Goal: Information Seeking & Learning: Find specific page/section

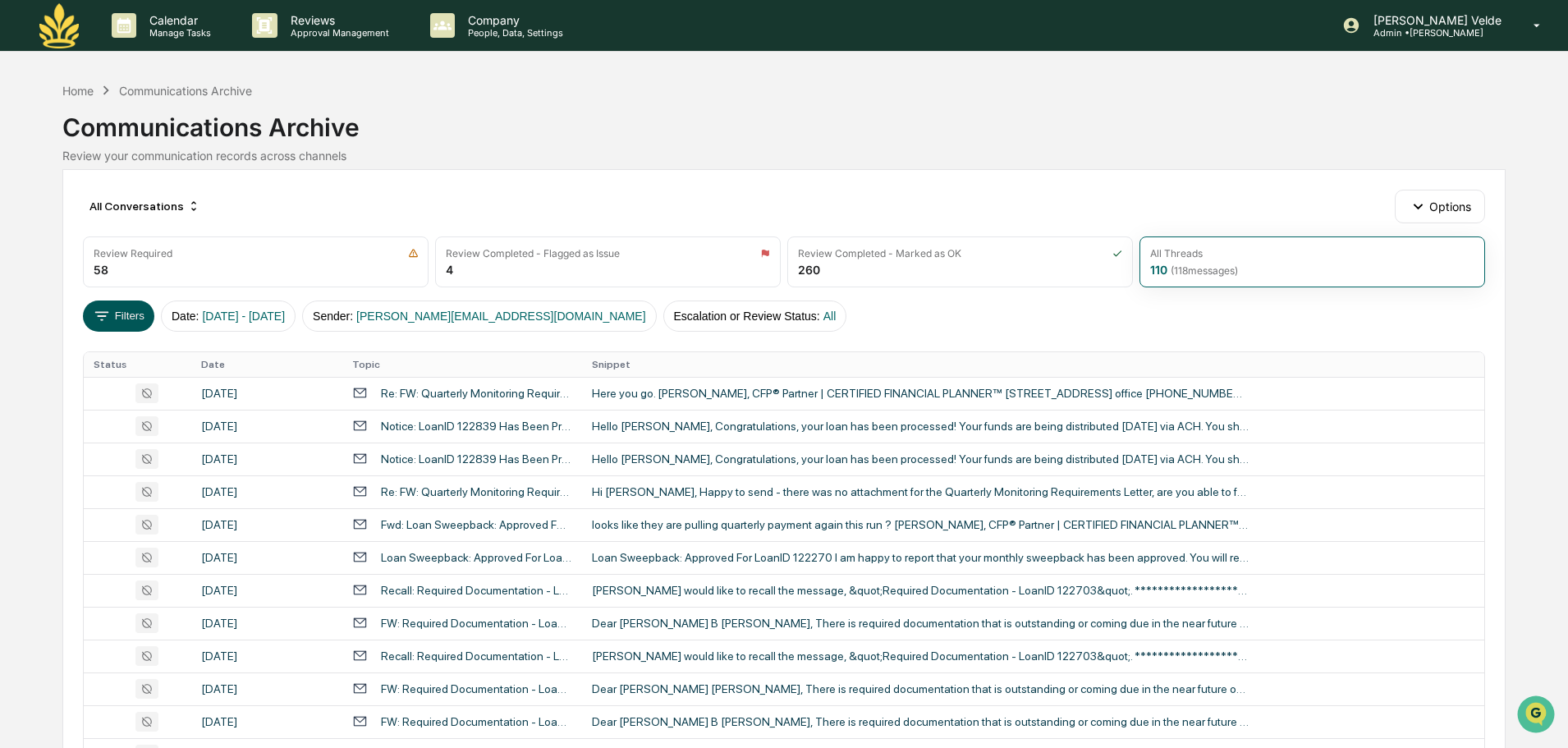
click at [110, 314] on icon at bounding box center [101, 315] width 18 height 18
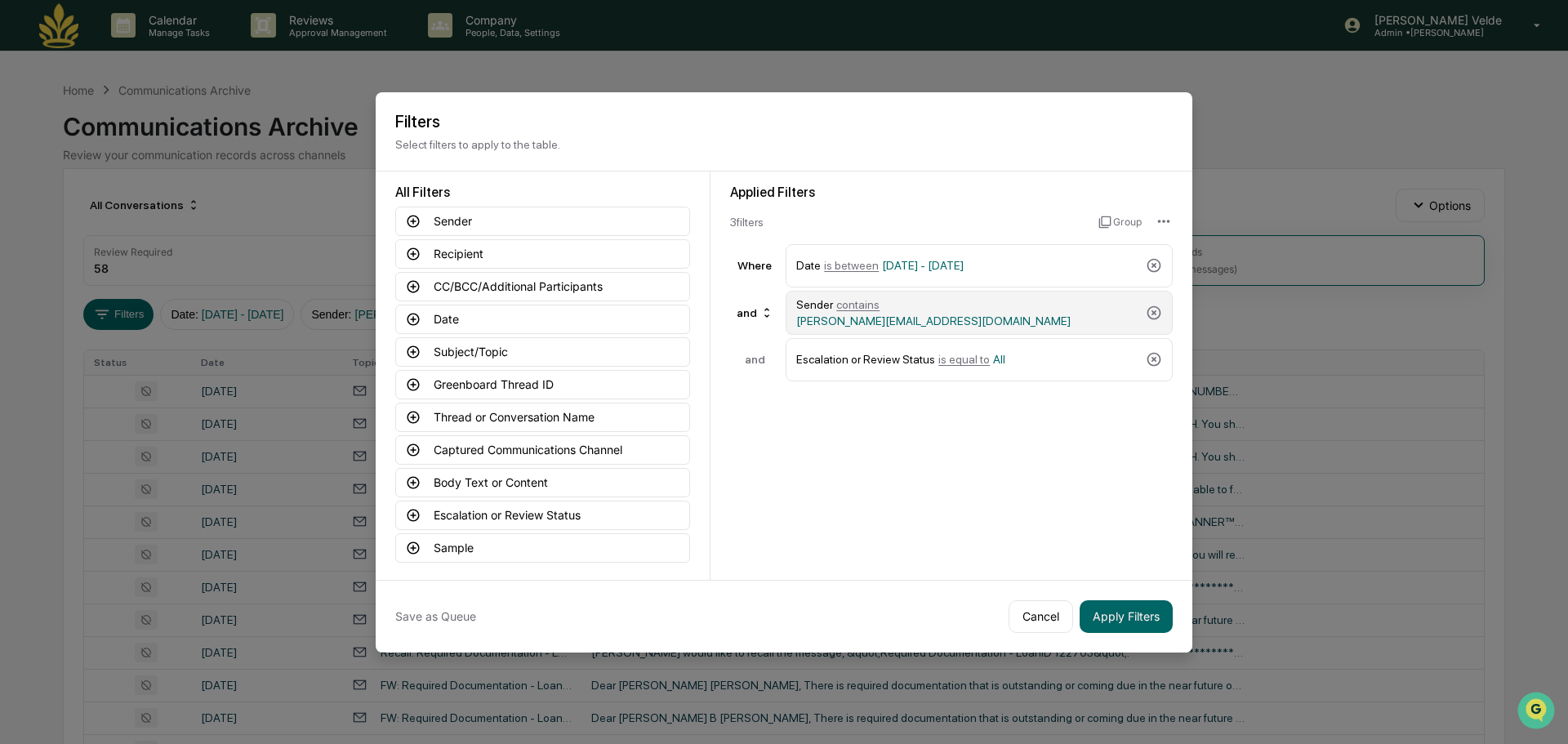
click at [1156, 300] on div "Sender contains Trina.Fonzer@oakstreetfunding.com" at bounding box center [979, 313] width 387 height 44
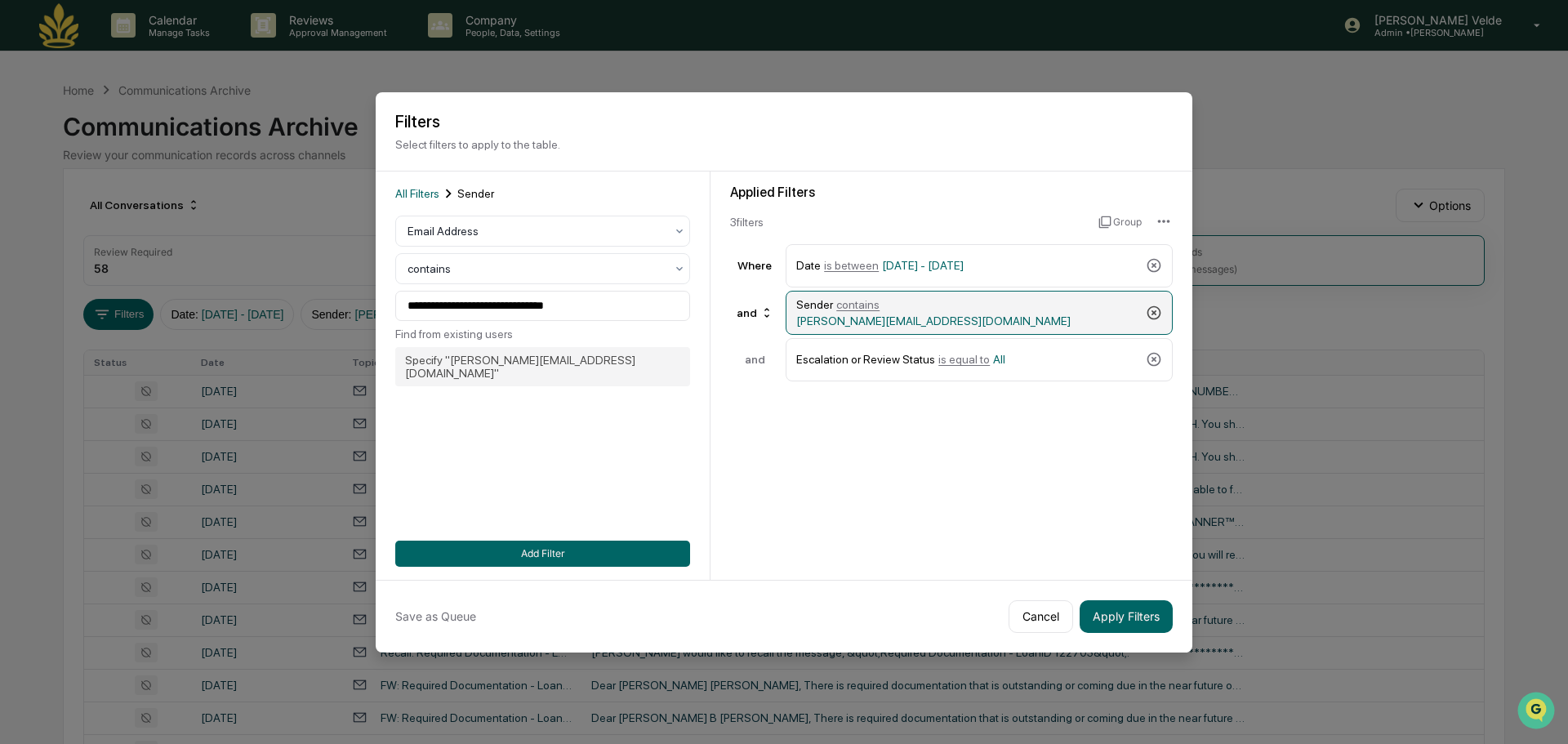
click at [1157, 313] on icon at bounding box center [1154, 313] width 16 height 16
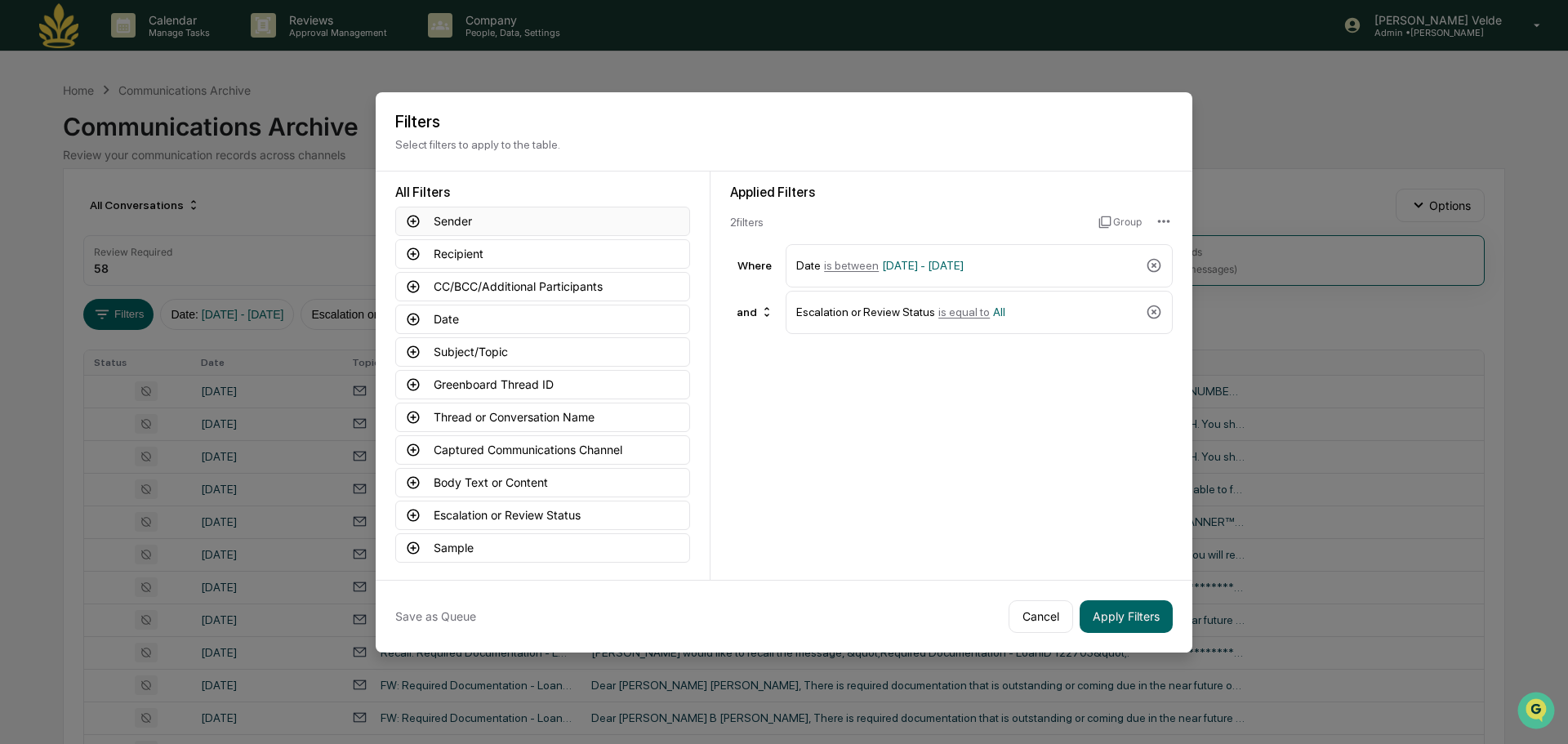
click at [483, 222] on button "Sender" at bounding box center [542, 221] width 295 height 29
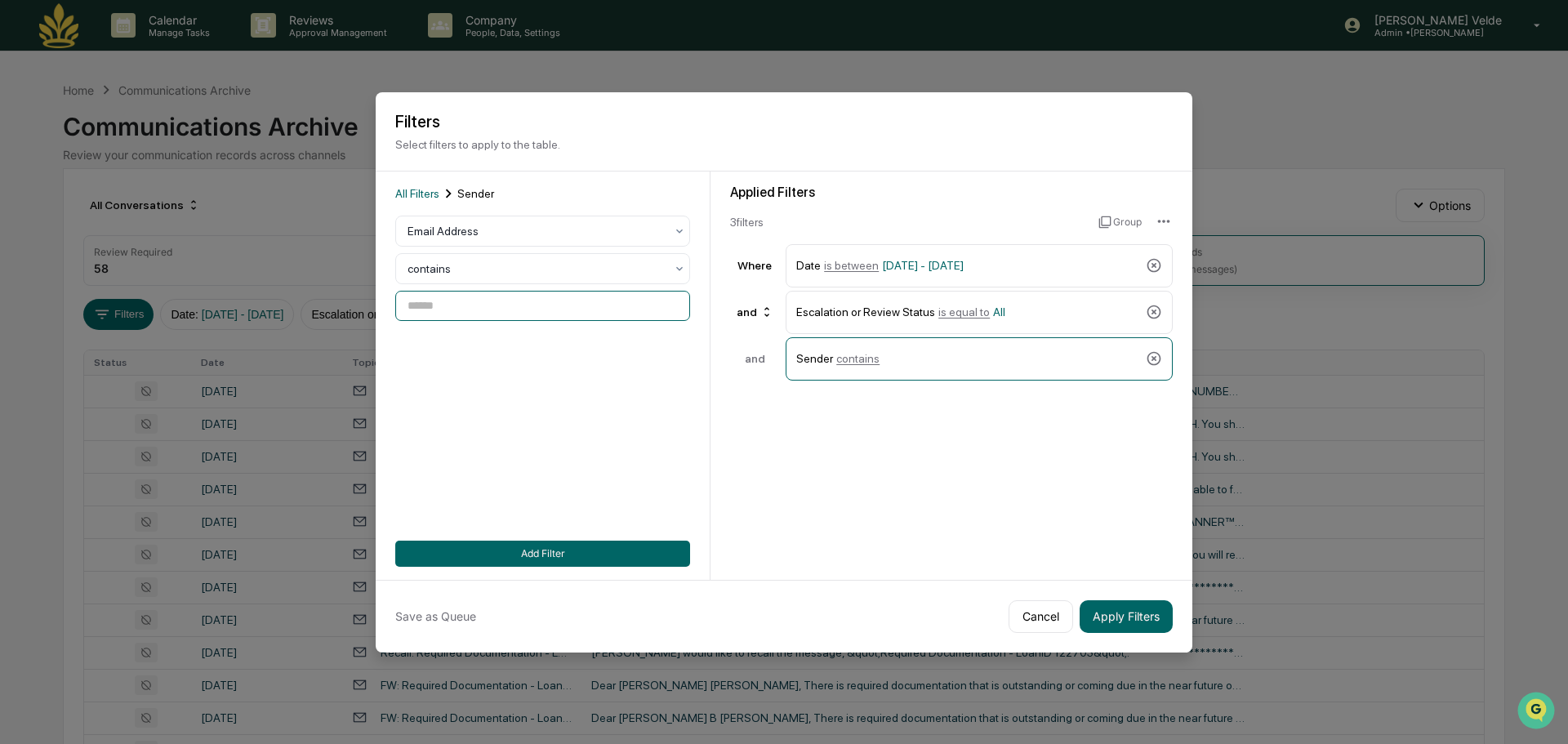
click at [532, 319] on input at bounding box center [542, 306] width 295 height 30
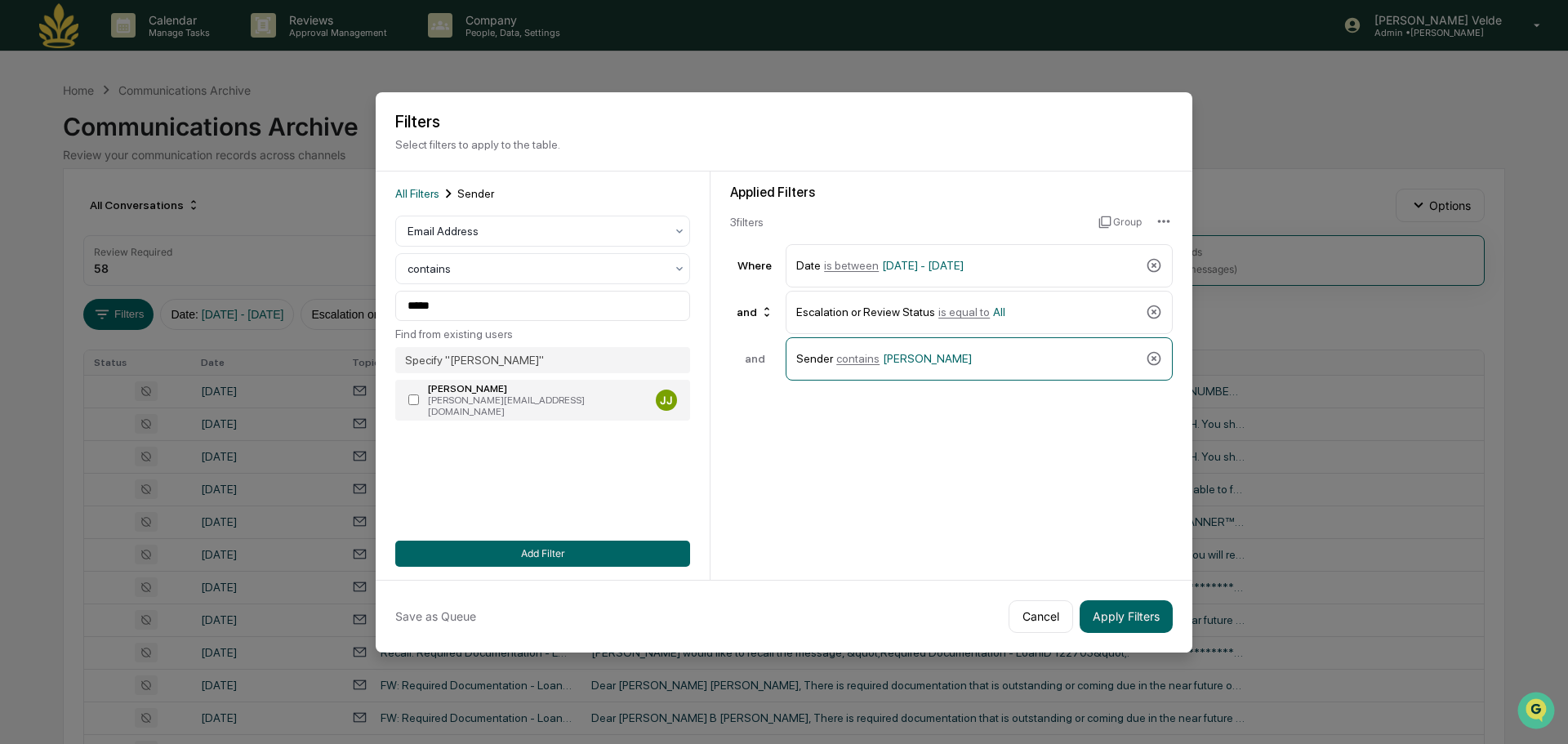
click at [453, 383] on label "Jacob Jaegle Jacob@maiawealth.com JJ" at bounding box center [542, 400] width 295 height 41
type input "**********"
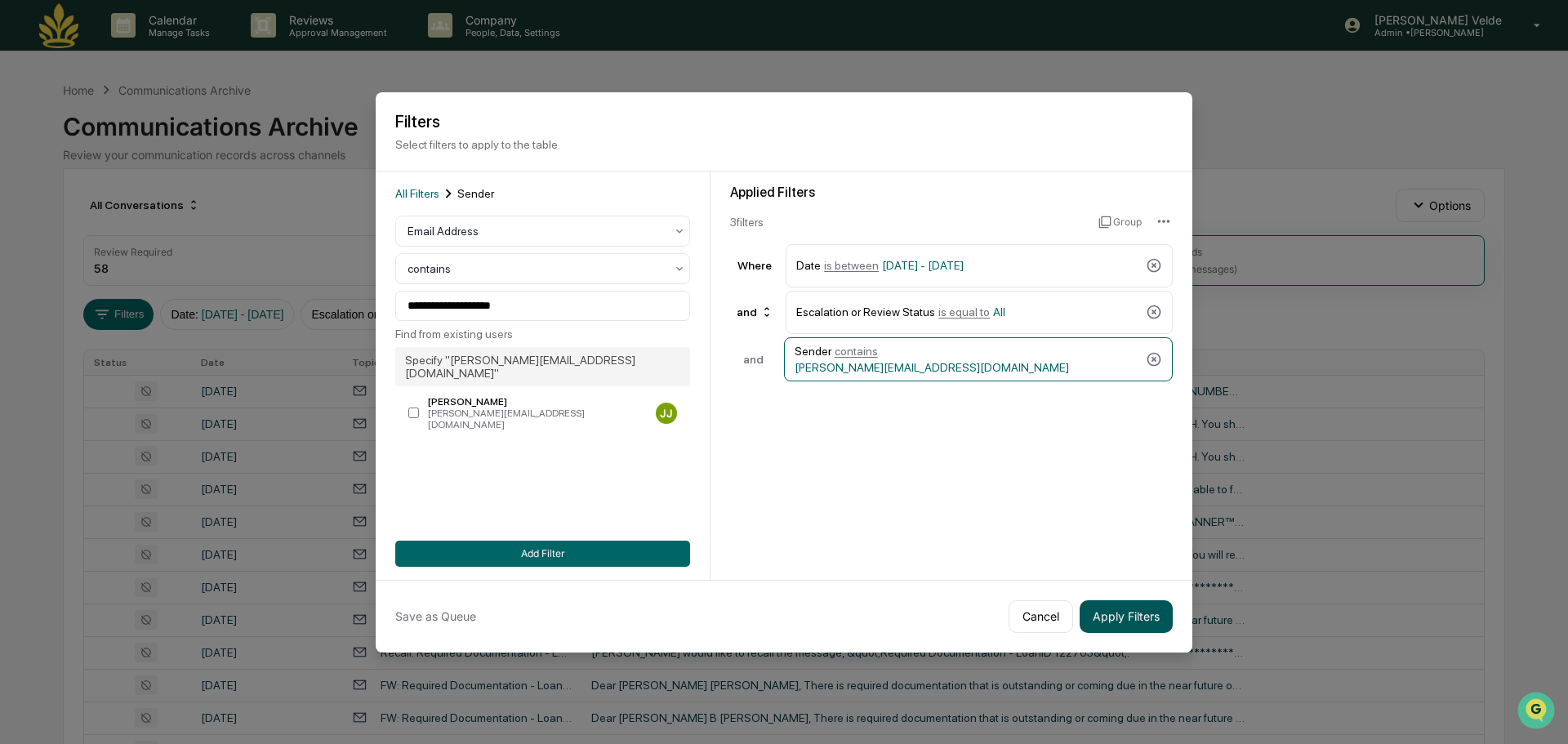
click at [1125, 614] on button "Apply Filters" at bounding box center [1126, 616] width 93 height 33
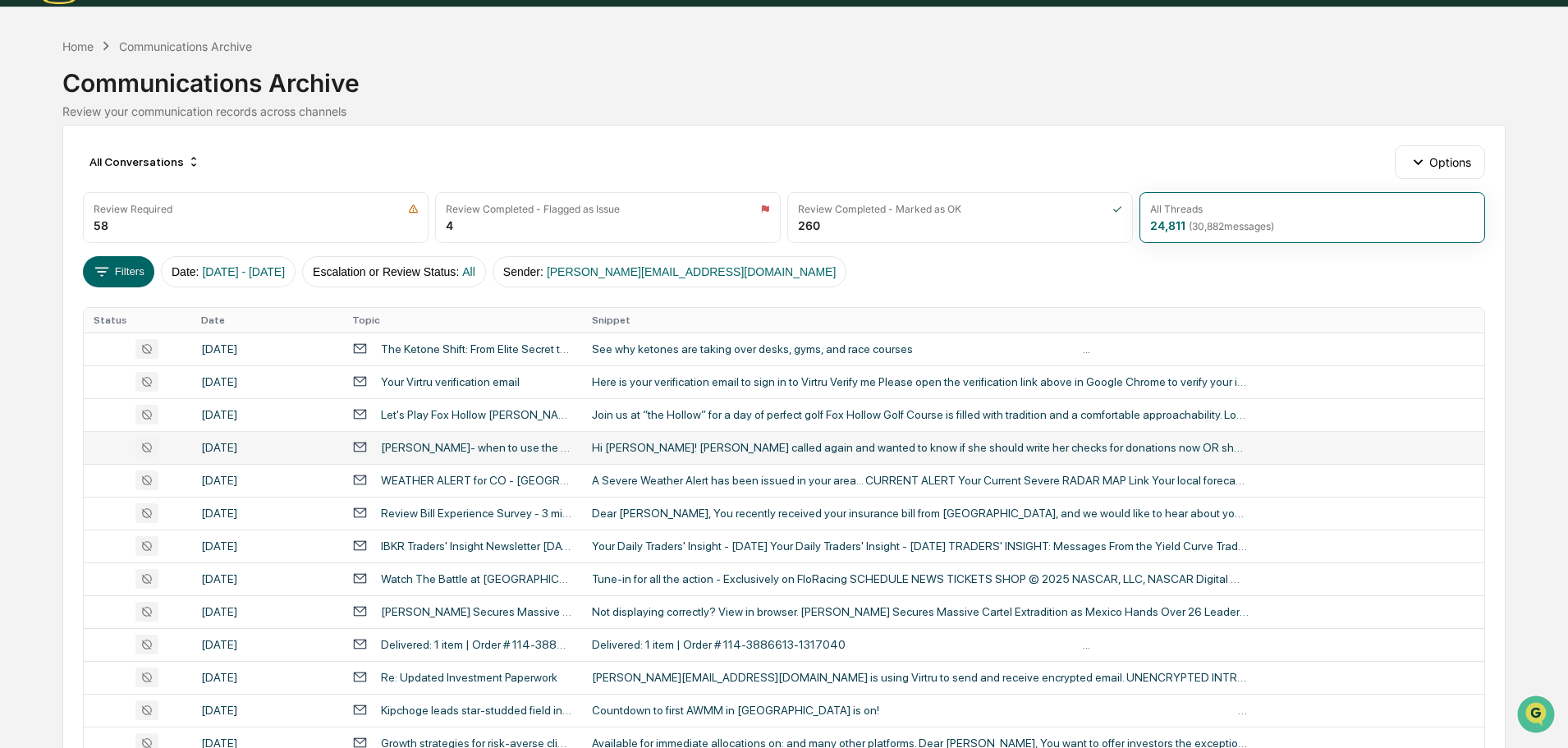
scroll to position [82, 0]
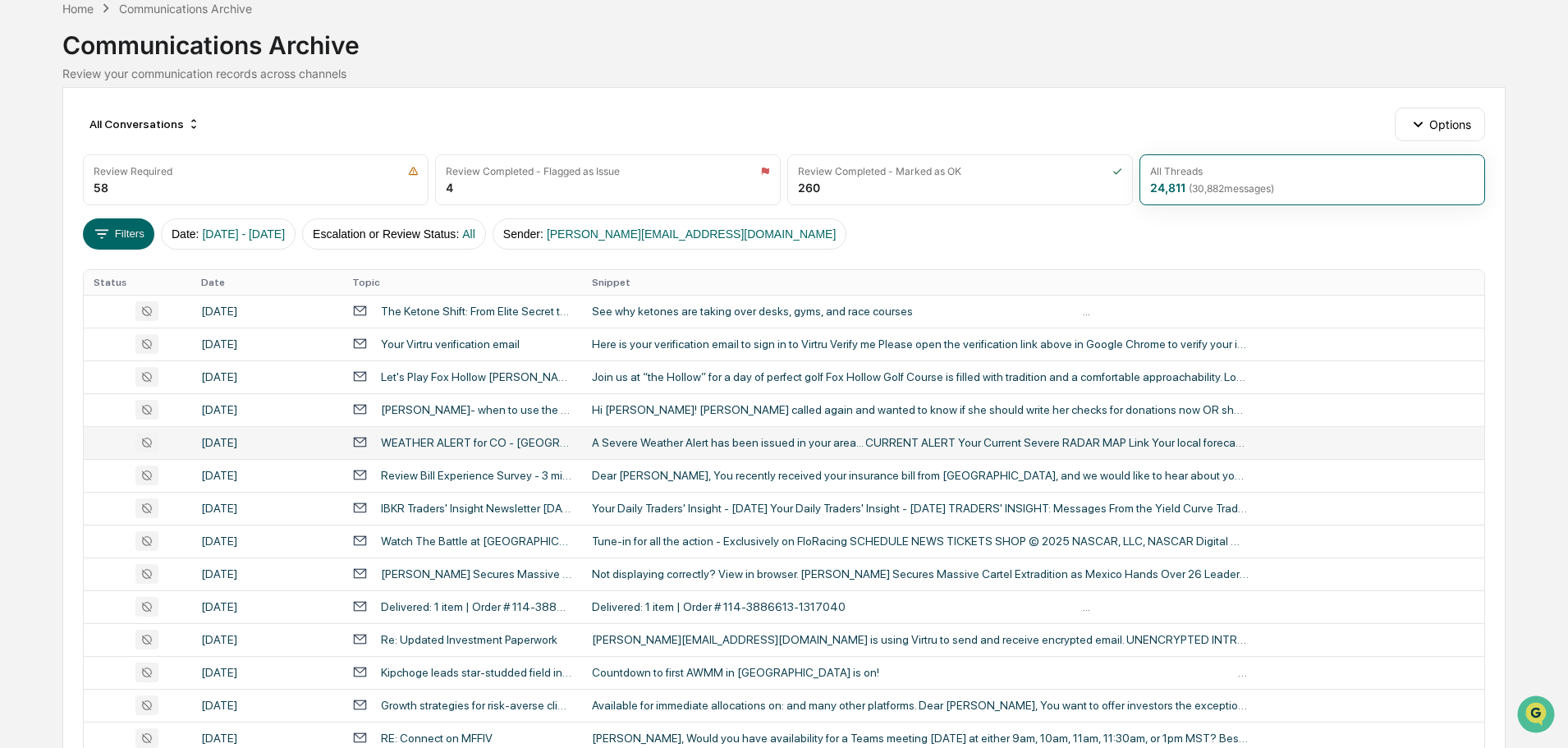
click at [636, 434] on td "A Severe Weather Alert has been issued in your area... CURRENT ALERT Your Curre…" at bounding box center [1033, 442] width 902 height 33
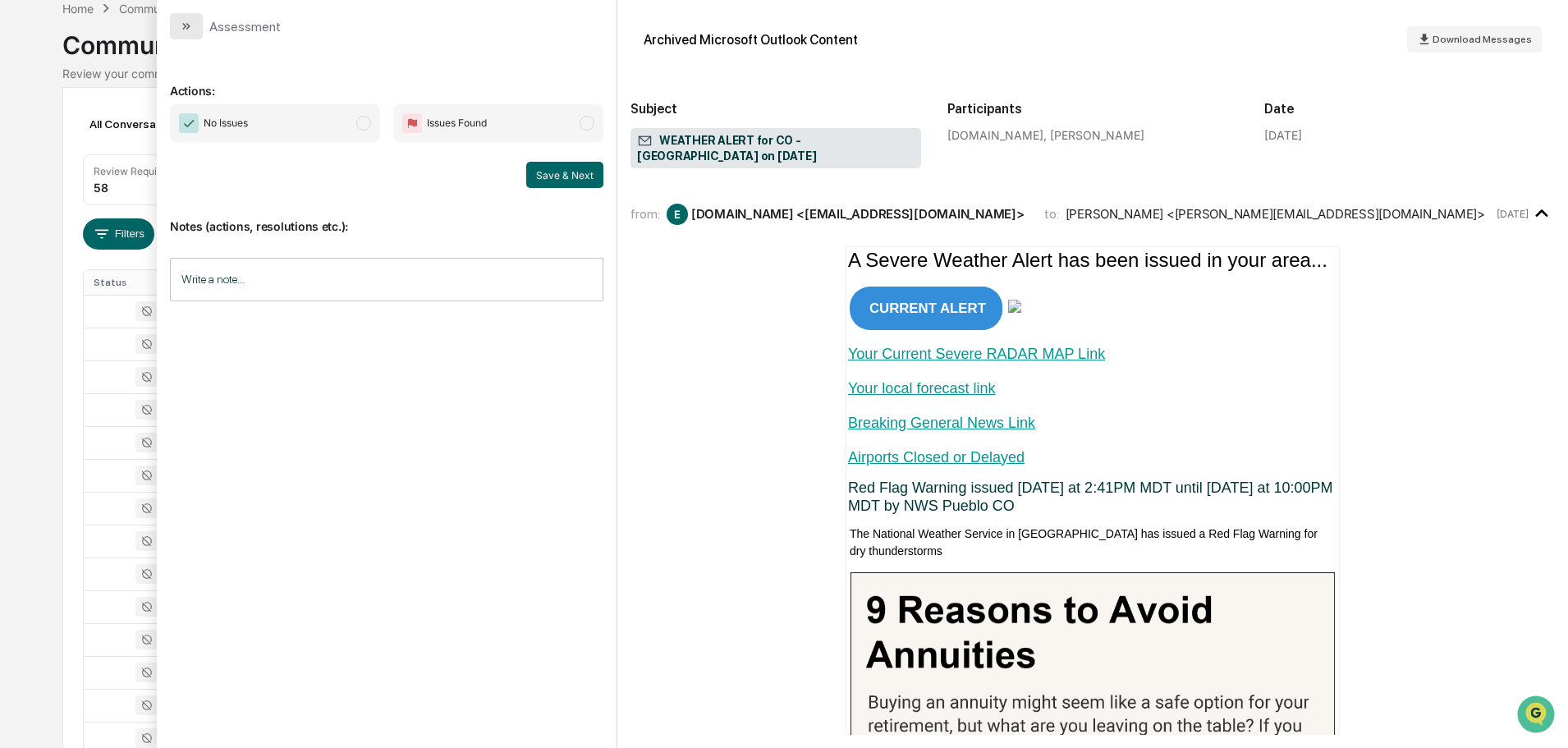
click at [182, 29] on icon "modal" at bounding box center [187, 26] width 14 height 14
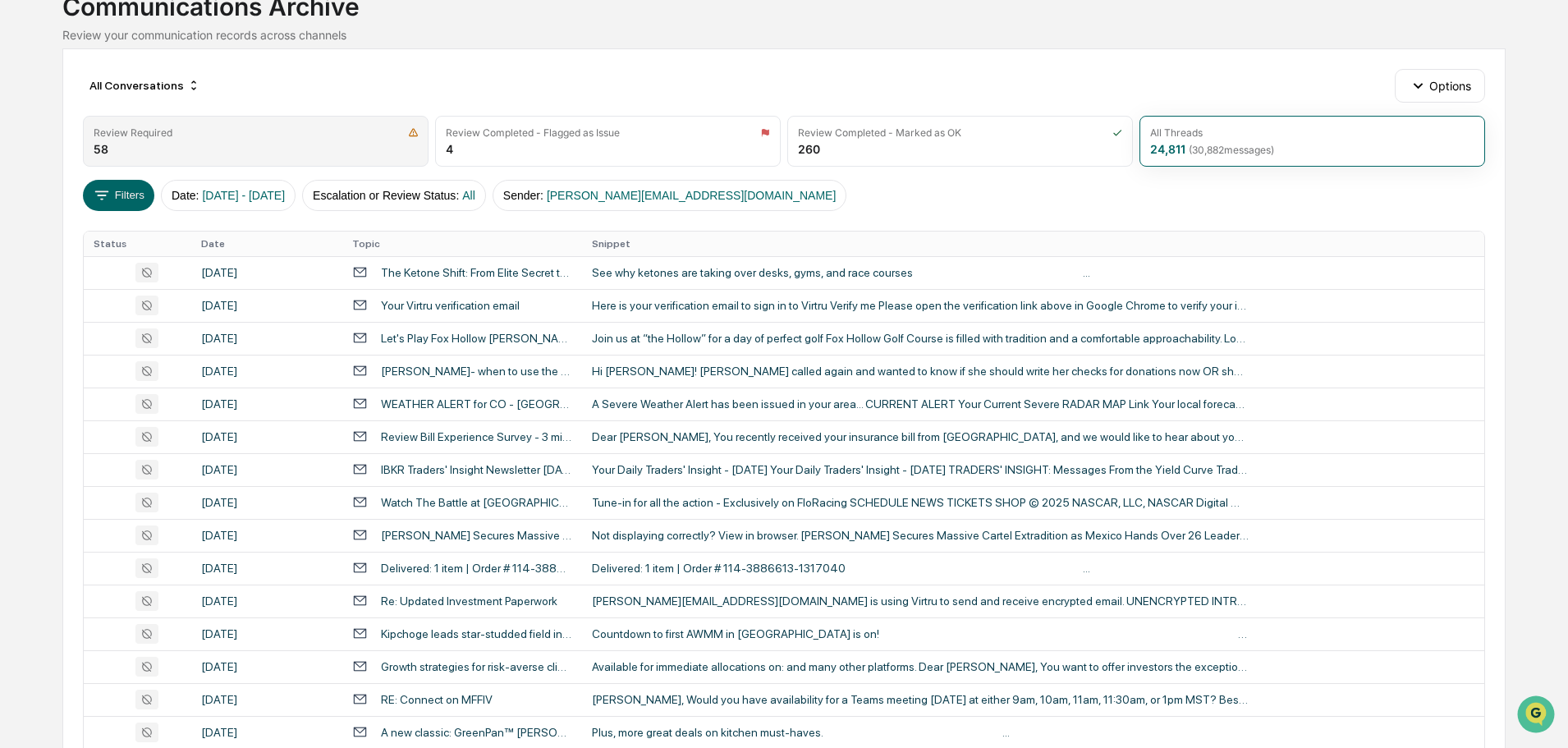
scroll to position [82, 0]
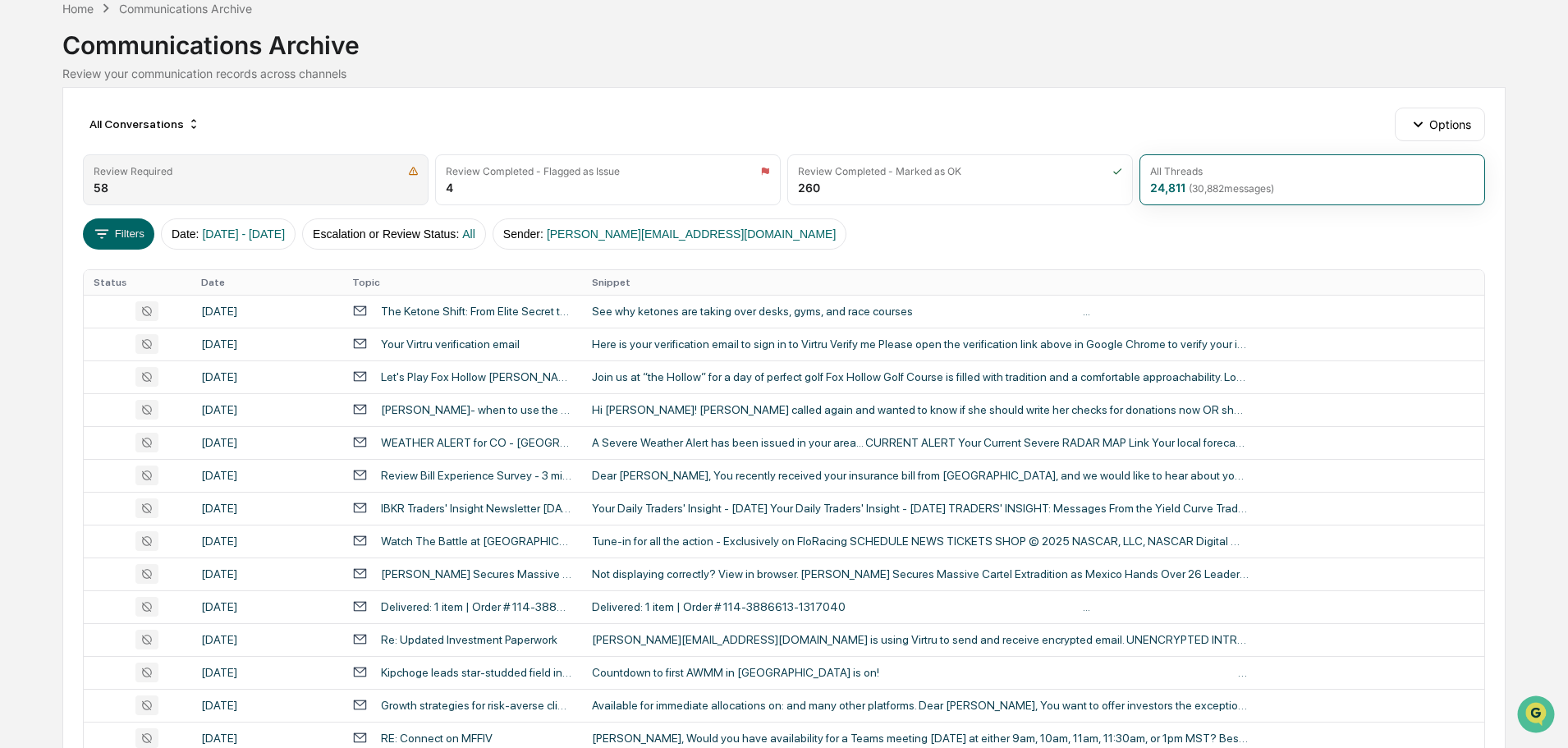
click at [335, 163] on div "Review Required 58" at bounding box center [255, 180] width 346 height 51
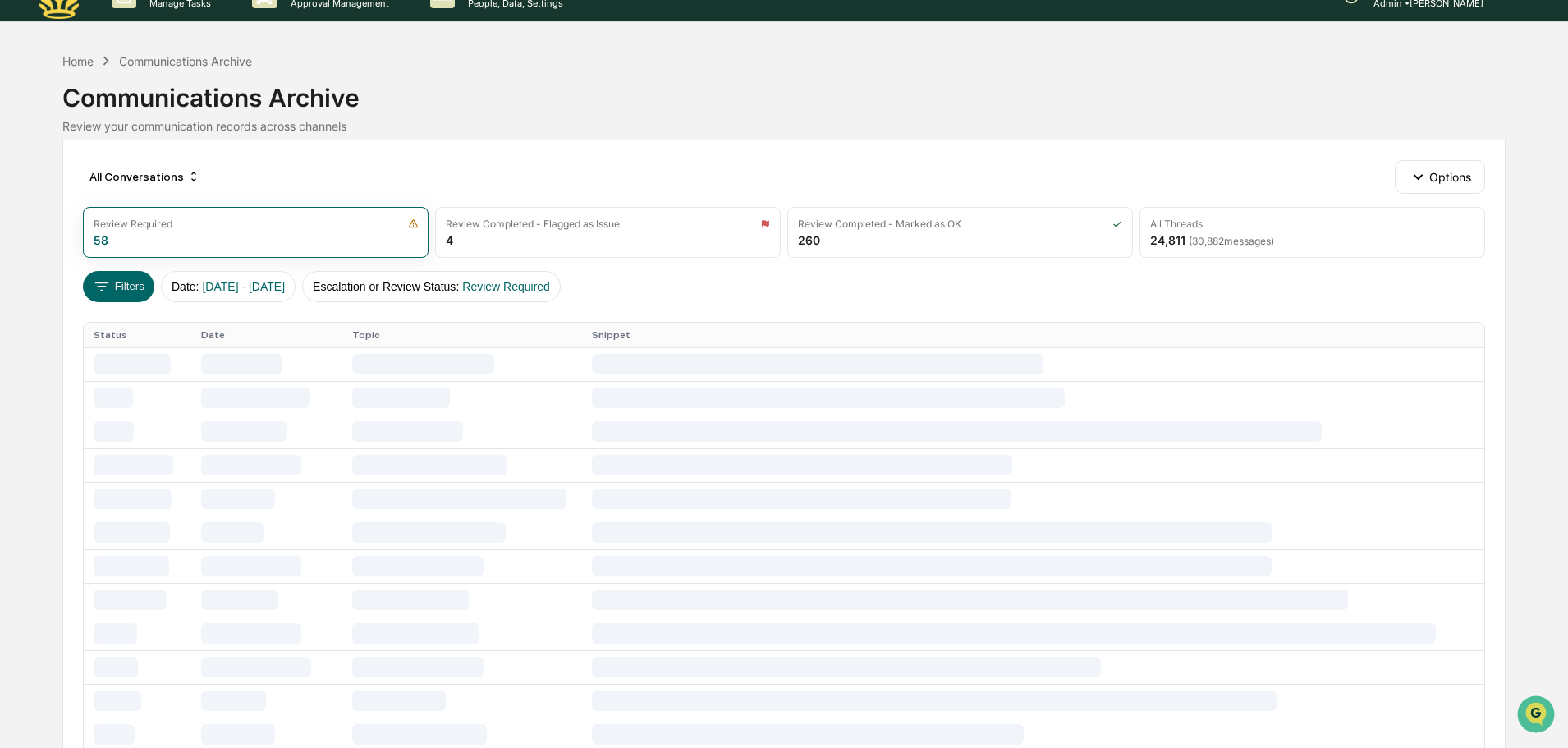
scroll to position [0, 0]
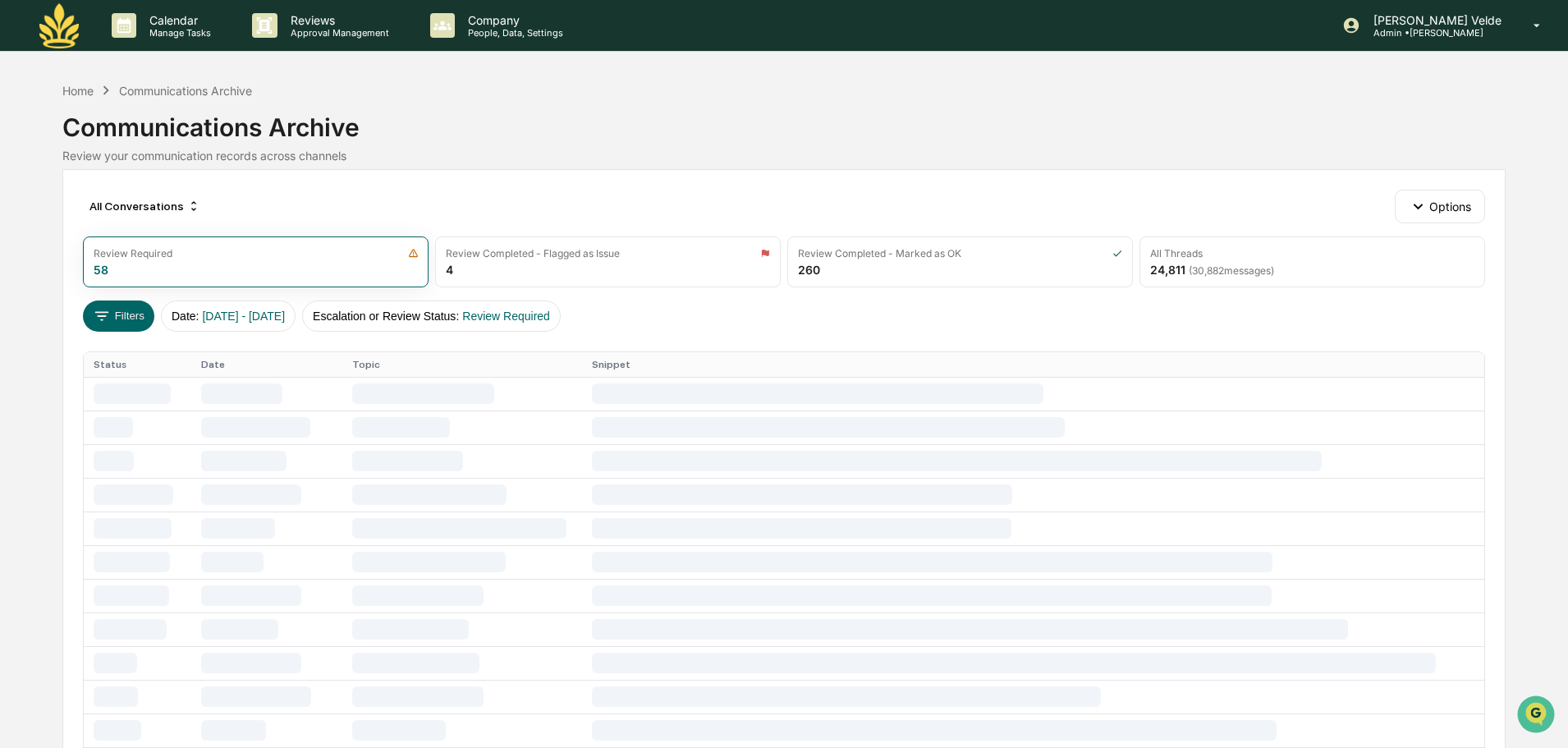
click at [81, 35] on link at bounding box center [69, 25] width 59 height 51
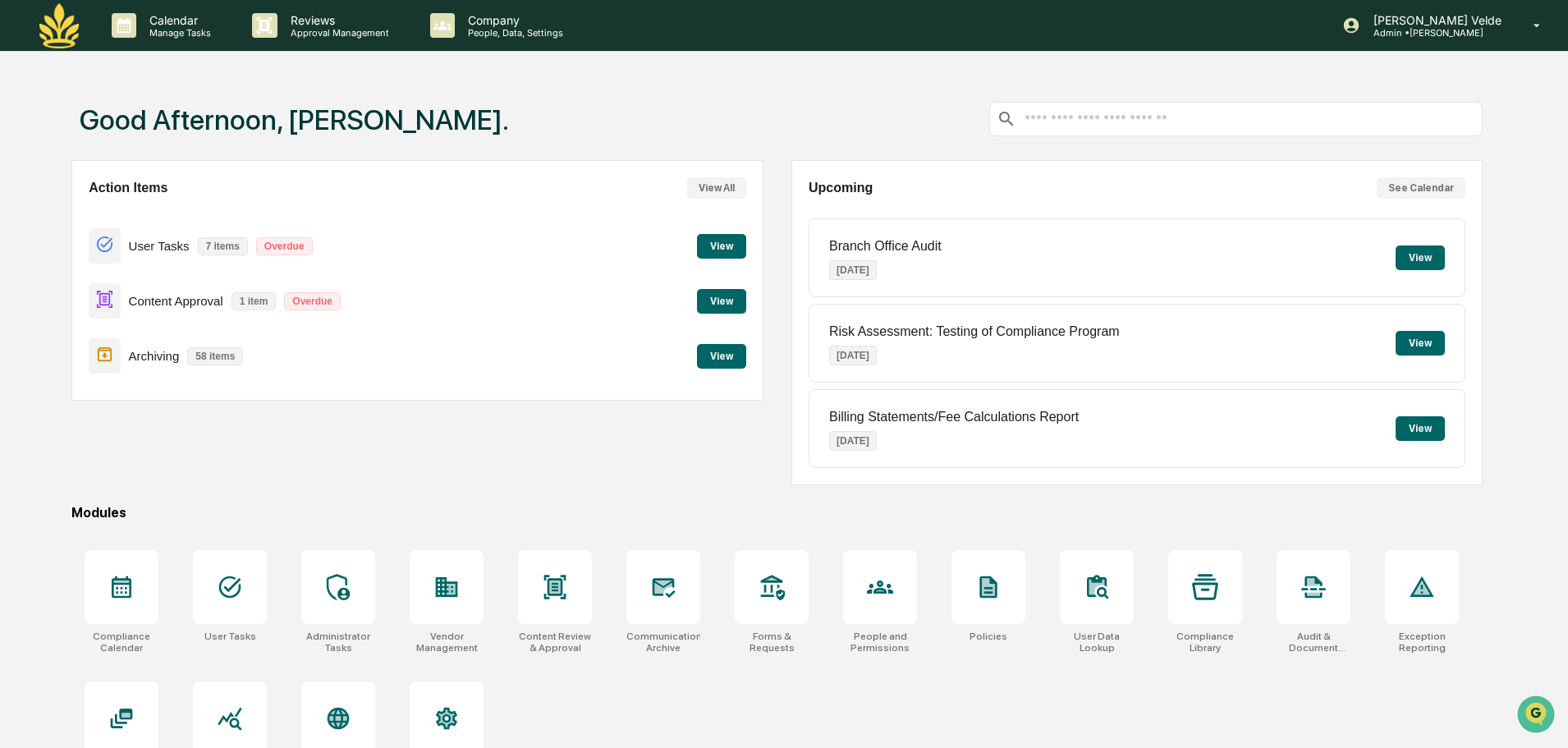
click at [727, 307] on button "View" at bounding box center [721, 301] width 49 height 25
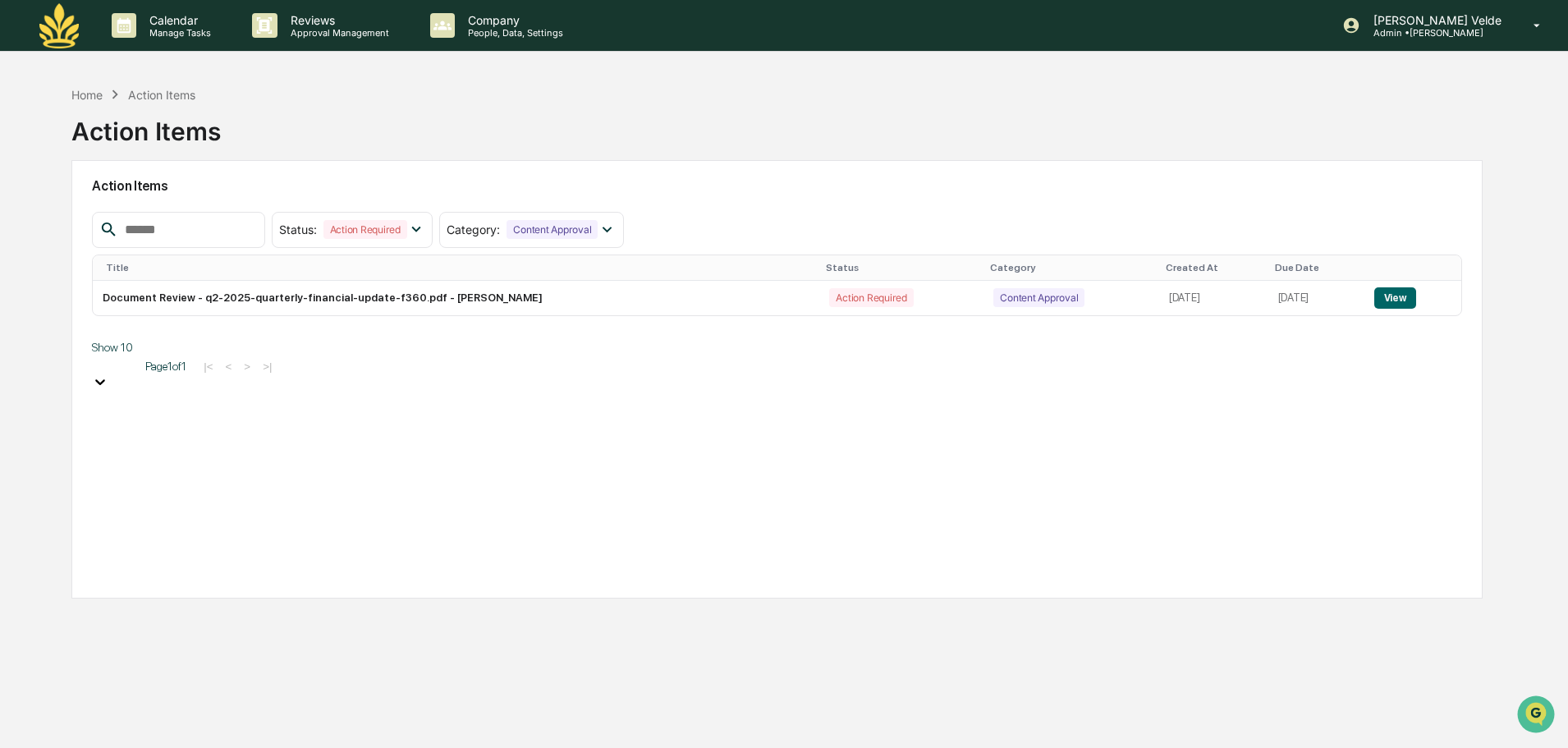
click at [67, 59] on div "Calendar Manage Tasks Reviews Approval Management Company People, Data, Setting…" at bounding box center [784, 413] width 1568 height 827
click at [70, 35] on img at bounding box center [59, 25] width 40 height 45
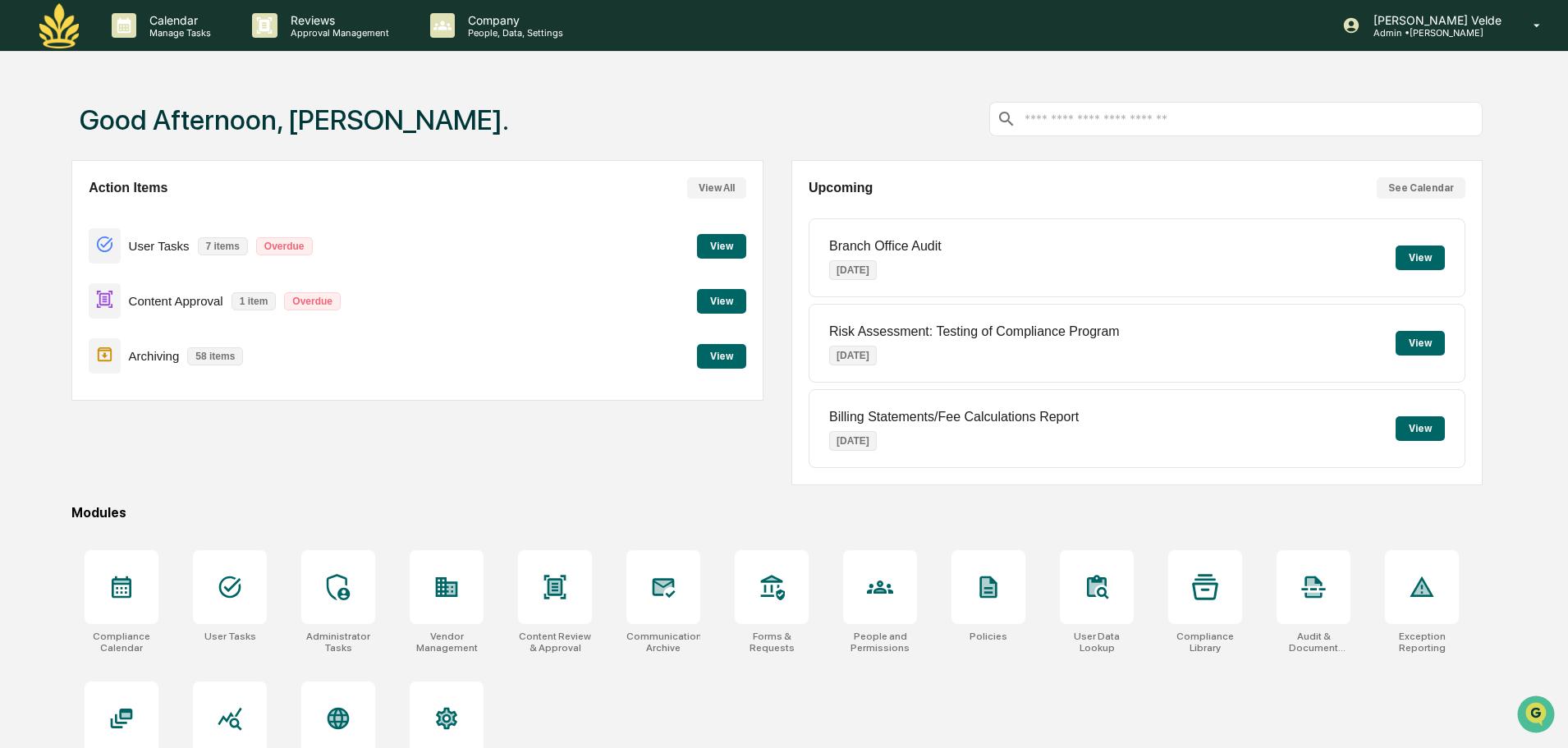
click at [736, 358] on button "View" at bounding box center [721, 356] width 49 height 25
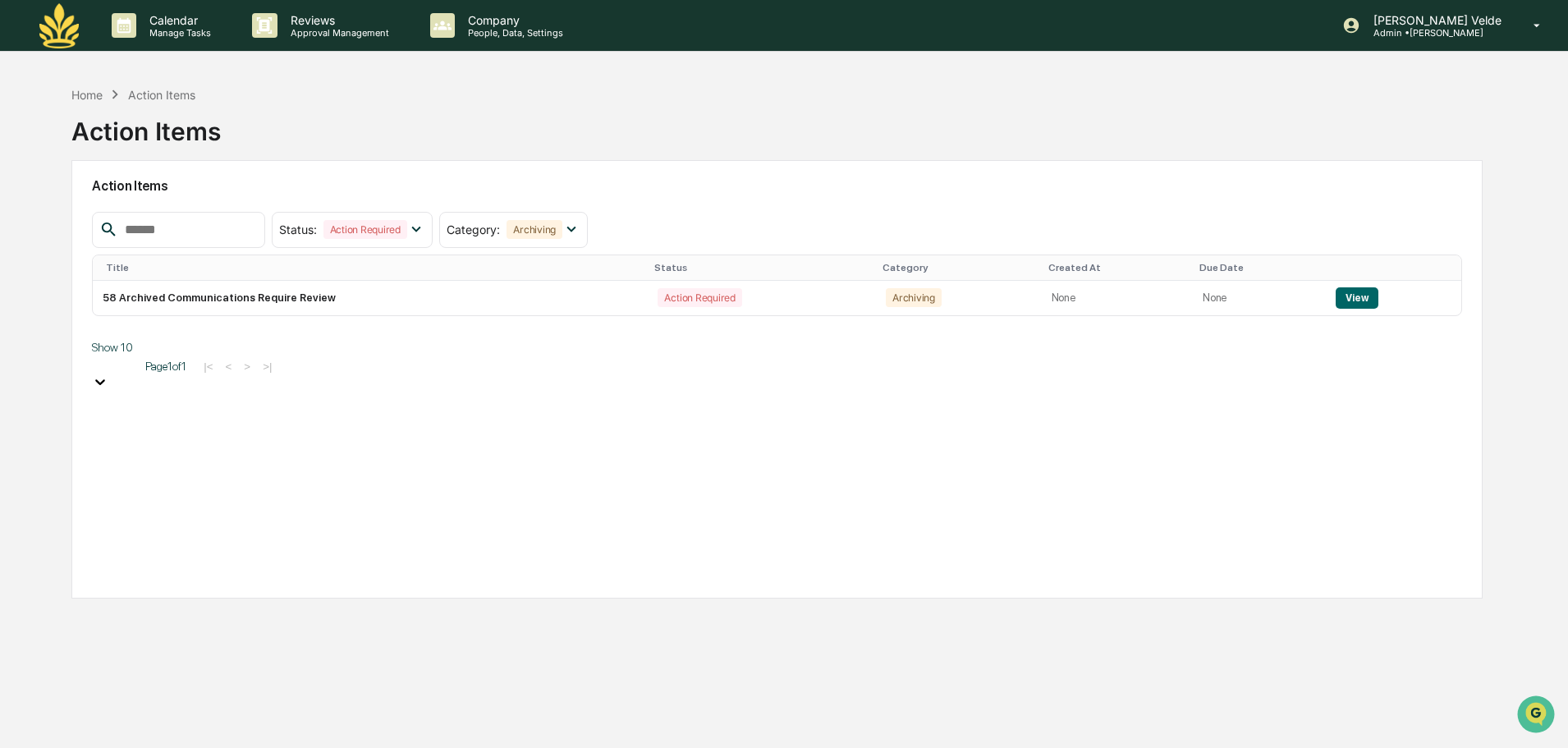
click at [57, 8] on img at bounding box center [59, 25] width 40 height 45
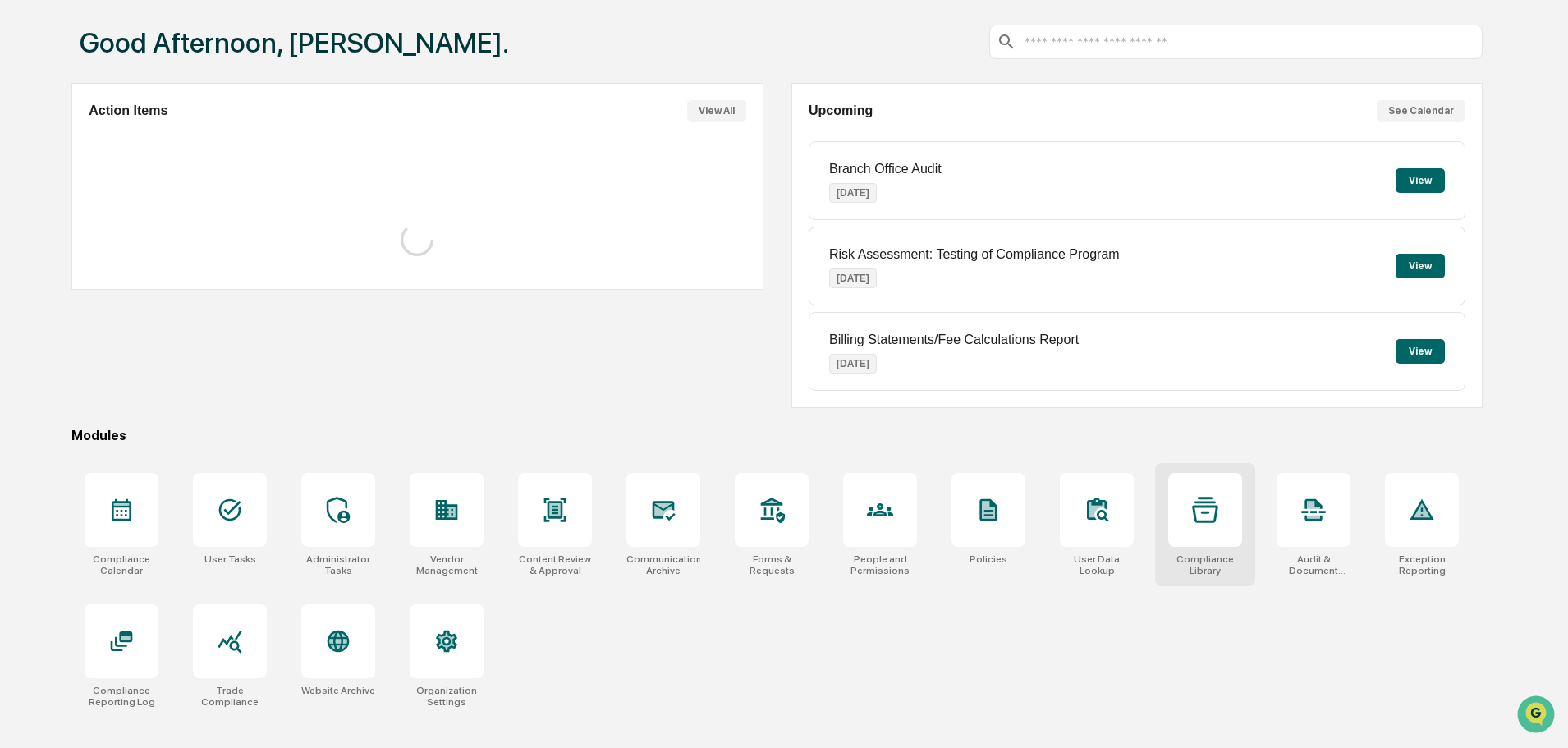
scroll to position [78, 0]
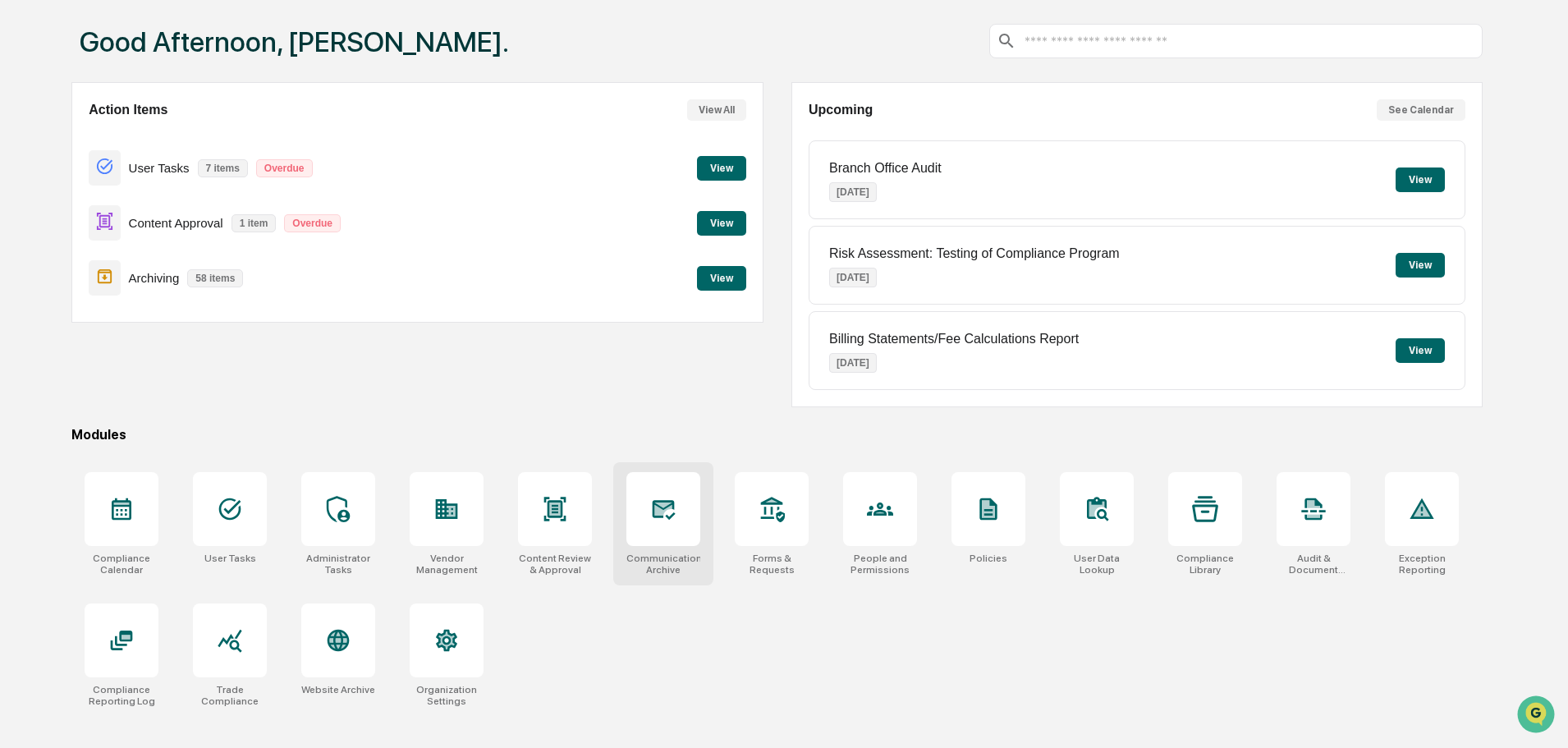
click at [663, 542] on div at bounding box center [663, 509] width 74 height 74
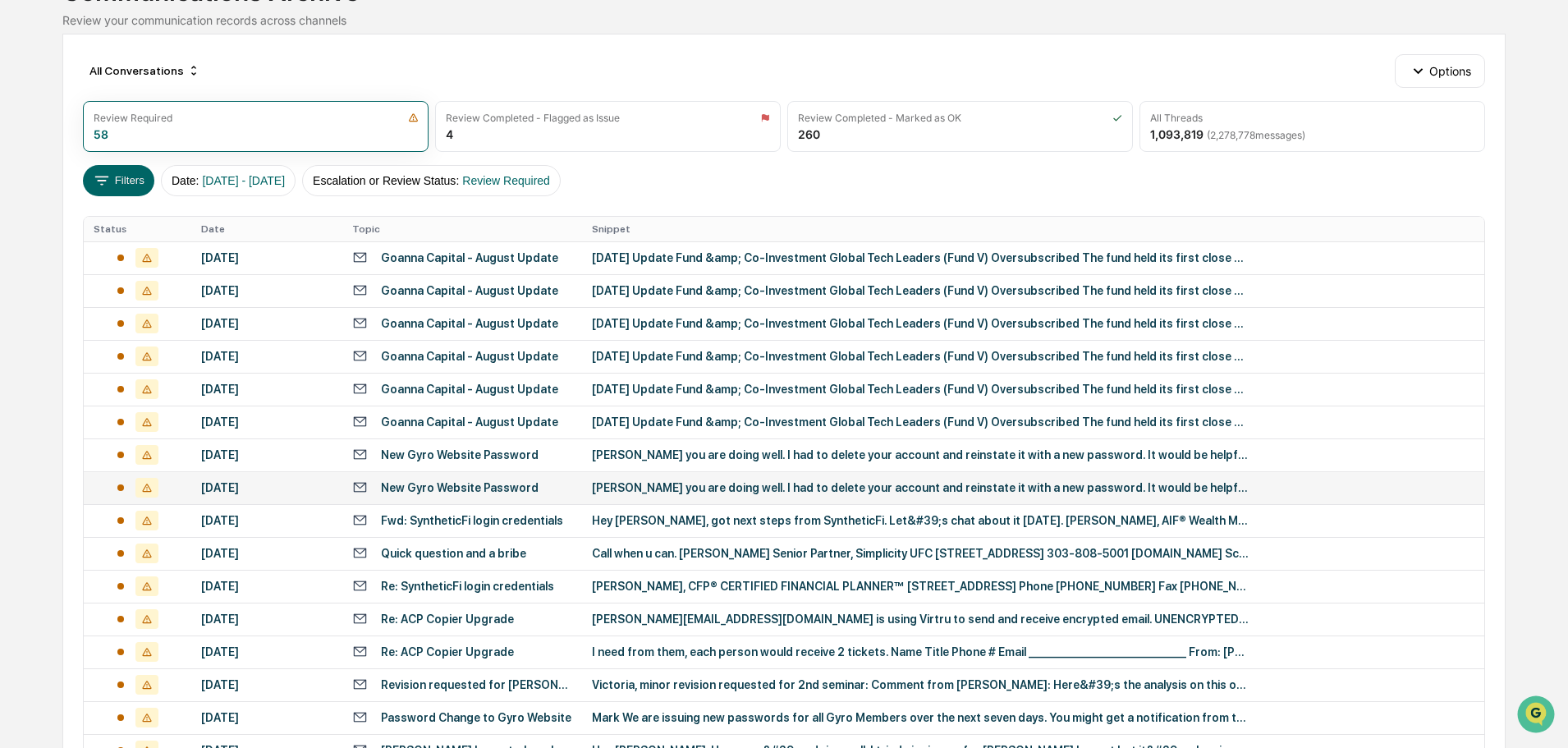
scroll to position [247, 0]
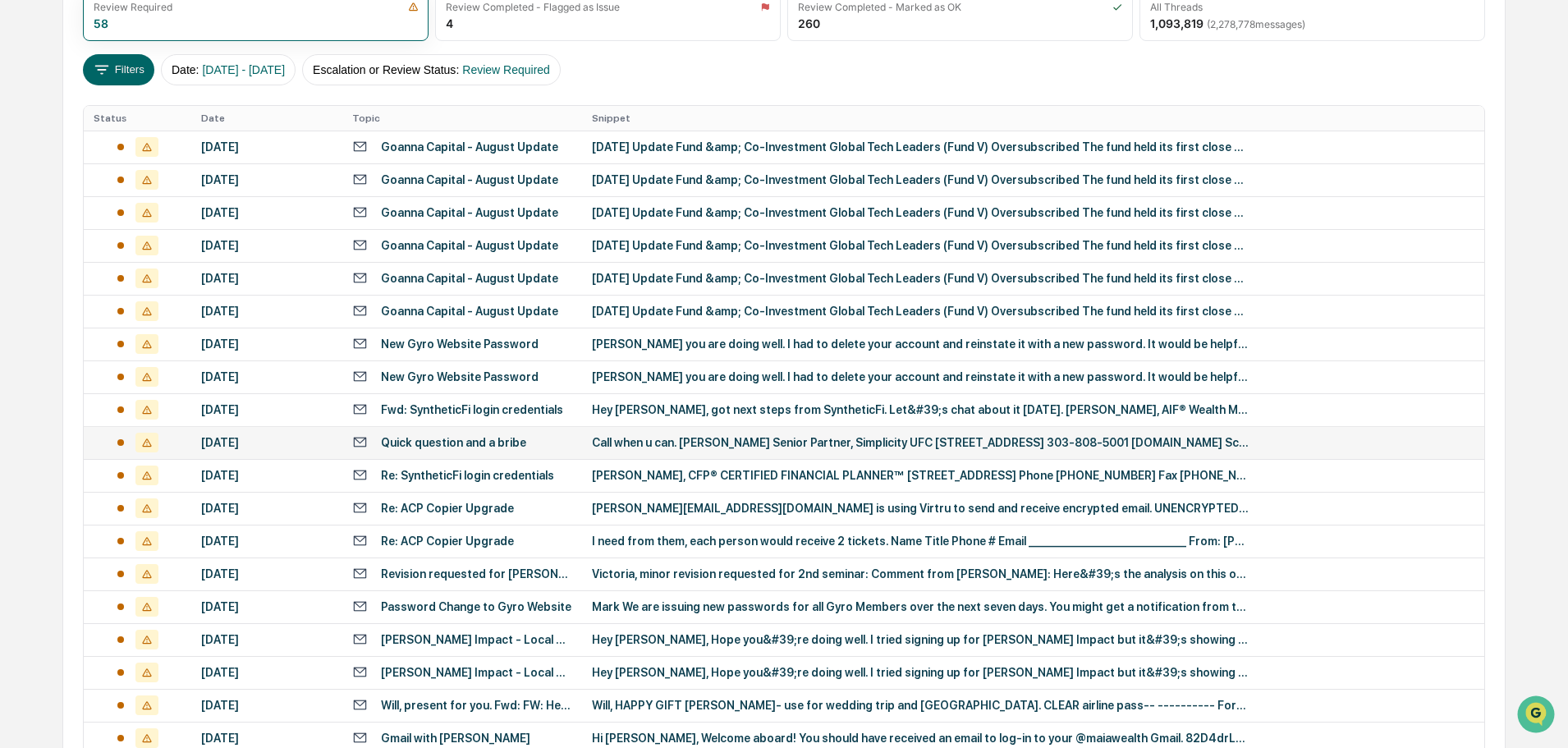
click at [484, 450] on div "Quick question and a bribe" at bounding box center [462, 442] width 220 height 15
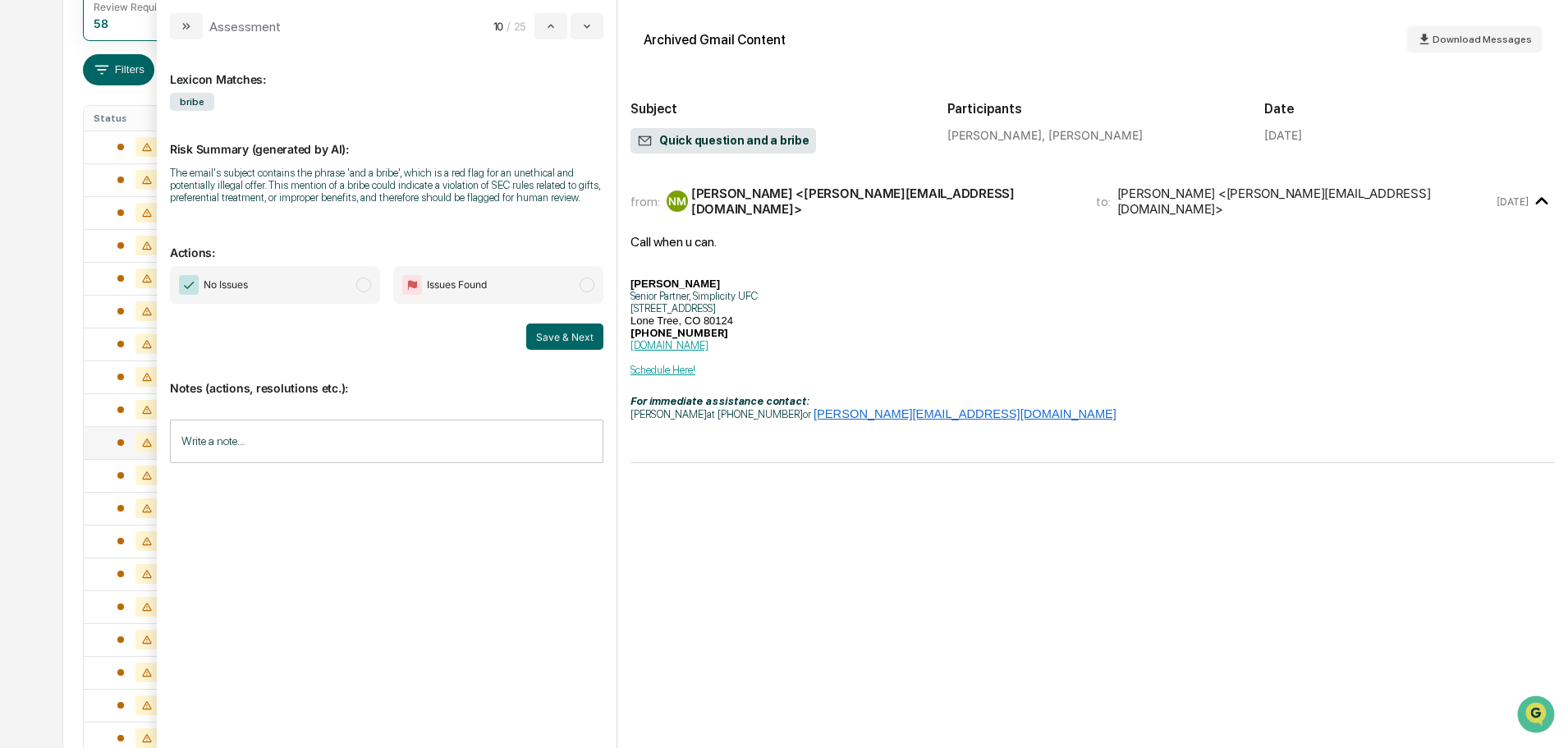
click at [527, 296] on span "Issues Found" at bounding box center [498, 285] width 210 height 38
click at [337, 299] on span "No Issues" at bounding box center [275, 285] width 210 height 38
click at [562, 344] on button "Save & Next" at bounding box center [564, 336] width 77 height 26
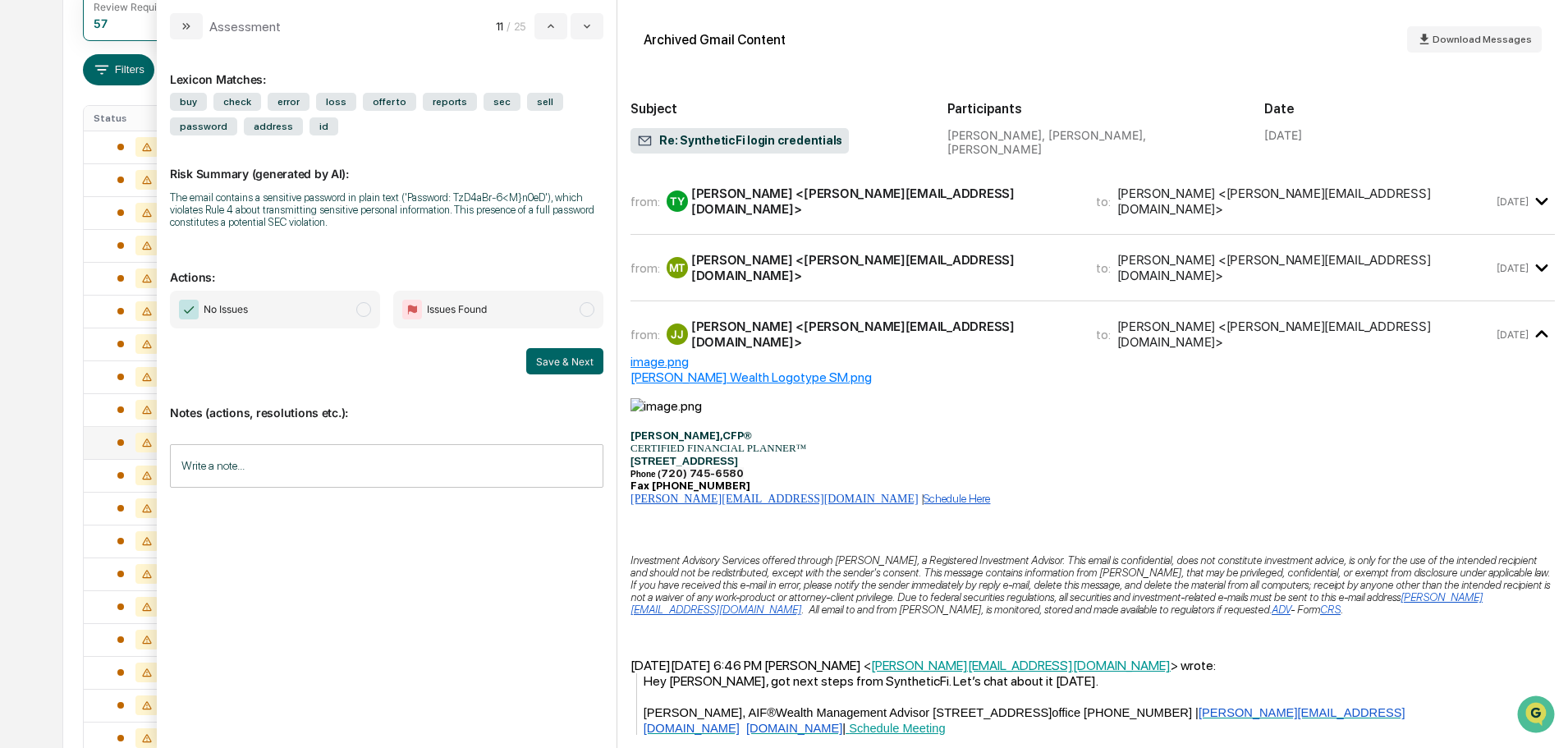
click at [872, 199] on div "[PERSON_NAME] <[PERSON_NAME][EMAIL_ADDRESS][DOMAIN_NAME]>" at bounding box center [884, 201] width 385 height 31
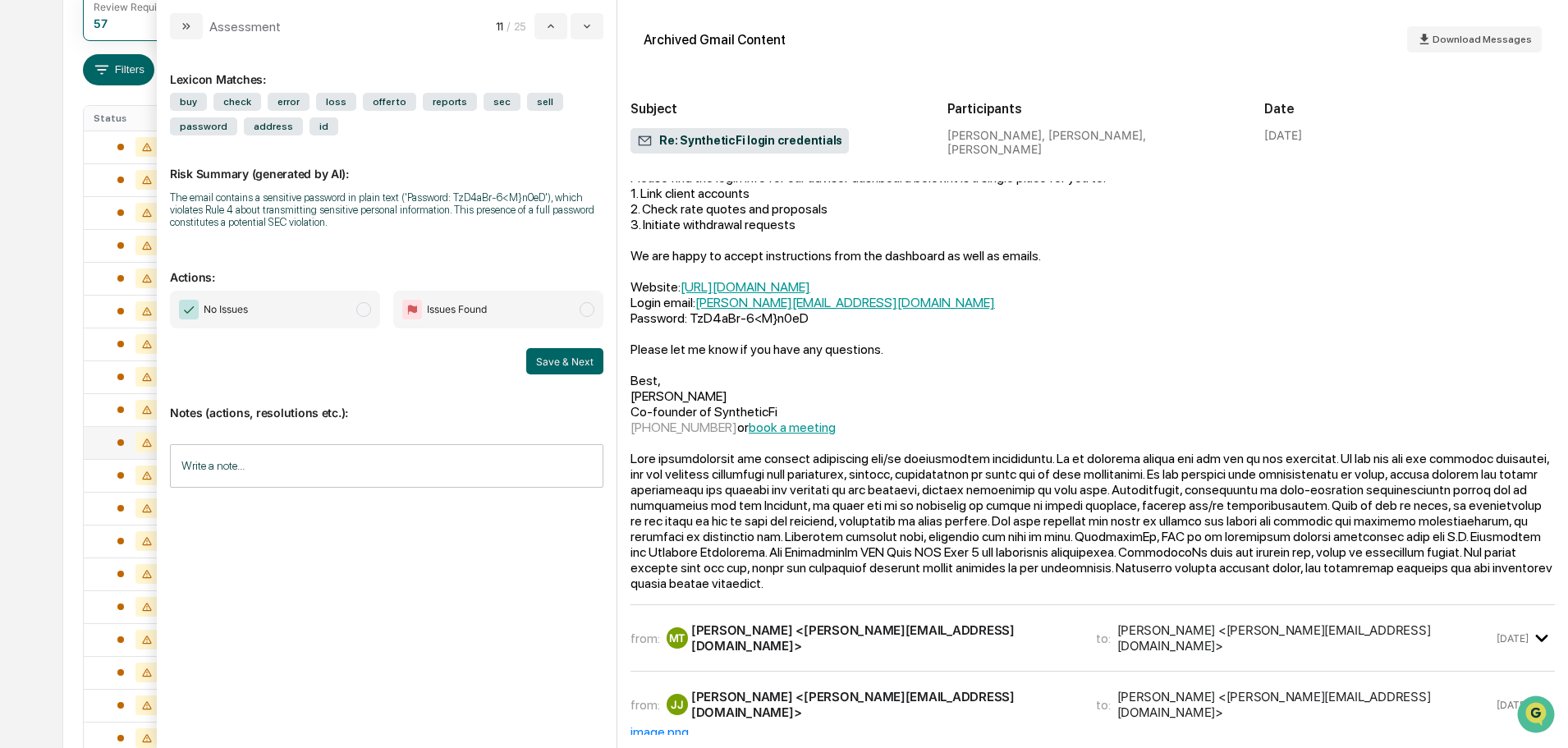
scroll to position [247, 0]
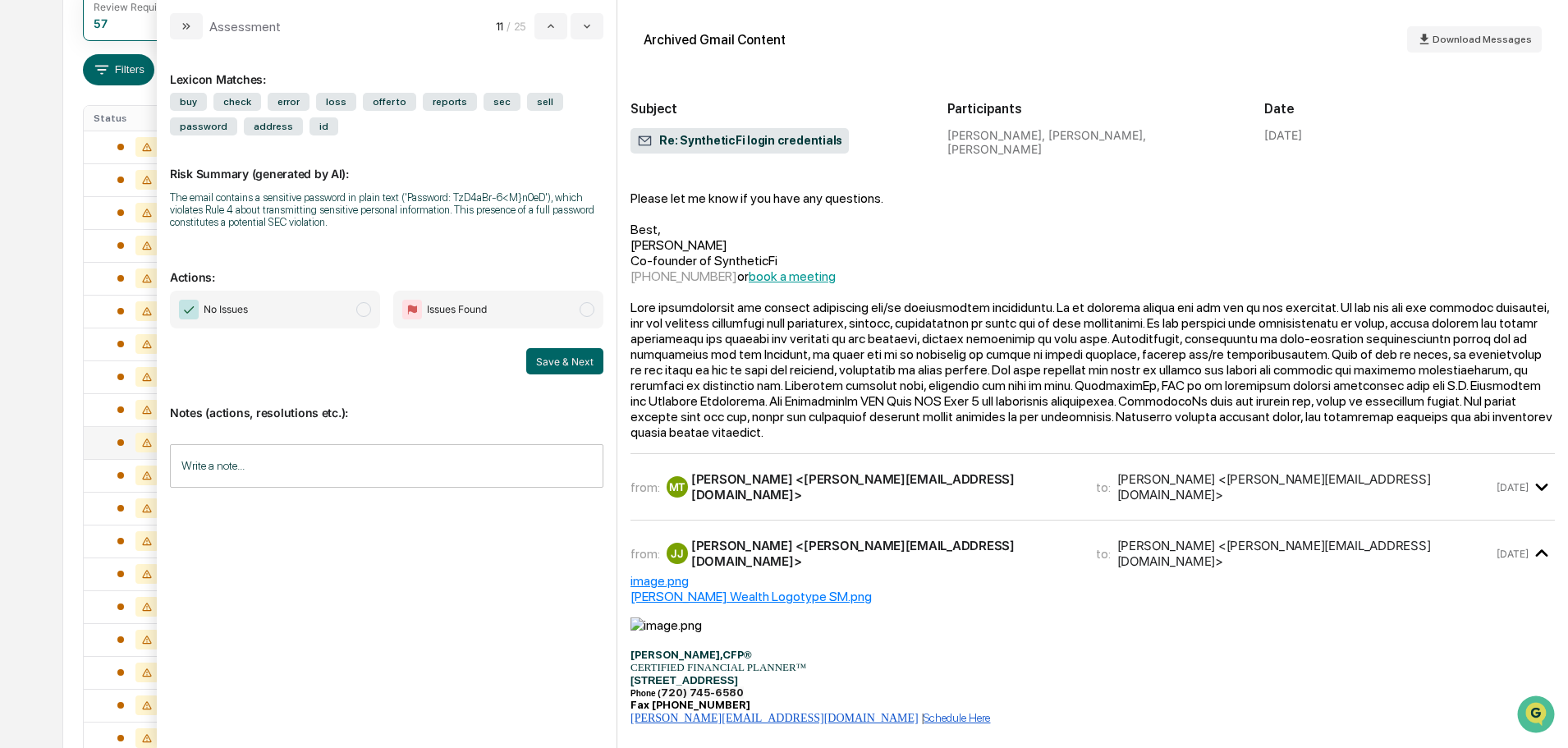
click at [865, 472] on div "Matthew Tamanaha <matthew@maiawealth.com>" at bounding box center [884, 487] width 385 height 31
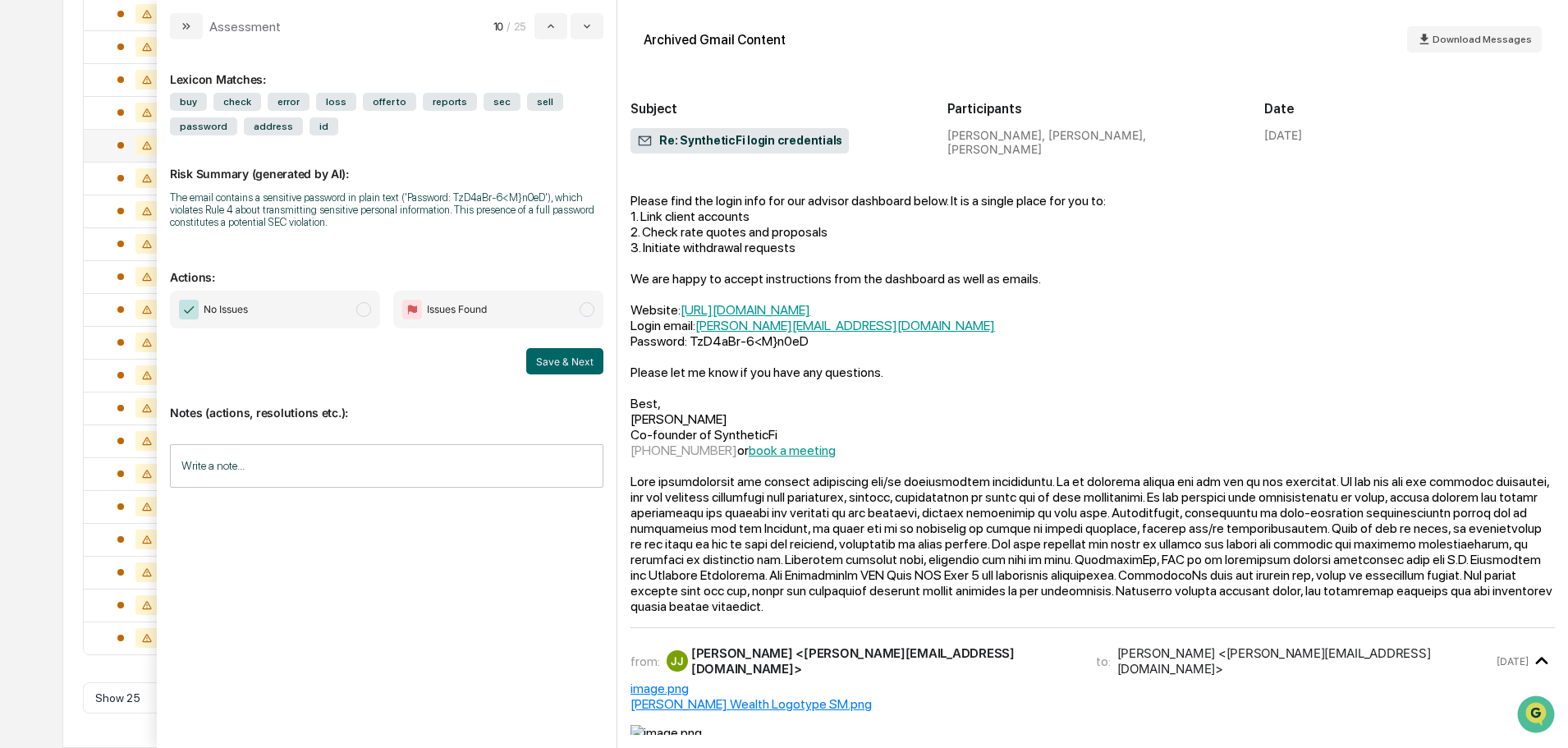
scroll to position [913, 0]
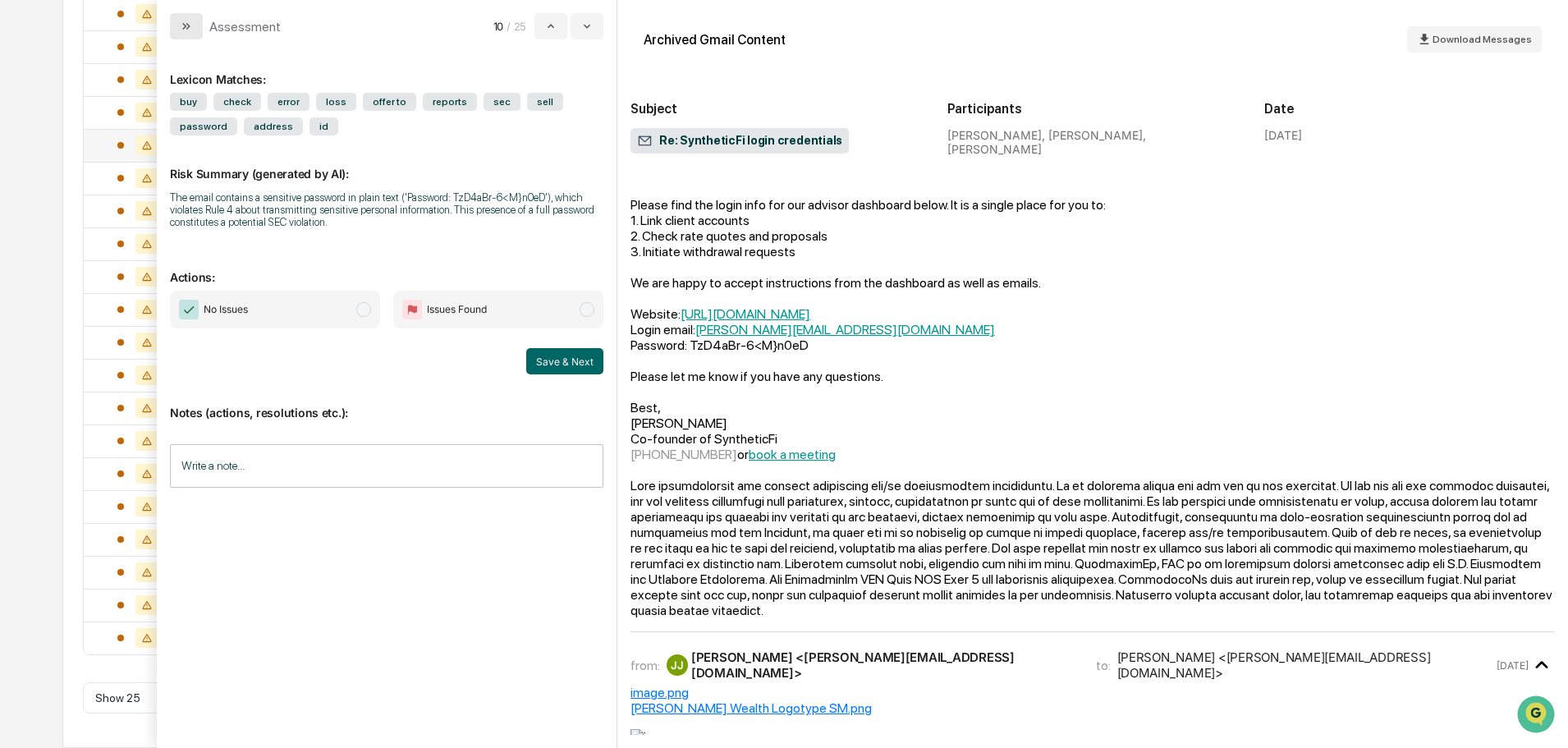
click at [195, 29] on button "modal" at bounding box center [186, 26] width 33 height 26
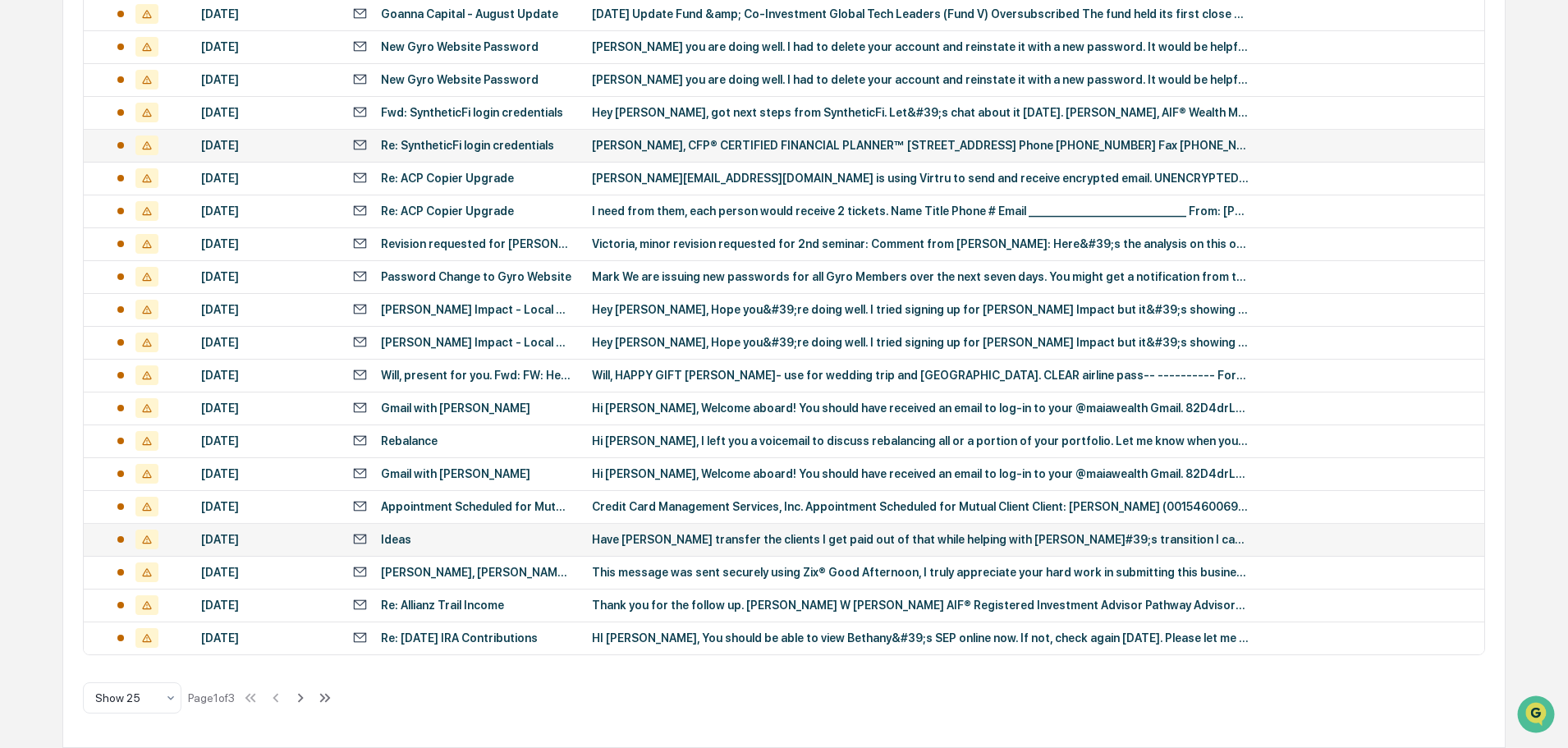
click at [629, 549] on td "Have Frier transfer the clients I get paid out of that while helping with Frier…" at bounding box center [1033, 539] width 902 height 33
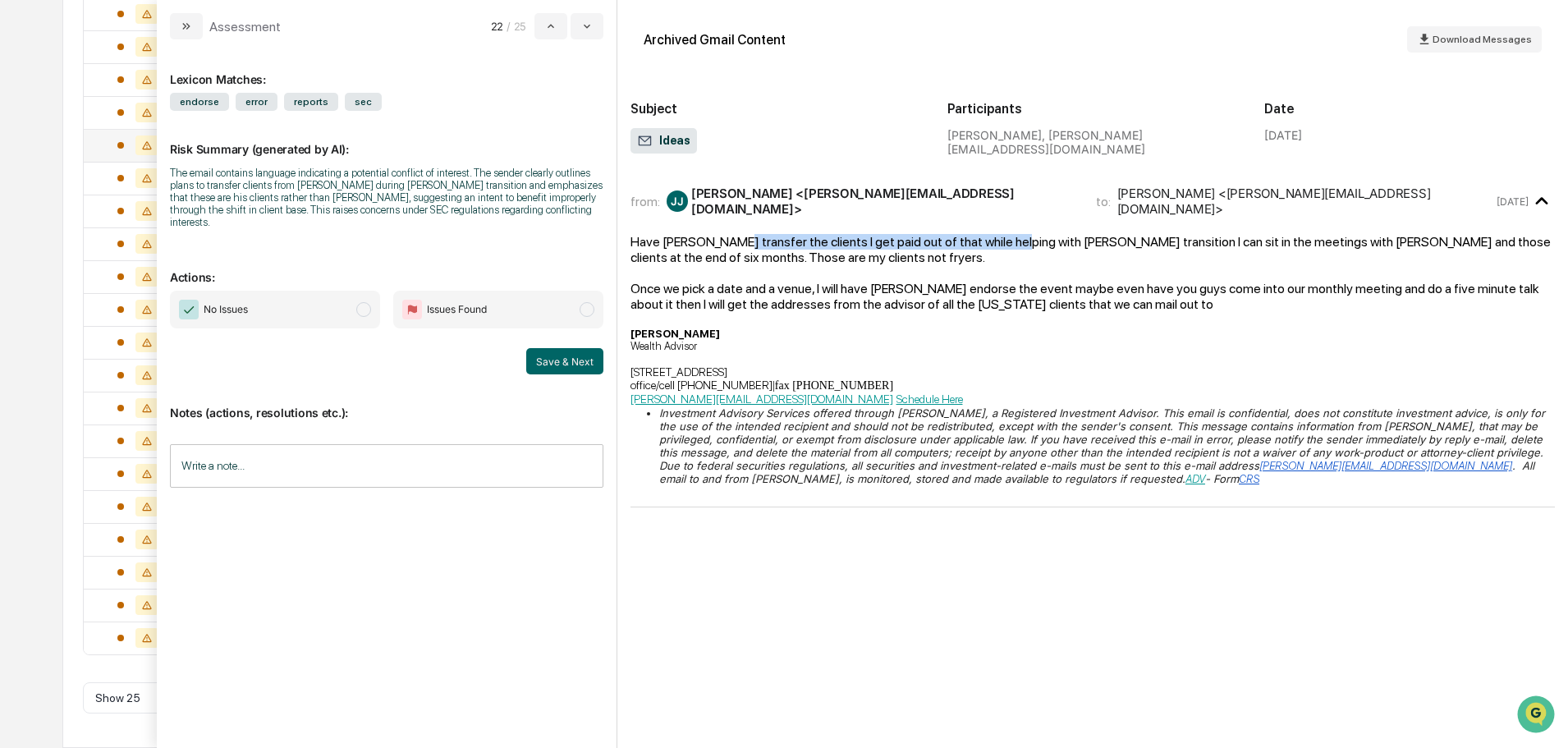
drag, startPoint x: 723, startPoint y: 235, endPoint x: 996, endPoint y: 234, distance: 273.0
click at [996, 234] on div "Have Frier transfer the clients I get paid out of that while helping with Frier…" at bounding box center [1092, 249] width 924 height 31
click at [190, 29] on icon "modal" at bounding box center [187, 26] width 14 height 14
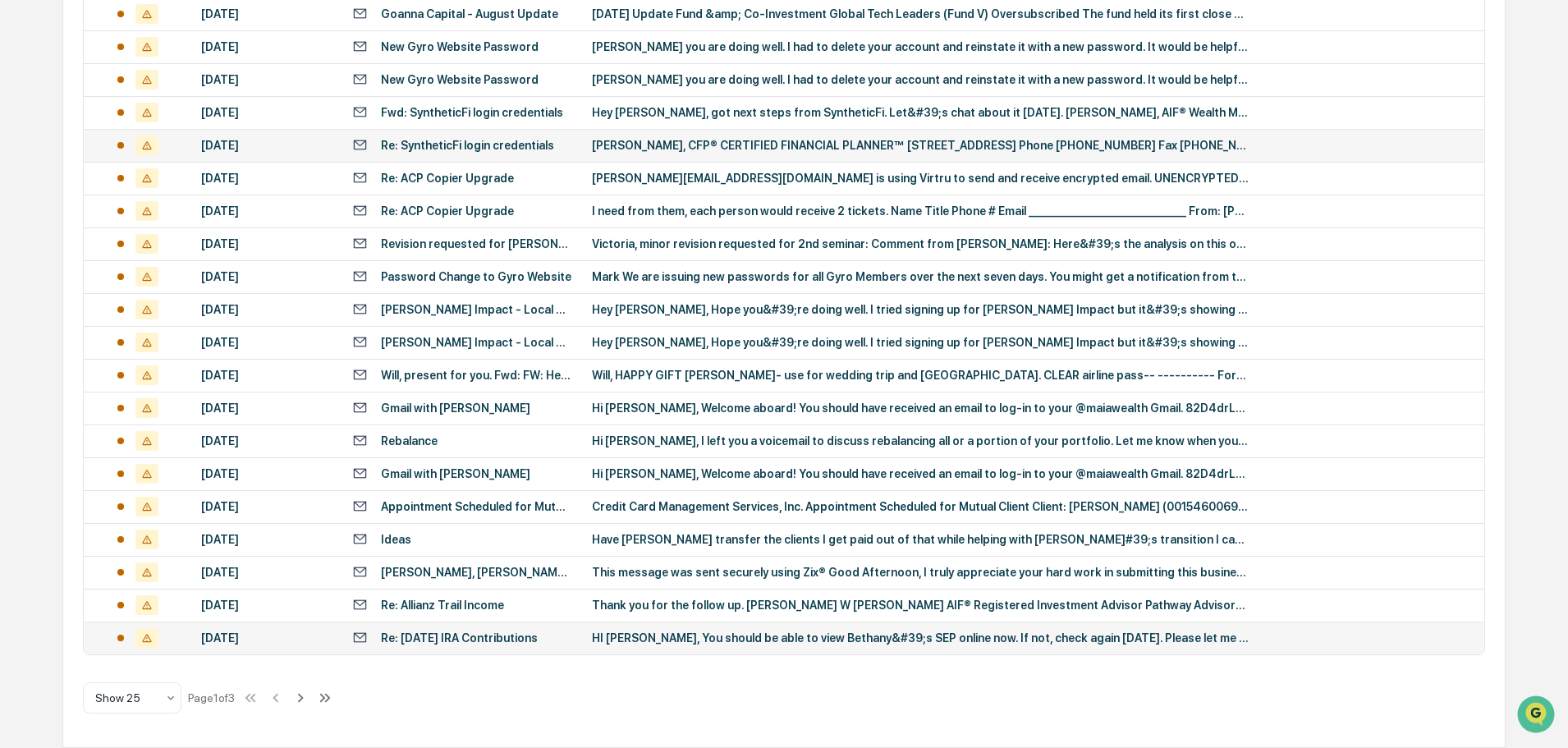
click at [700, 639] on div "HI Justin, You should be able to view Bethany&#39;s SEP online now. If not, che…" at bounding box center [921, 638] width 657 height 14
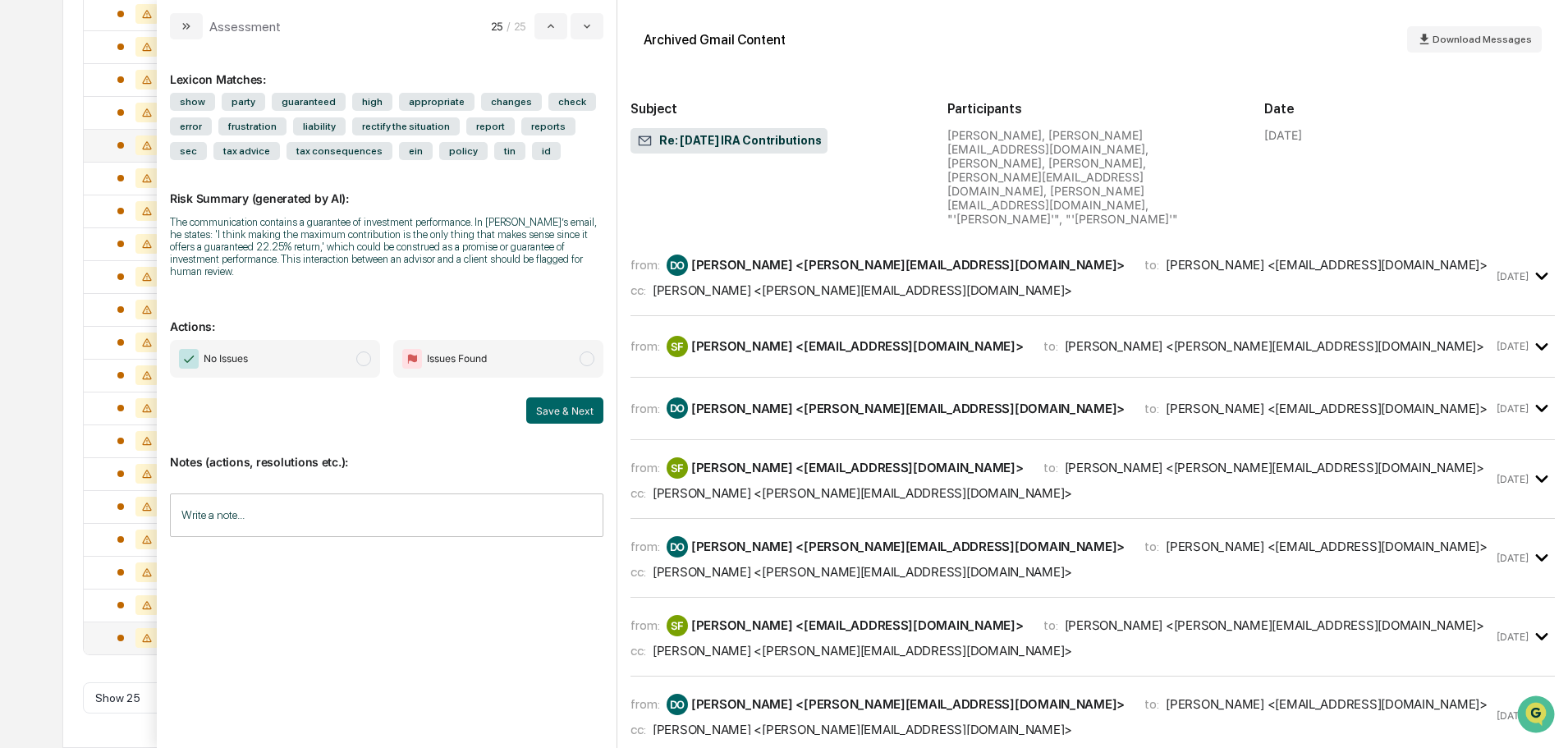
scroll to position [82, 0]
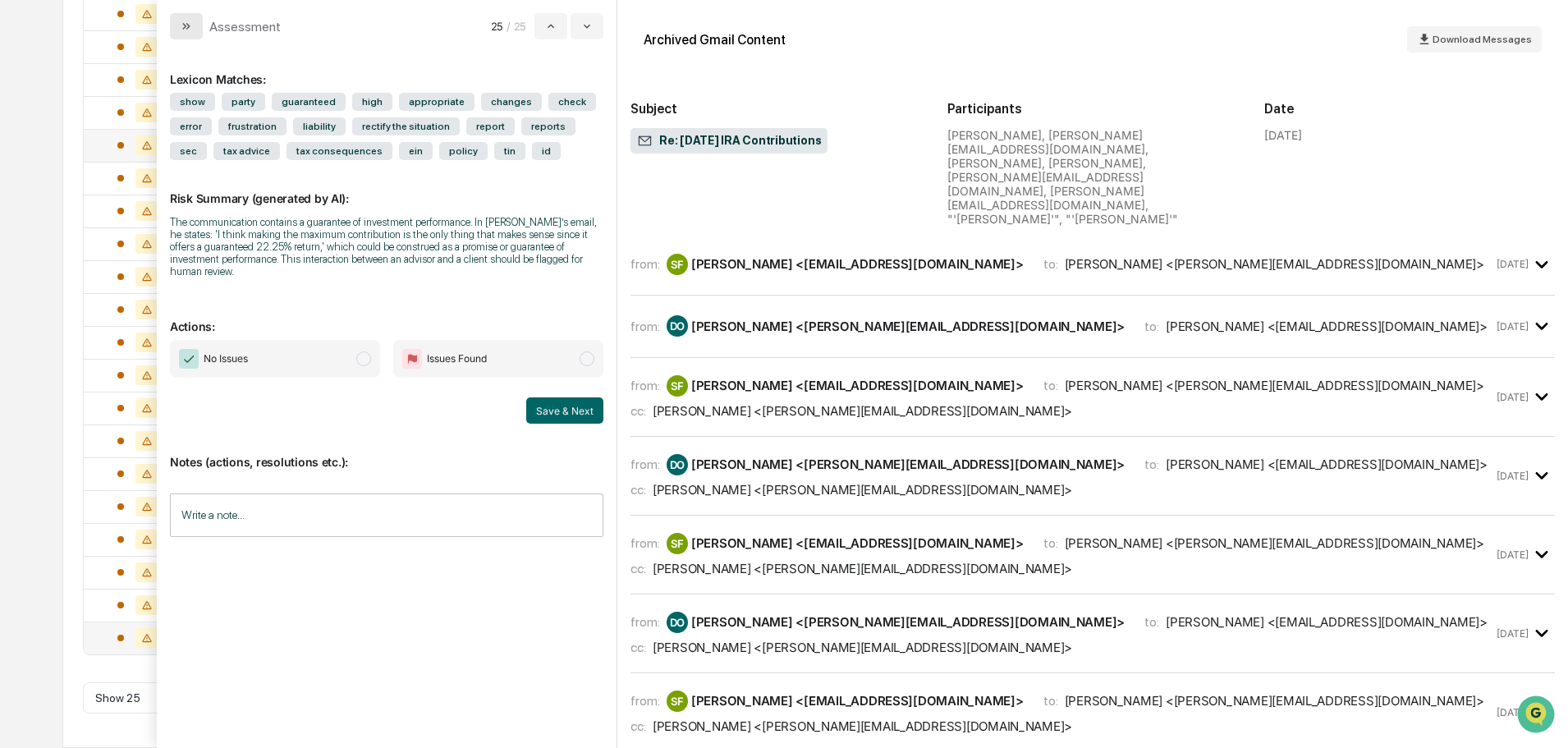
click at [191, 28] on icon "modal" at bounding box center [187, 26] width 14 height 14
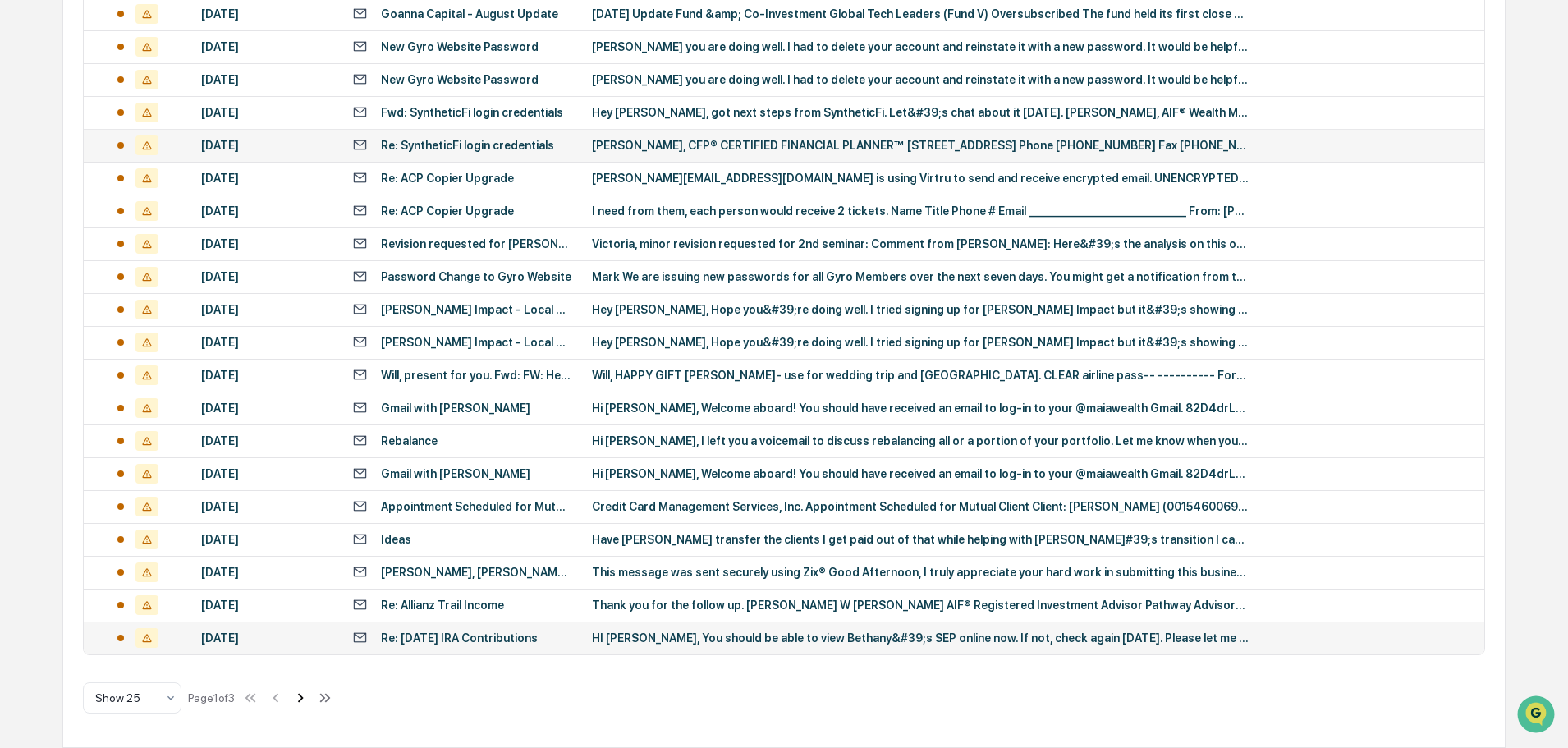
click at [309, 703] on icon at bounding box center [300, 697] width 18 height 18
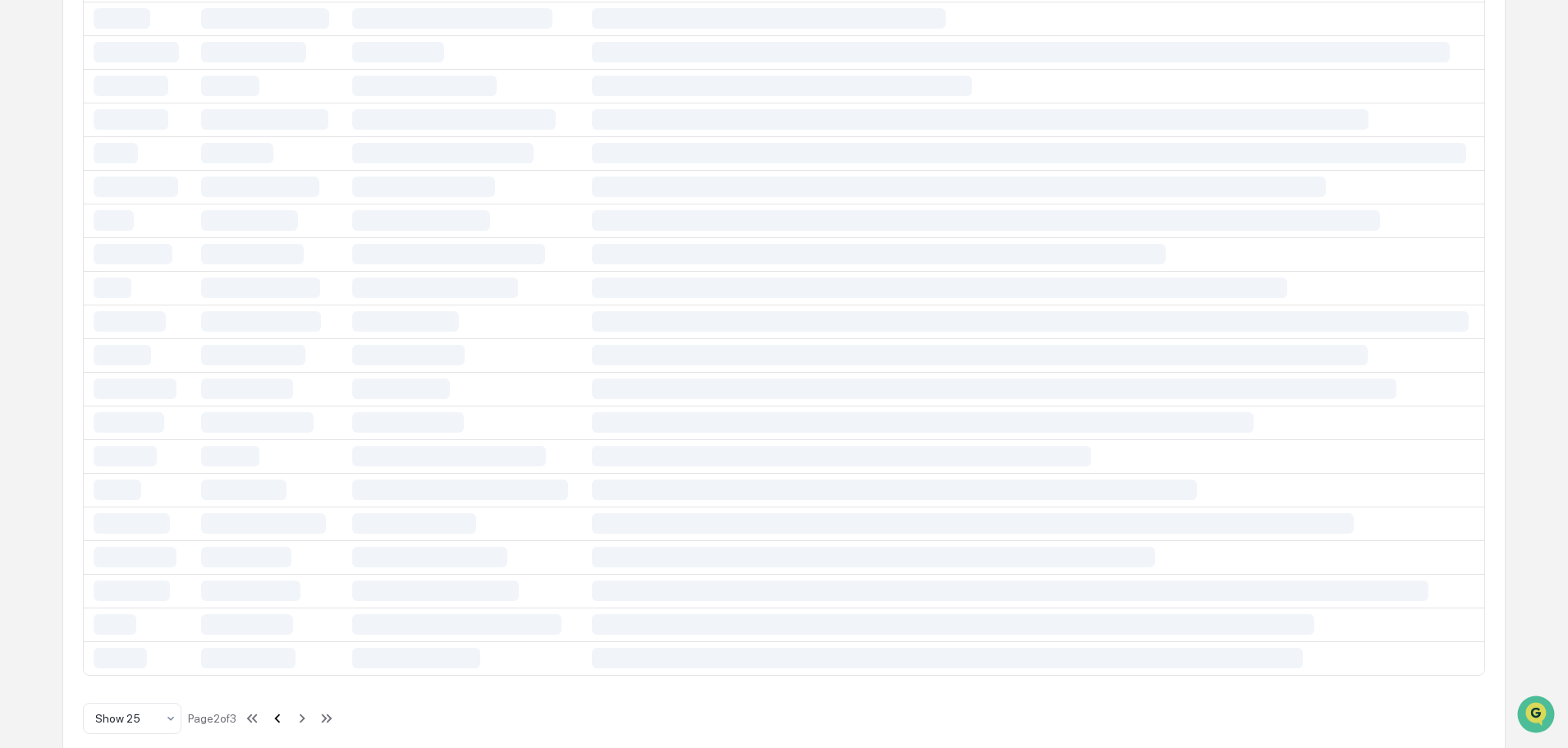
click at [276, 720] on icon at bounding box center [277, 718] width 18 height 18
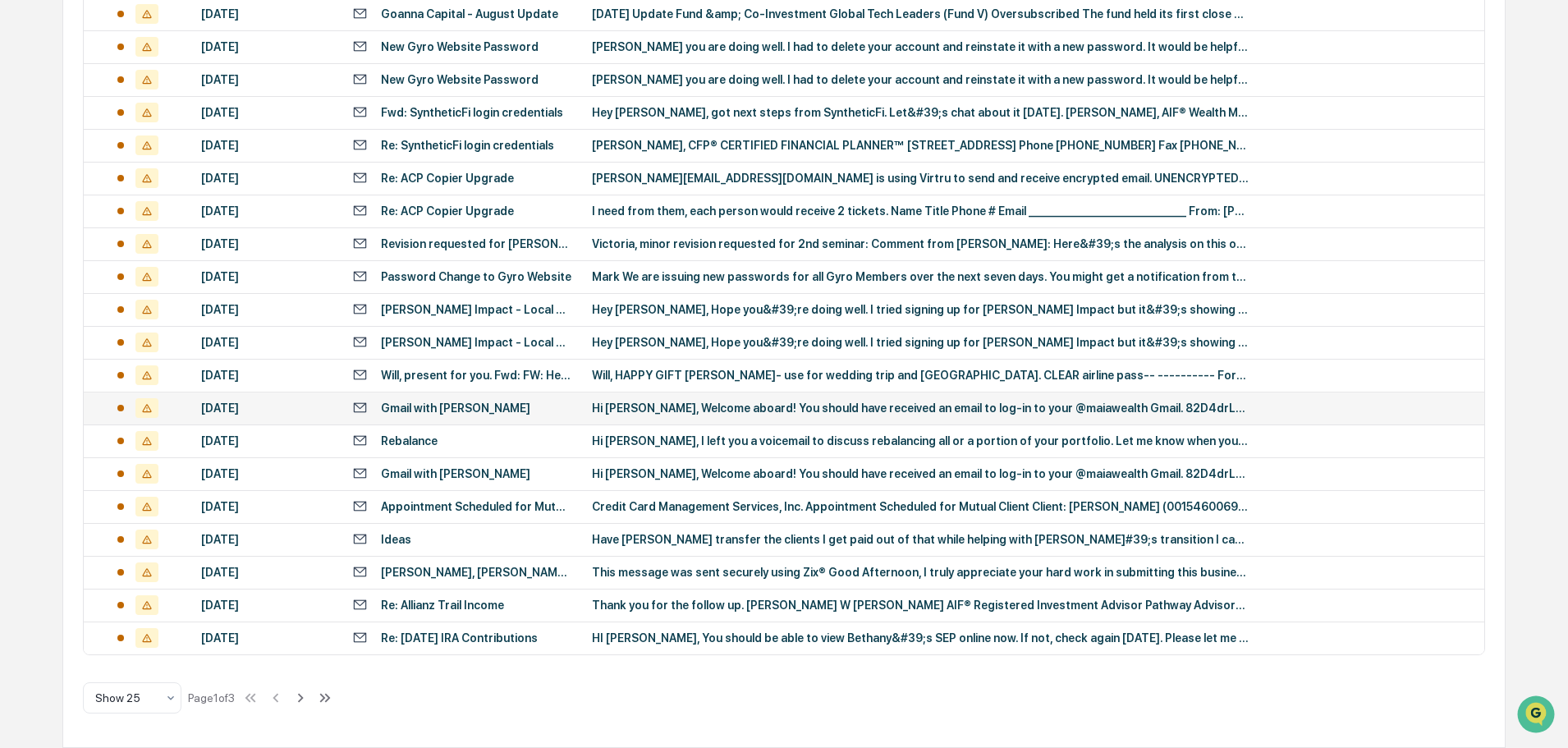
click at [453, 418] on td "Gmail with [PERSON_NAME]" at bounding box center [462, 408] width 240 height 33
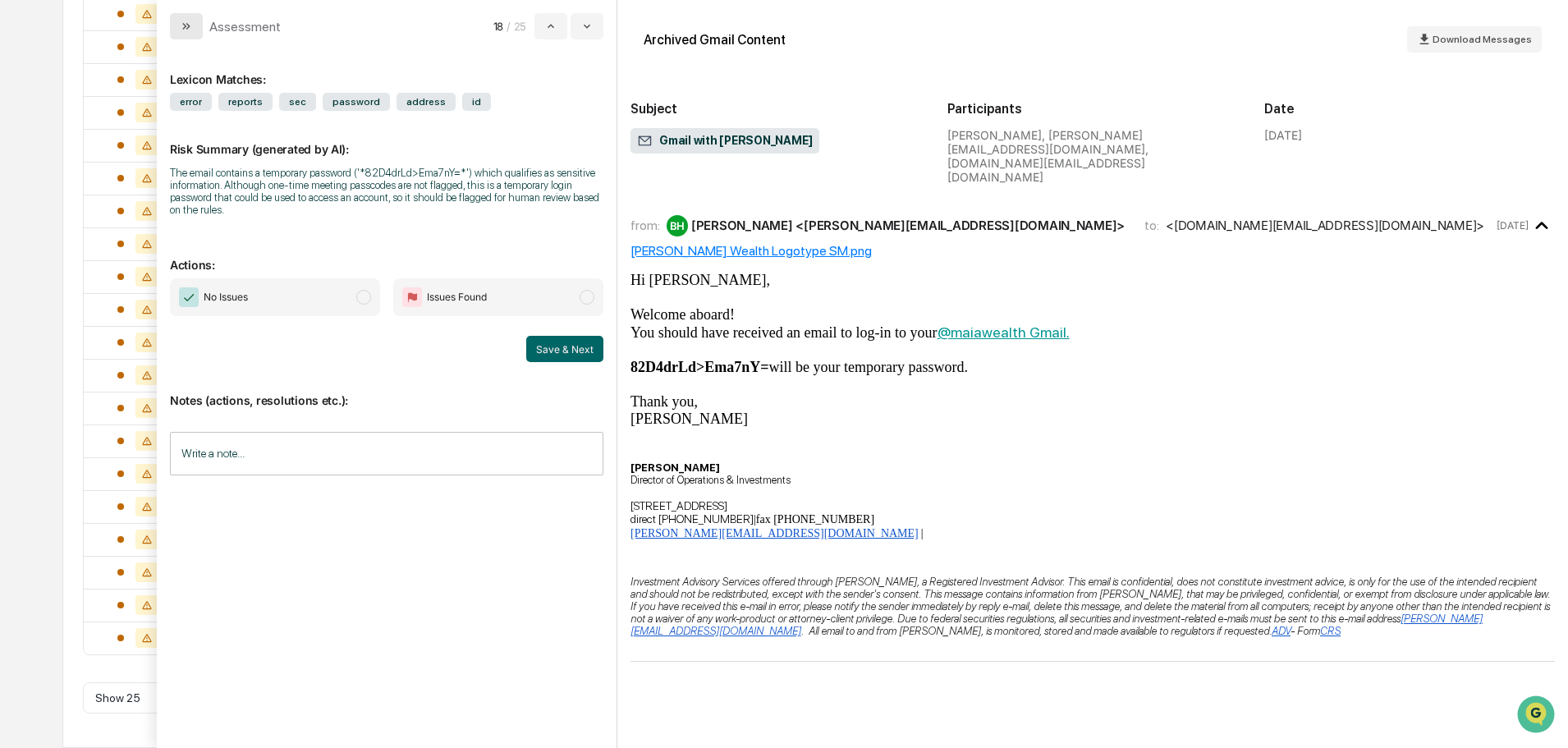
click at [182, 32] on icon "modal" at bounding box center [187, 26] width 14 height 14
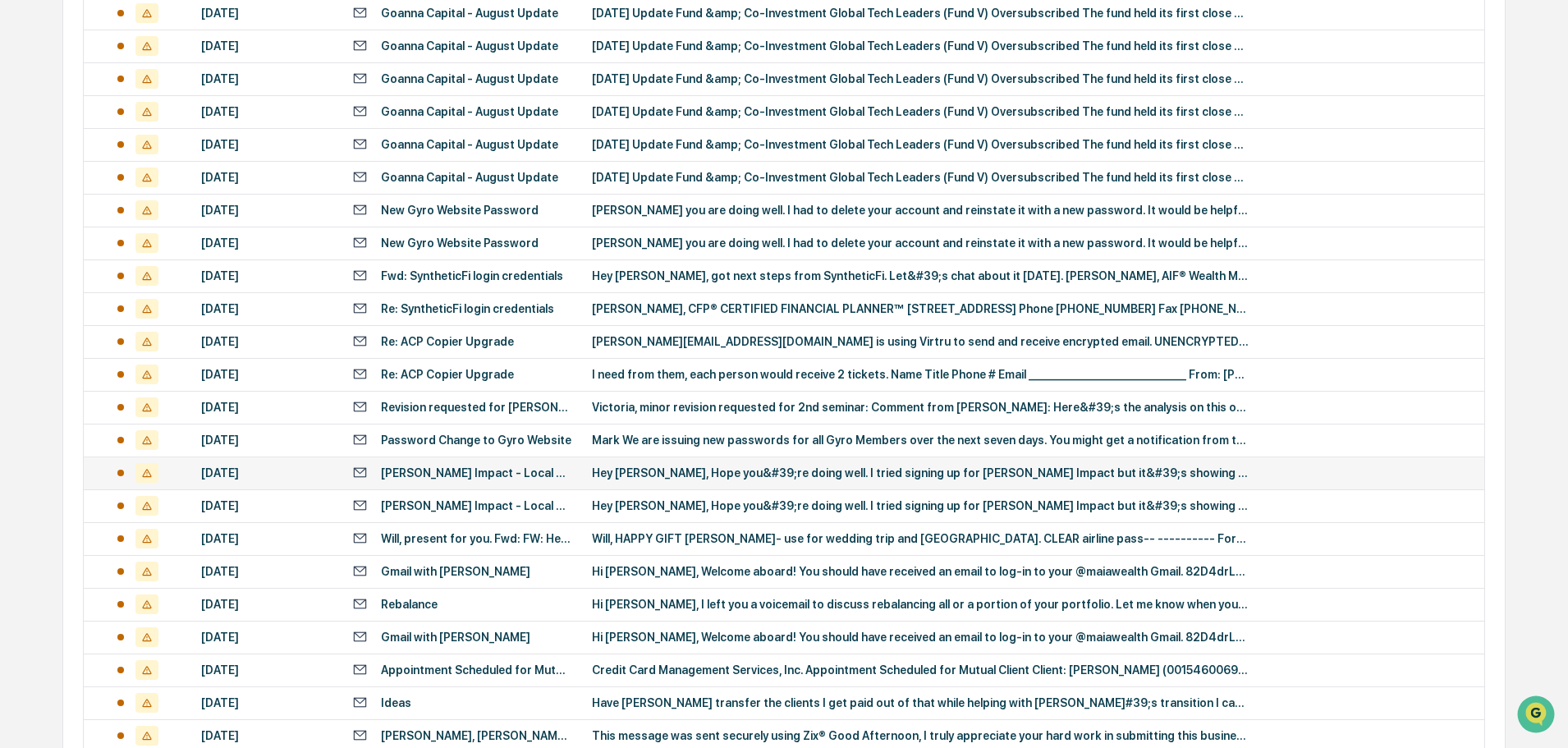
scroll to position [379, 0]
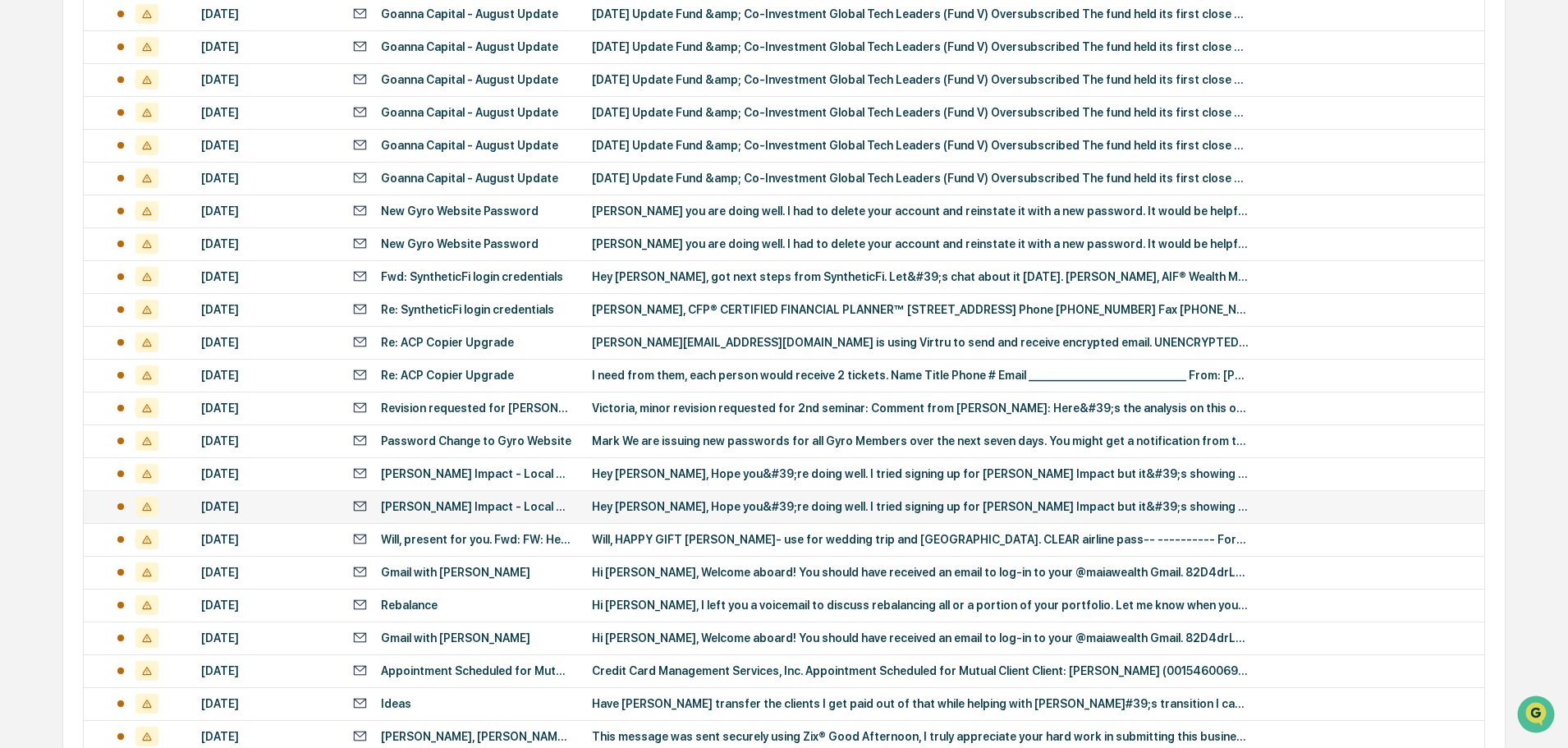
click at [605, 520] on td "Hey [PERSON_NAME], Hope you&#39;re doing well. I tried signing up for [PERSON_N…" at bounding box center [1033, 506] width 902 height 33
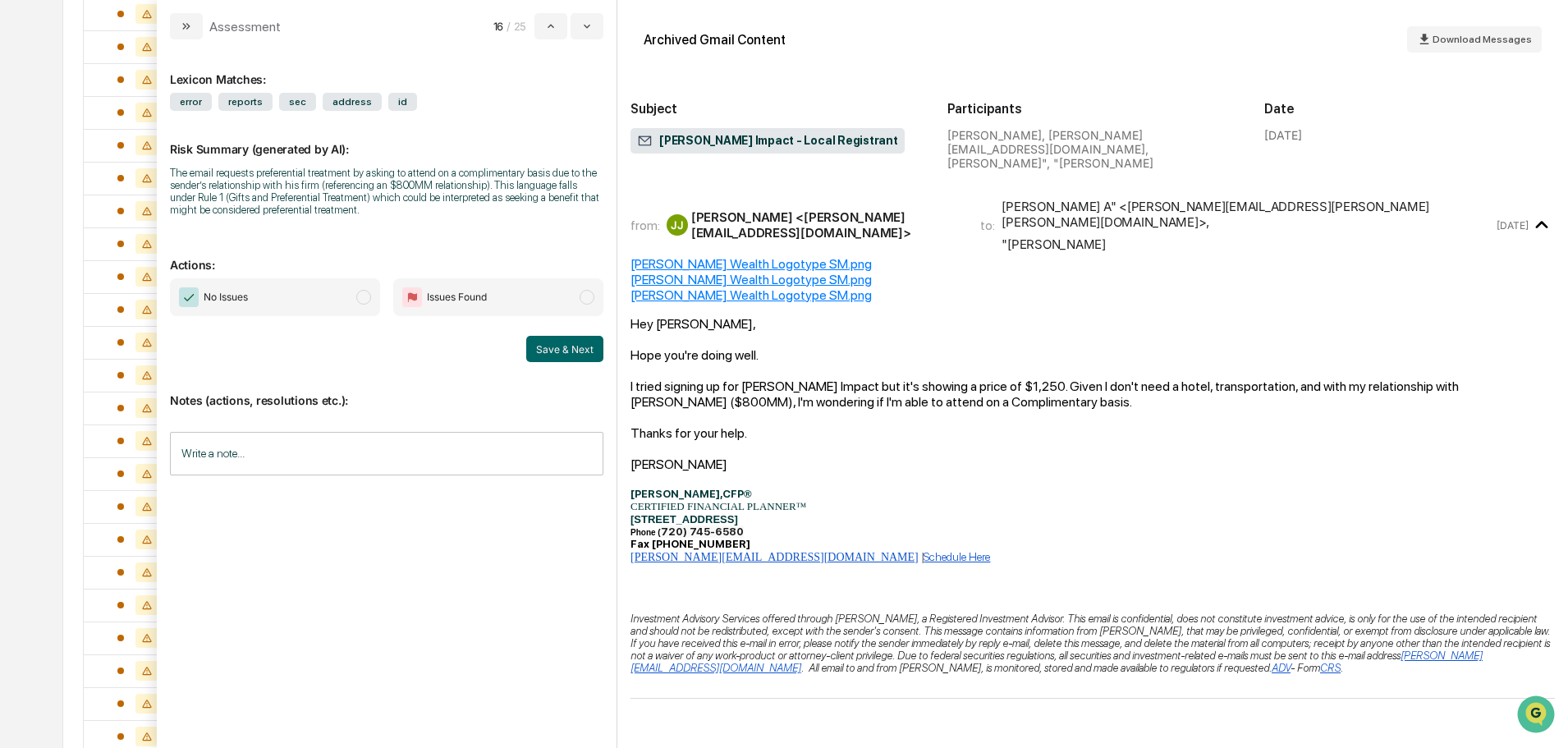
click at [238, 541] on div "Lexicon Matches: error reports sec address id Risk Summary (generated by AI): T…" at bounding box center [386, 386] width 433 height 669
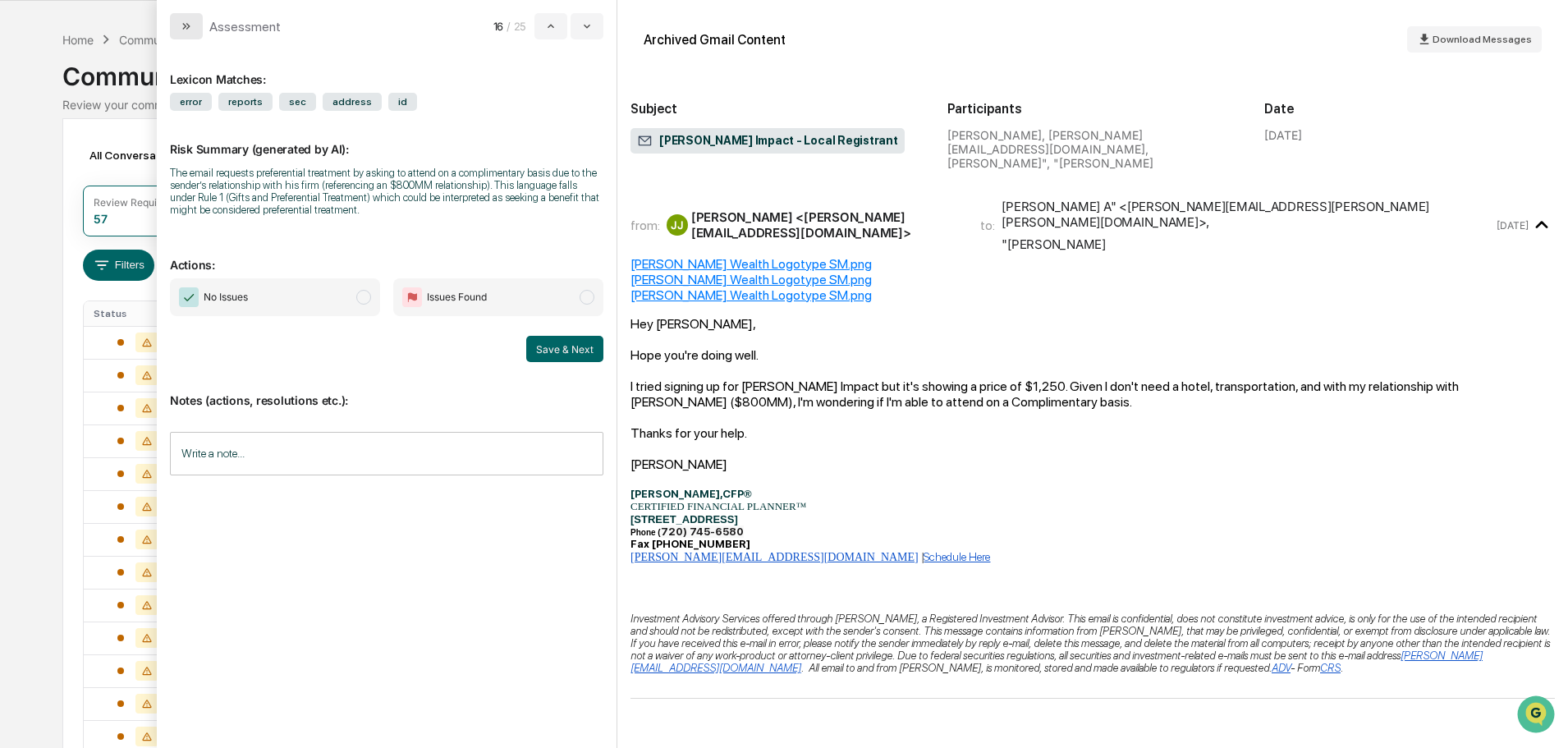
click at [180, 38] on button "modal" at bounding box center [186, 26] width 33 height 26
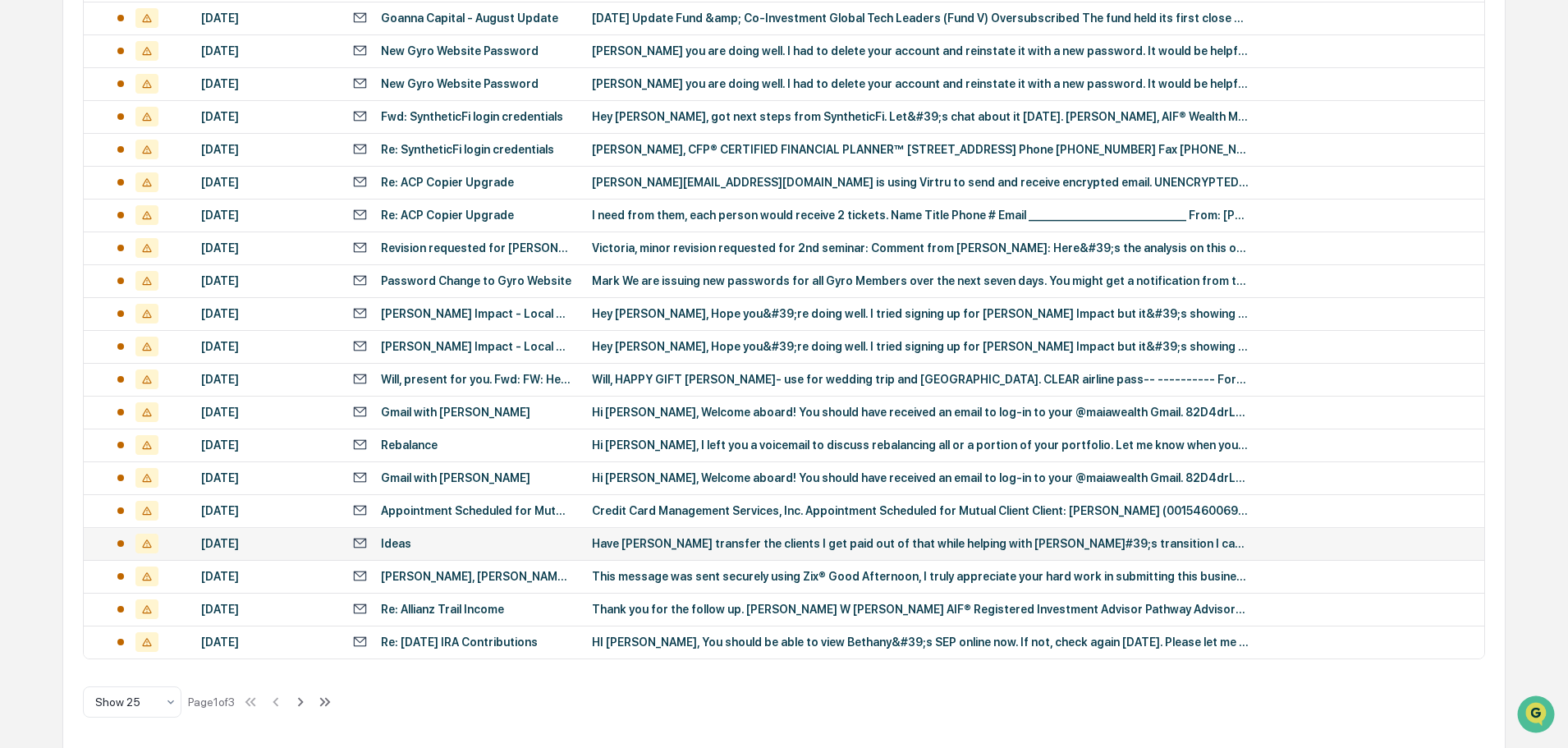
scroll to position [543, 0]
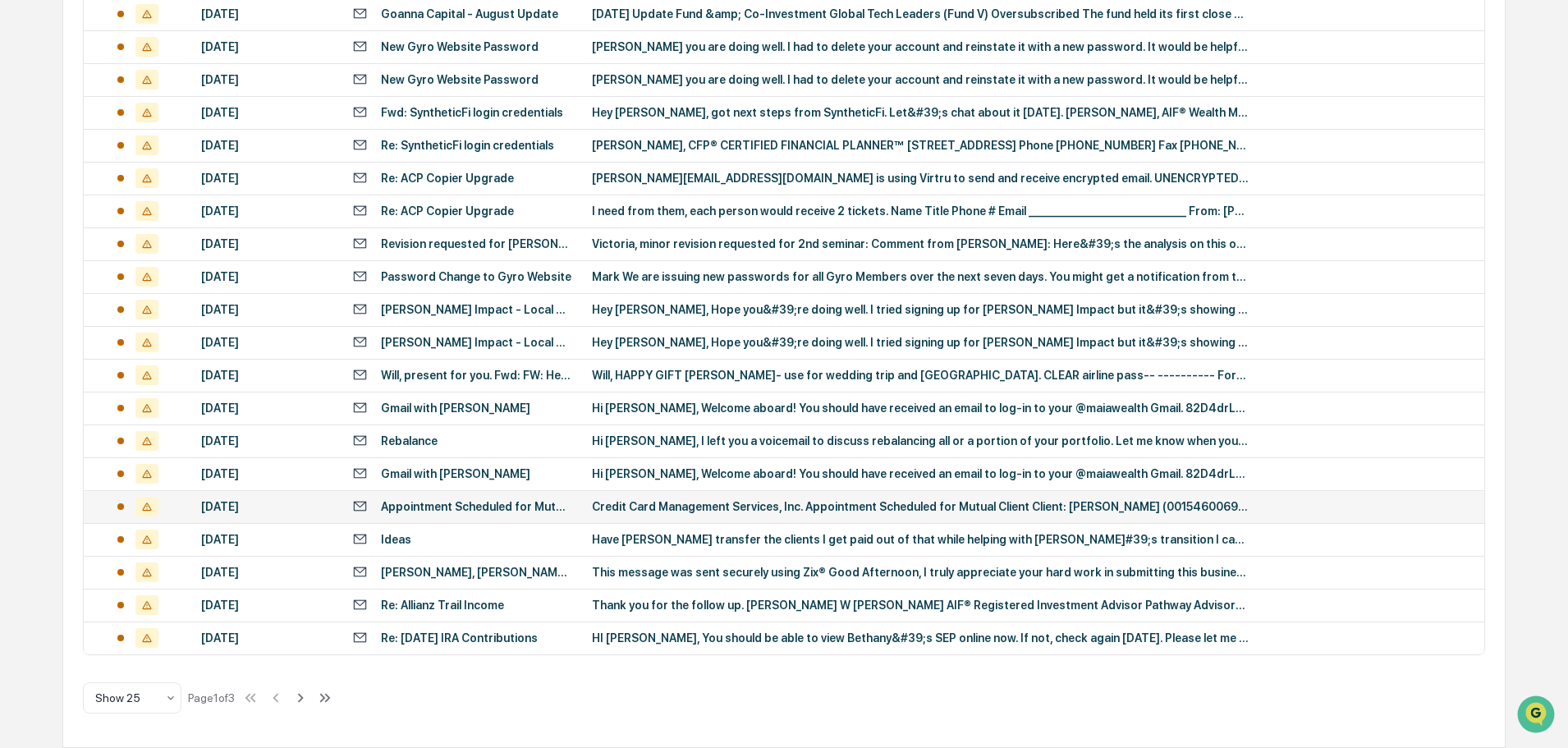
click at [501, 516] on td "Appointment Scheduled for Mutual Client ([PERSON_NAME] (0015460069)) on [DATE] …" at bounding box center [462, 506] width 240 height 33
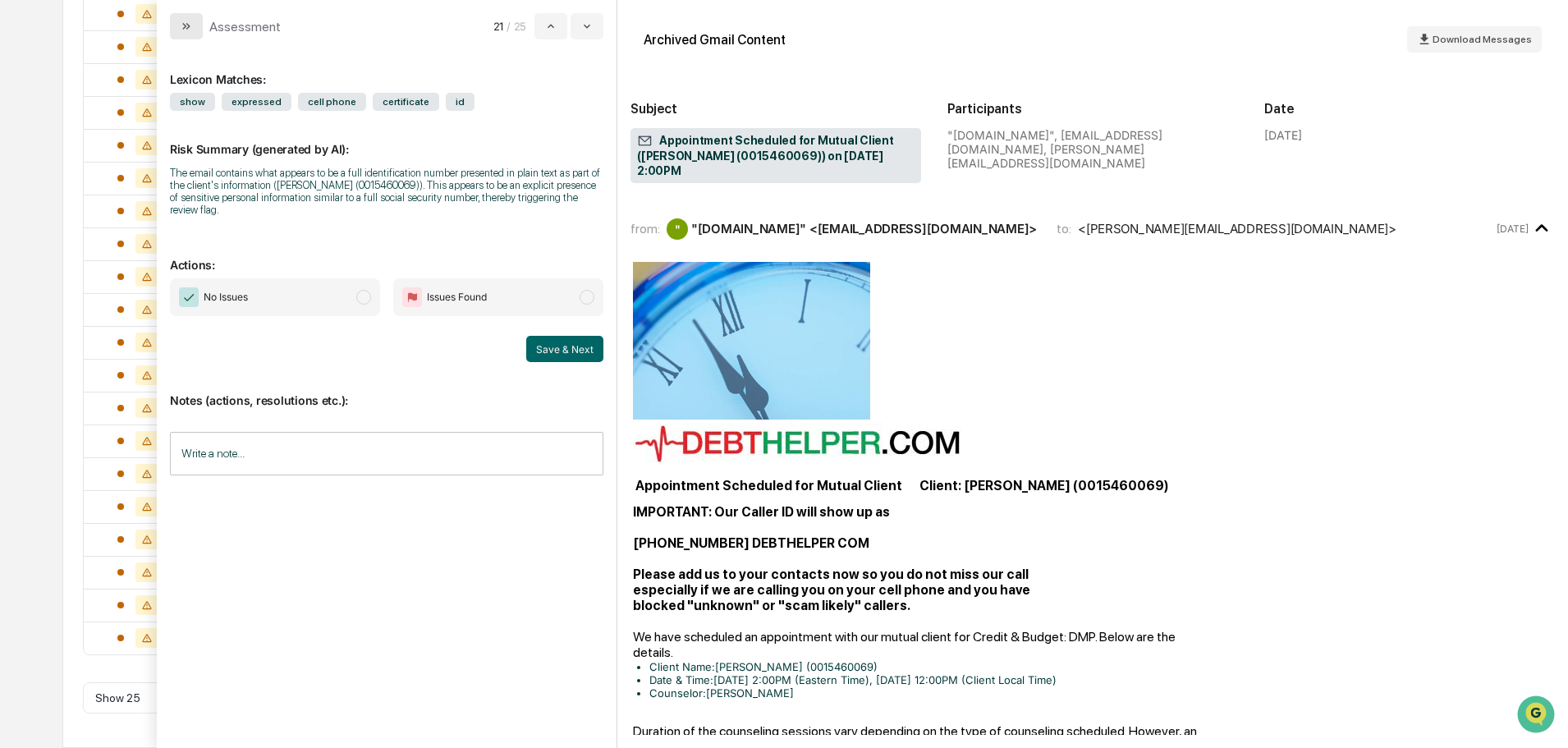
click at [187, 27] on icon "modal" at bounding box center [187, 26] width 14 height 14
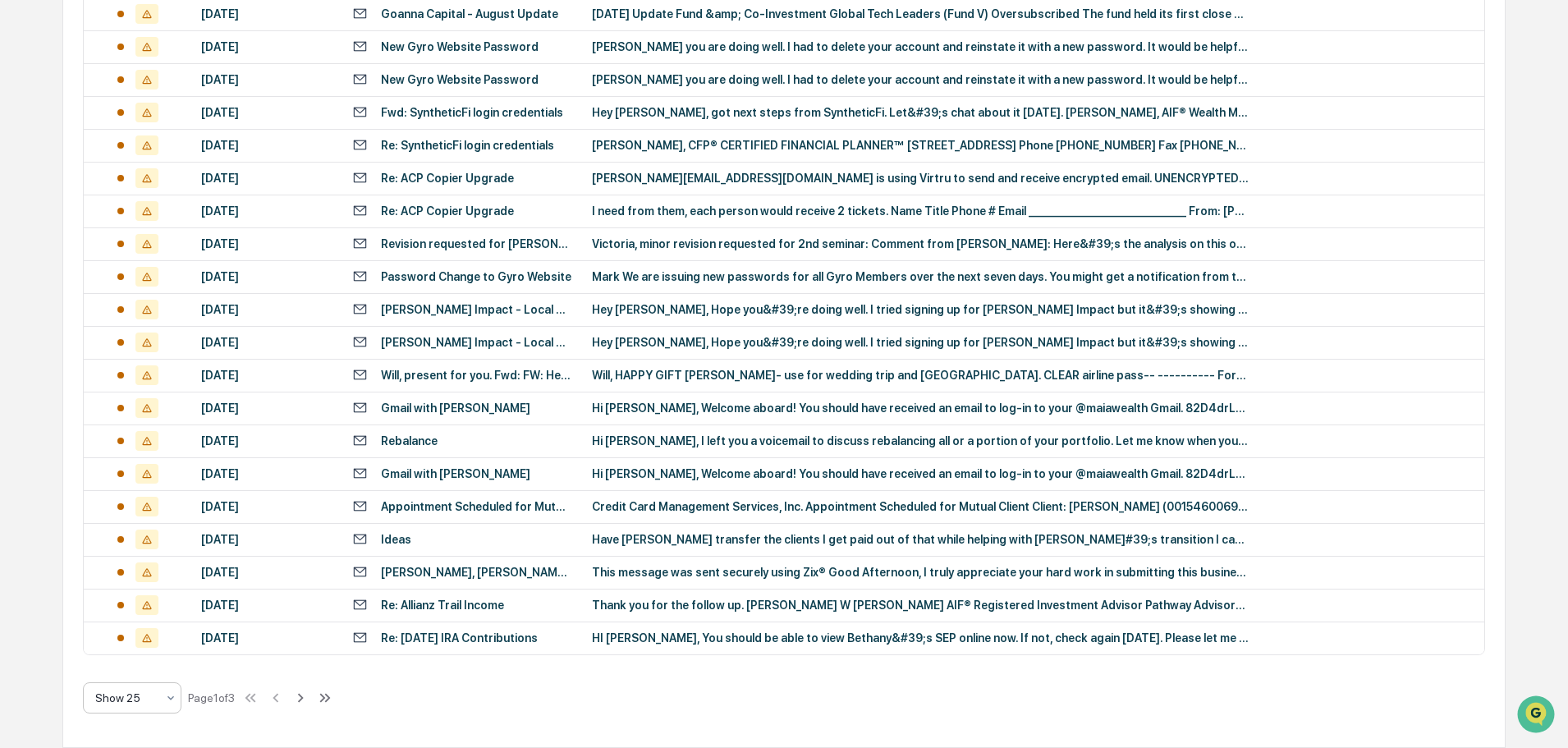
click at [139, 690] on div at bounding box center [126, 697] width 61 height 16
click at [112, 631] on div "Show 50" at bounding box center [132, 622] width 97 height 33
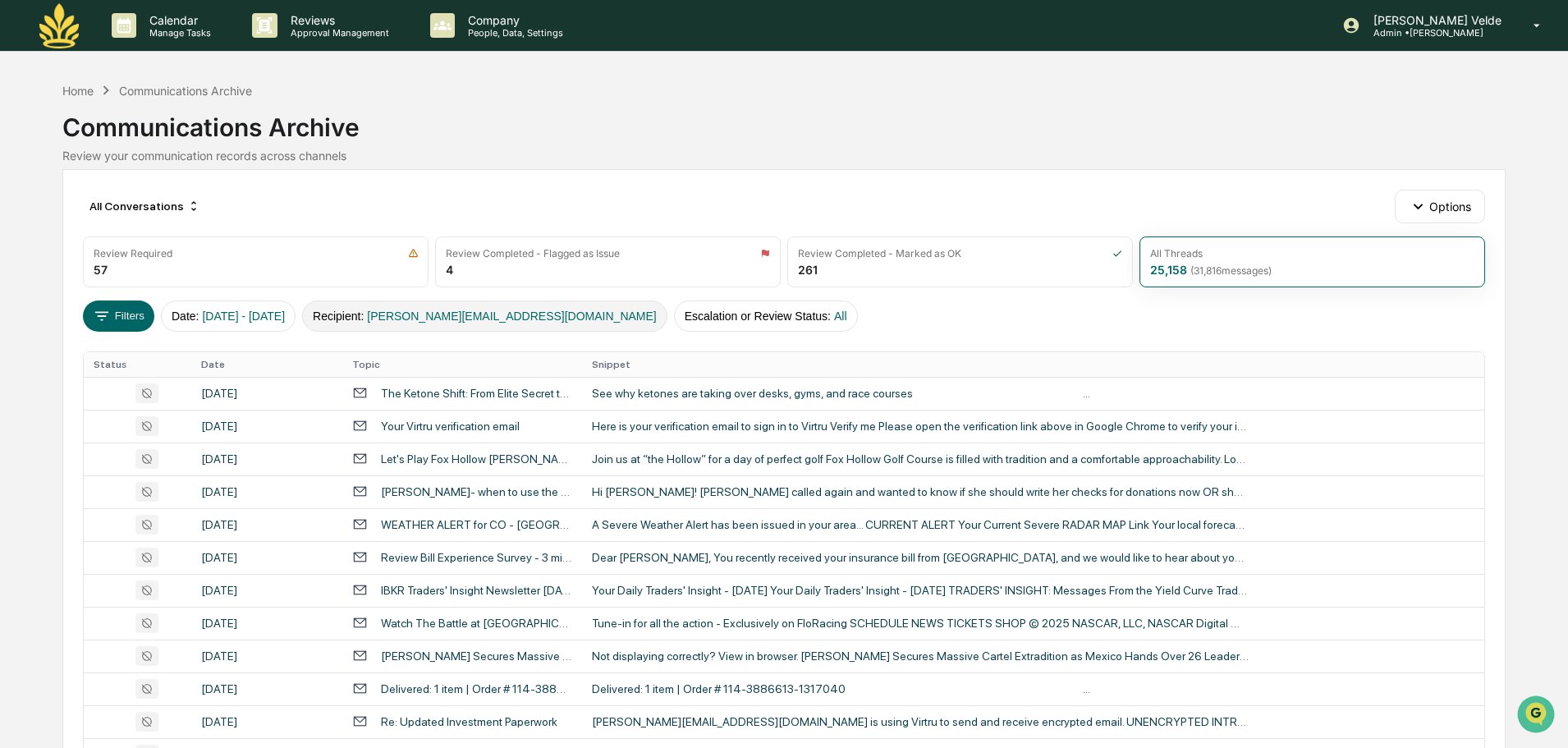
click at [503, 325] on button "Recipient : [PERSON_NAME][EMAIL_ADDRESS][DOMAIN_NAME]" at bounding box center [485, 316] width 365 height 31
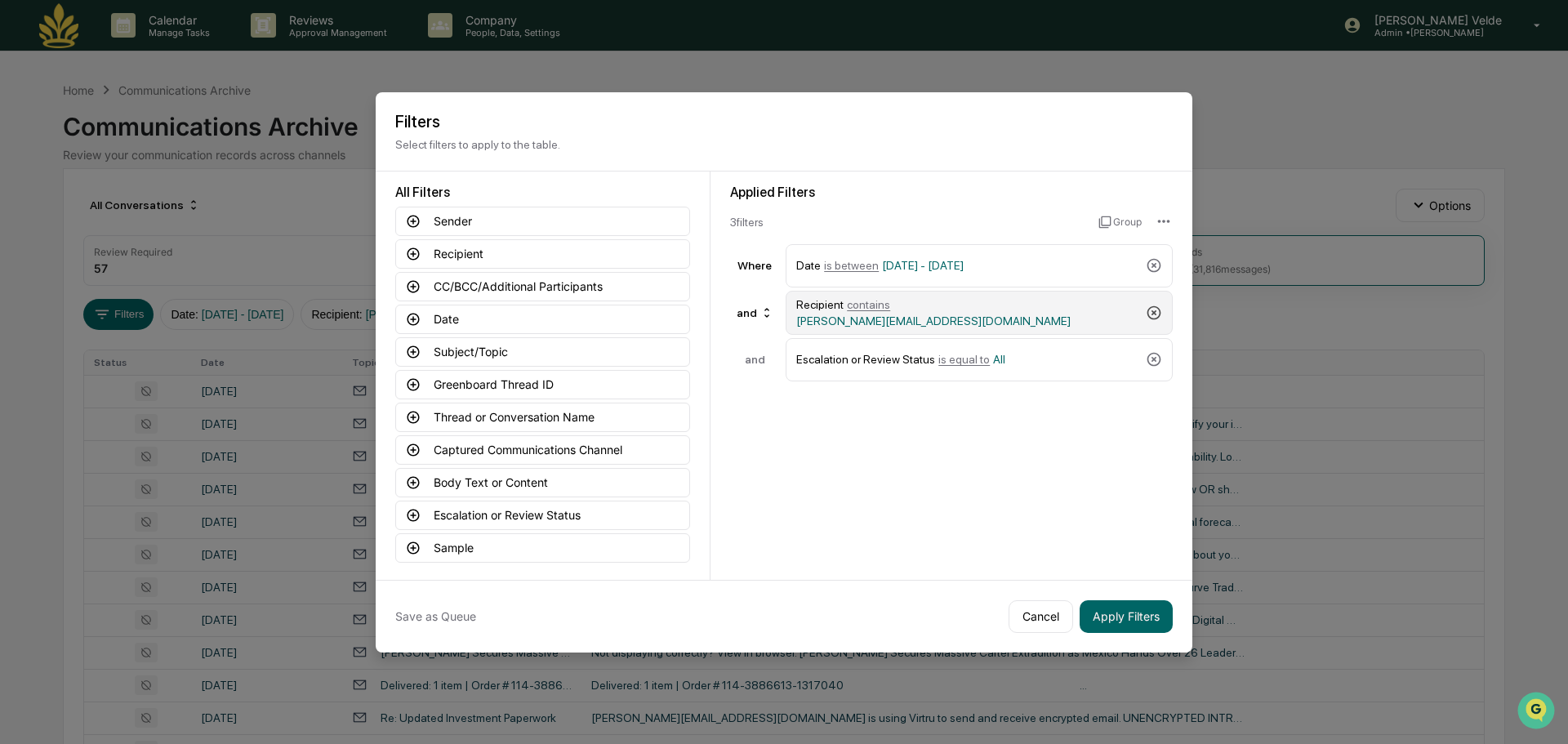
click at [1148, 315] on icon at bounding box center [1155, 312] width 14 height 14
click at [1149, 314] on icon at bounding box center [1155, 312] width 14 height 14
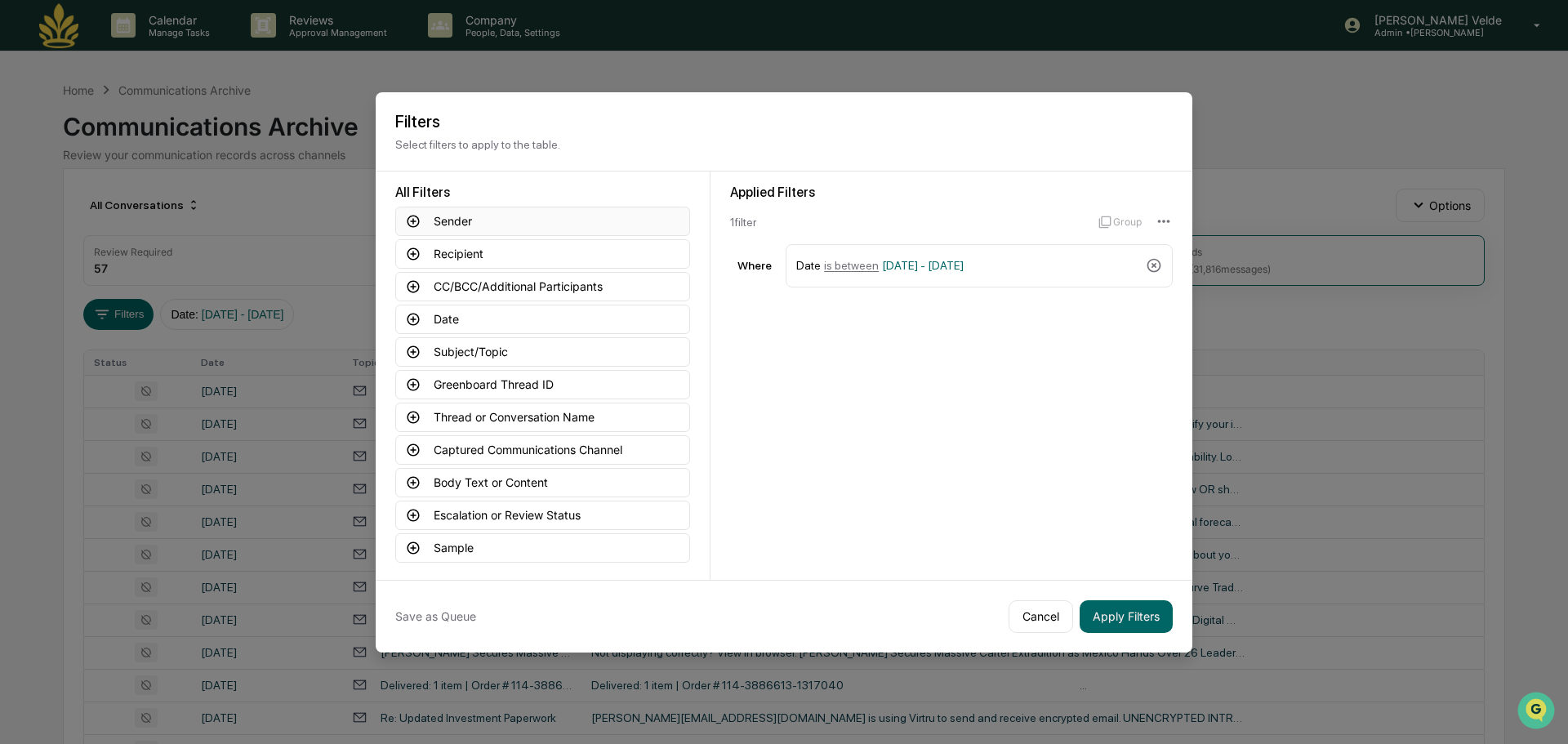
click at [550, 217] on button "Sender" at bounding box center [542, 221] width 295 height 29
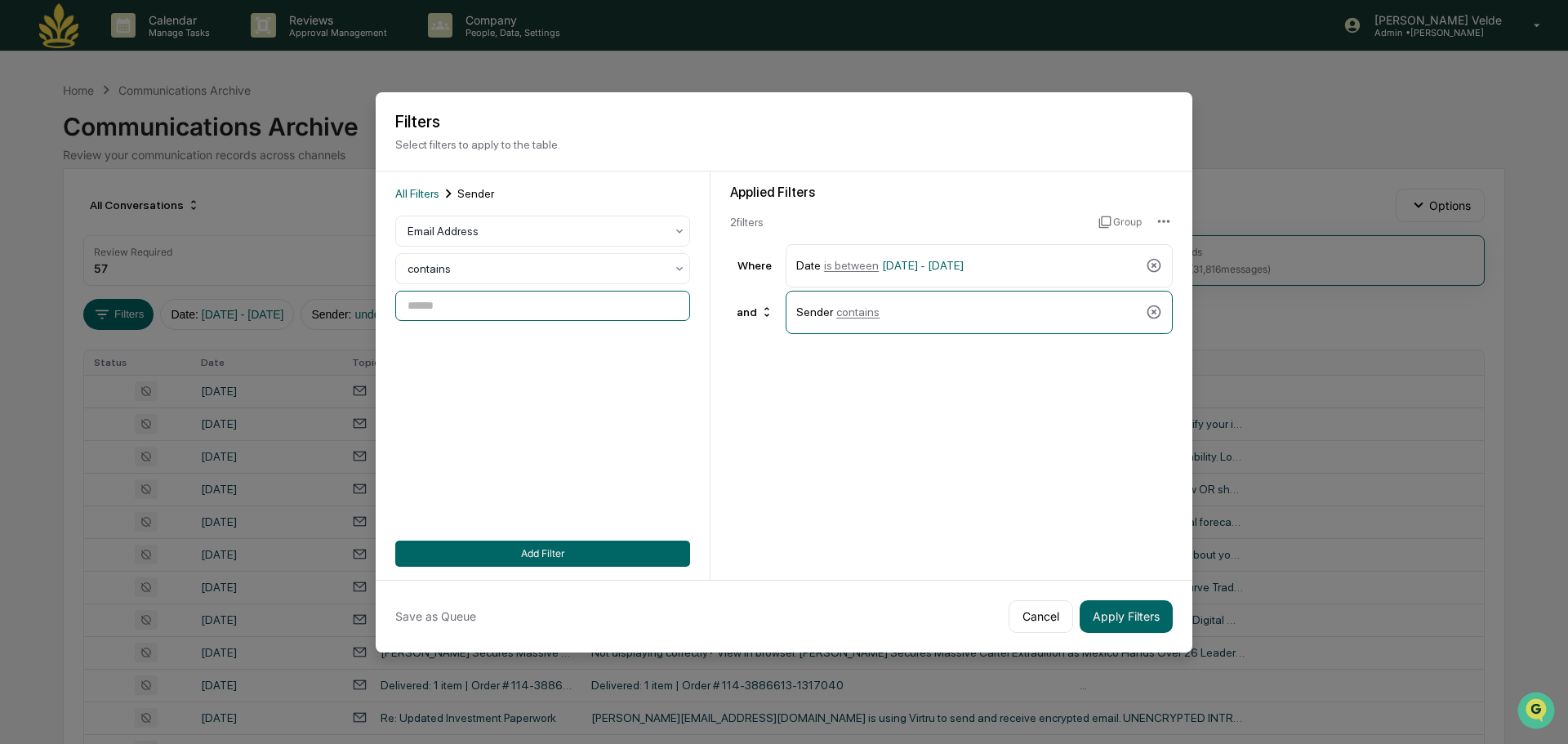
click at [480, 309] on input at bounding box center [542, 306] width 295 height 30
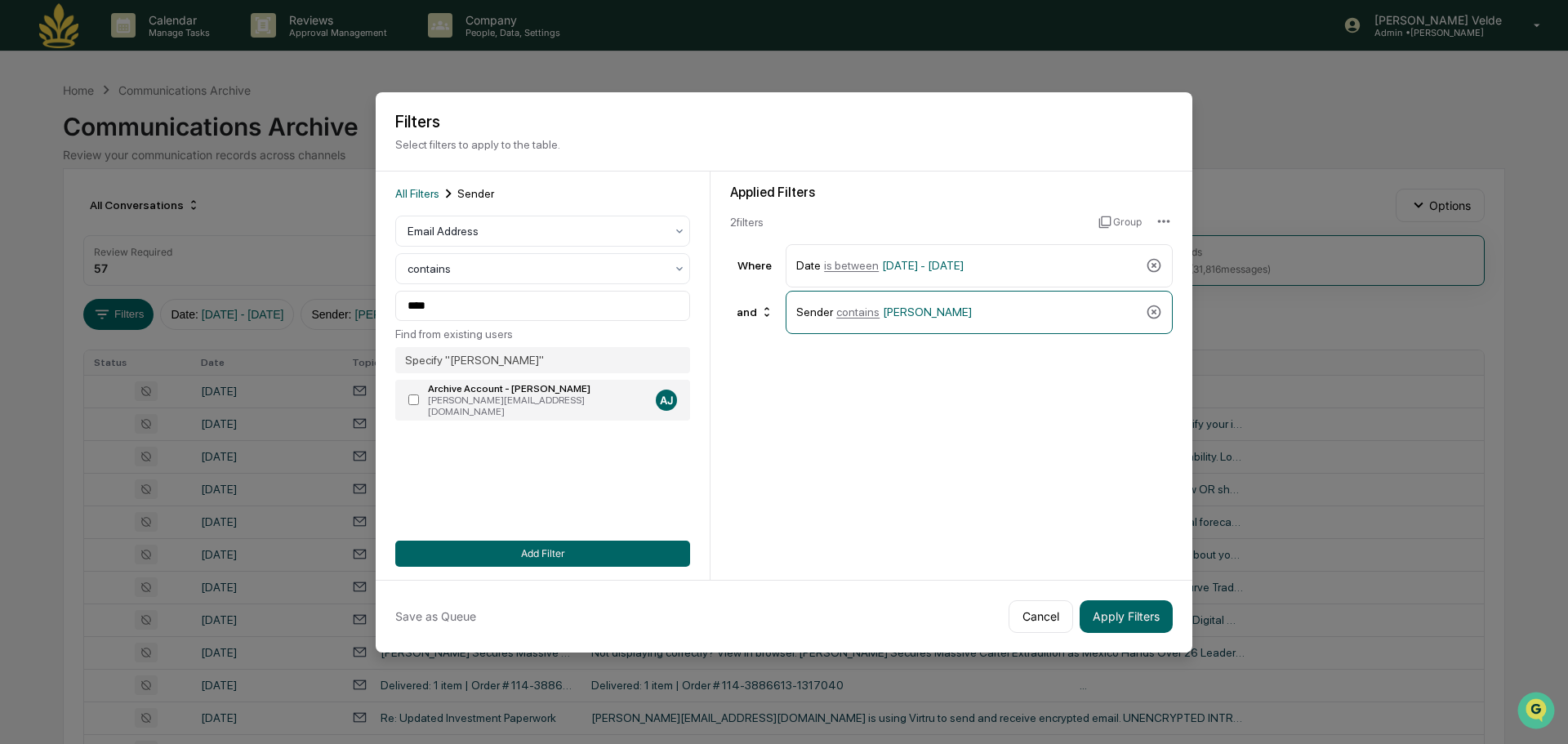
click at [455, 395] on div "jake@whitebisonwealth.com" at bounding box center [538, 405] width 221 height 23
type input "**********"
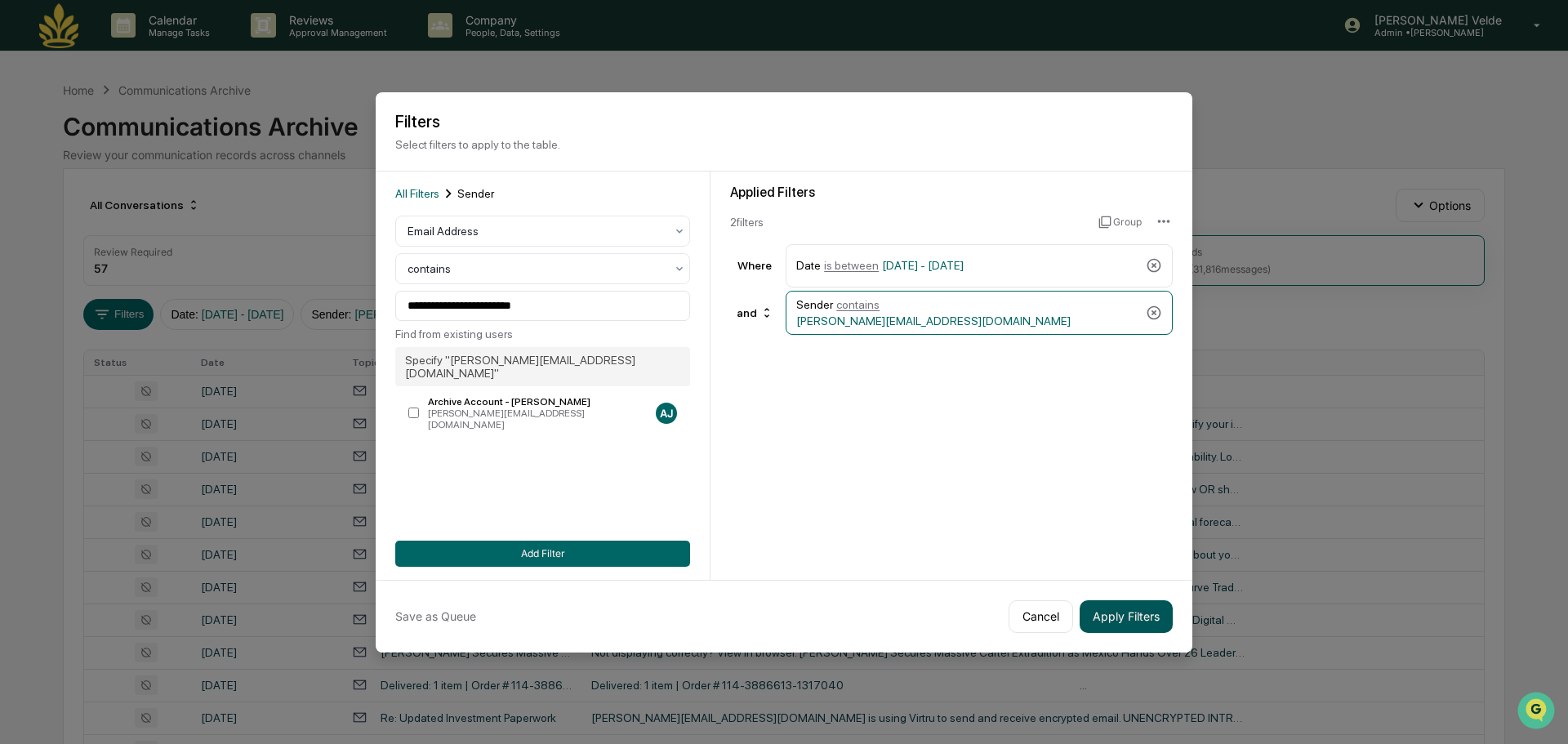
click at [1127, 620] on button "Apply Filters" at bounding box center [1126, 616] width 93 height 33
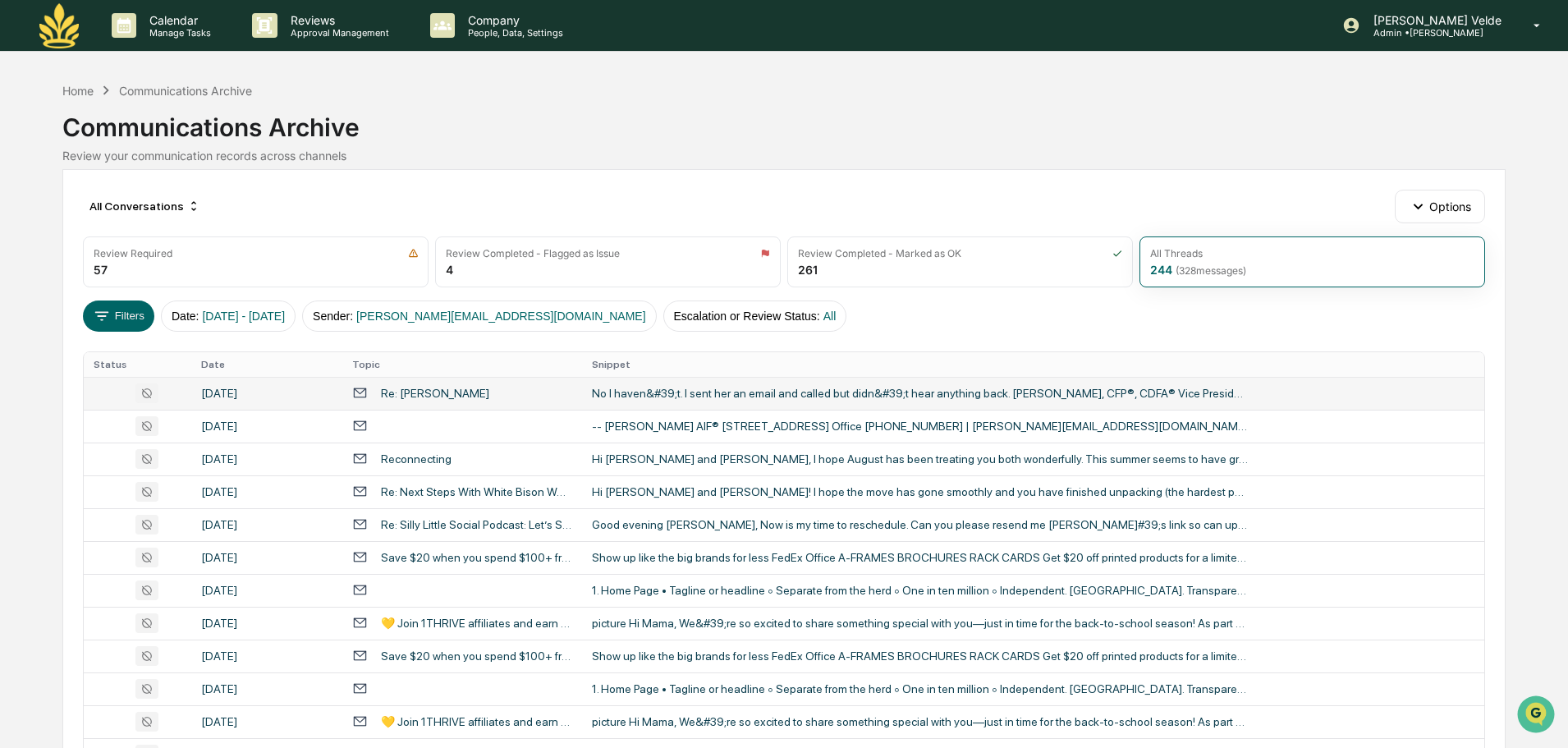
click at [727, 401] on td "No I haven&#39;t. I sent her an email and called but didn&#39;t hear anything b…" at bounding box center [1033, 393] width 902 height 33
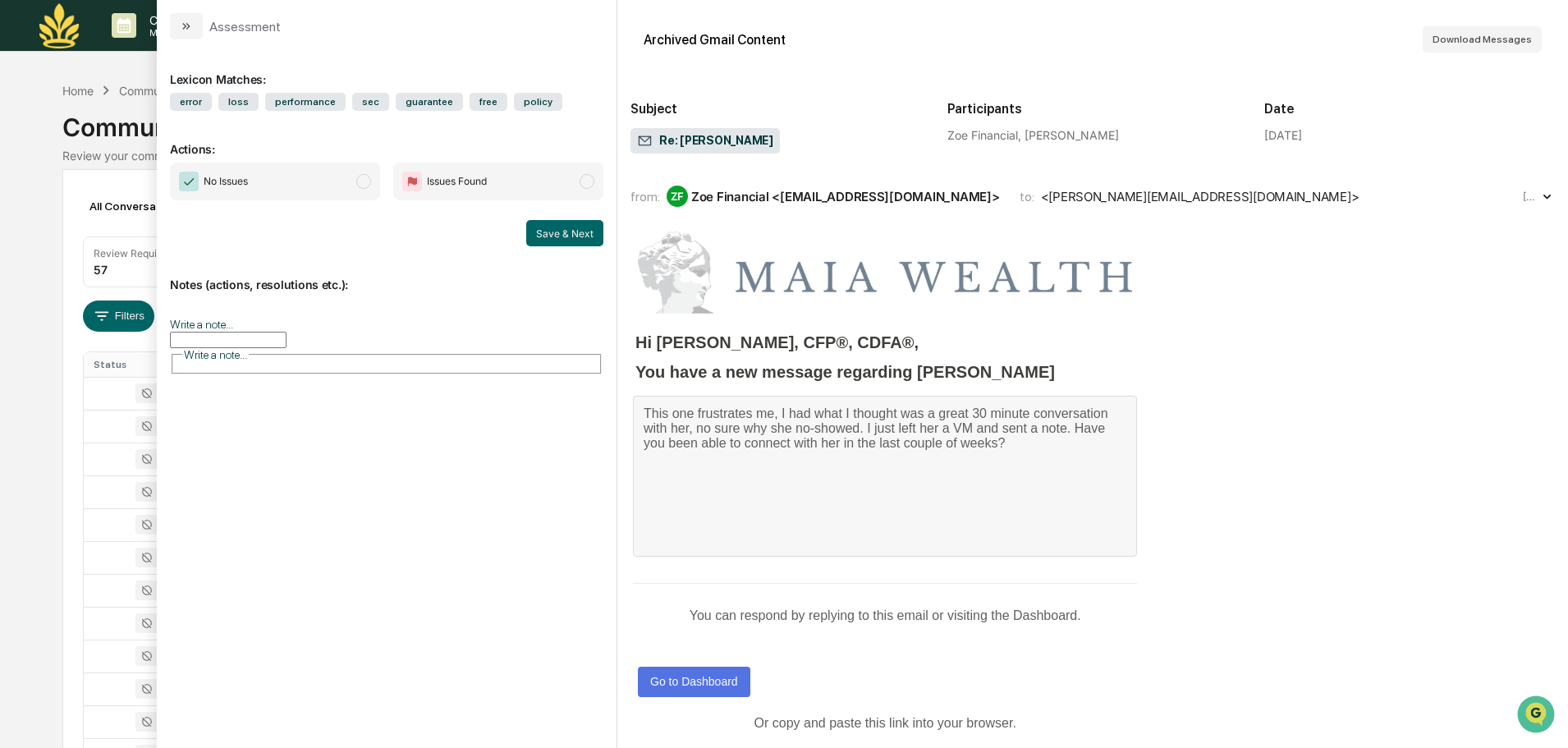
click at [852, 217] on div "from: ZF Zoe Financial <concierge@zoefin.com> to: <darcy@maiawealth.com> Aug 11…" at bounding box center [1092, 663] width 924 height 964
click at [852, 205] on div "Zoe Financial <concierge@zoefin.com>" at bounding box center [845, 197] width 308 height 15
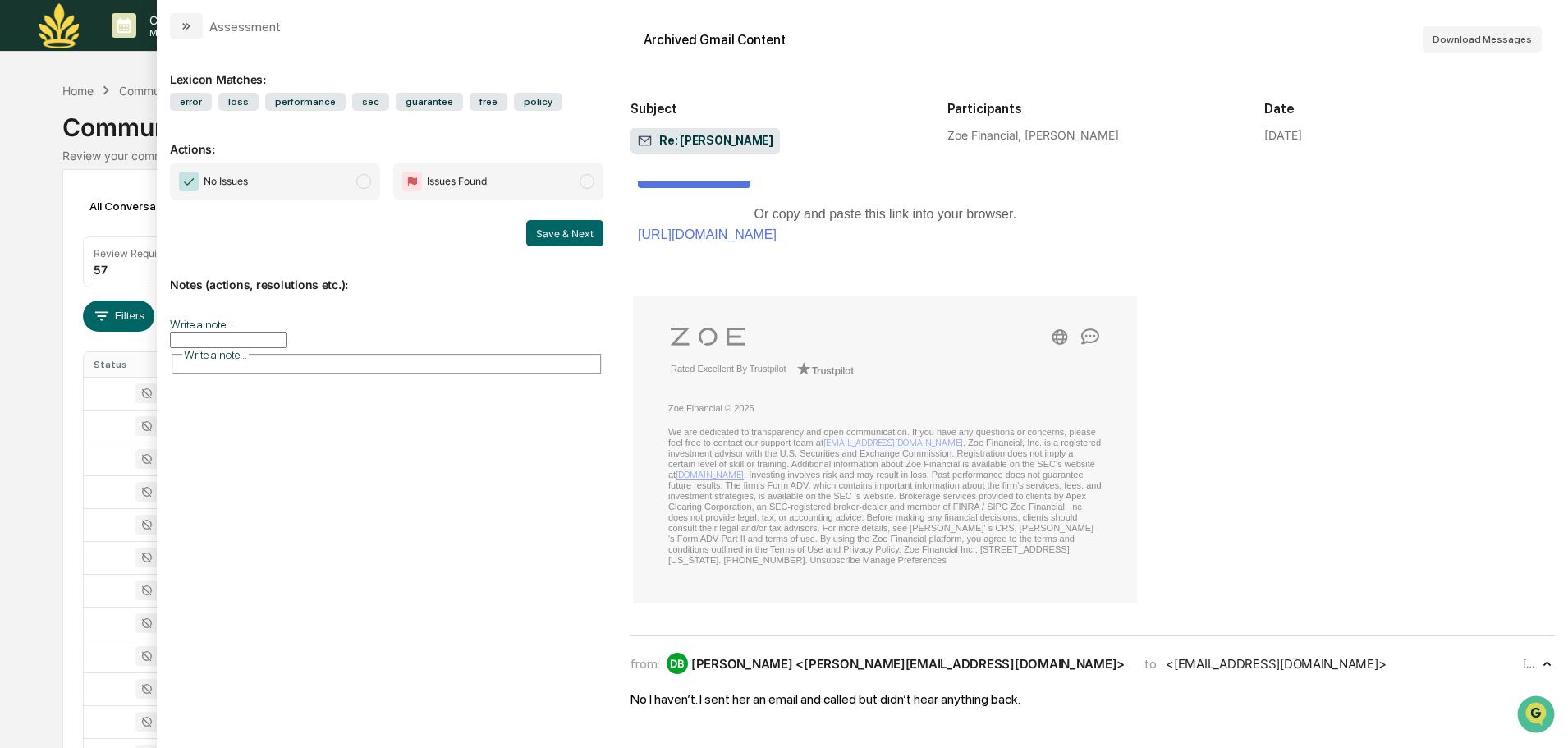
scroll to position [822, 0]
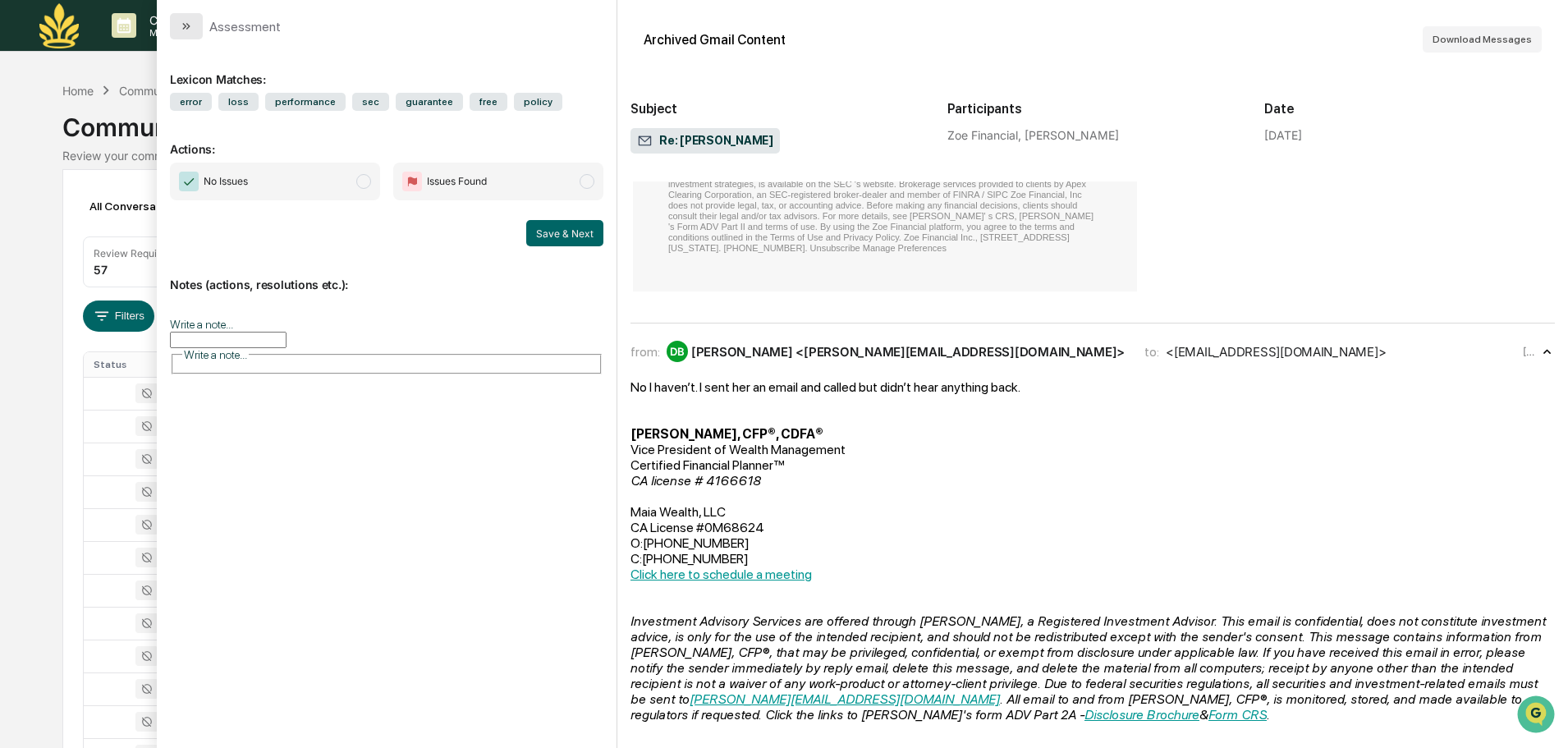
click at [177, 38] on button "modal" at bounding box center [186, 26] width 33 height 26
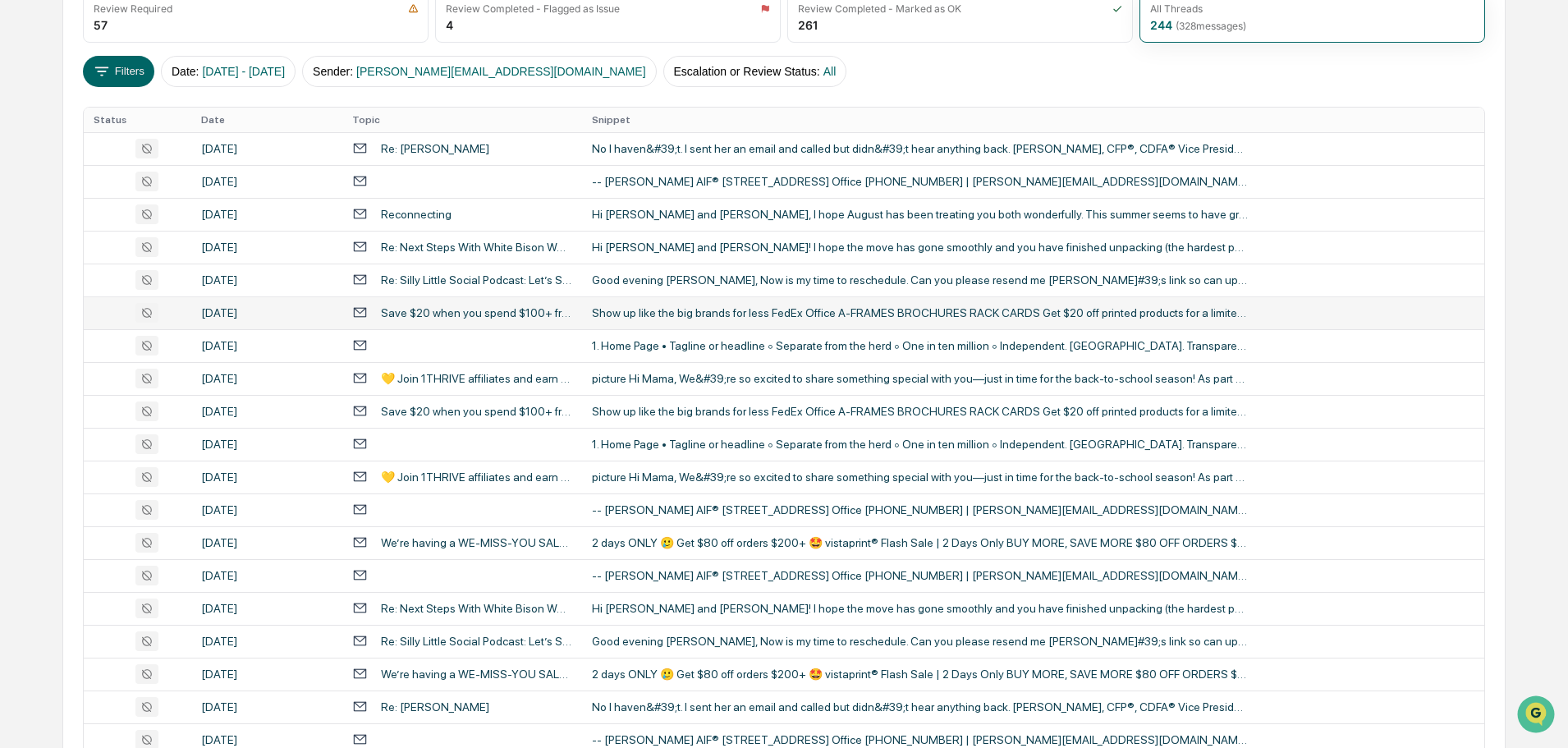
scroll to position [247, 0]
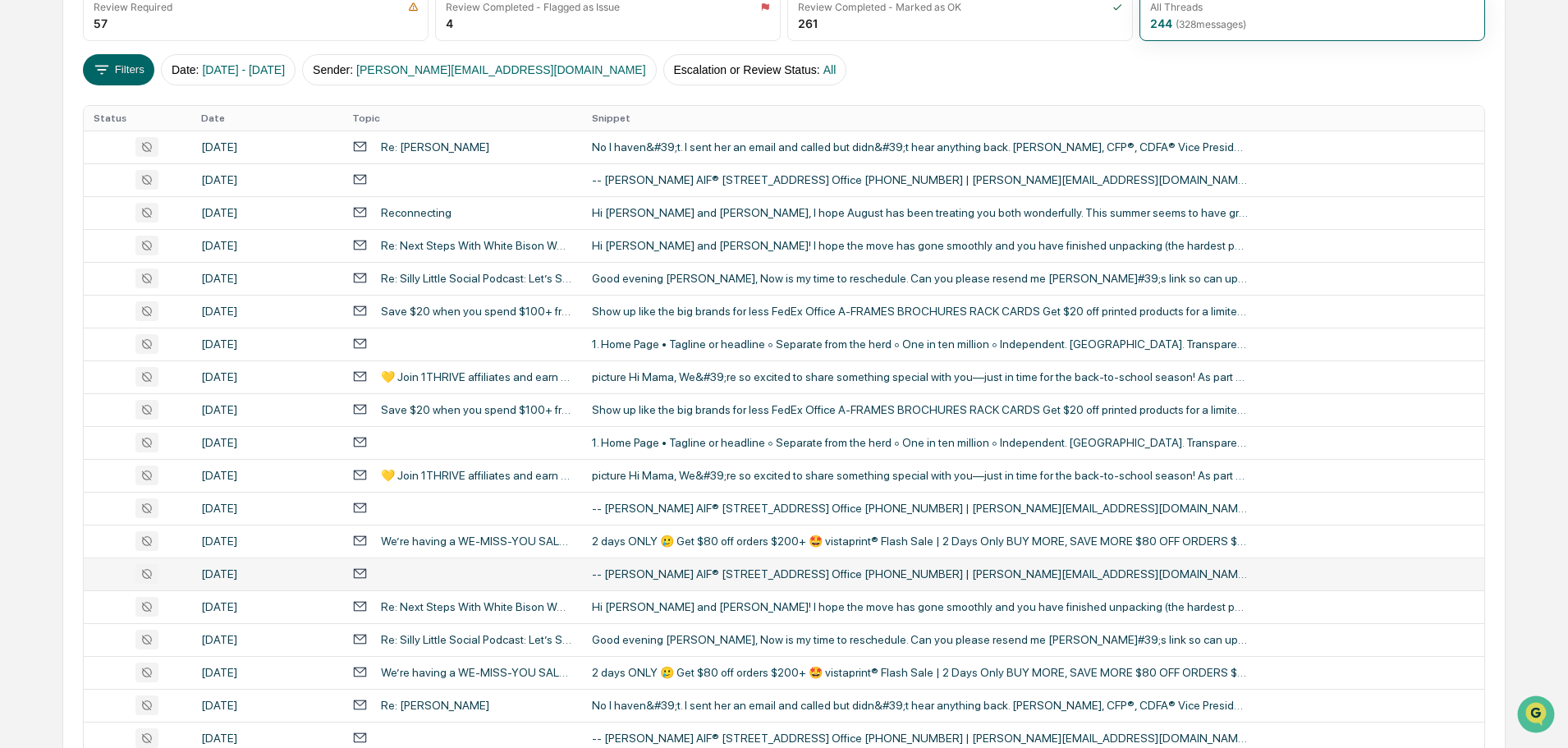
click at [570, 580] on div at bounding box center [462, 574] width 220 height 15
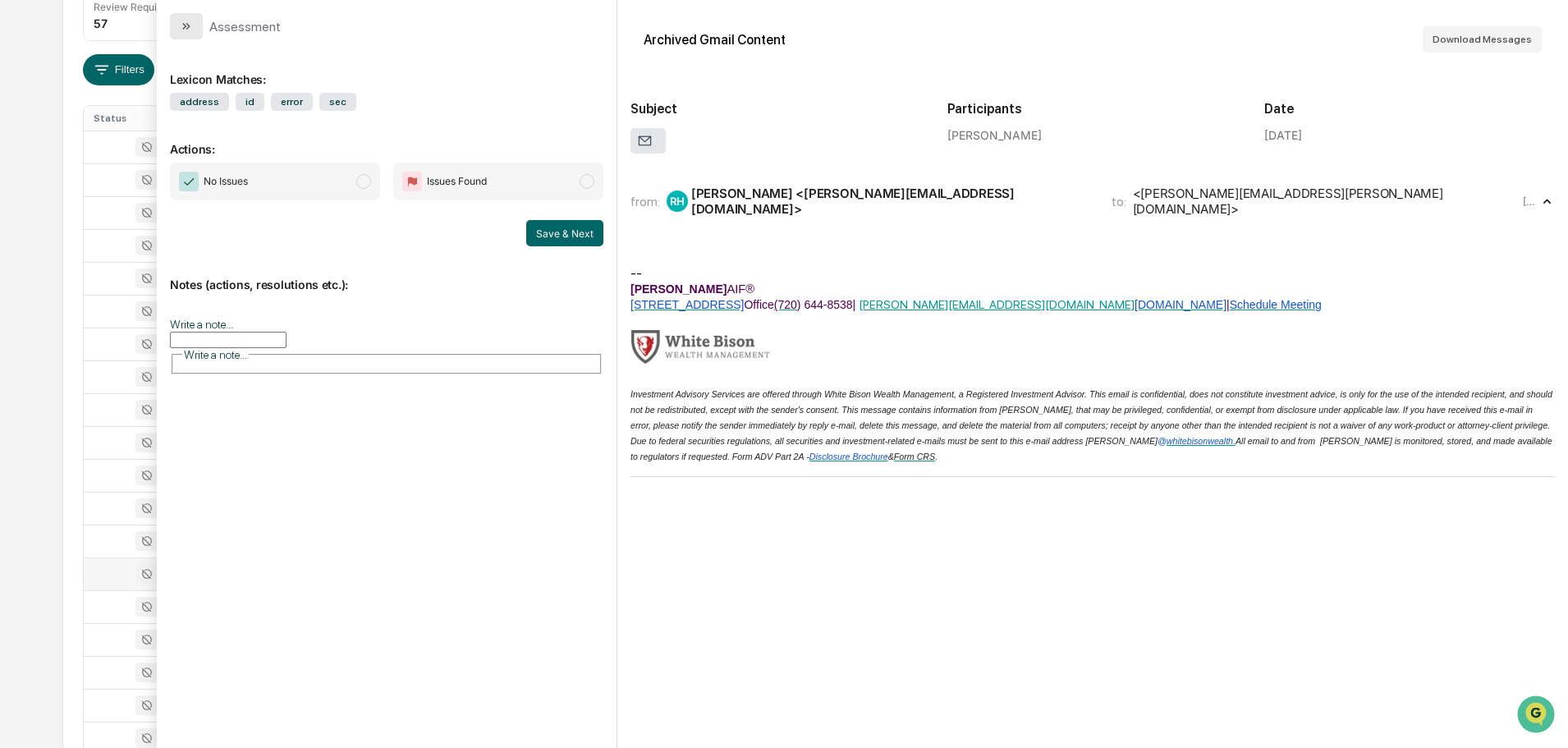
click at [189, 27] on icon "modal" at bounding box center [188, 26] width 4 height 7
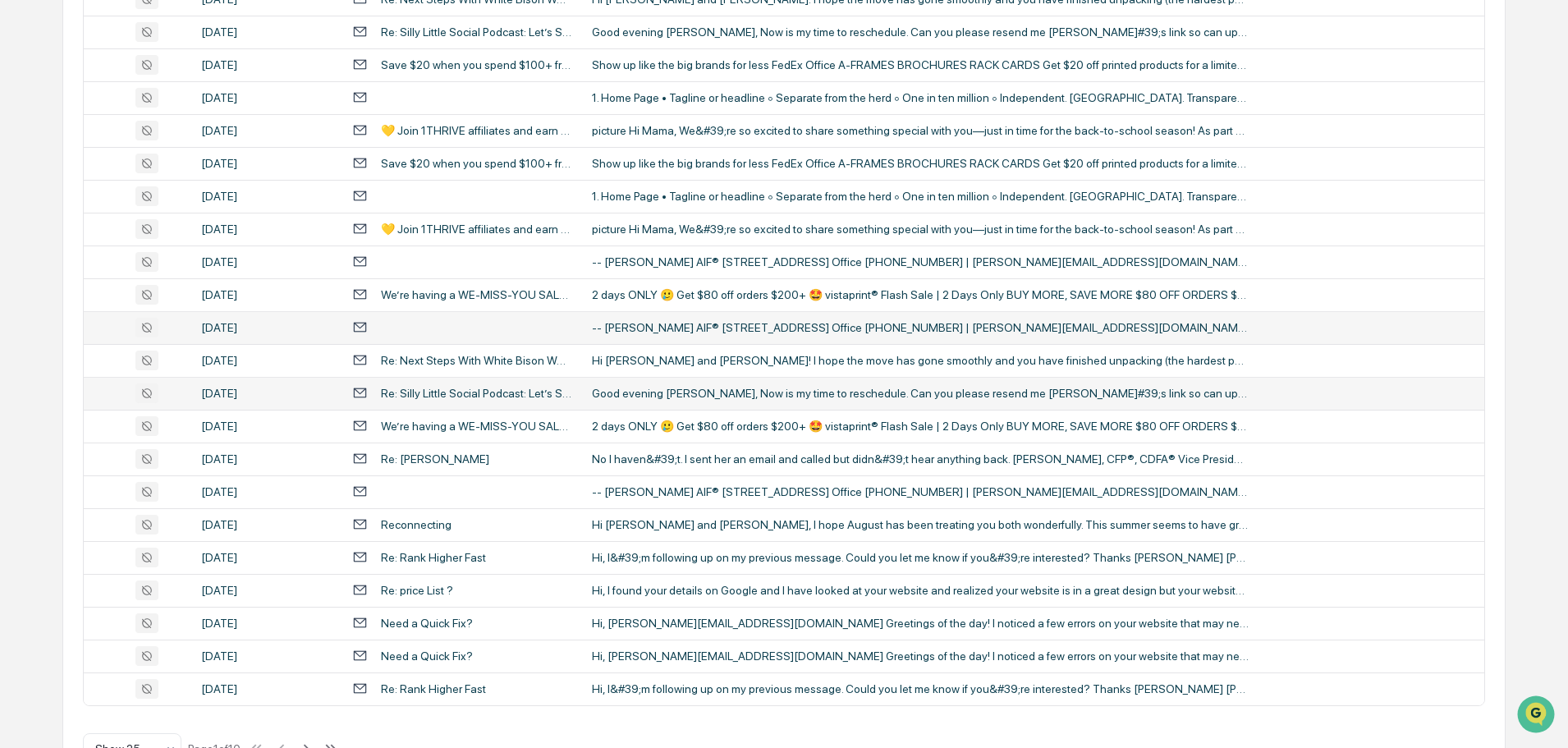
scroll to position [543, 0]
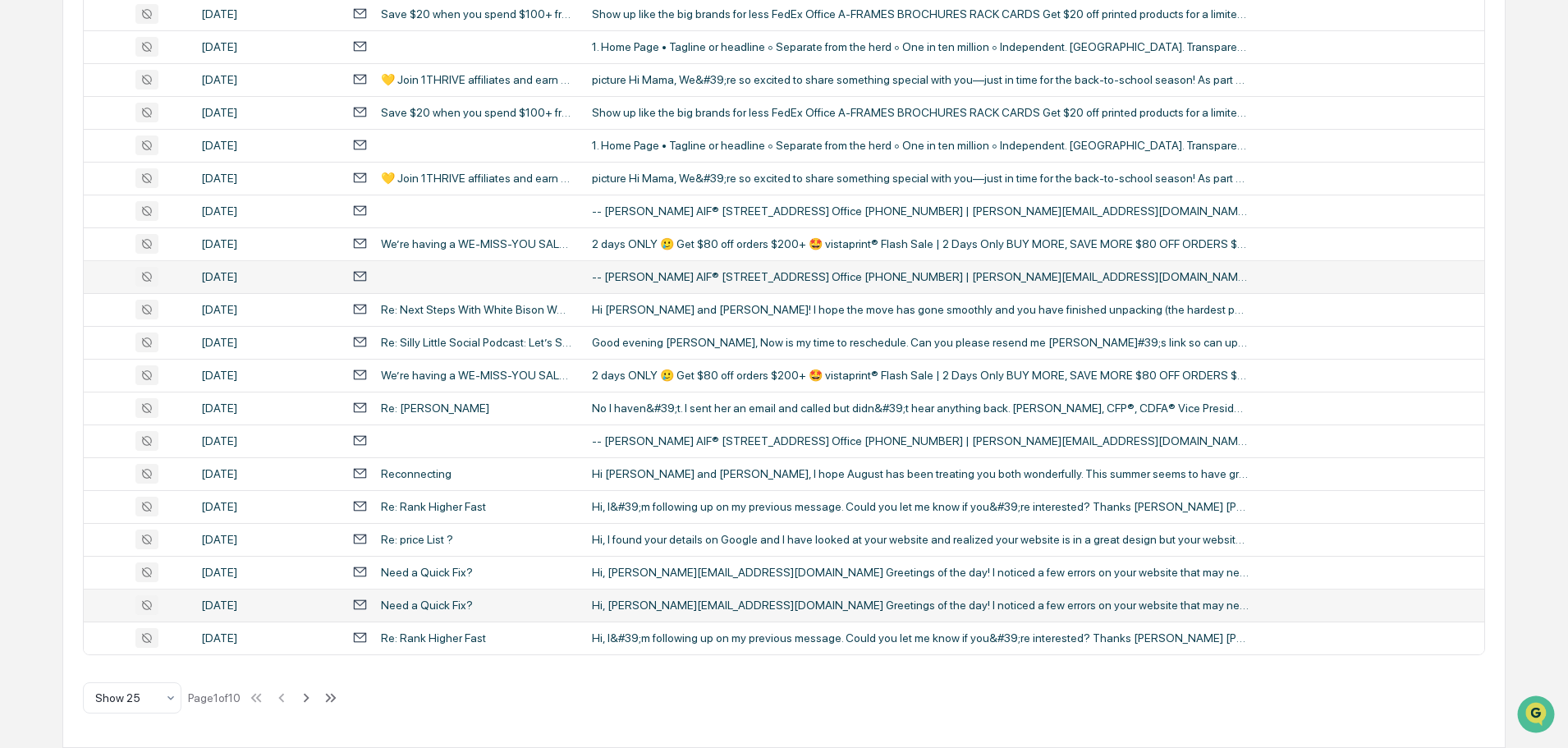
click at [614, 615] on td "Hi, jake@whitebisonwealth.com Greetings of the day! I noticed a few errors on y…" at bounding box center [1033, 605] width 902 height 33
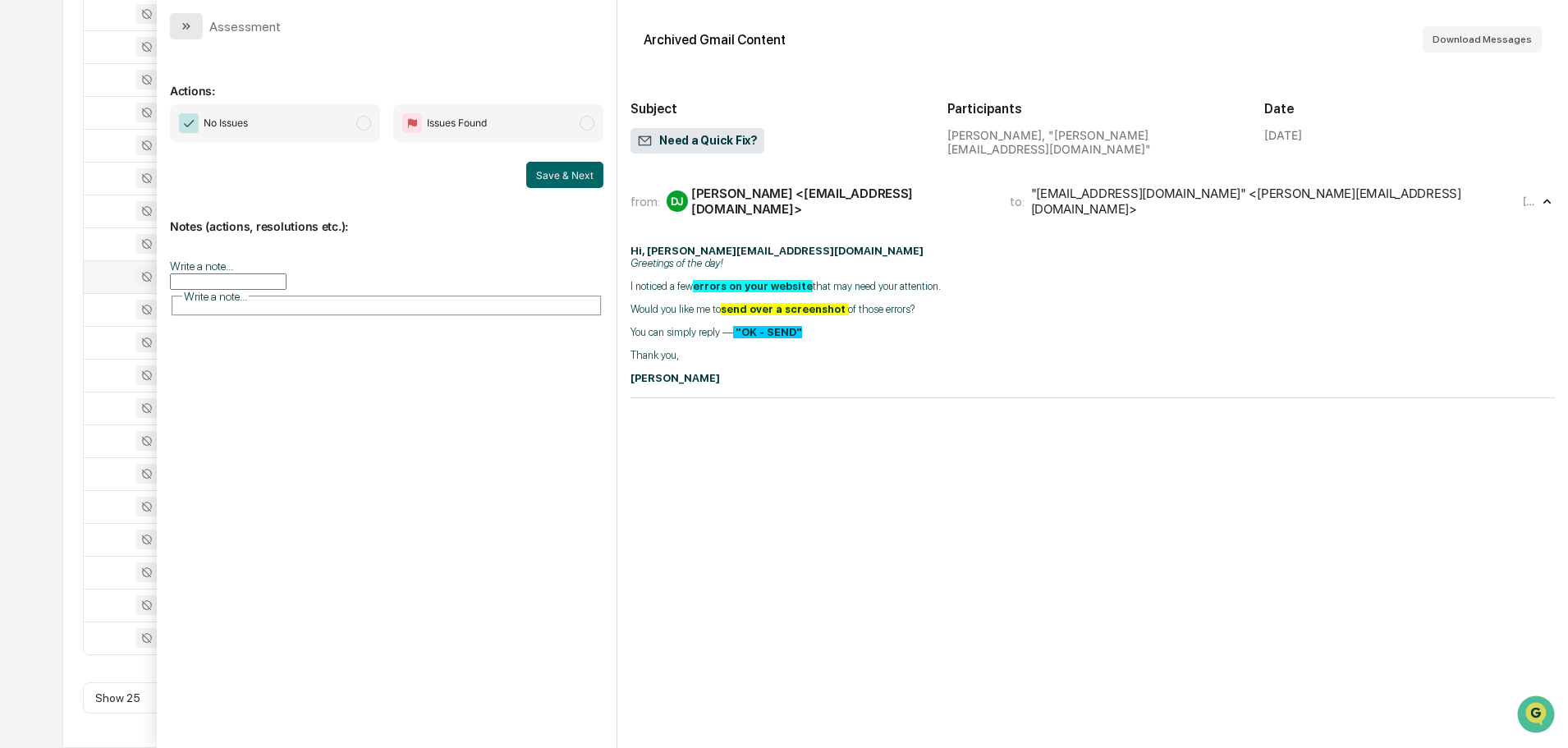
click at [191, 22] on icon "modal" at bounding box center [187, 26] width 14 height 14
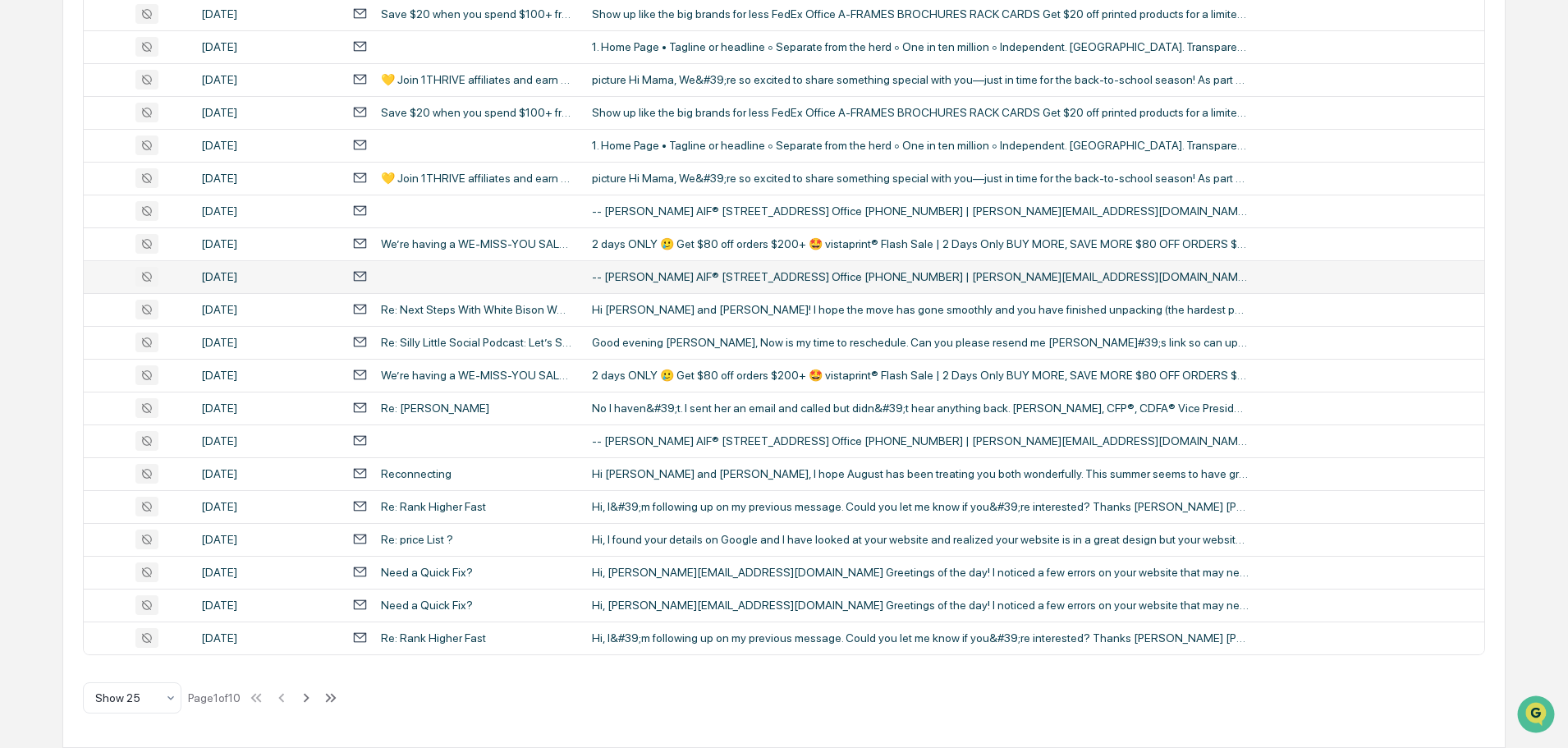
drag, startPoint x: 51, startPoint y: 574, endPoint x: 46, endPoint y: 556, distance: 18.7
click at [46, 558] on div "Calendar Manage Tasks Reviews Approval Management Company People, Data, Setting…" at bounding box center [784, 102] width 1568 height 1292
click at [562, 472] on div "Reconnecting" at bounding box center [462, 473] width 220 height 15
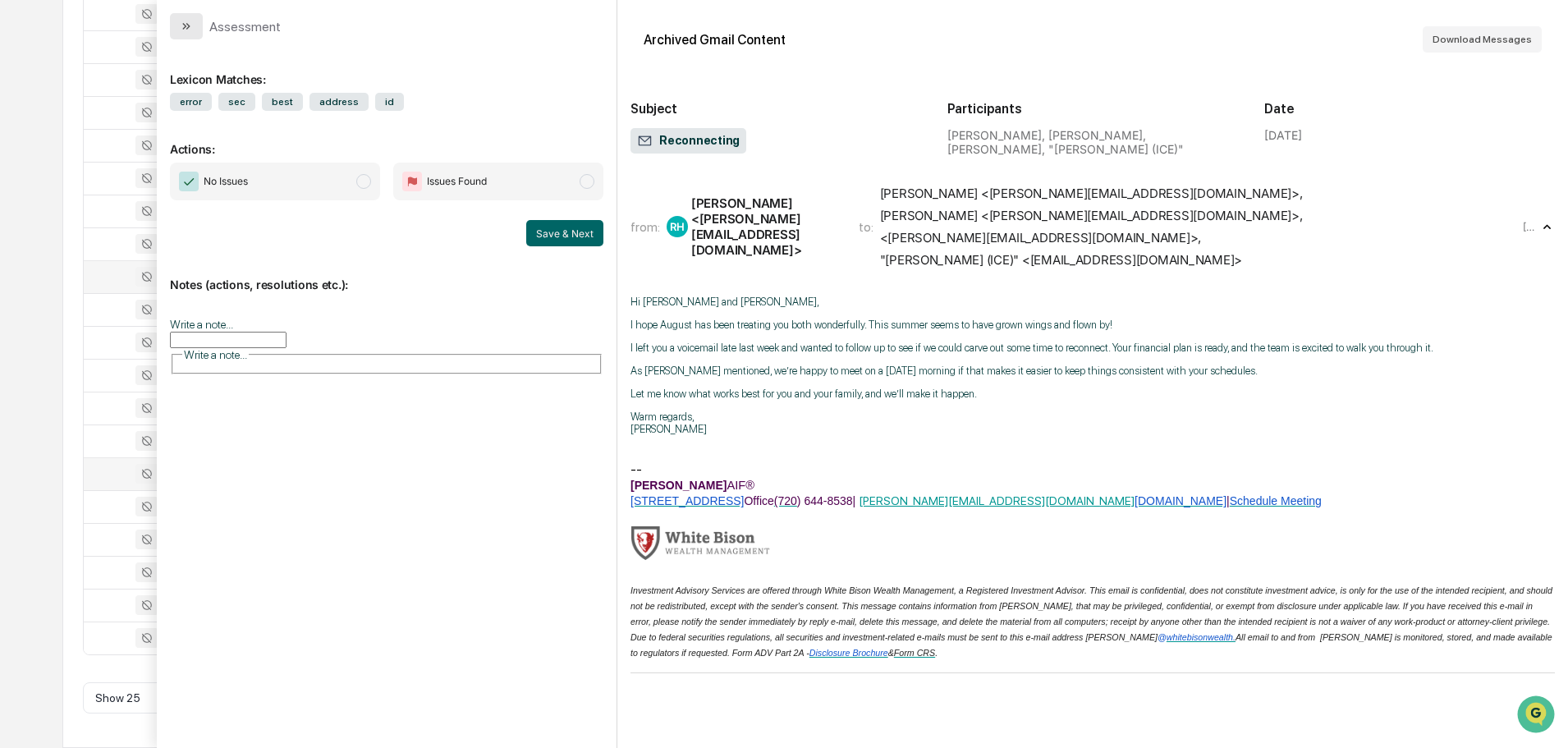
click at [174, 29] on button "modal" at bounding box center [186, 26] width 33 height 26
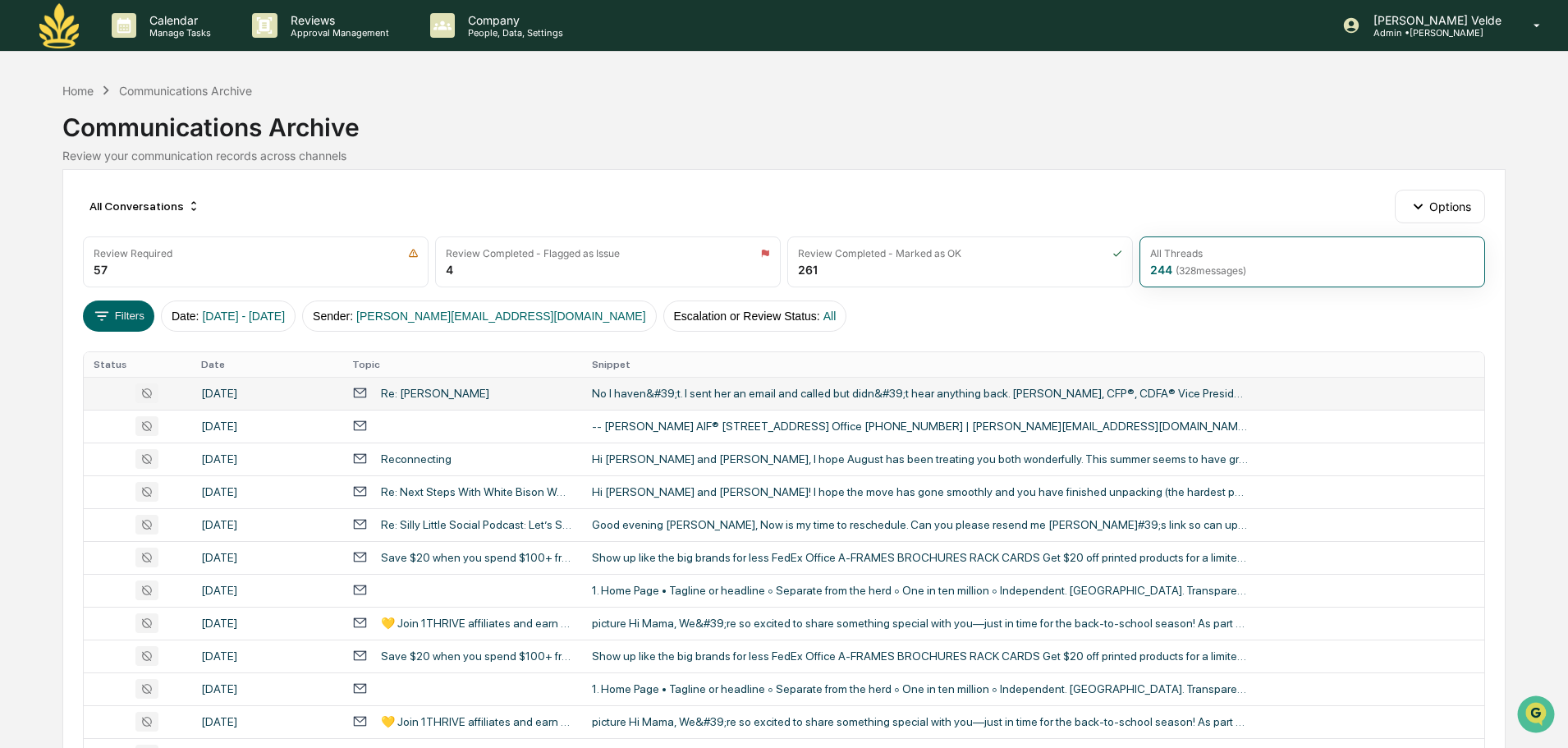
click at [538, 391] on div "Re: Connie Yule" at bounding box center [462, 393] width 220 height 15
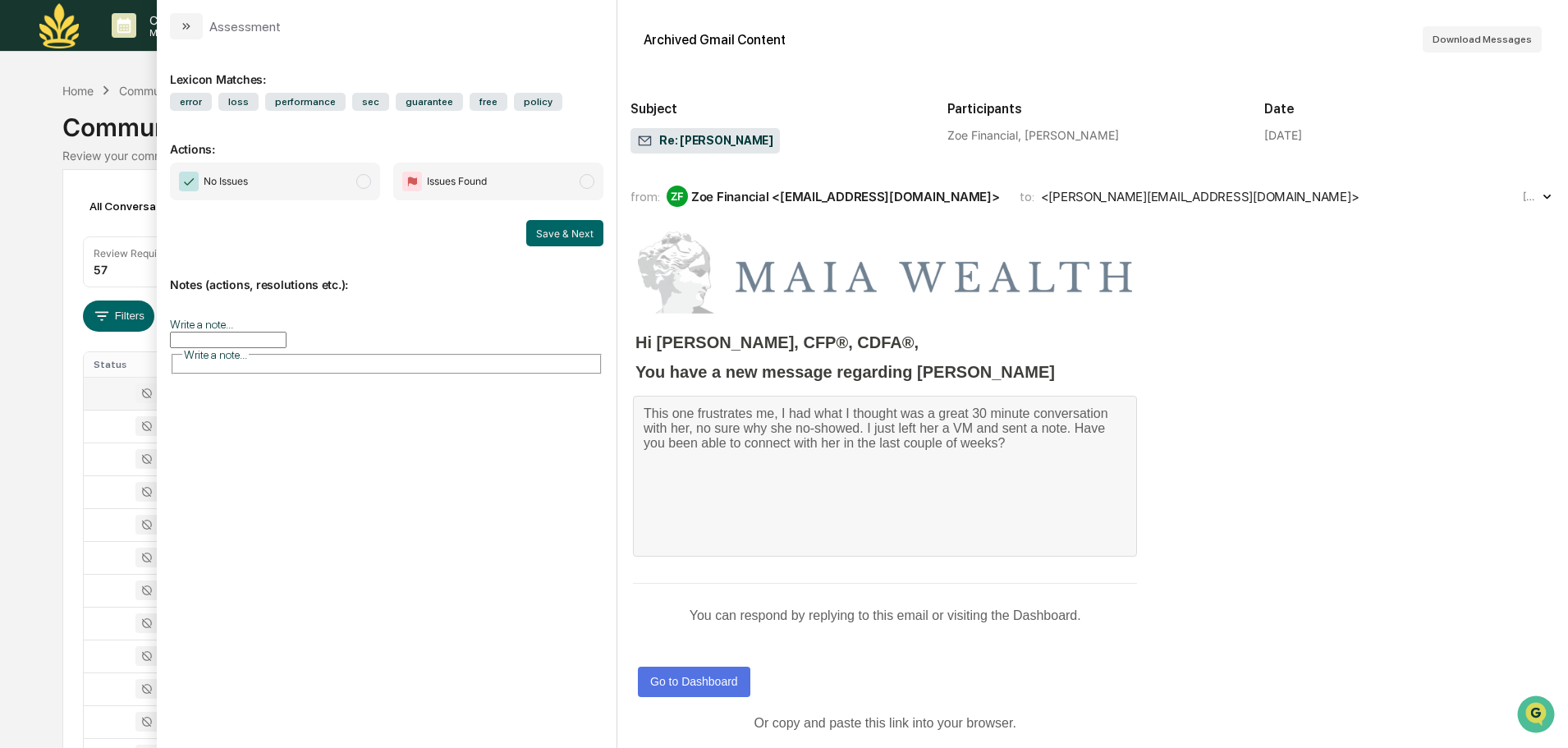
click at [186, 12] on div "Assessment" at bounding box center [387, 19] width 460 height 40
click at [185, 21] on icon "modal" at bounding box center [187, 26] width 14 height 14
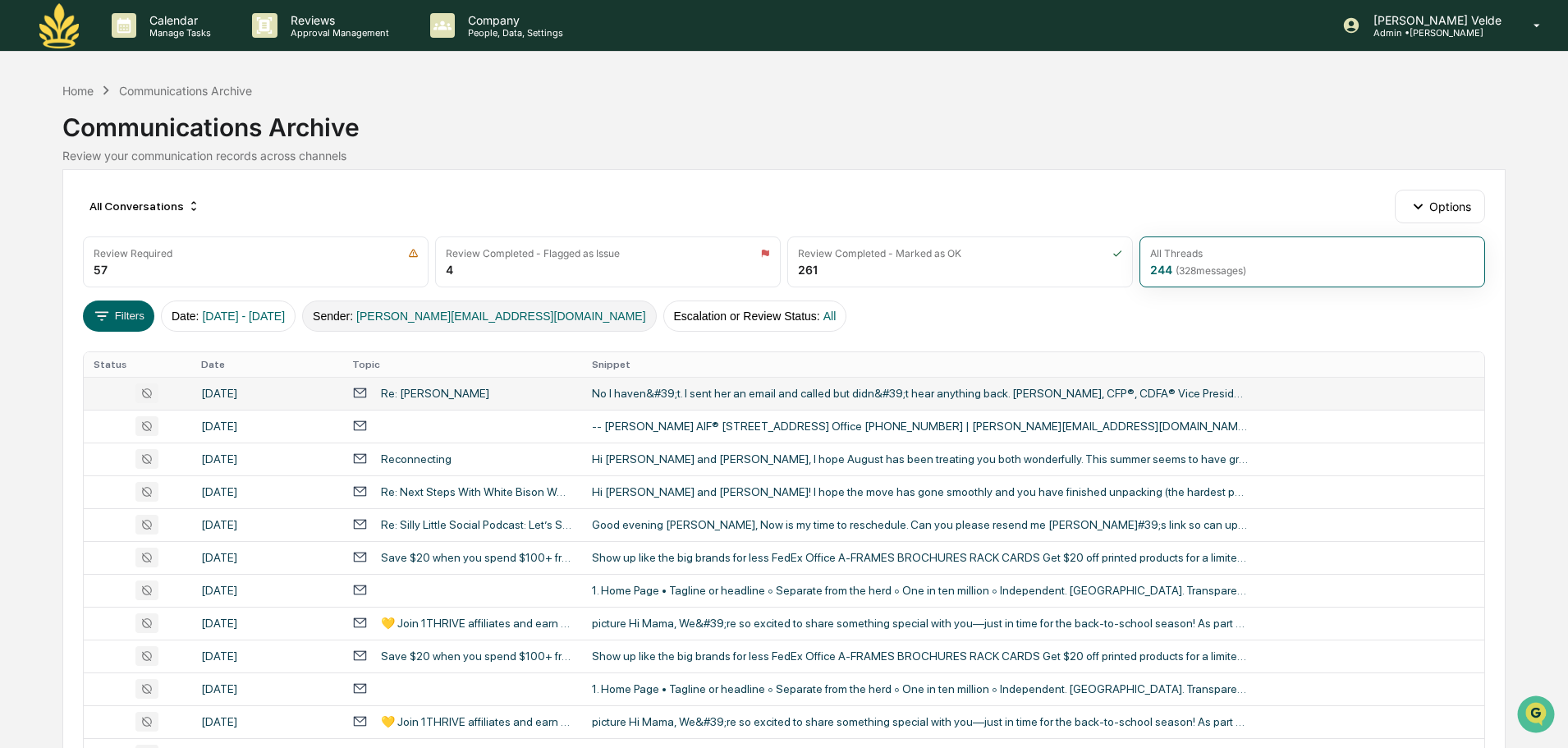
click at [534, 317] on span "jake@whitebisonwealth.com" at bounding box center [501, 316] width 289 height 14
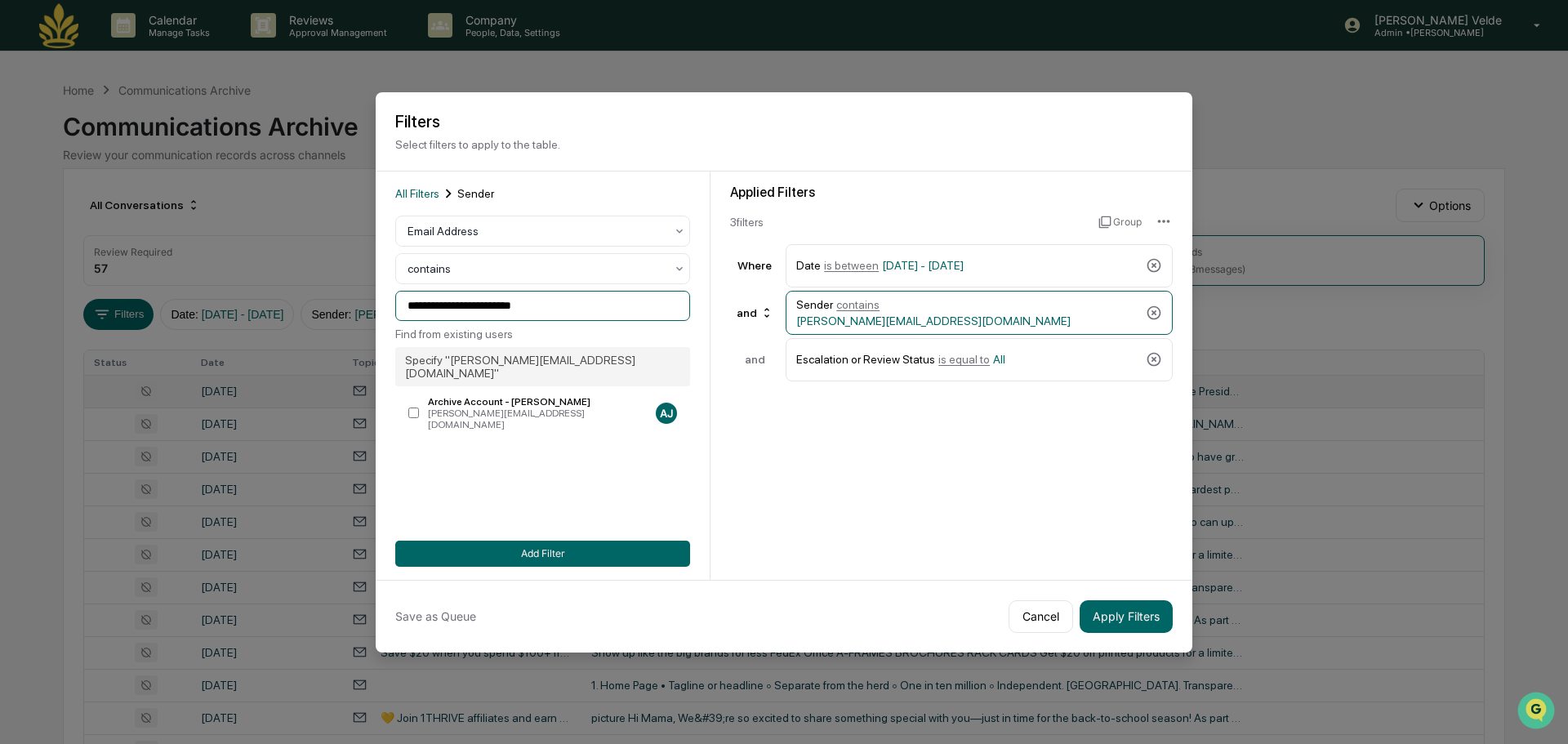
click at [523, 314] on input "**********" at bounding box center [542, 306] width 295 height 30
click at [421, 398] on label "Archive Account - Jake jake@whitebisonwealth.com AJ" at bounding box center [542, 413] width 295 height 41
click at [766, 322] on div "and" at bounding box center [755, 313] width 50 height 26
click at [738, 339] on div "or" at bounding box center [734, 342] width 10 height 13
click at [443, 305] on input "**********" at bounding box center [542, 306] width 295 height 30
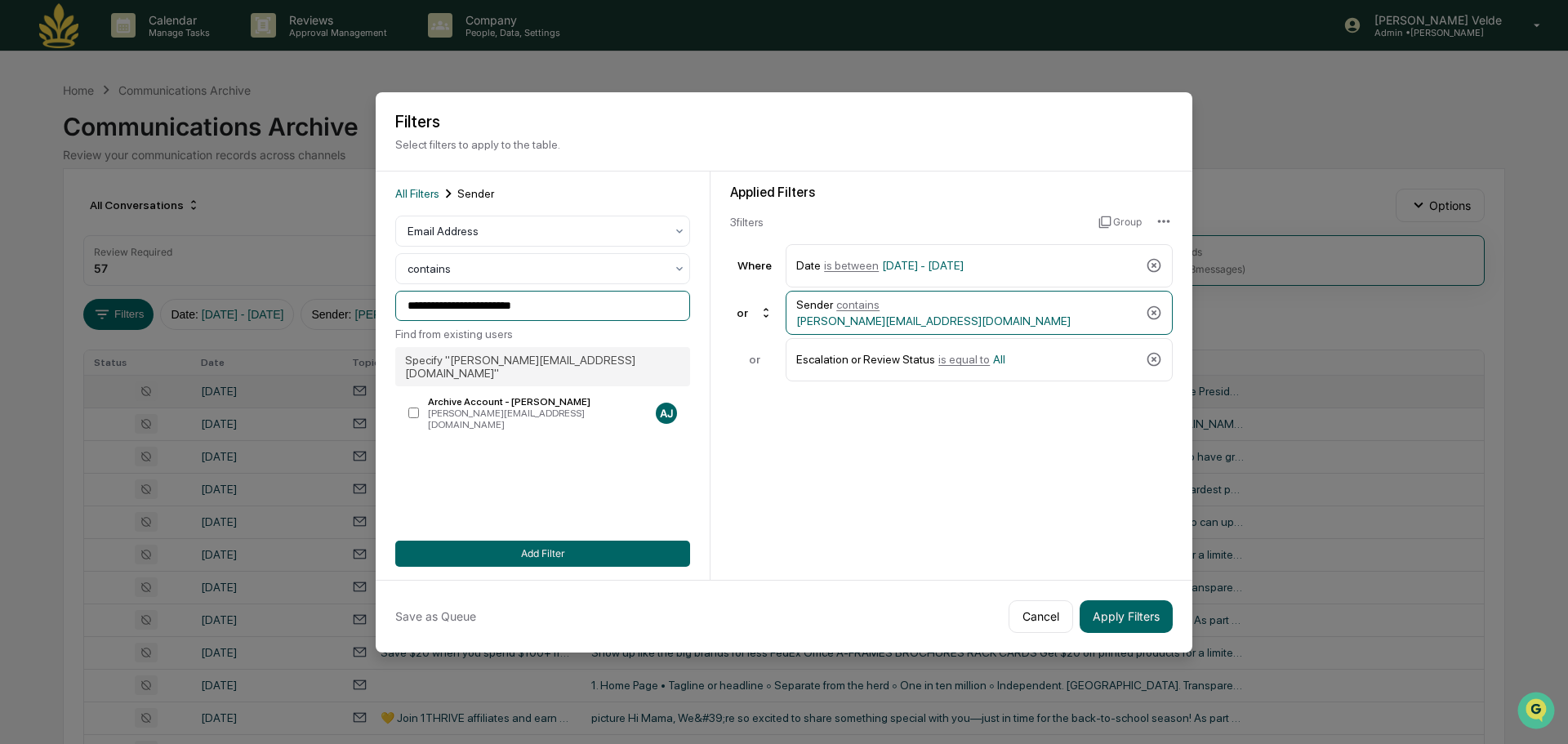
click at [443, 305] on input "**********" at bounding box center [542, 306] width 295 height 30
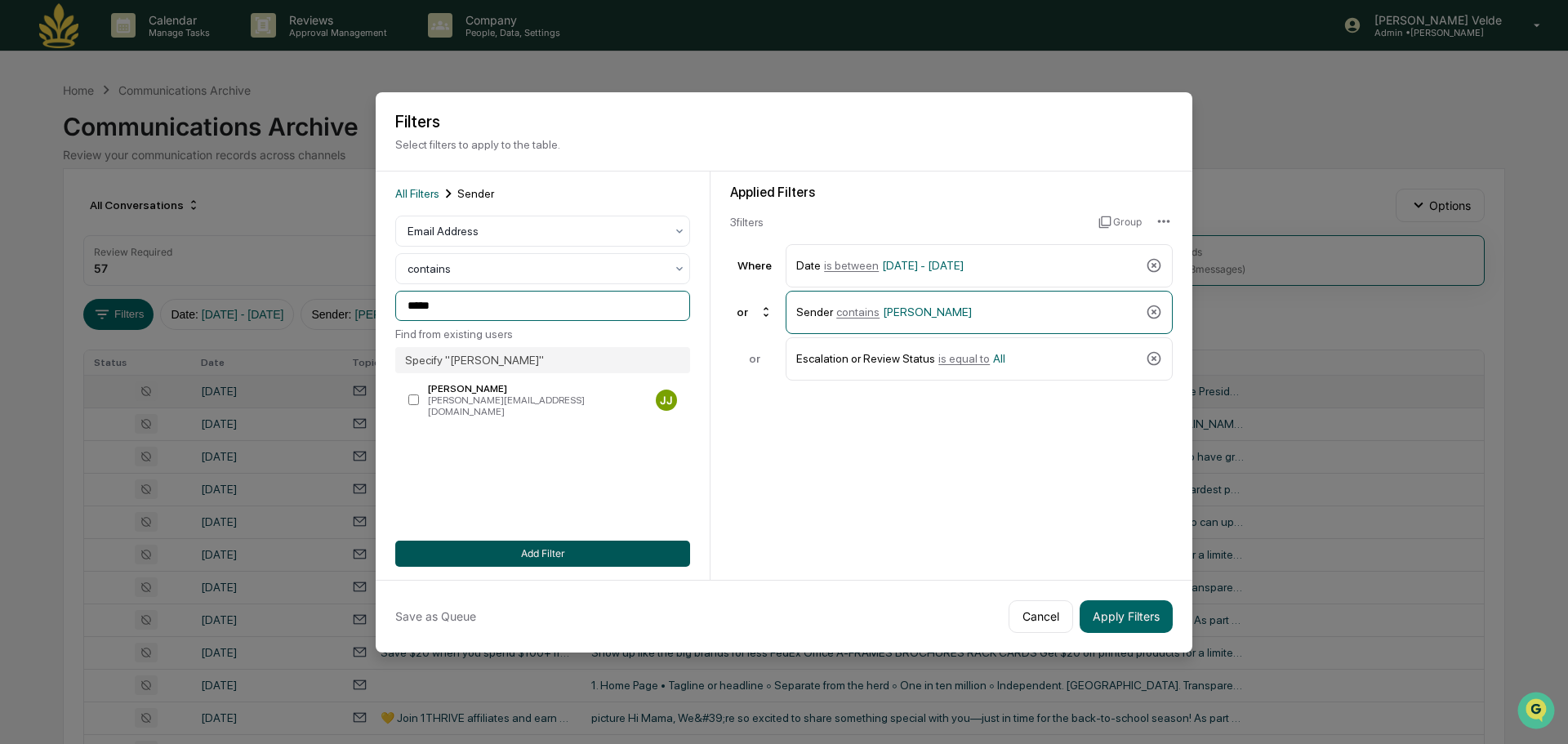
type input "*****"
click at [542, 560] on button "Add Filter" at bounding box center [542, 553] width 295 height 26
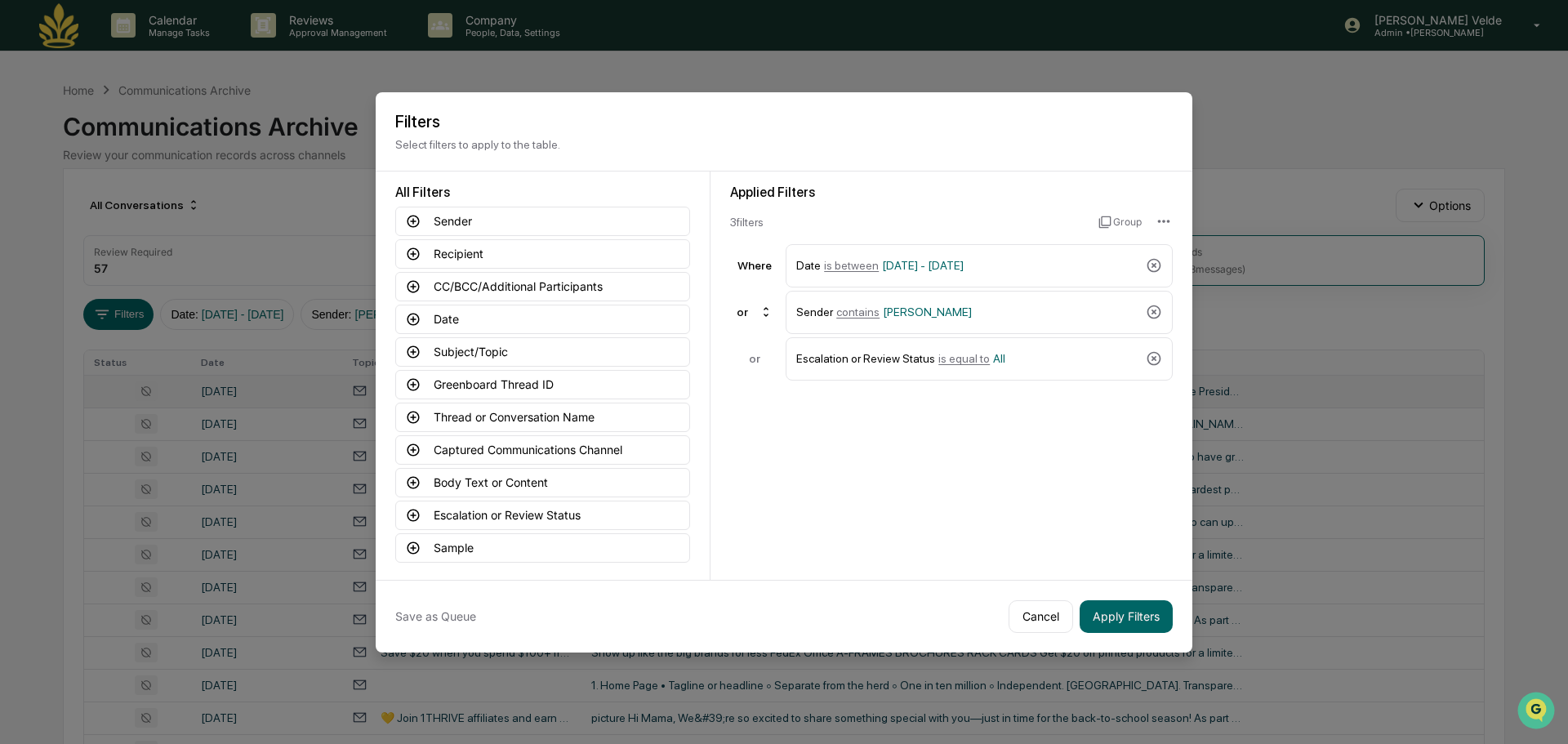
click at [1142, 635] on div "Save as Queue Cancel Apply Filters" at bounding box center [784, 616] width 817 height 72
click at [1112, 618] on button "Apply Filters" at bounding box center [1126, 616] width 93 height 33
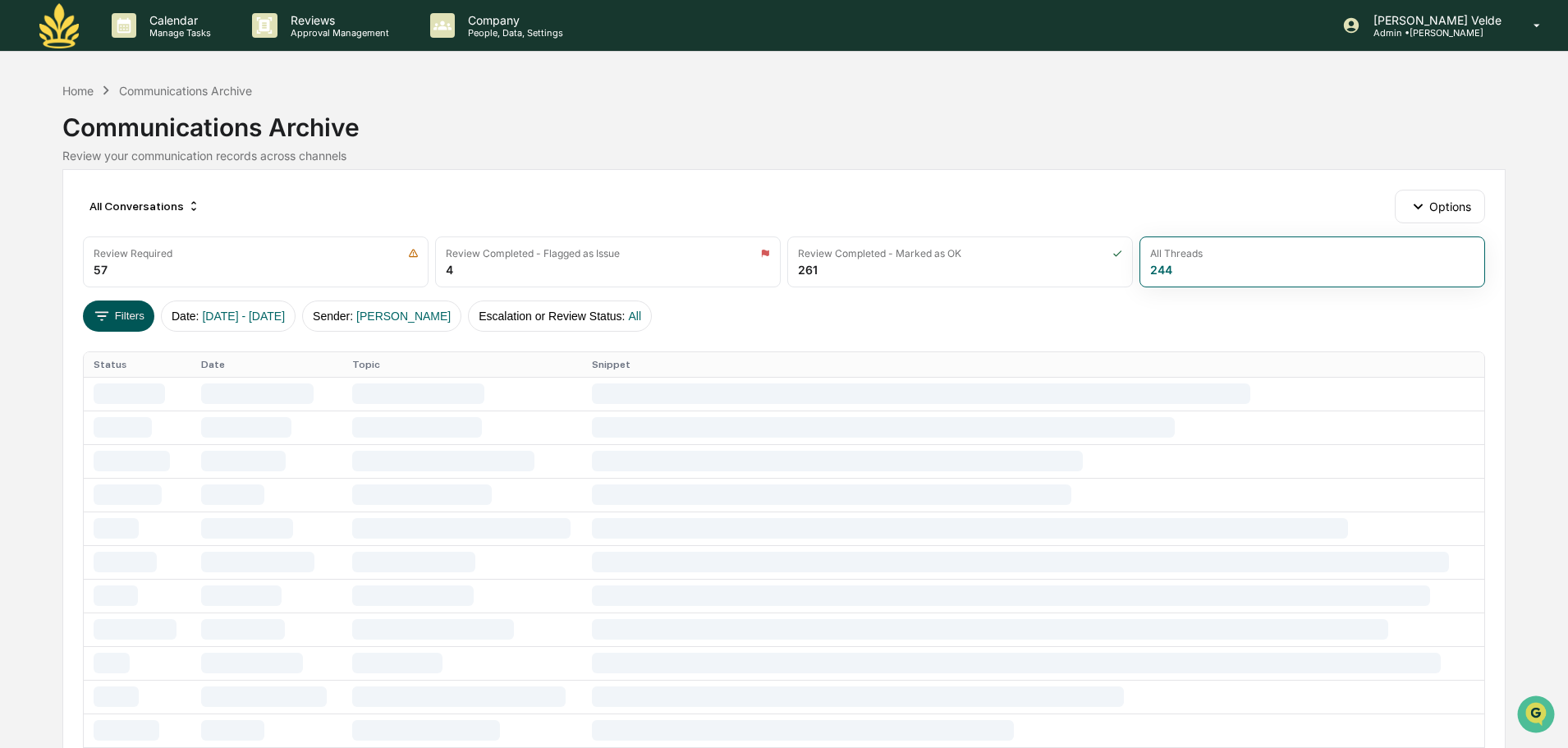
click at [127, 308] on button "Filters" at bounding box center [118, 316] width 72 height 31
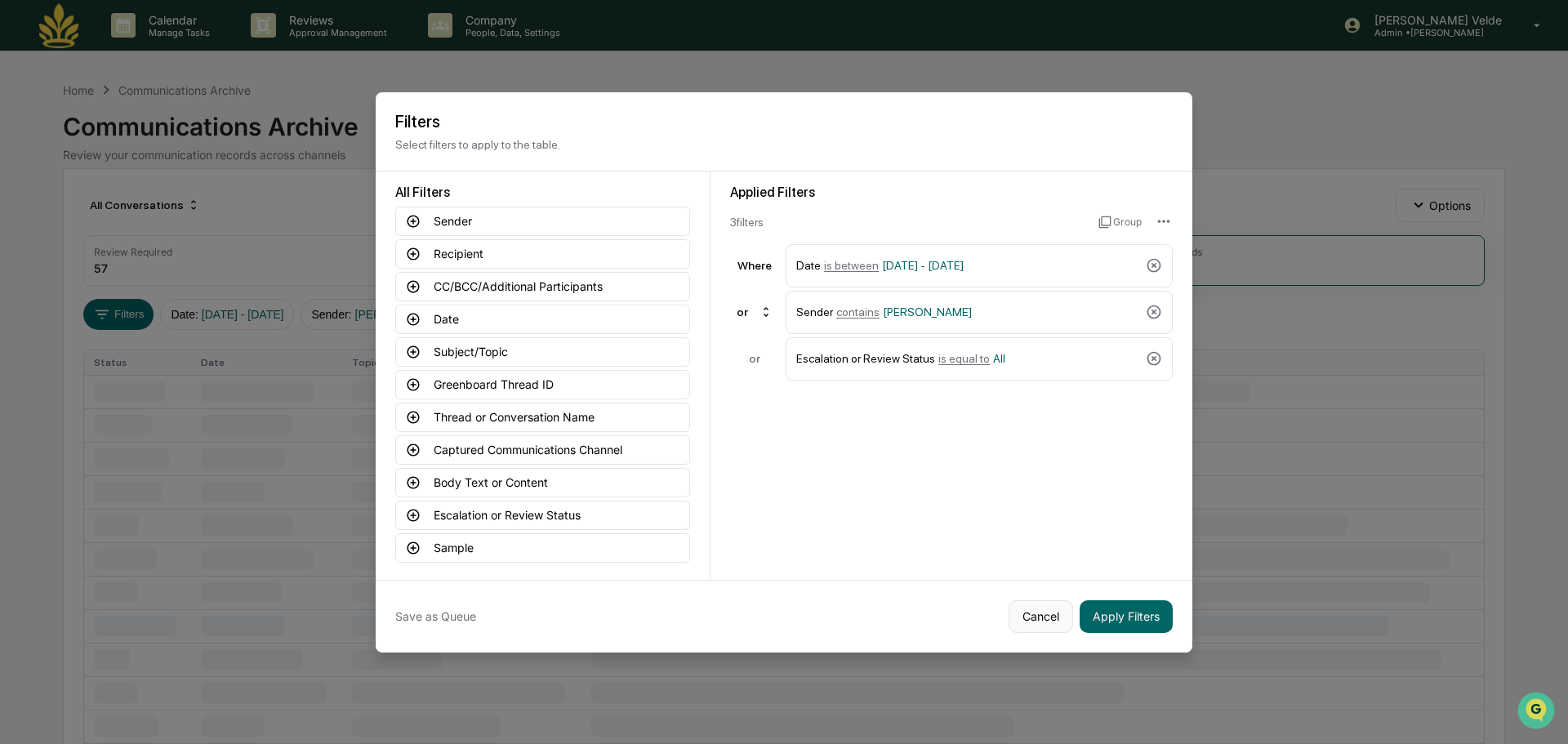
click at [1067, 620] on button "Cancel" at bounding box center [1040, 616] width 65 height 33
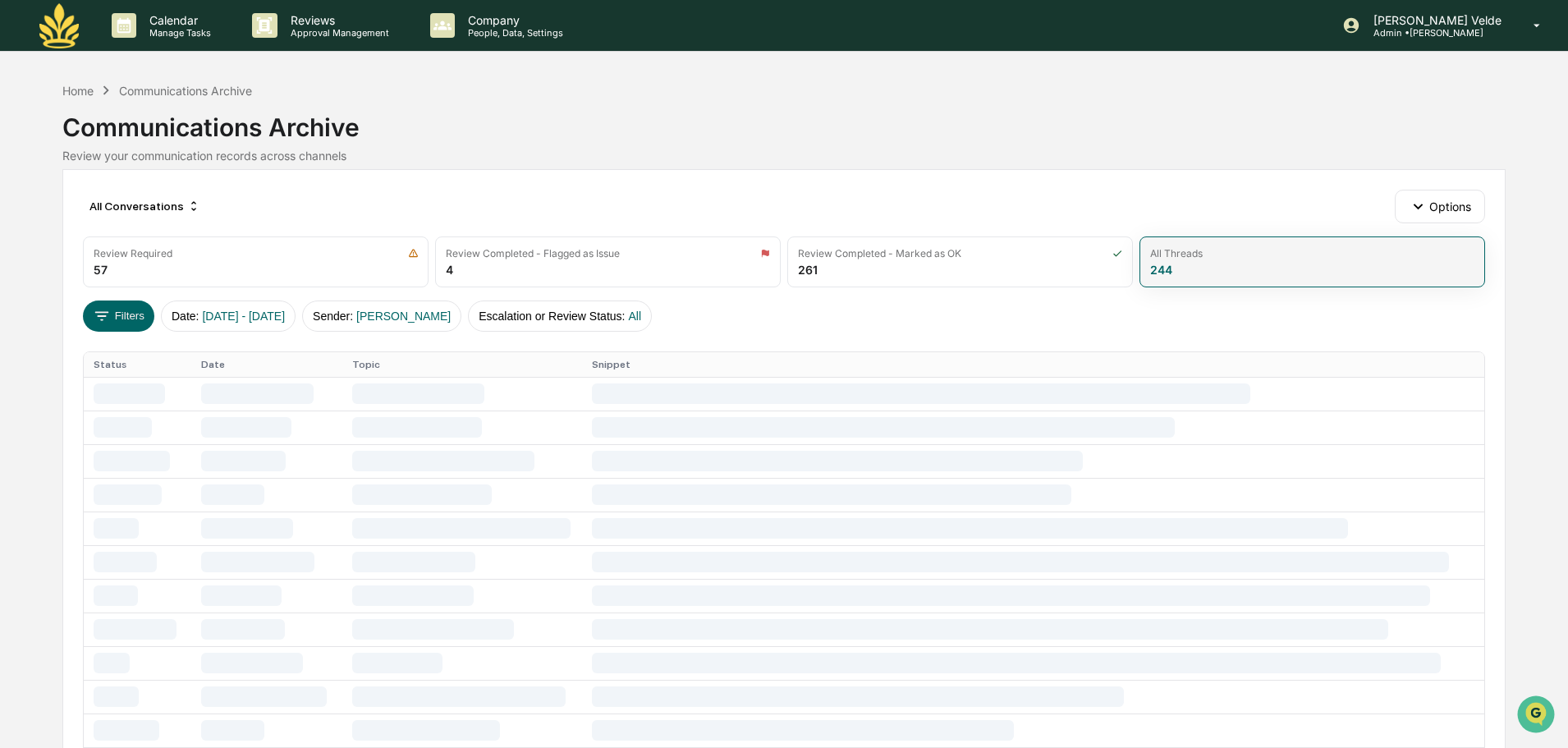
click at [1349, 258] on div "All Threads" at bounding box center [1313, 254] width 324 height 13
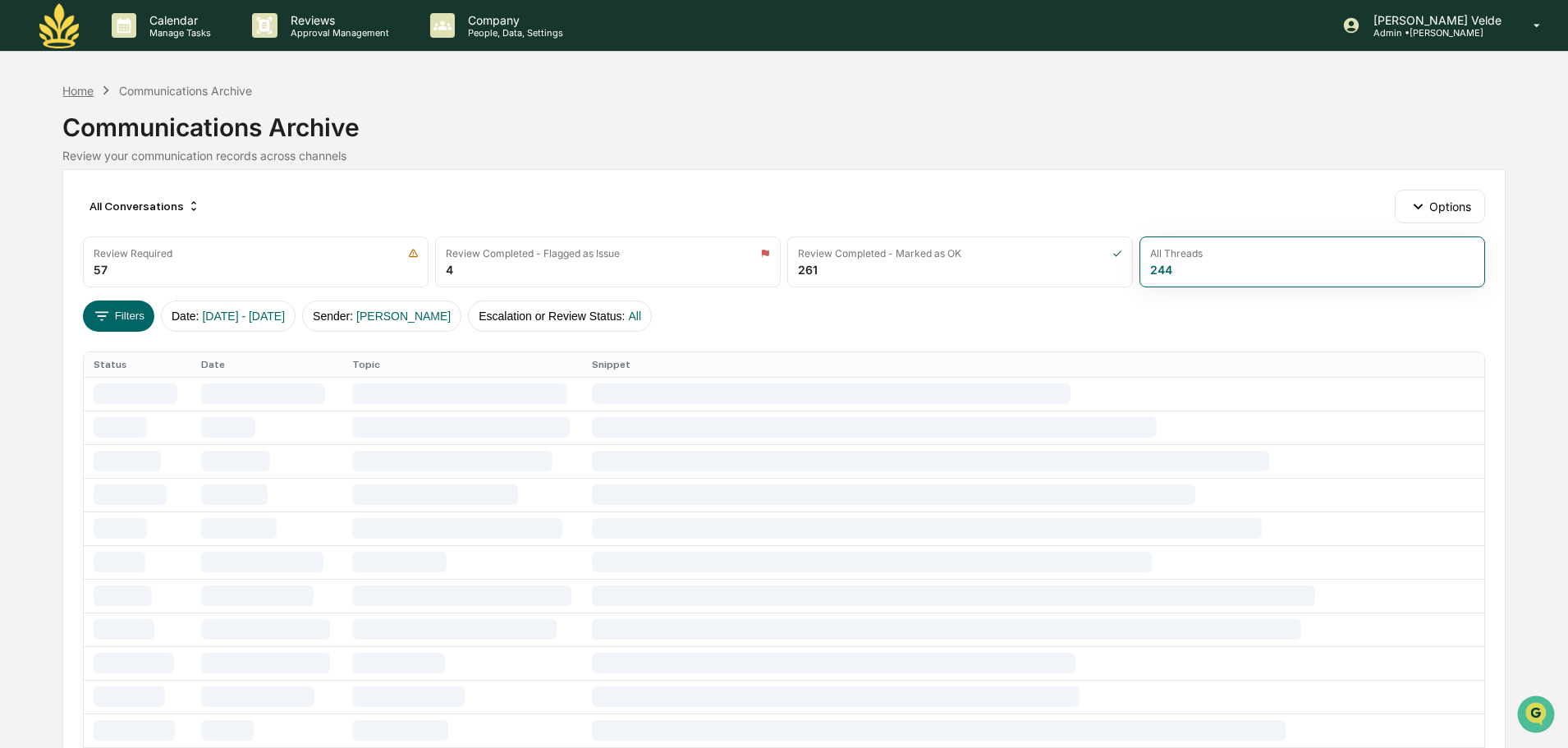
click at [84, 85] on div "Home" at bounding box center [78, 90] width 31 height 14
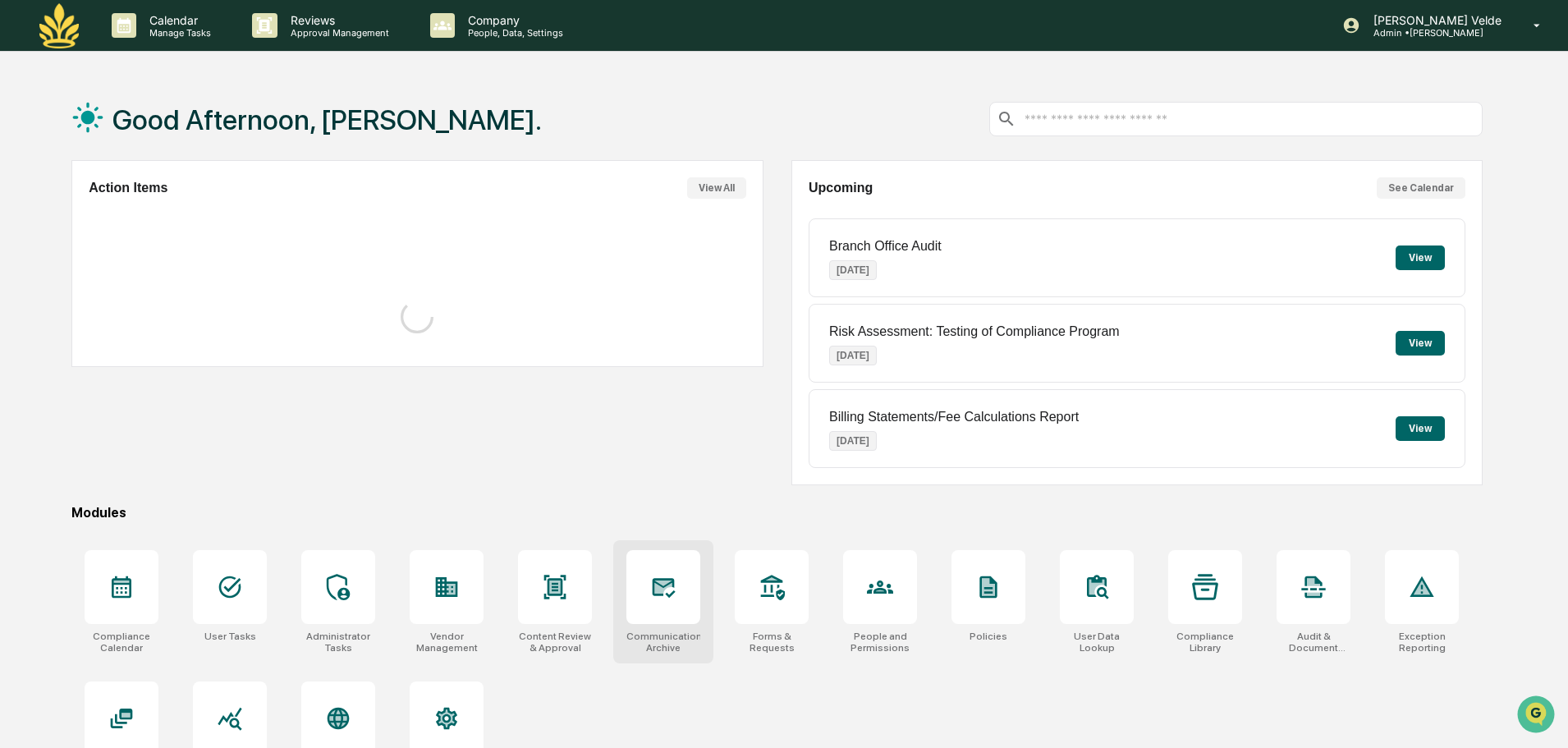
click at [678, 630] on div "Communications Archive" at bounding box center [663, 603] width 101 height 123
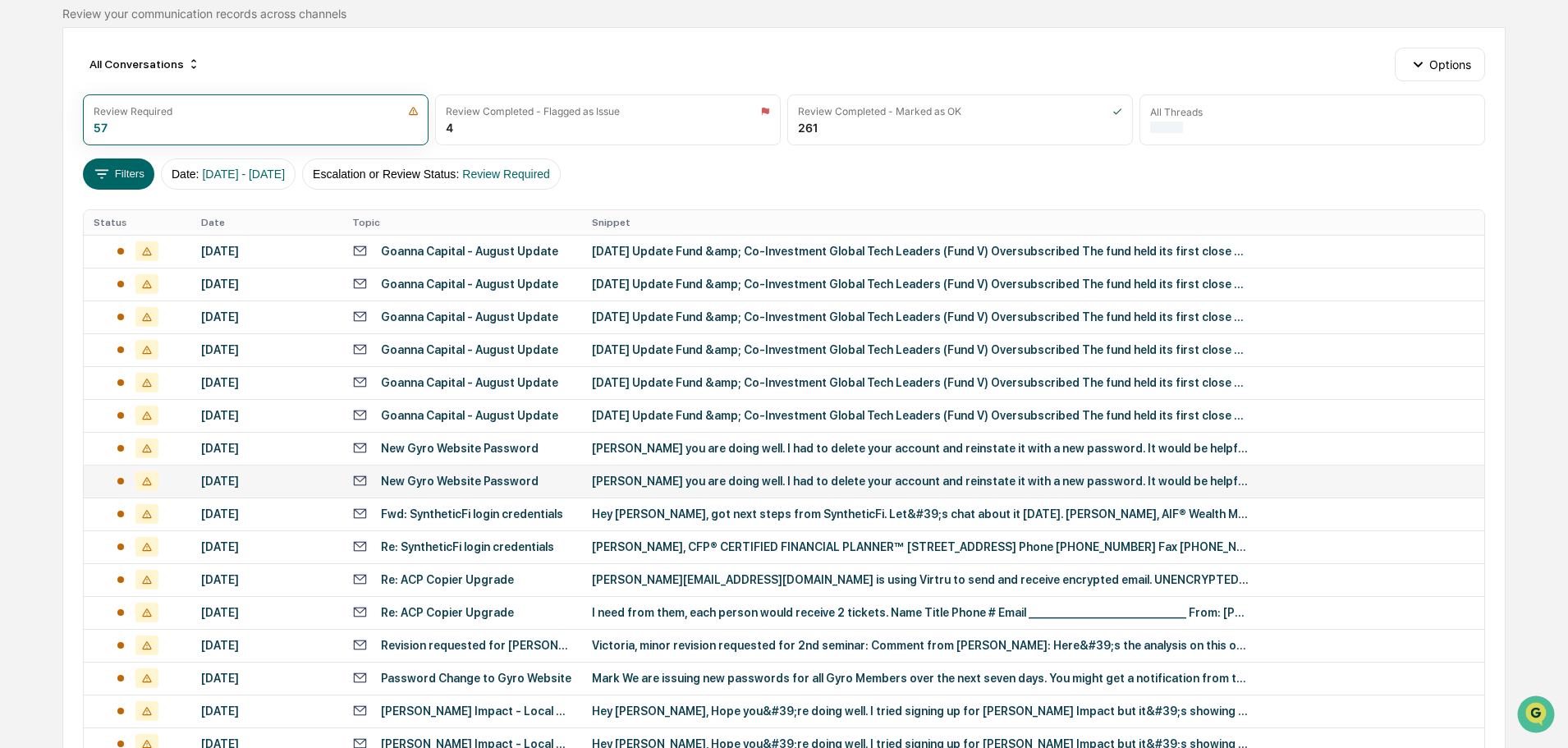
scroll to position [164, 0]
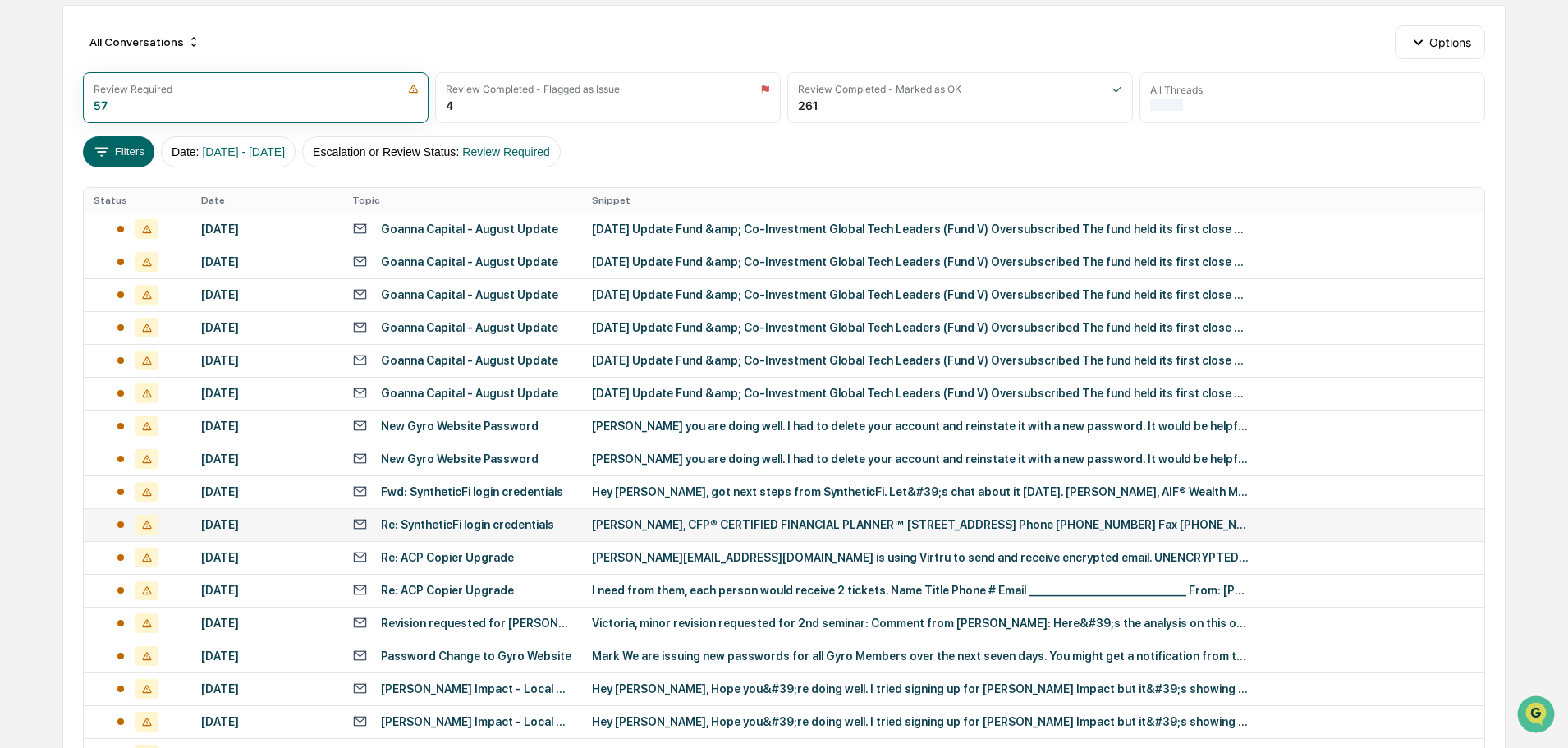
click at [596, 527] on div "[PERSON_NAME], CFP® CERTIFIED FINANCIAL PLANNER™ [STREET_ADDRESS] Phone [PHONE_…" at bounding box center [921, 525] width 657 height 14
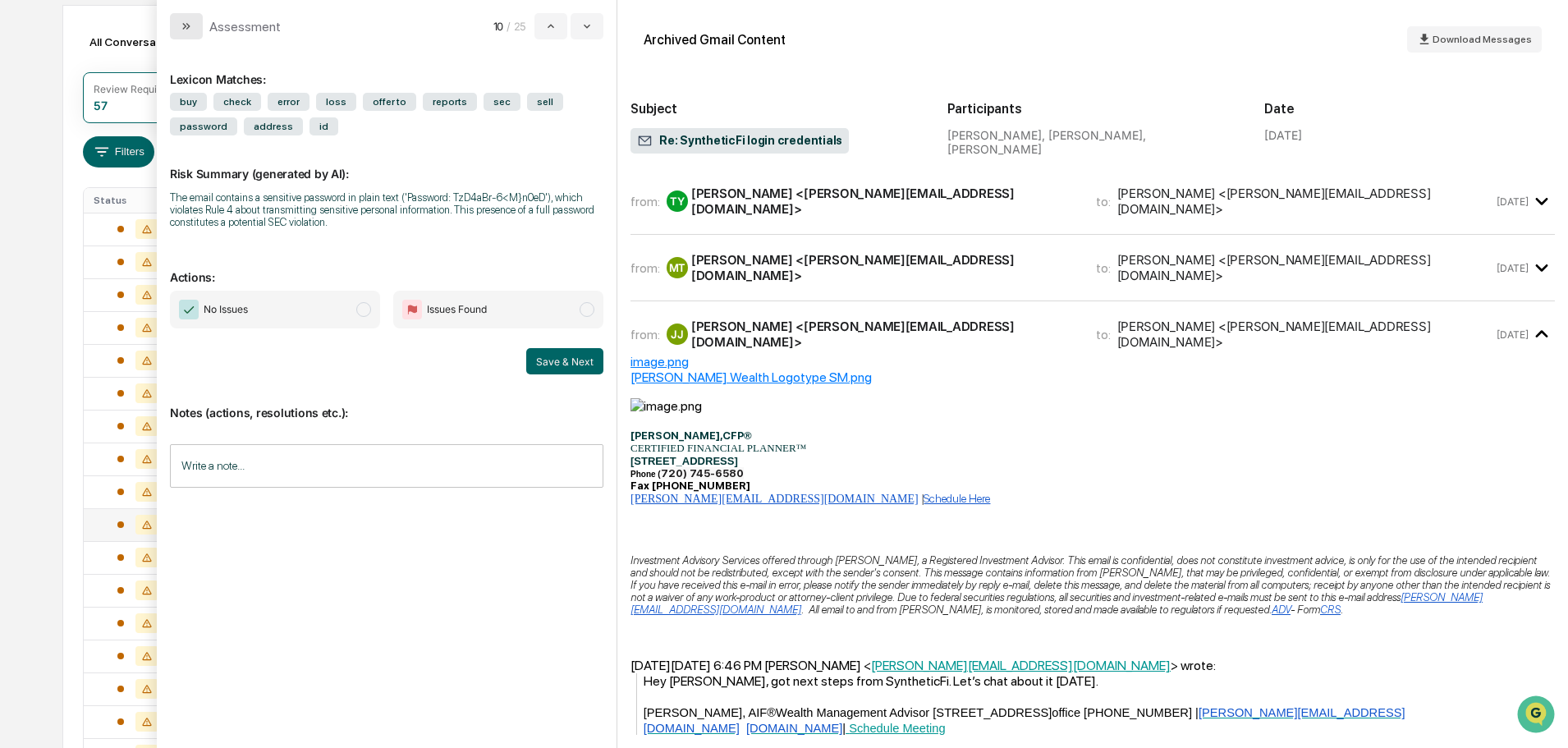
click at [199, 35] on button "modal" at bounding box center [186, 26] width 33 height 26
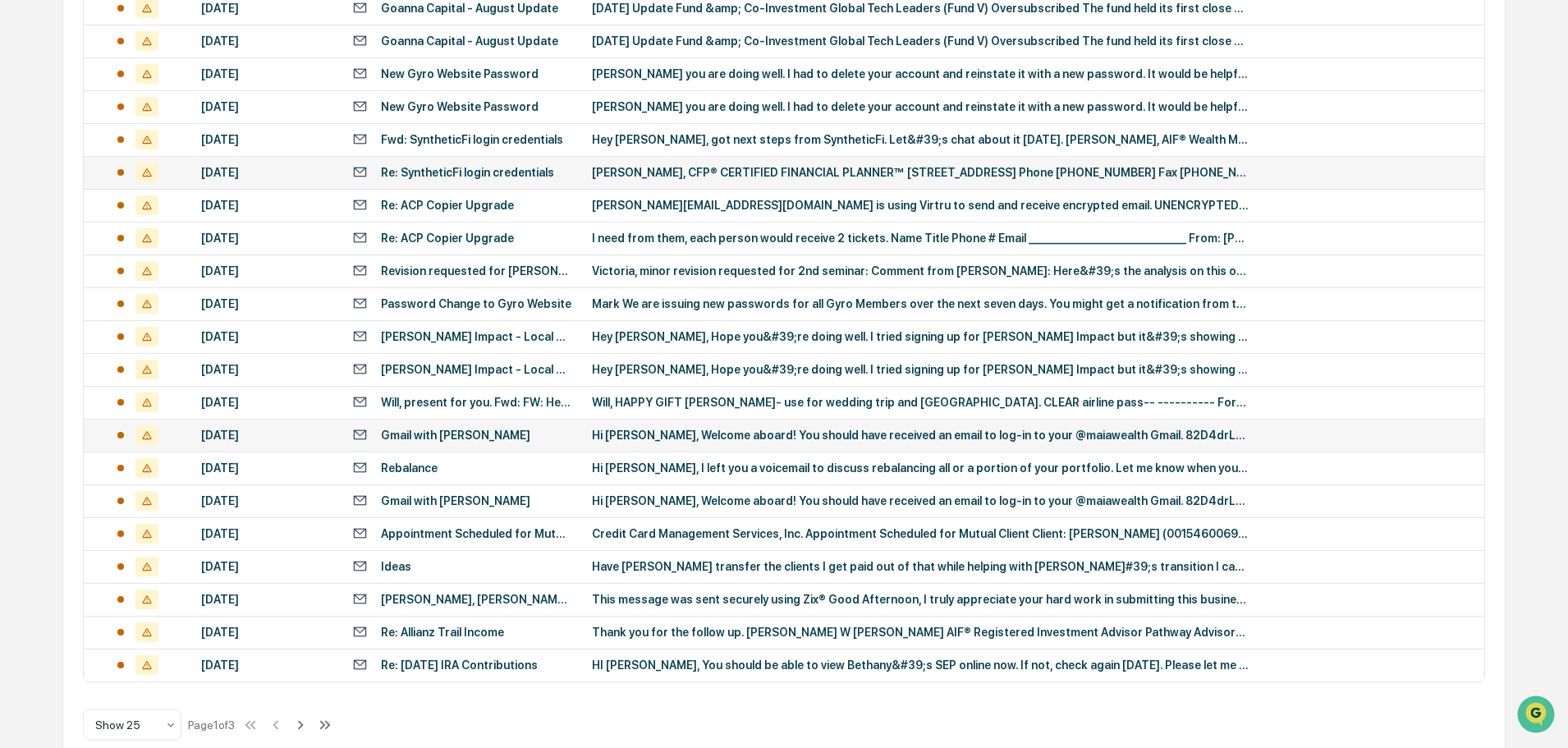
scroll to position [543, 0]
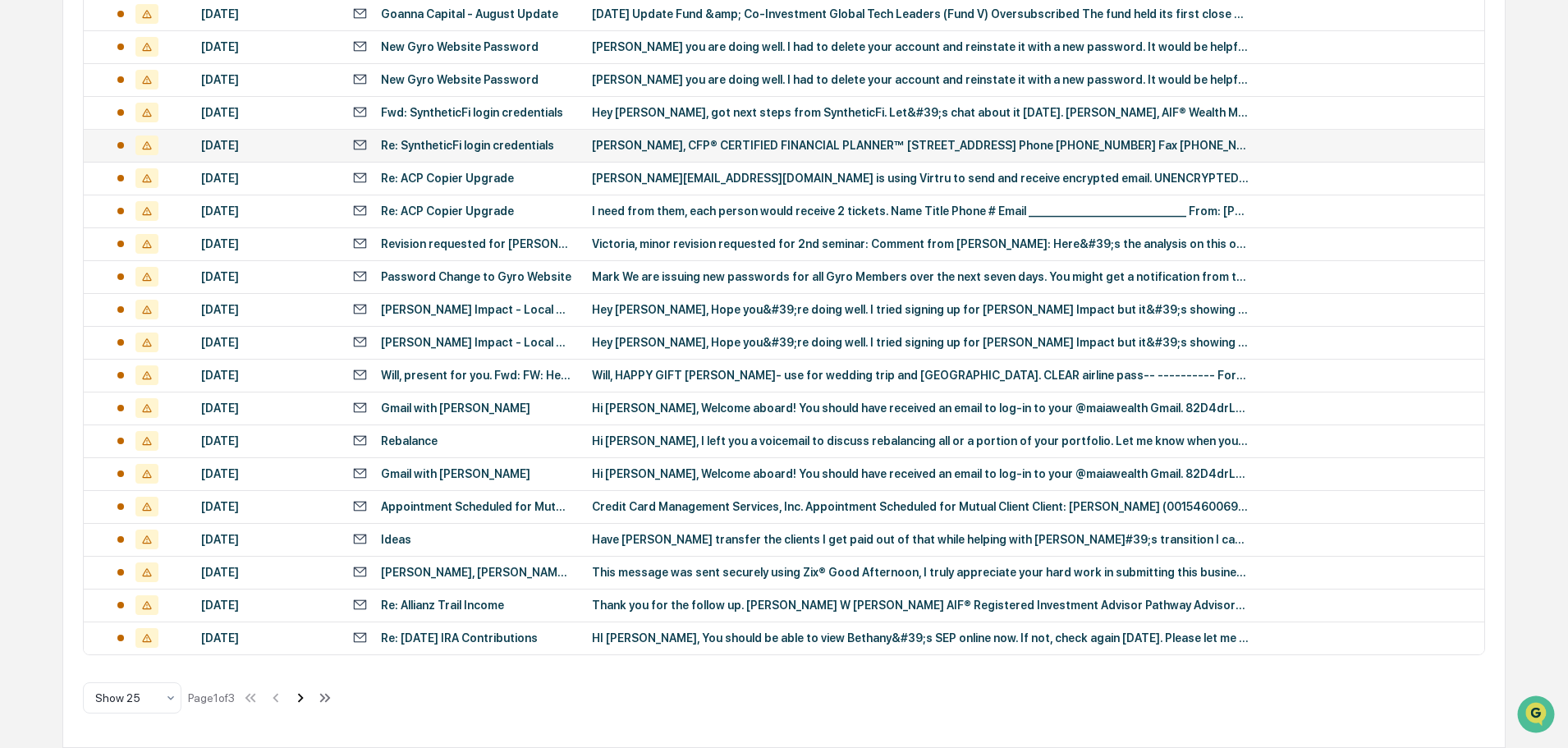
click at [304, 695] on icon at bounding box center [301, 697] width 6 height 9
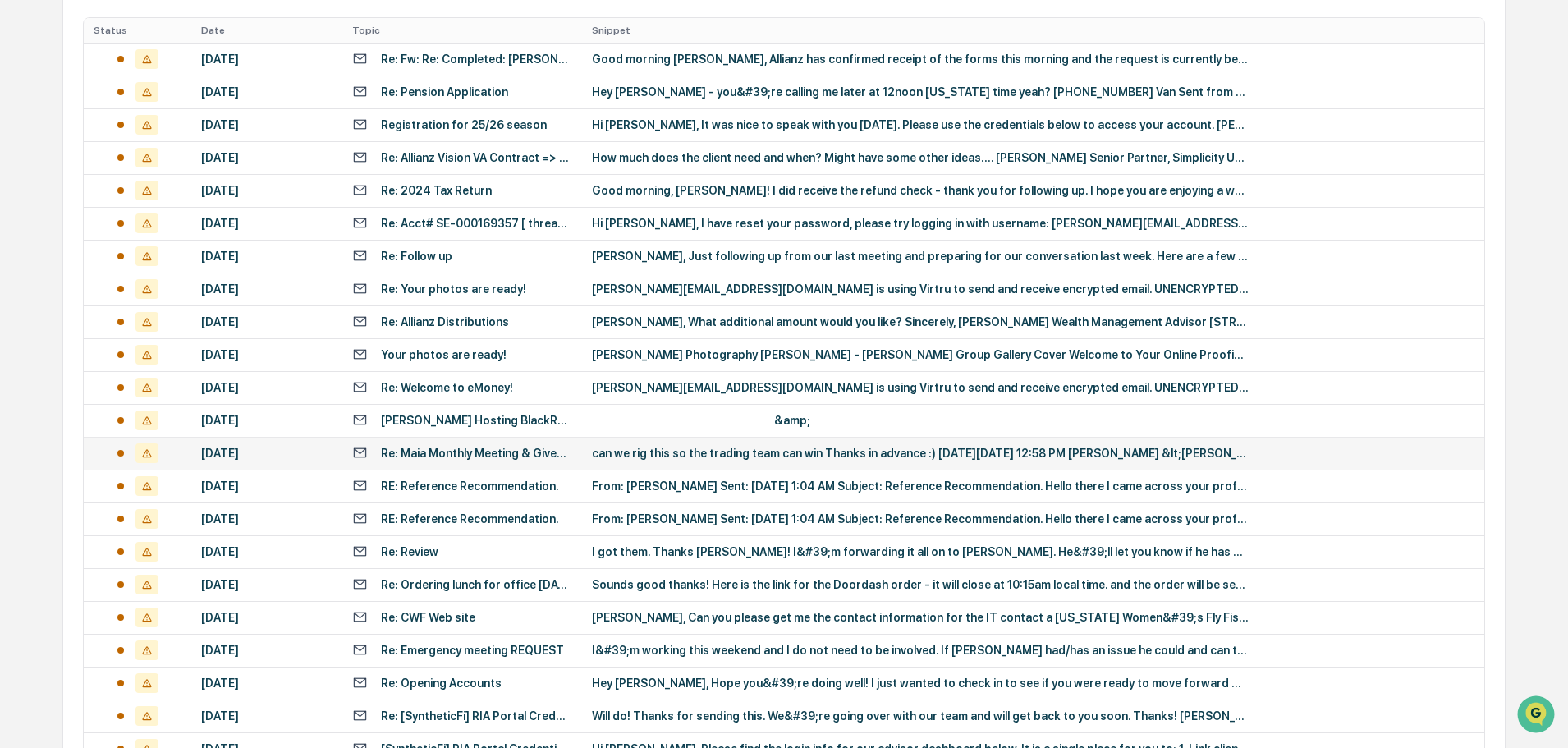
scroll to position [298, 0]
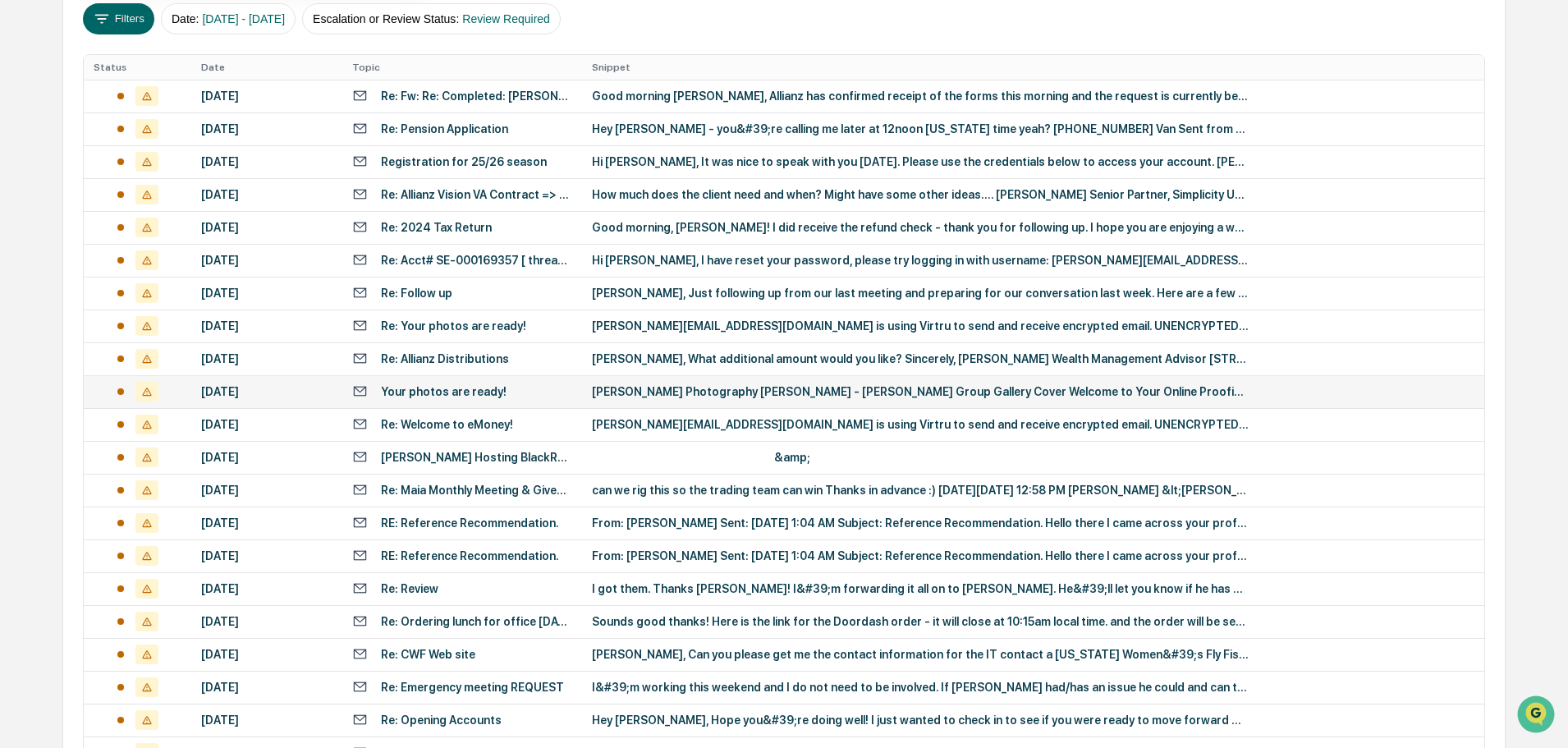
click at [621, 401] on td "Andrea Flanagan Photography Maia Wealth - Chandler Group Gallery Cover Welcome …" at bounding box center [1033, 391] width 902 height 33
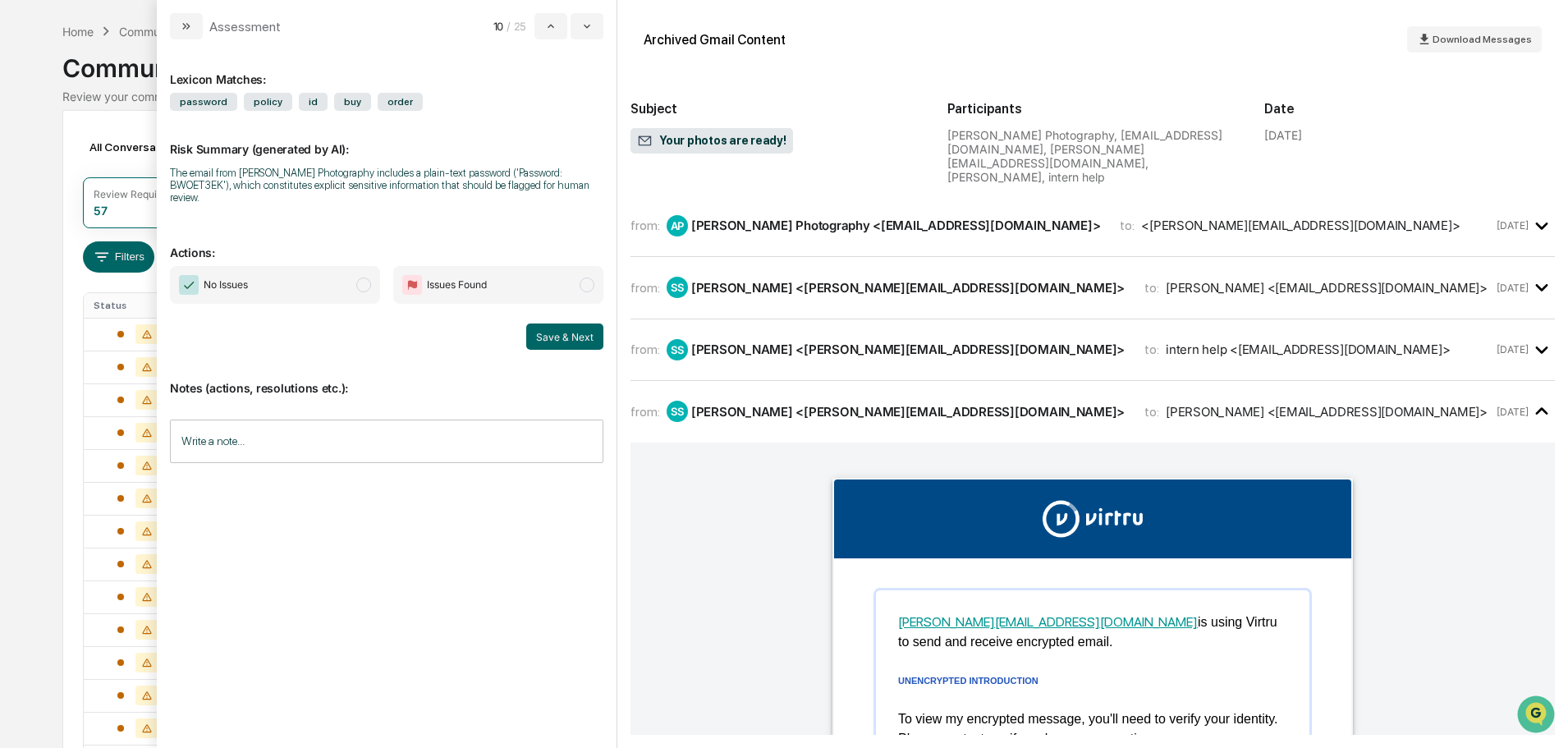
scroll to position [51, 0]
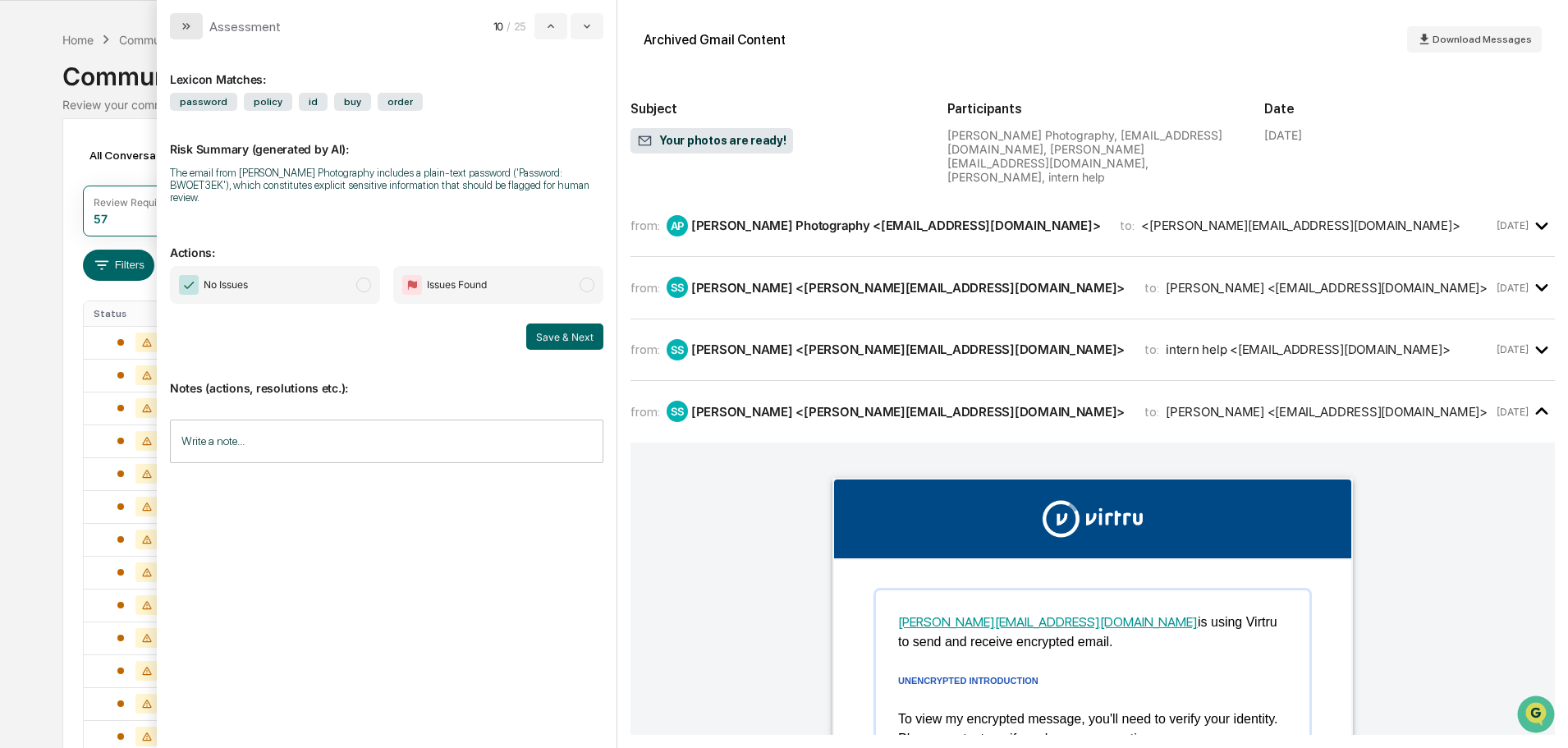
click at [177, 27] on button "modal" at bounding box center [186, 26] width 33 height 26
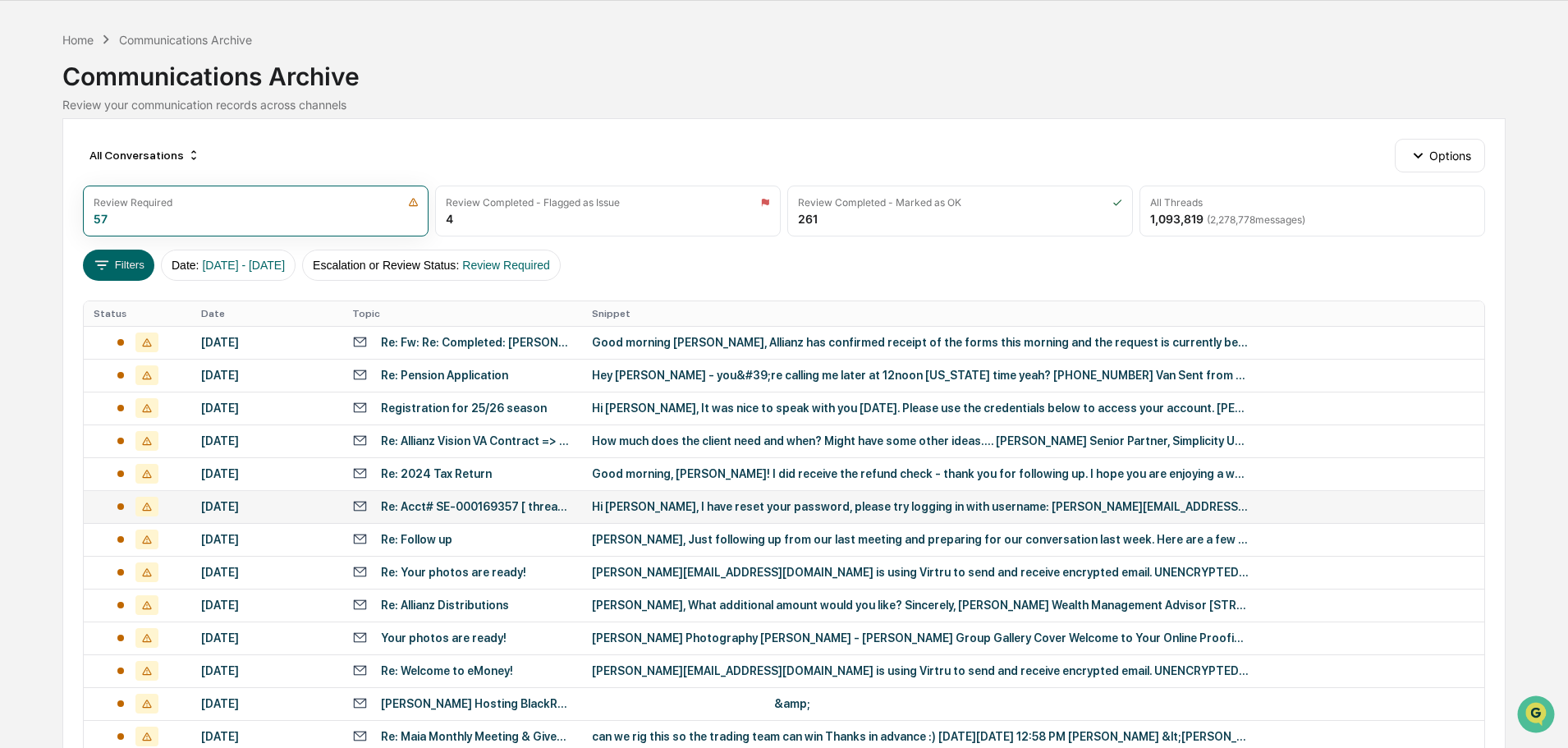
click at [715, 509] on div "Hi Dale, I have reset your password, please try logging in with username: dale@…" at bounding box center [921, 507] width 657 height 14
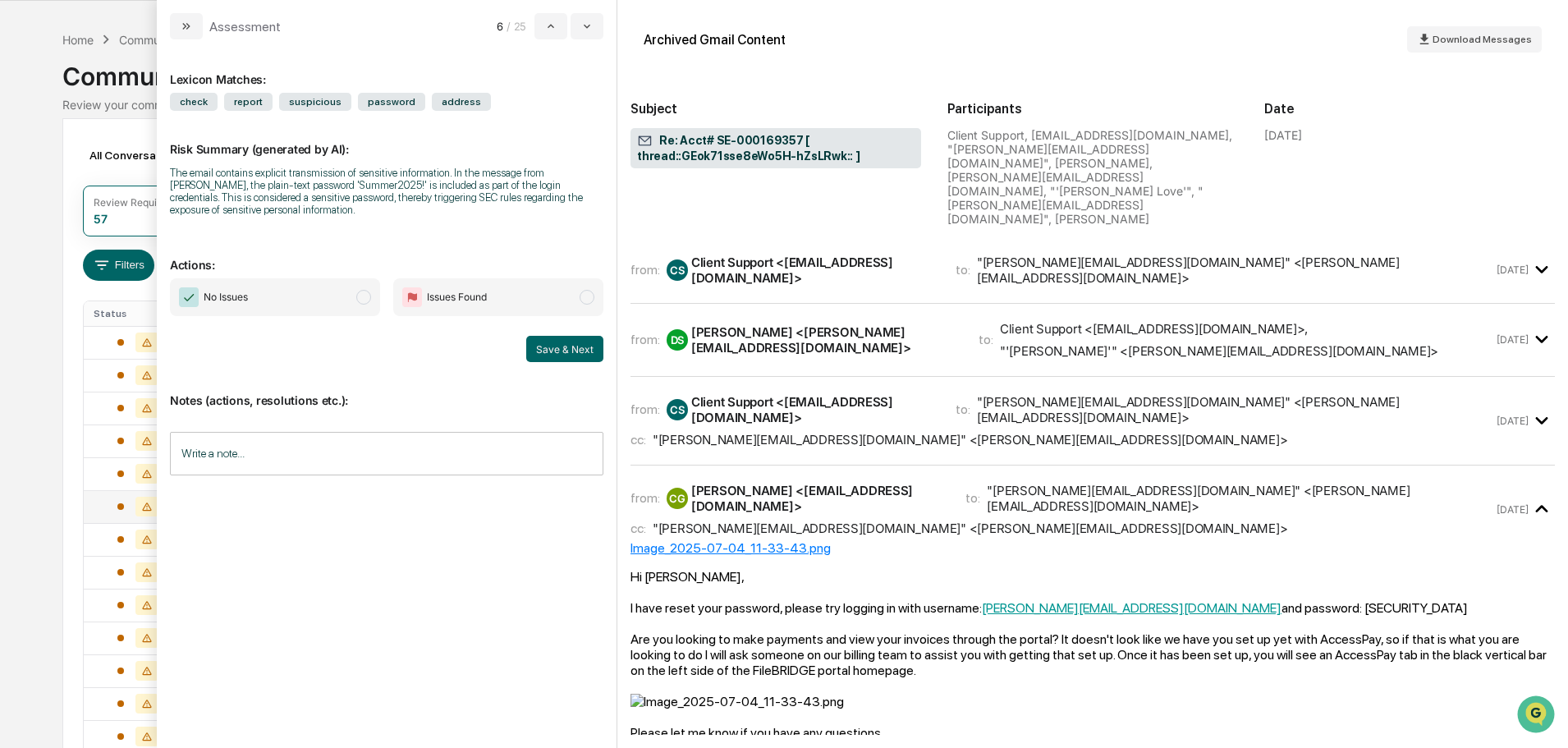
click at [825, 250] on div "from: CS Client Support <clientsupport@accesscorp.com> to: "dale@maiawealth.com…" at bounding box center [1092, 270] width 924 height 40
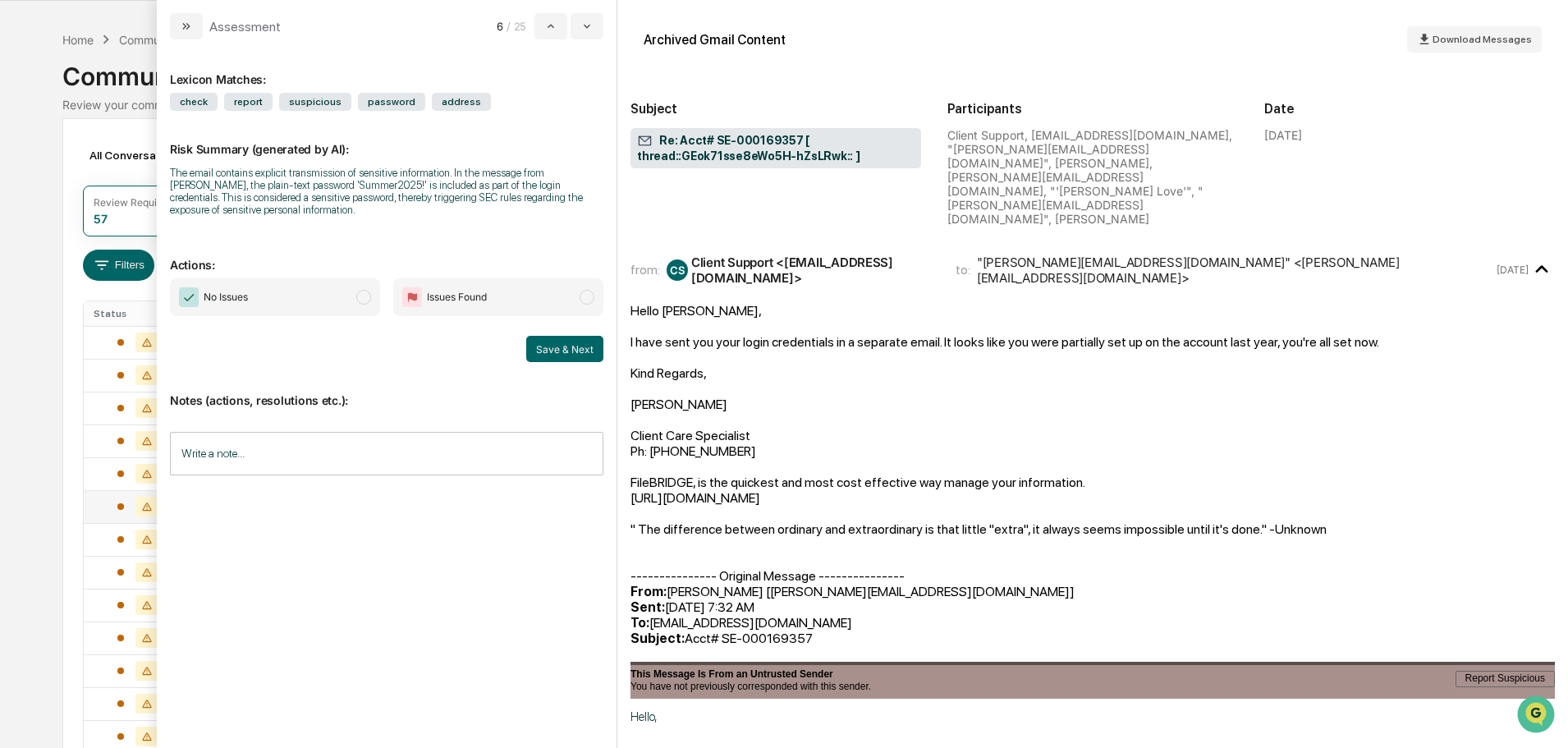
drag, startPoint x: 766, startPoint y: 305, endPoint x: 1026, endPoint y: 450, distance: 297.7
click at [1026, 450] on div "Hello Dale, I have sent you your login credentials in a separate email. It look…" at bounding box center [1092, 645] width 924 height 684
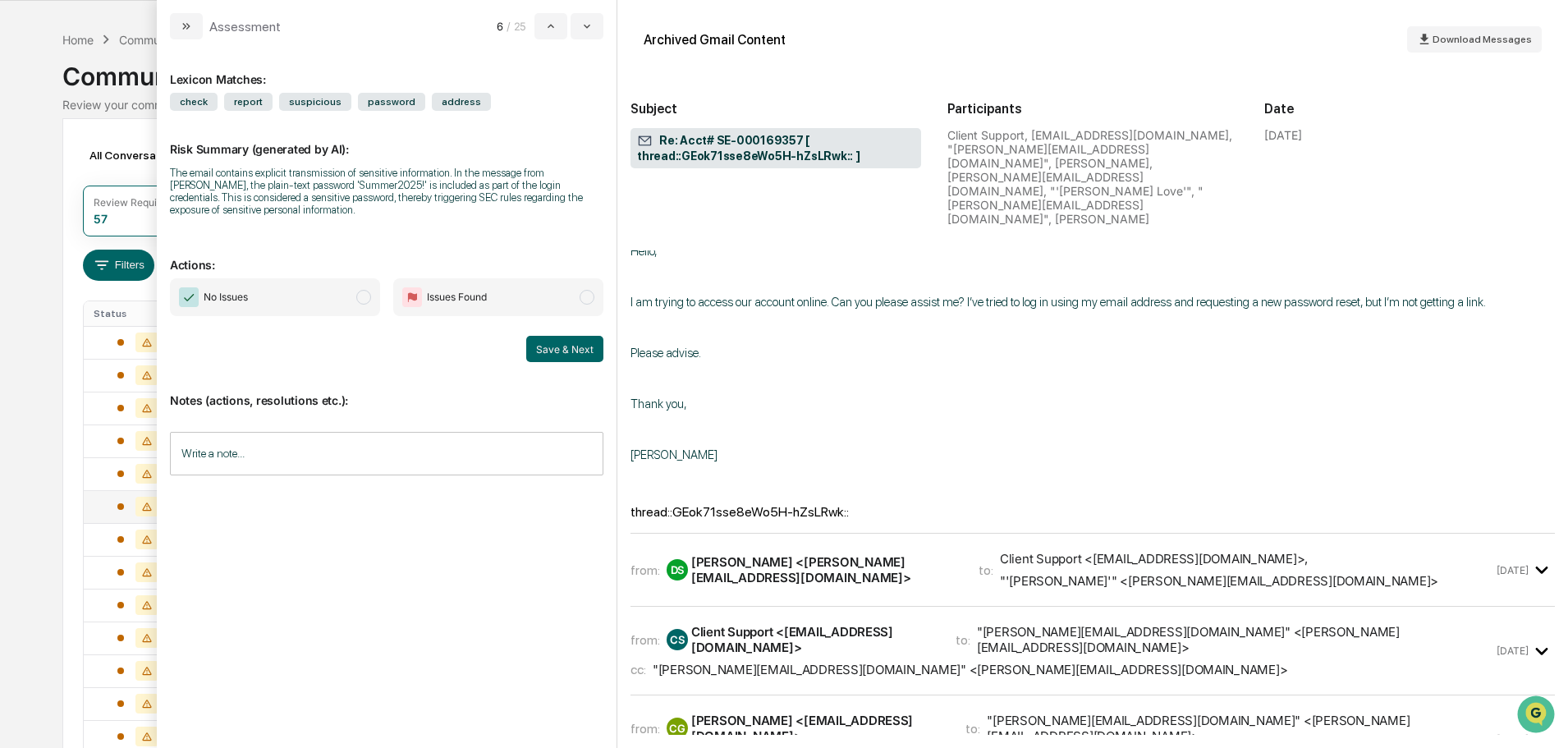
scroll to position [575, 0]
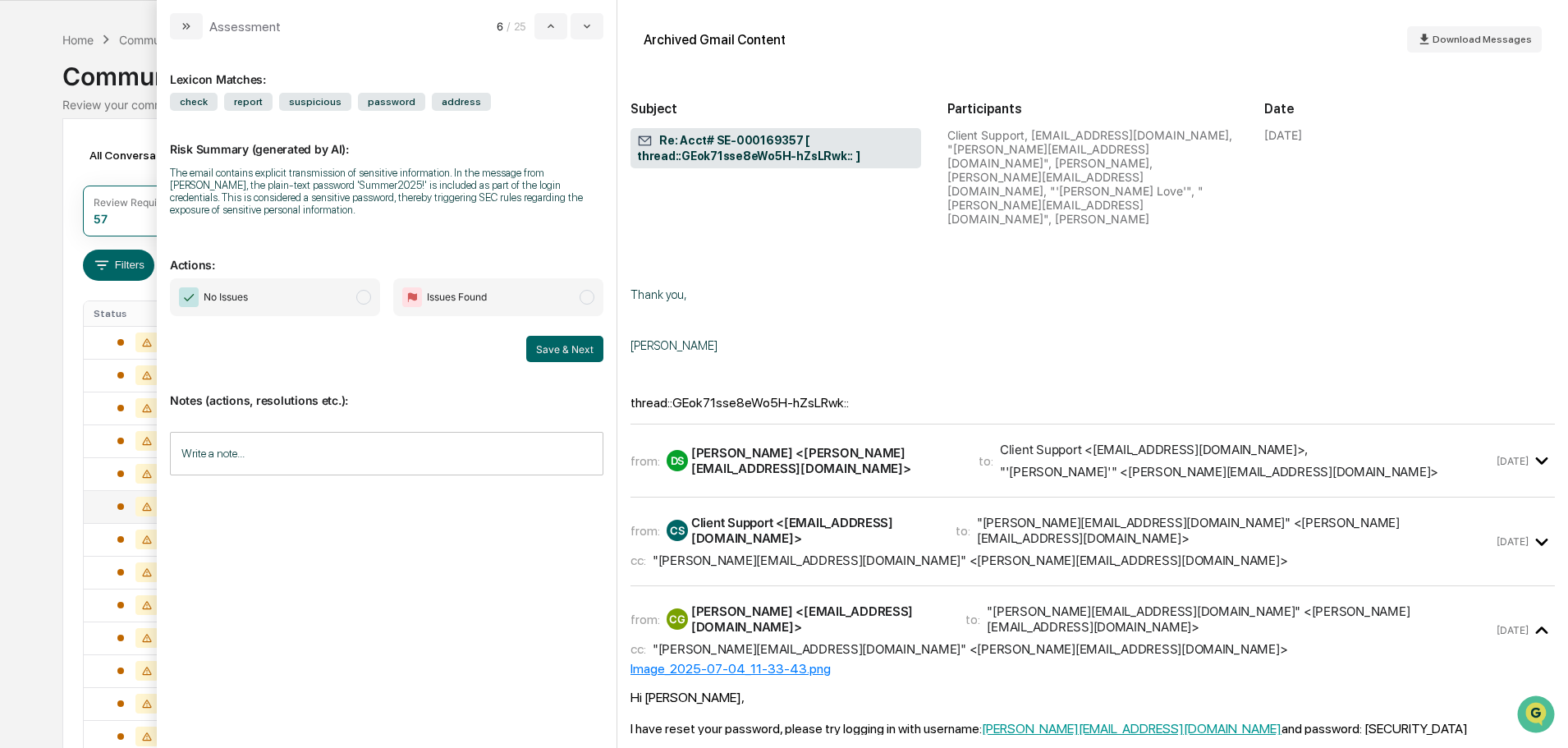
click at [793, 553] on div ""sheena@f1rstwealth.com" <sheena@f1rstwealth.com>" at bounding box center [970, 560] width 634 height 15
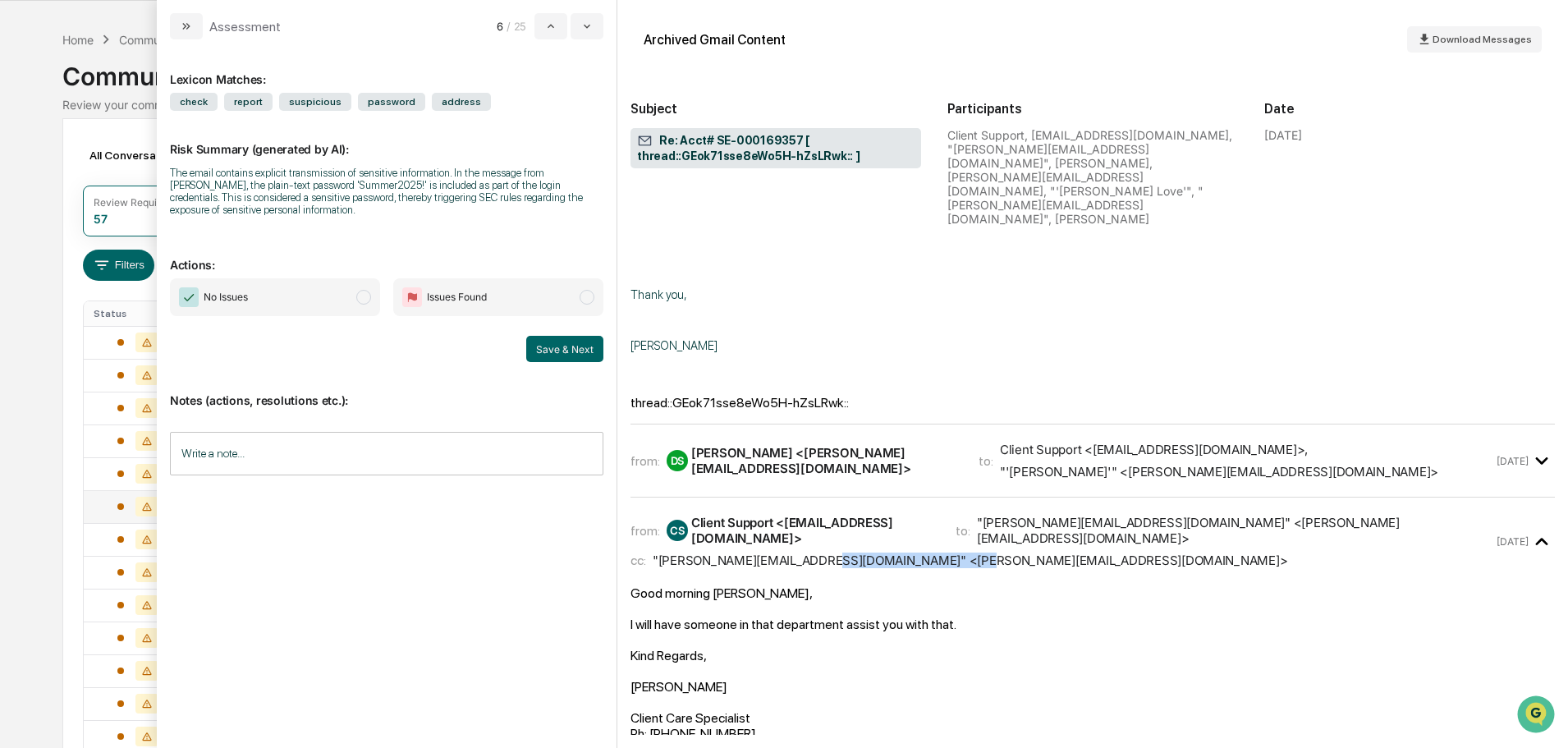
drag, startPoint x: 960, startPoint y: 497, endPoint x: 819, endPoint y: 497, distance: 141.0
click at [819, 553] on div ""sheena@f1rstwealth.com" <sheena@f1rstwealth.com>" at bounding box center [970, 560] width 634 height 15
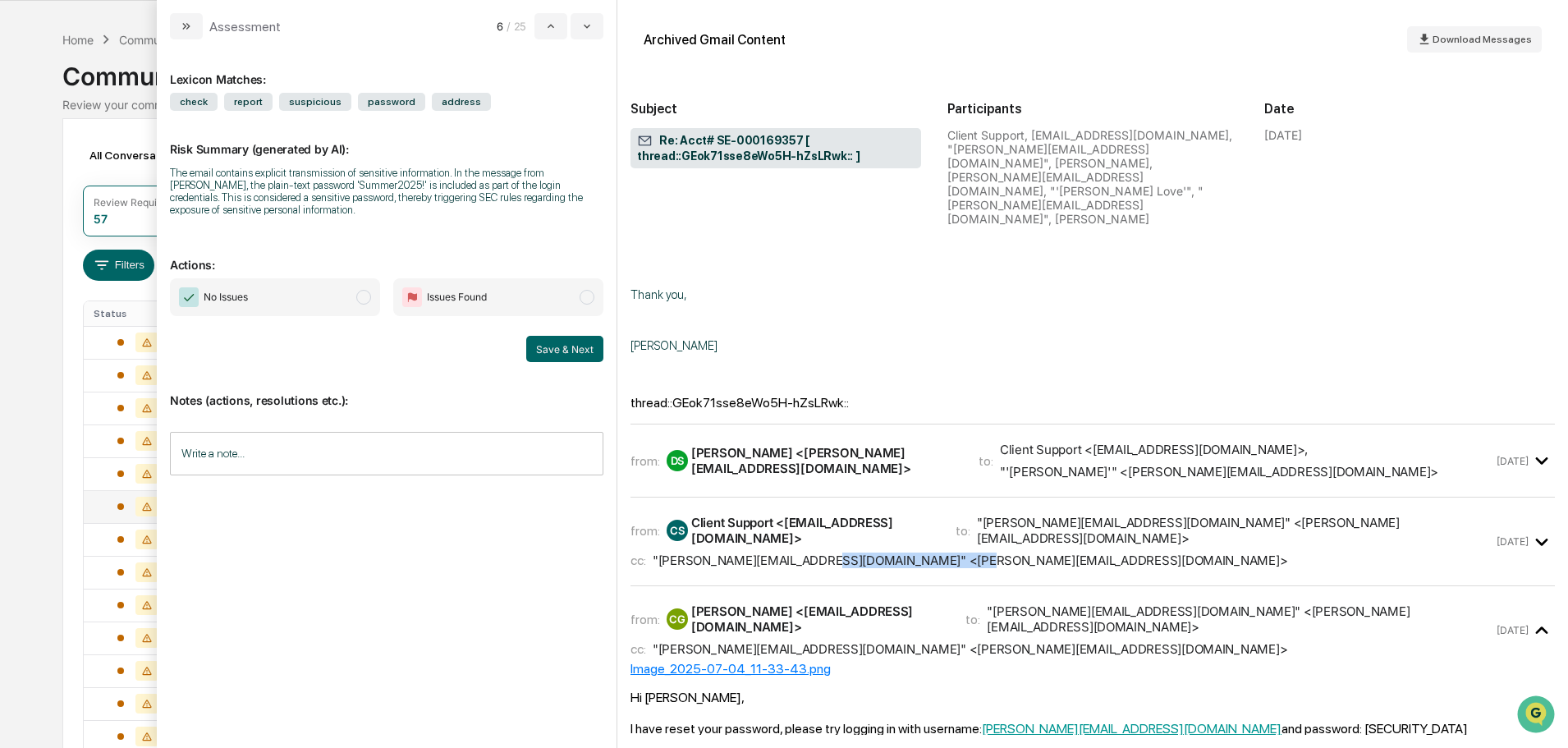
copy div "sheena@f1rstwealth.com"
click at [182, 14] on button "modal" at bounding box center [186, 26] width 33 height 26
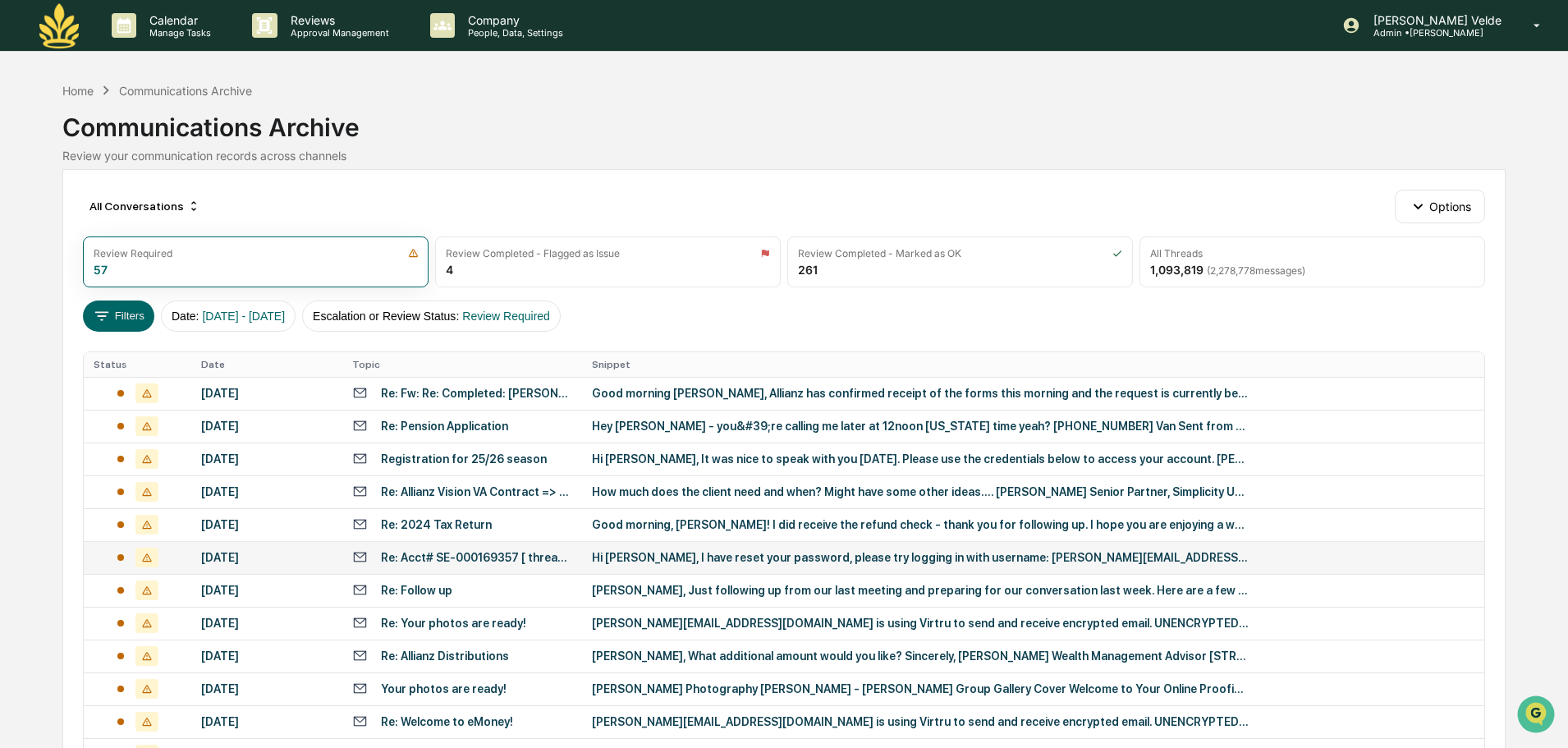
drag, startPoint x: 95, startPoint y: 99, endPoint x: 77, endPoint y: 102, distance: 18.2
click at [84, 102] on div "Home Communications Archive Communications Archive Review your communication re…" at bounding box center [784, 122] width 1443 height 81
click at [82, 88] on div "Home" at bounding box center [78, 90] width 31 height 14
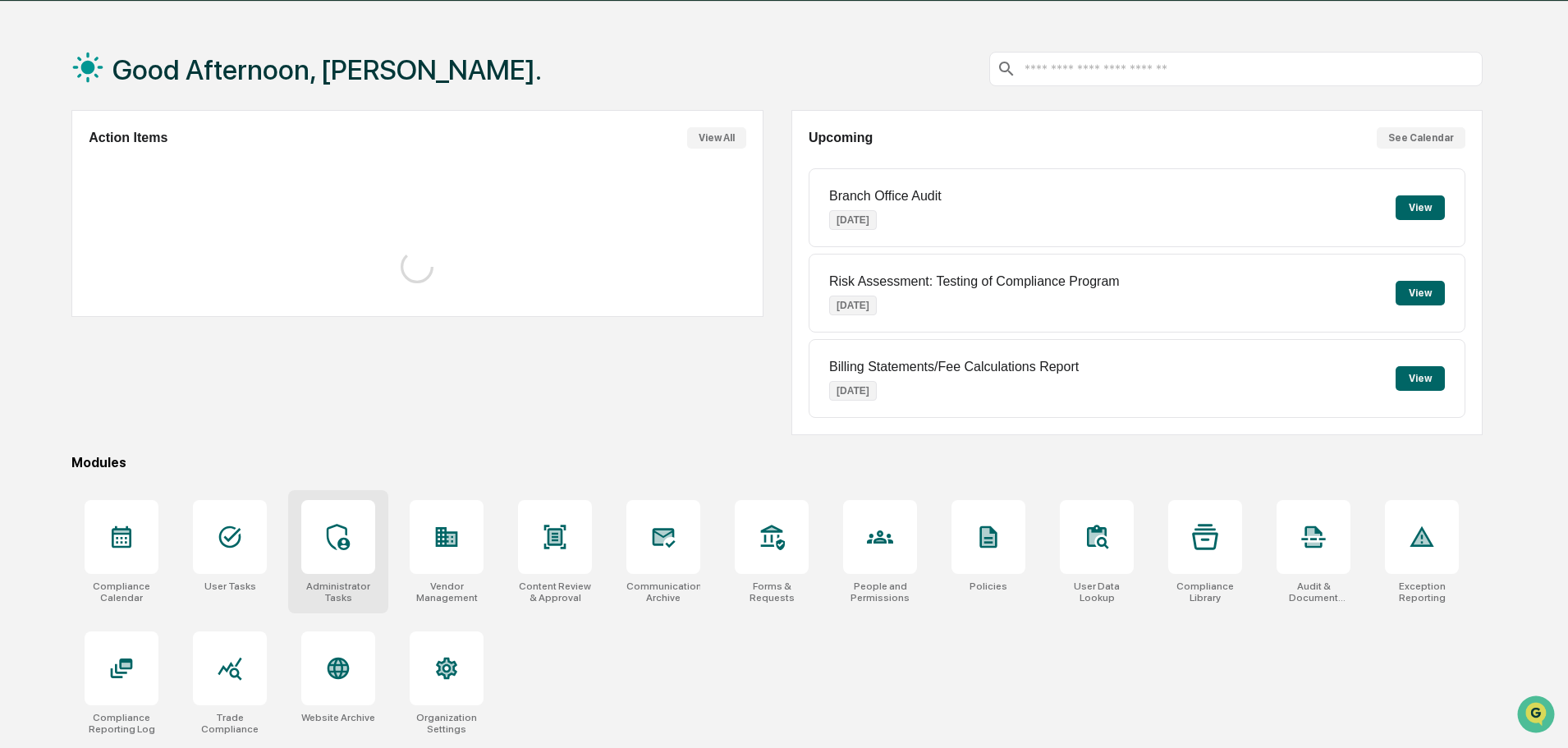
scroll to position [78, 0]
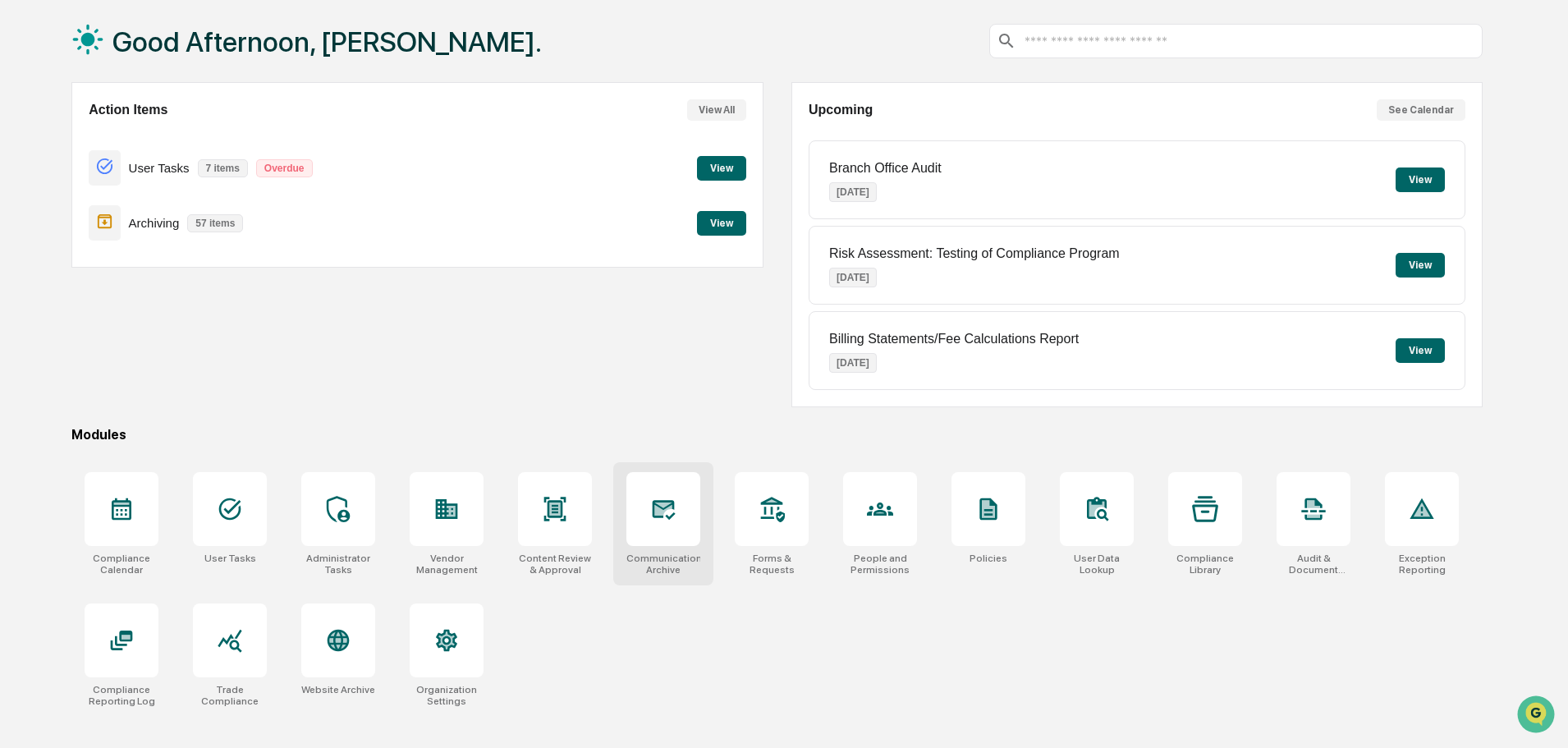
click at [657, 540] on div at bounding box center [663, 509] width 74 height 74
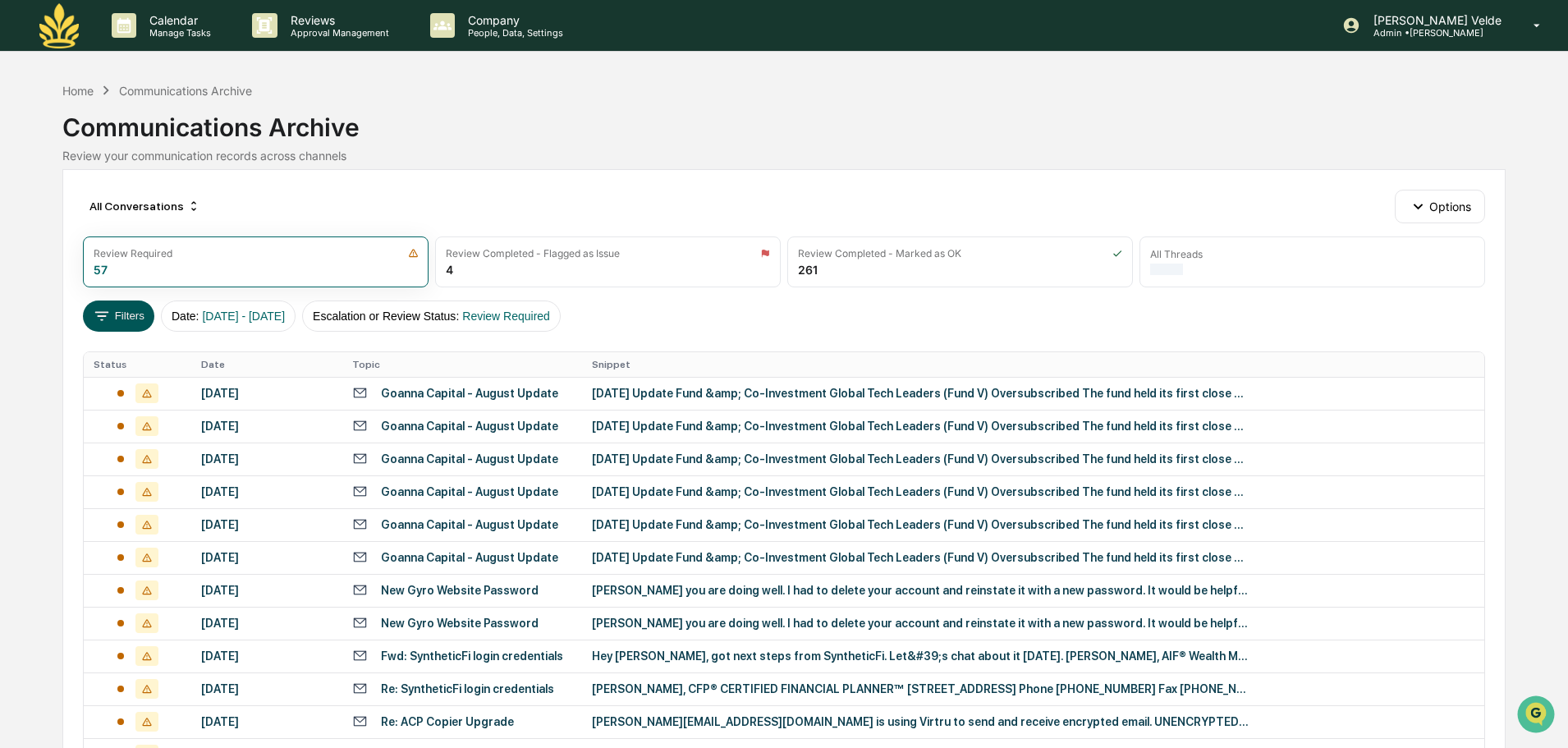
click at [135, 314] on button "Filters" at bounding box center [118, 316] width 72 height 31
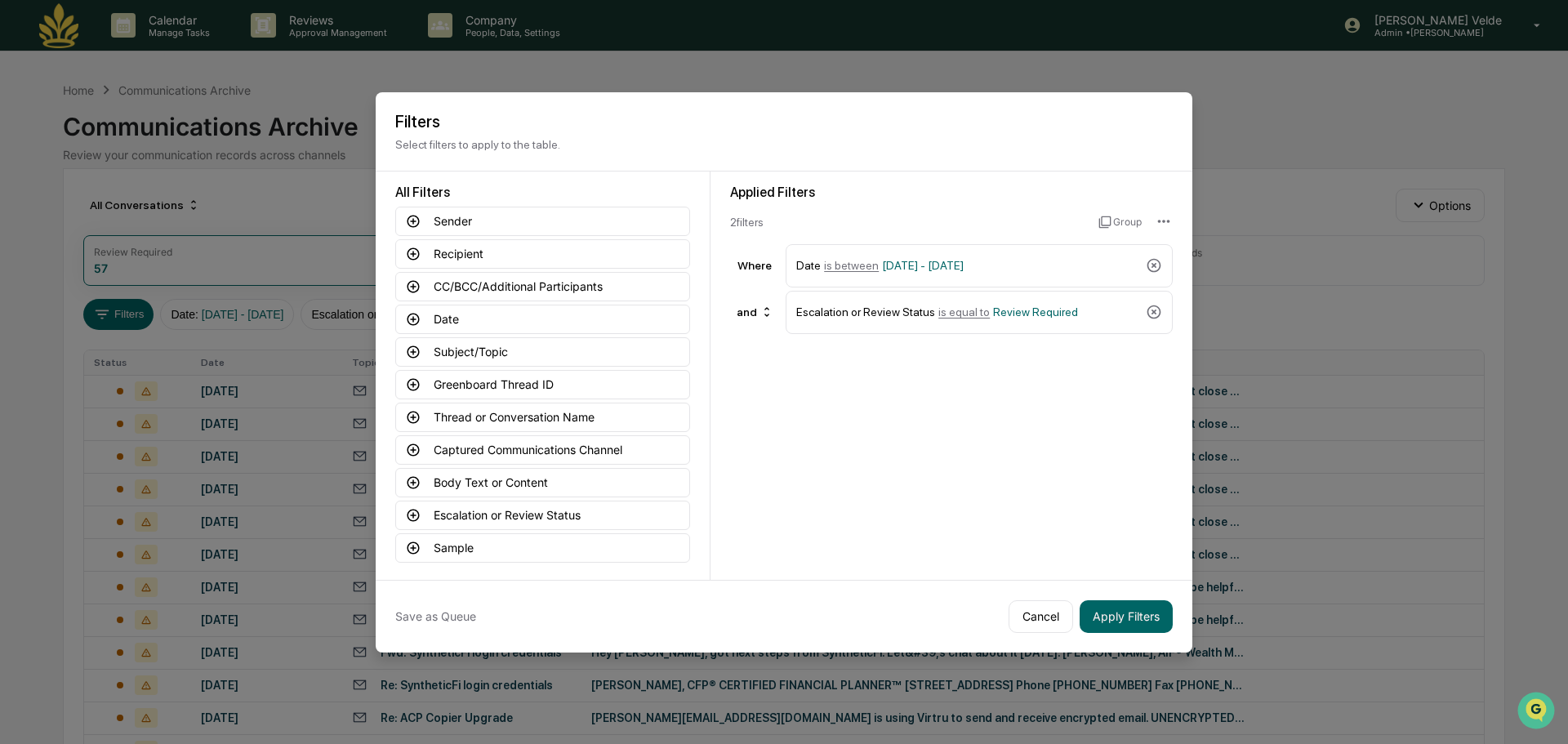
click at [1016, 596] on div "Save as Queue Cancel Apply Filters" at bounding box center [784, 616] width 817 height 72
click at [1032, 612] on button "Cancel" at bounding box center [1040, 616] width 65 height 33
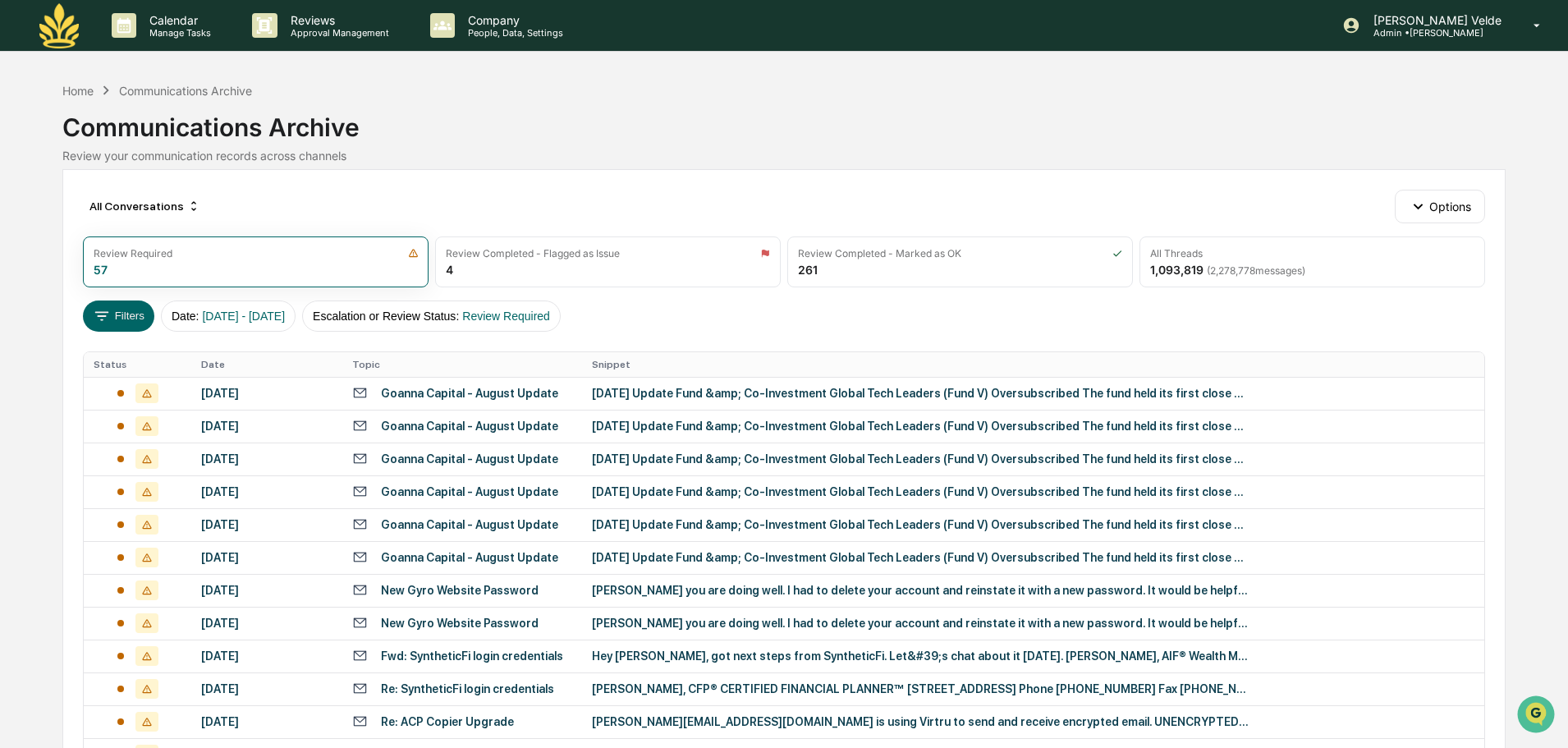
click at [68, 98] on div "Home Communications Archive" at bounding box center [157, 90] width 189 height 18
click at [73, 95] on div "Home" at bounding box center [78, 90] width 31 height 14
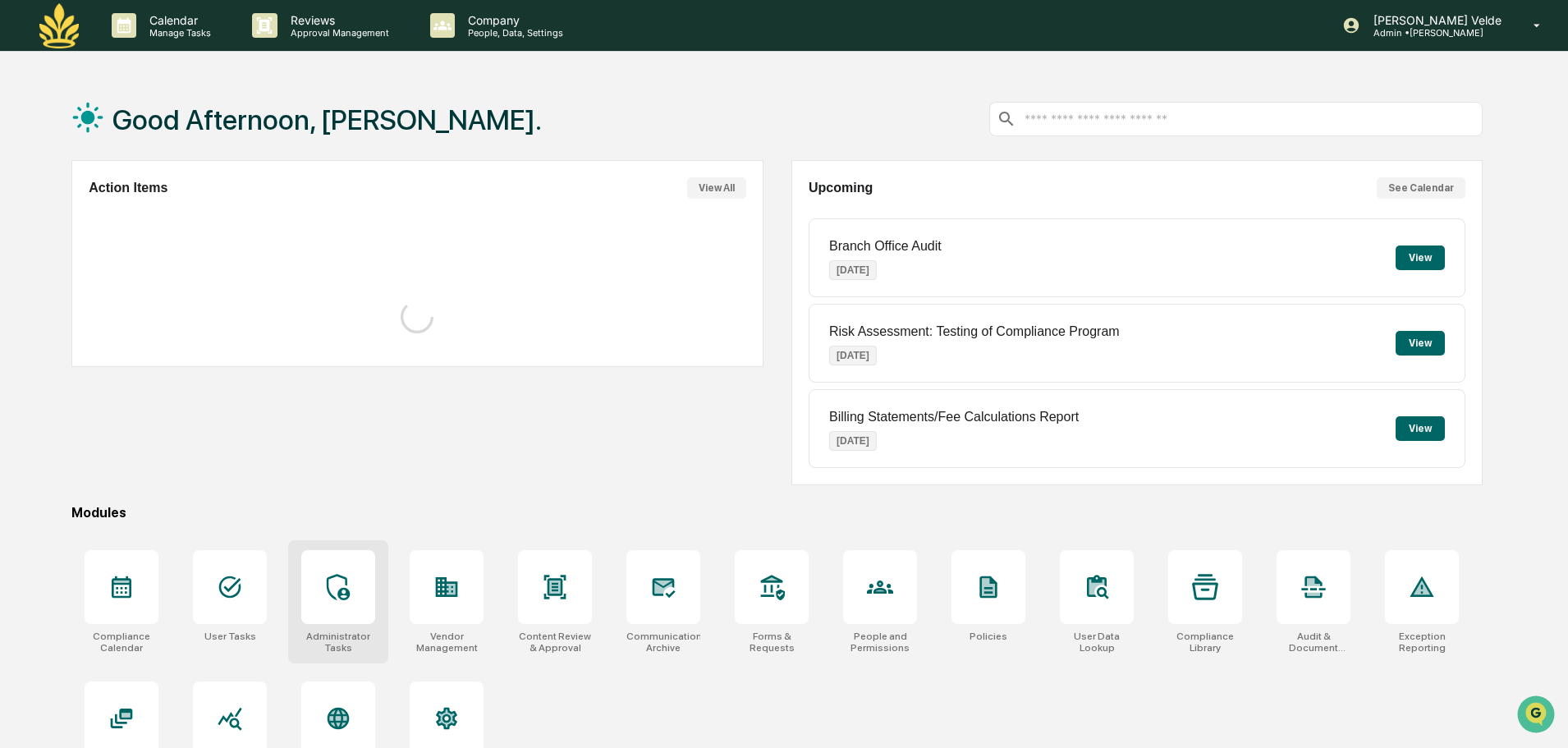
scroll to position [78, 0]
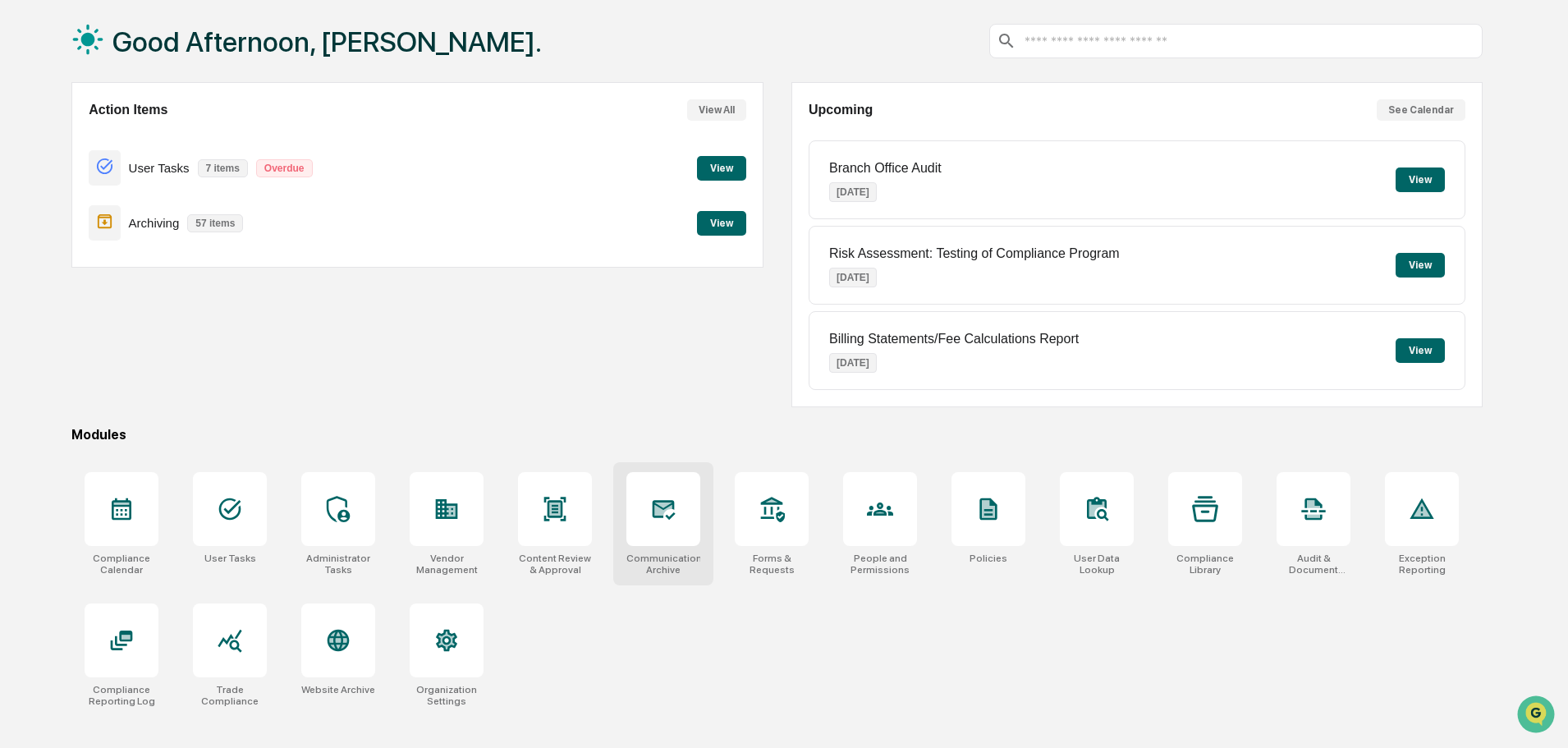
click at [658, 522] on div at bounding box center [663, 509] width 26 height 26
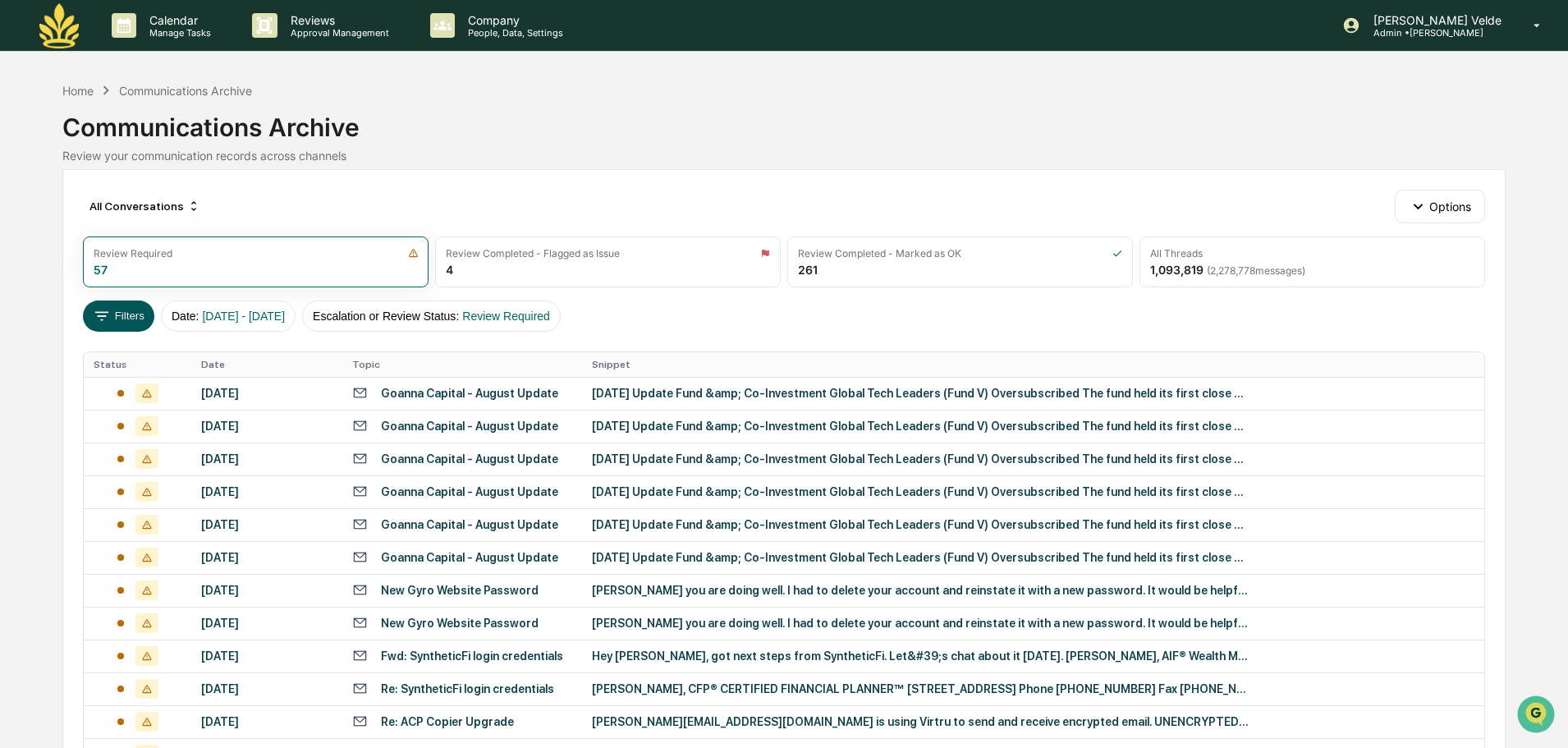
click at [109, 306] on button "Filters" at bounding box center [118, 316] width 72 height 31
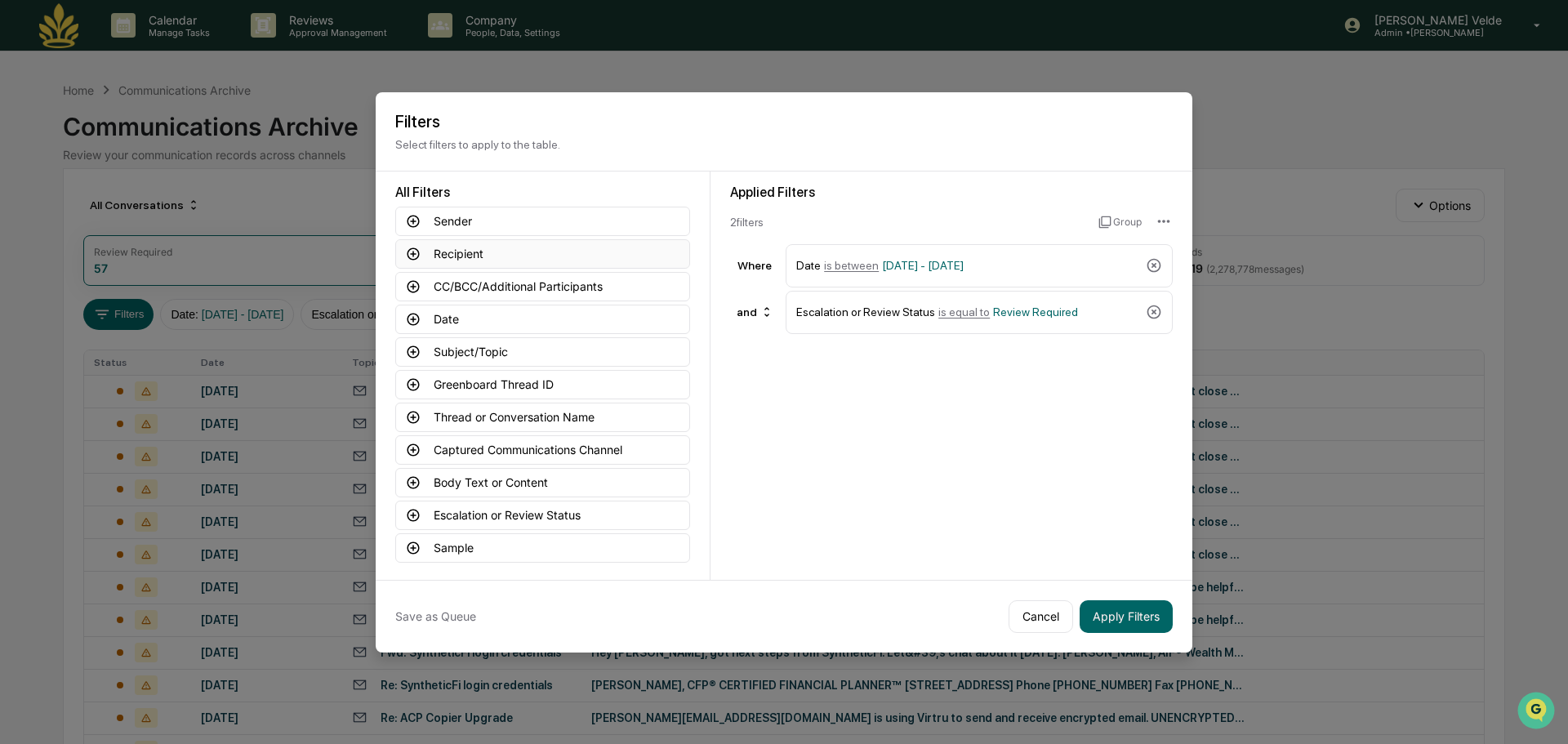
click at [492, 259] on button "Recipient" at bounding box center [542, 254] width 295 height 29
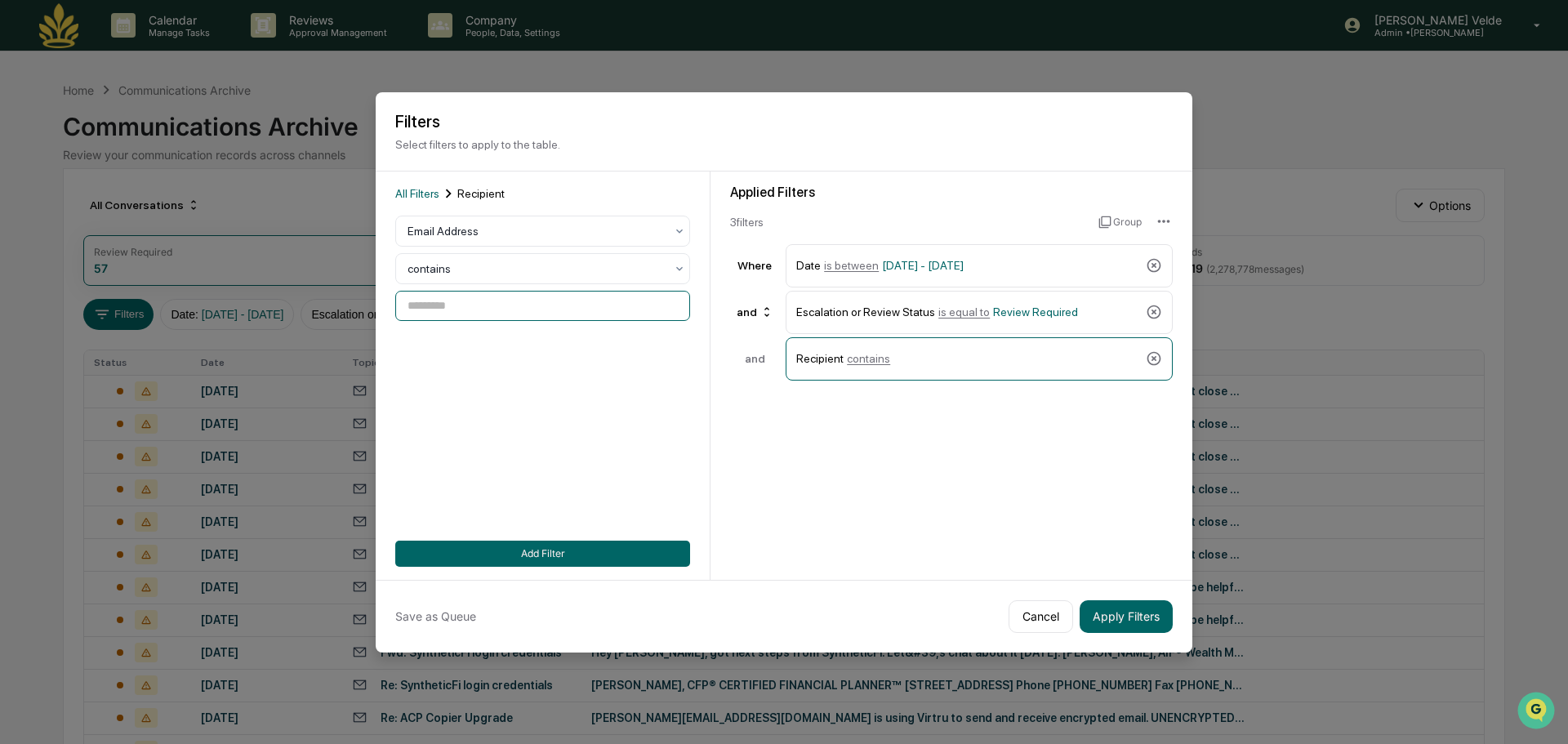
click at [496, 310] on input at bounding box center [542, 306] width 295 height 30
click at [495, 309] on input "**********" at bounding box center [542, 306] width 295 height 30
click at [447, 309] on input "**********" at bounding box center [542, 306] width 295 height 30
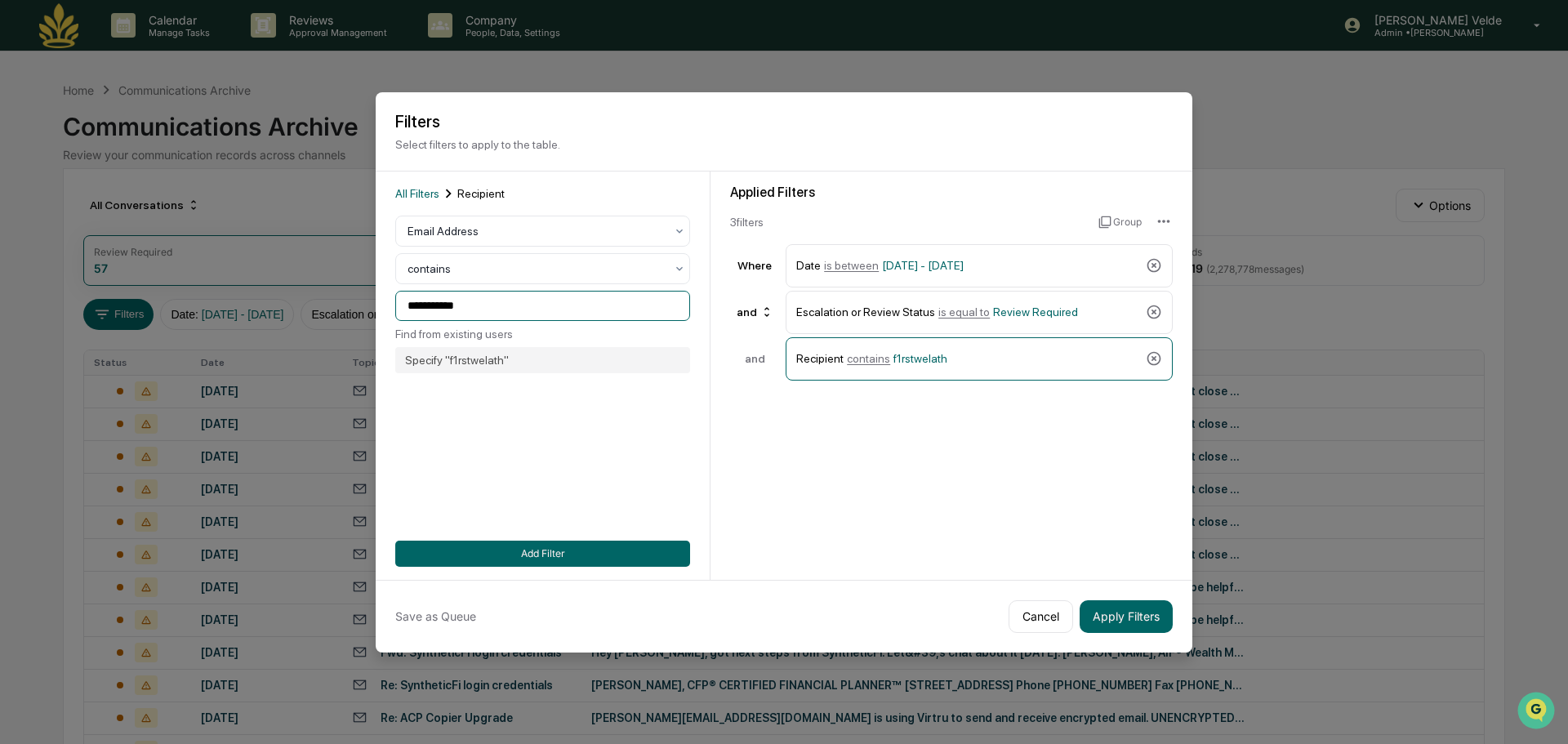
click at [447, 309] on input "**********" at bounding box center [542, 306] width 295 height 30
type input "******"
click at [1105, 612] on button "Apply Filters" at bounding box center [1126, 616] width 93 height 33
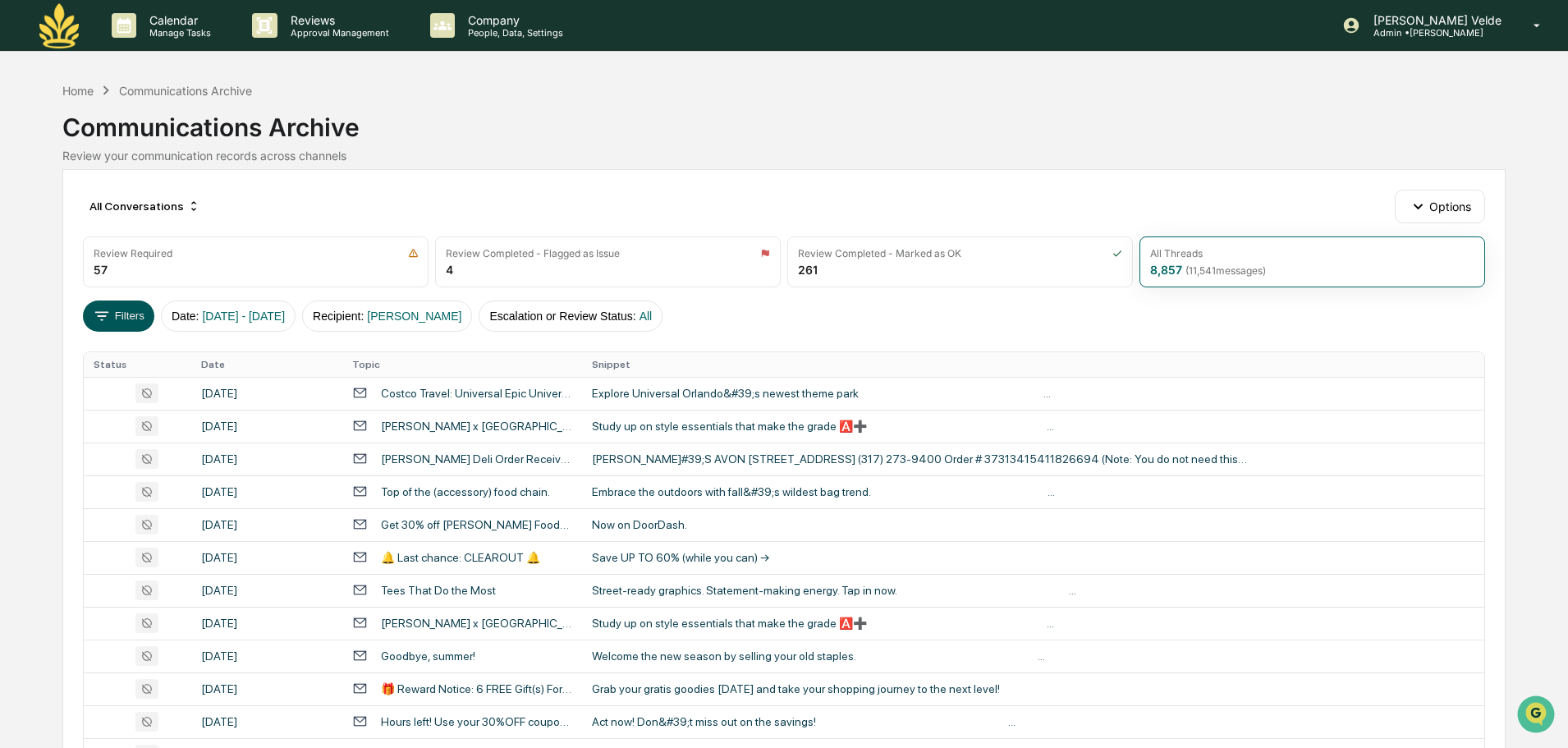
click at [102, 314] on icon at bounding box center [101, 315] width 18 height 18
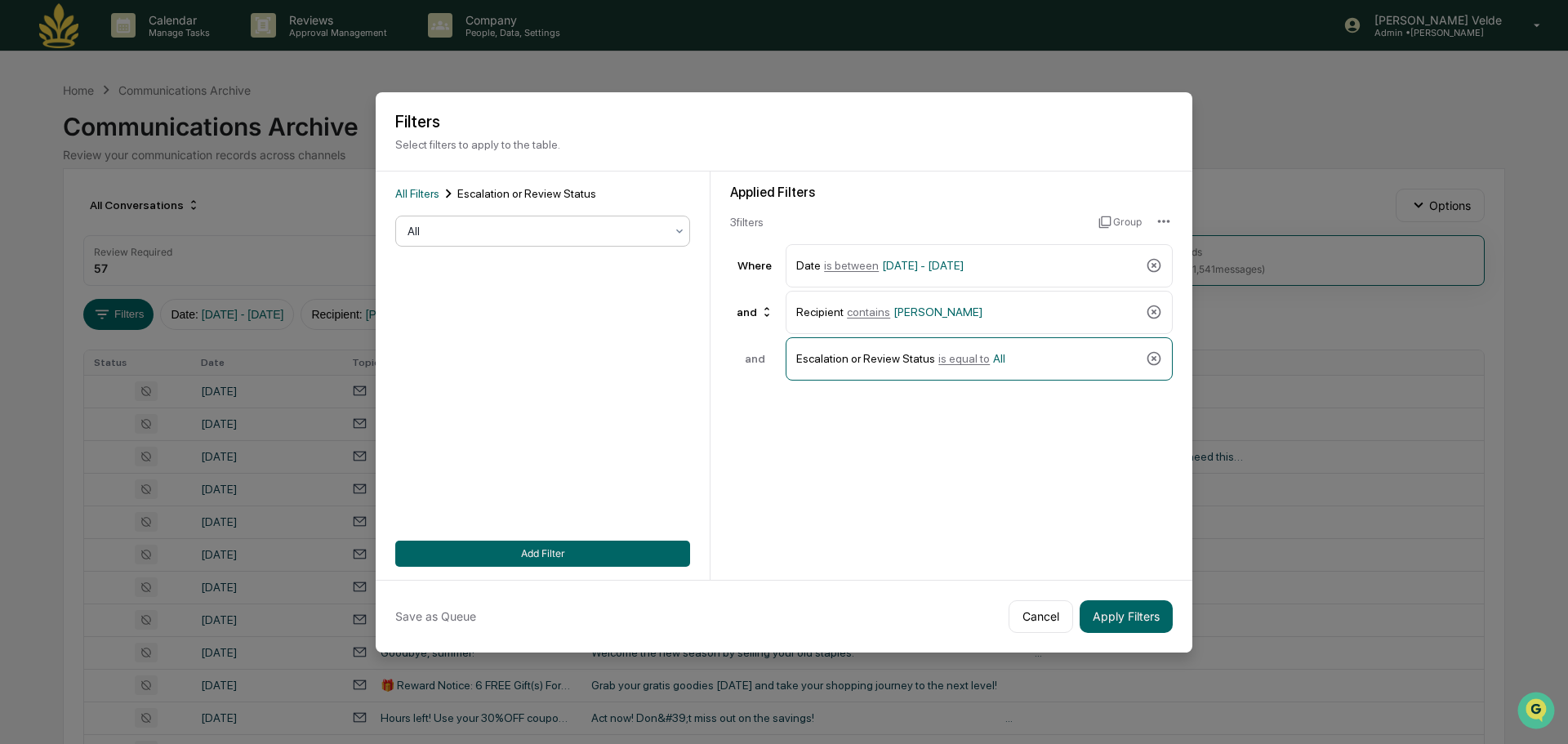
click at [602, 213] on div "All Filters Escalation or Review Status option All, selected. Select is focused…" at bounding box center [542, 376] width 295 height 383
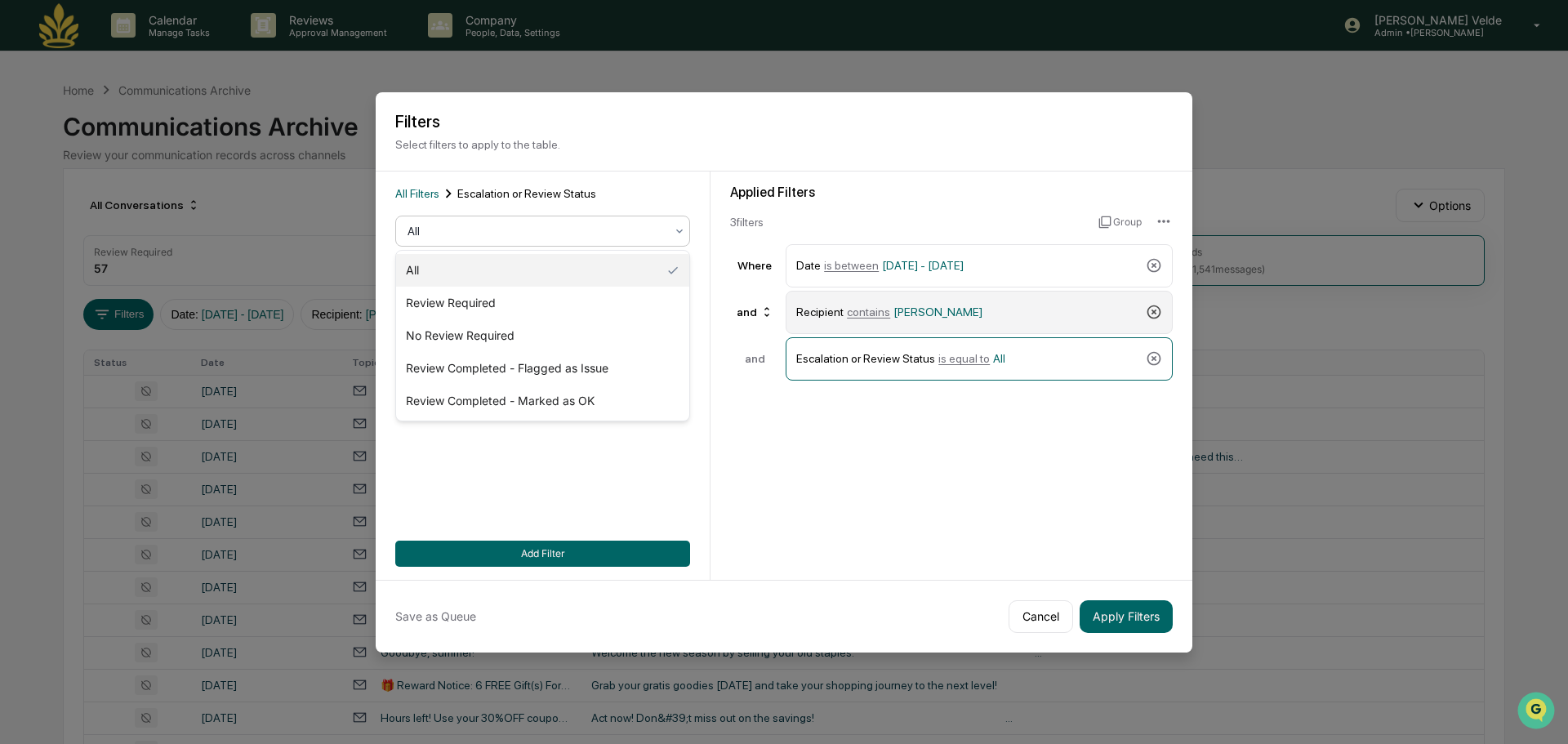
click at [1158, 319] on icon at bounding box center [1154, 312] width 16 height 16
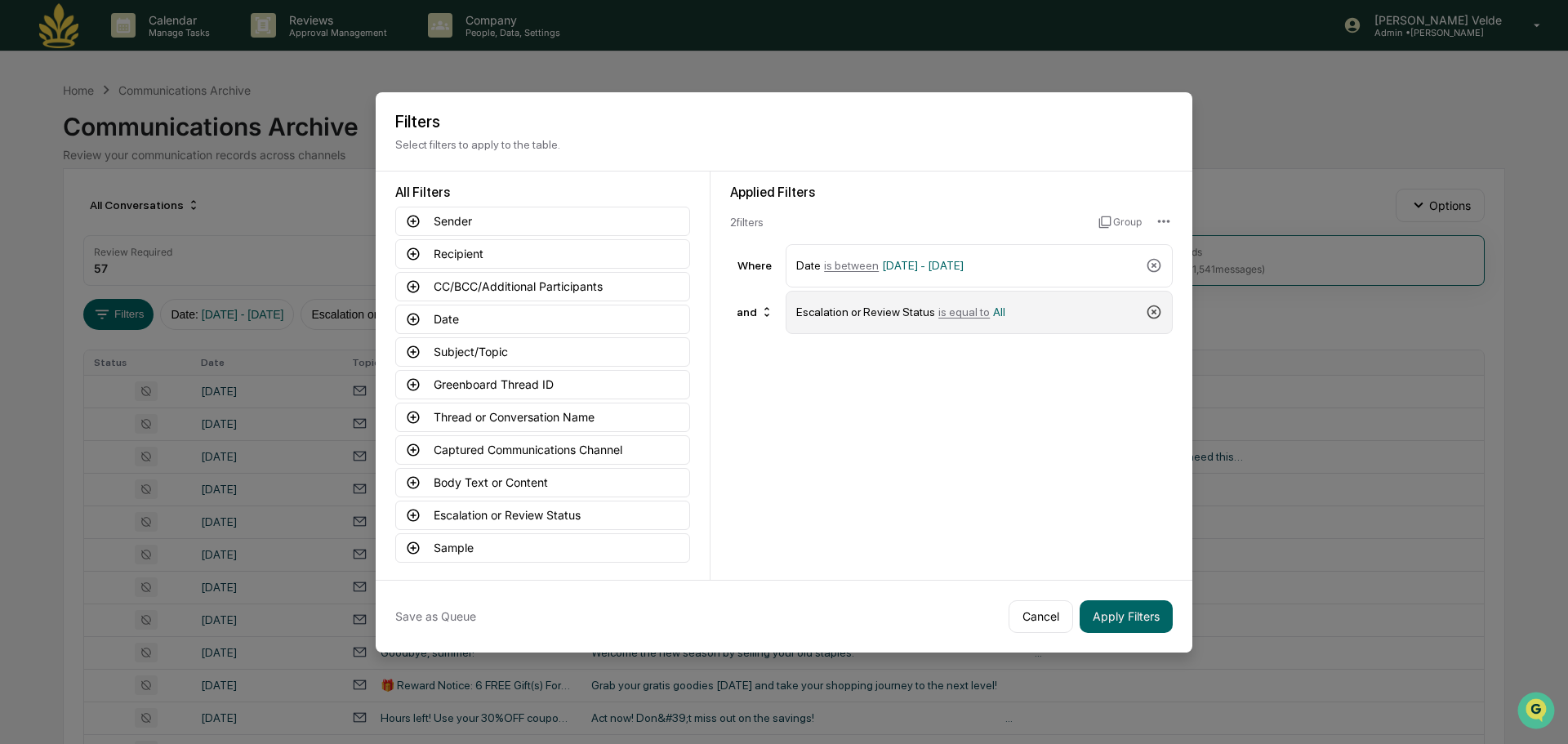
click at [1158, 319] on icon at bounding box center [1154, 312] width 16 height 16
click at [424, 293] on button "CC/BCC/Additional Participants" at bounding box center [542, 287] width 295 height 29
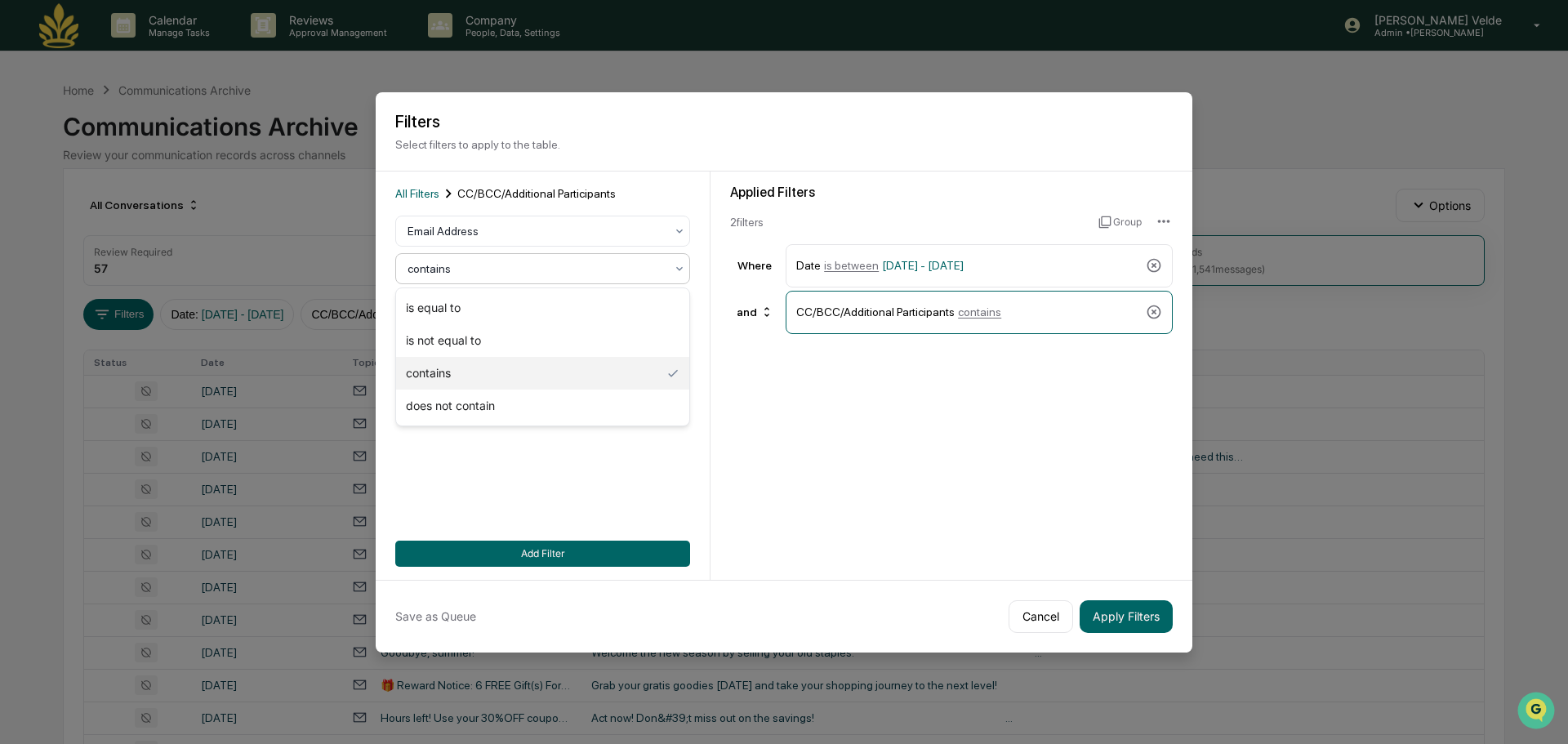
click at [511, 278] on div "contains" at bounding box center [536, 268] width 274 height 23
drag, startPoint x: 496, startPoint y: 377, endPoint x: 492, endPoint y: 319, distance: 58.1
click at [496, 376] on div "contains" at bounding box center [542, 373] width 293 height 33
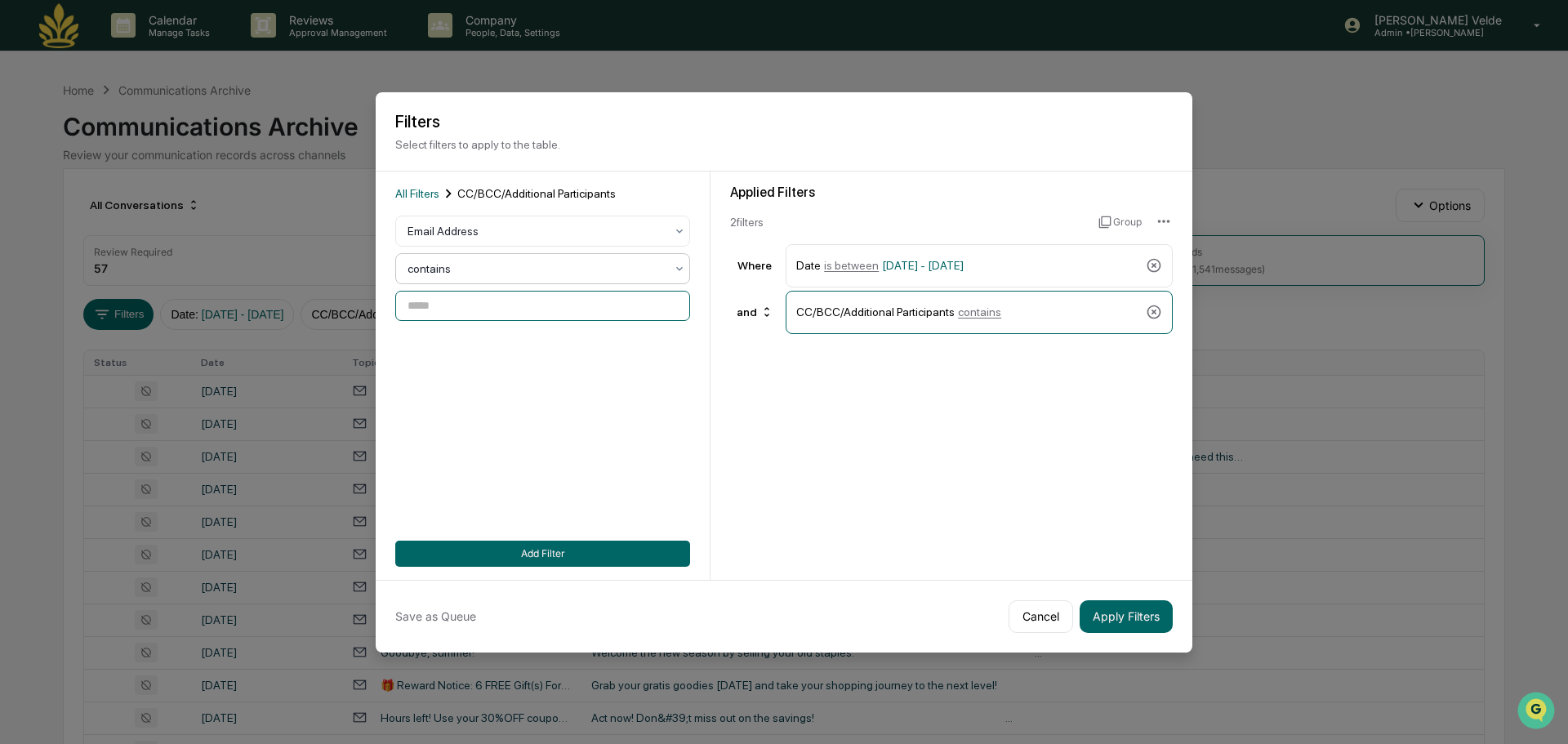
click at [492, 315] on input at bounding box center [542, 306] width 295 height 30
click at [416, 306] on input "**********" at bounding box center [542, 306] width 295 height 30
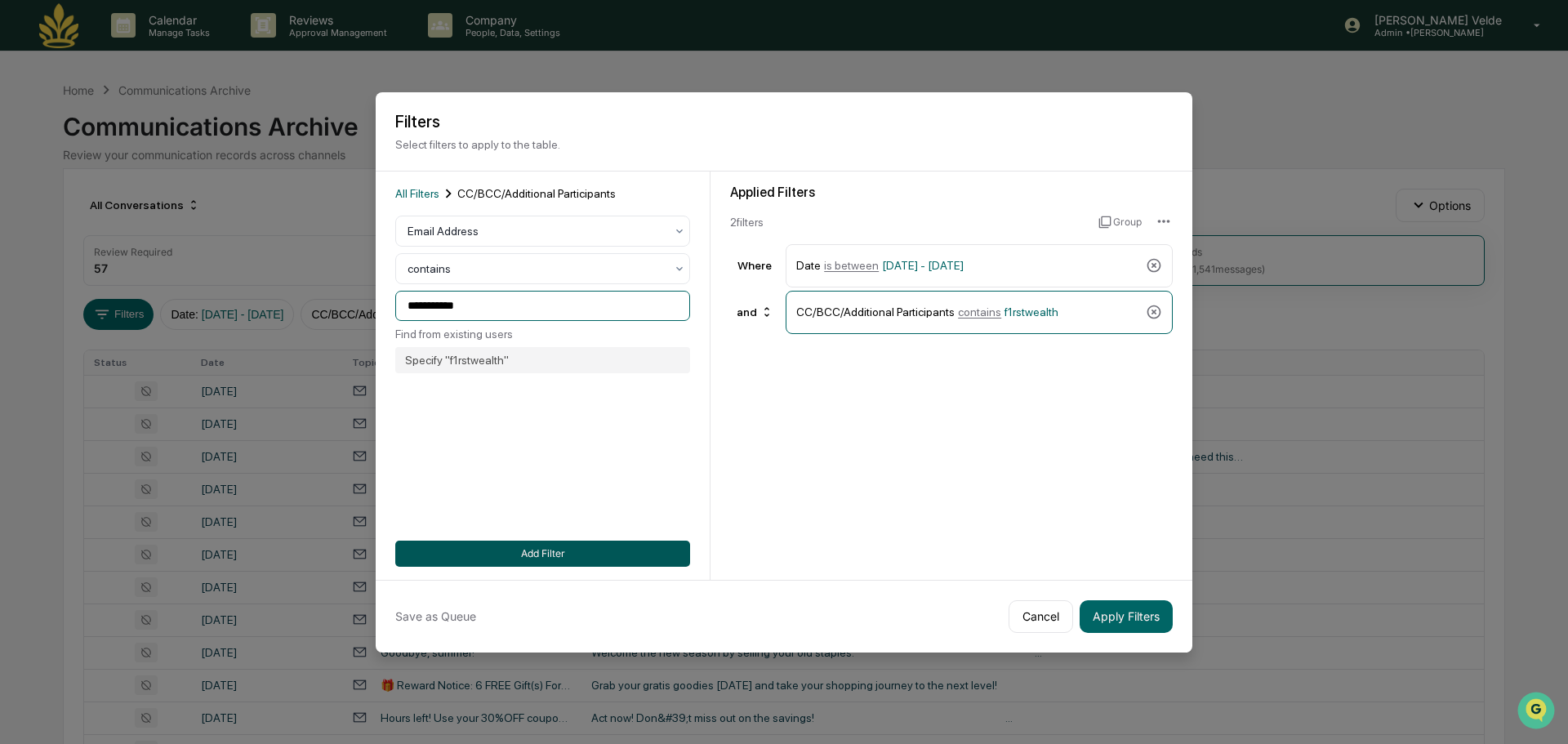
type input "**********"
click at [503, 546] on button "Add Filter" at bounding box center [542, 553] width 295 height 26
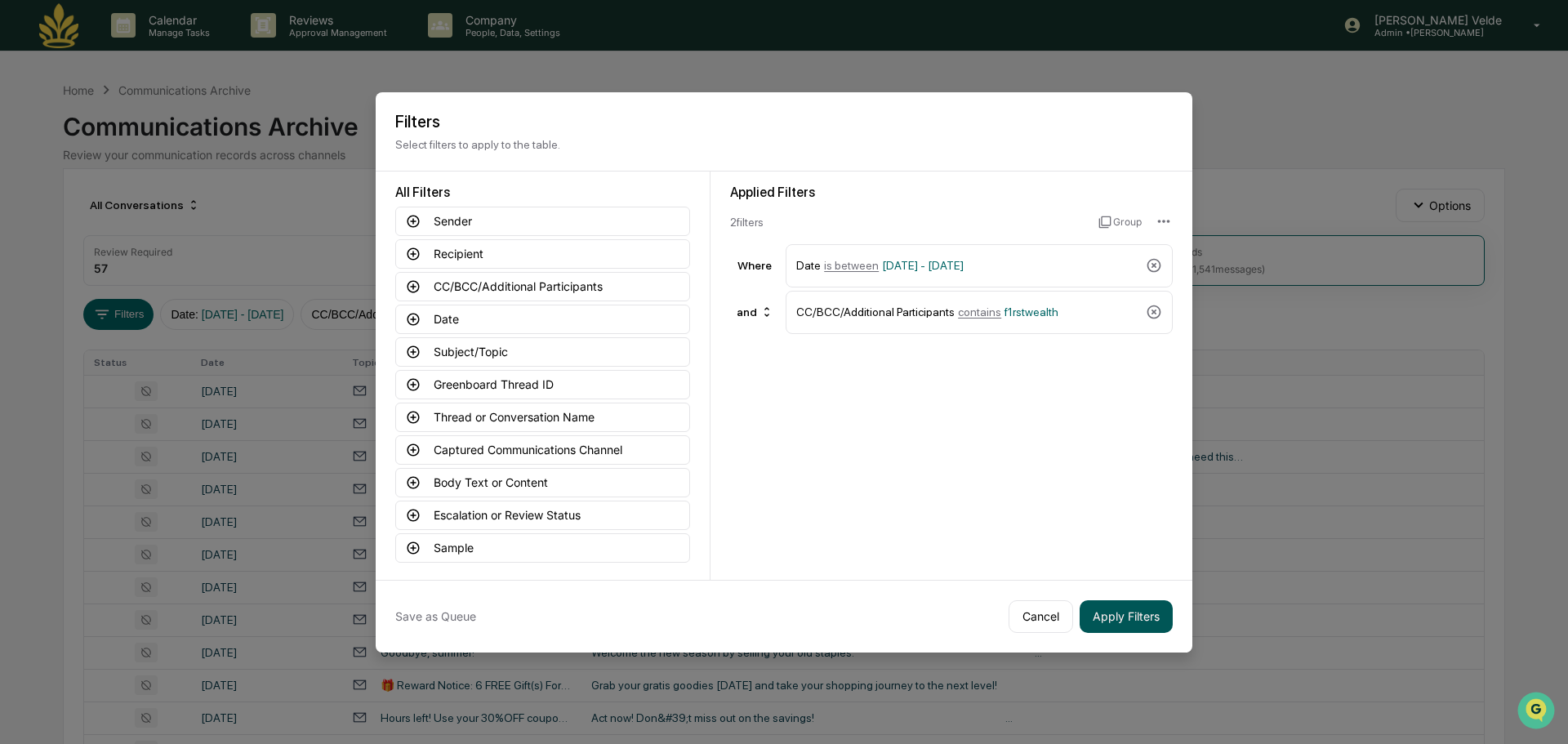
click at [1142, 625] on button "Apply Filters" at bounding box center [1126, 616] width 93 height 33
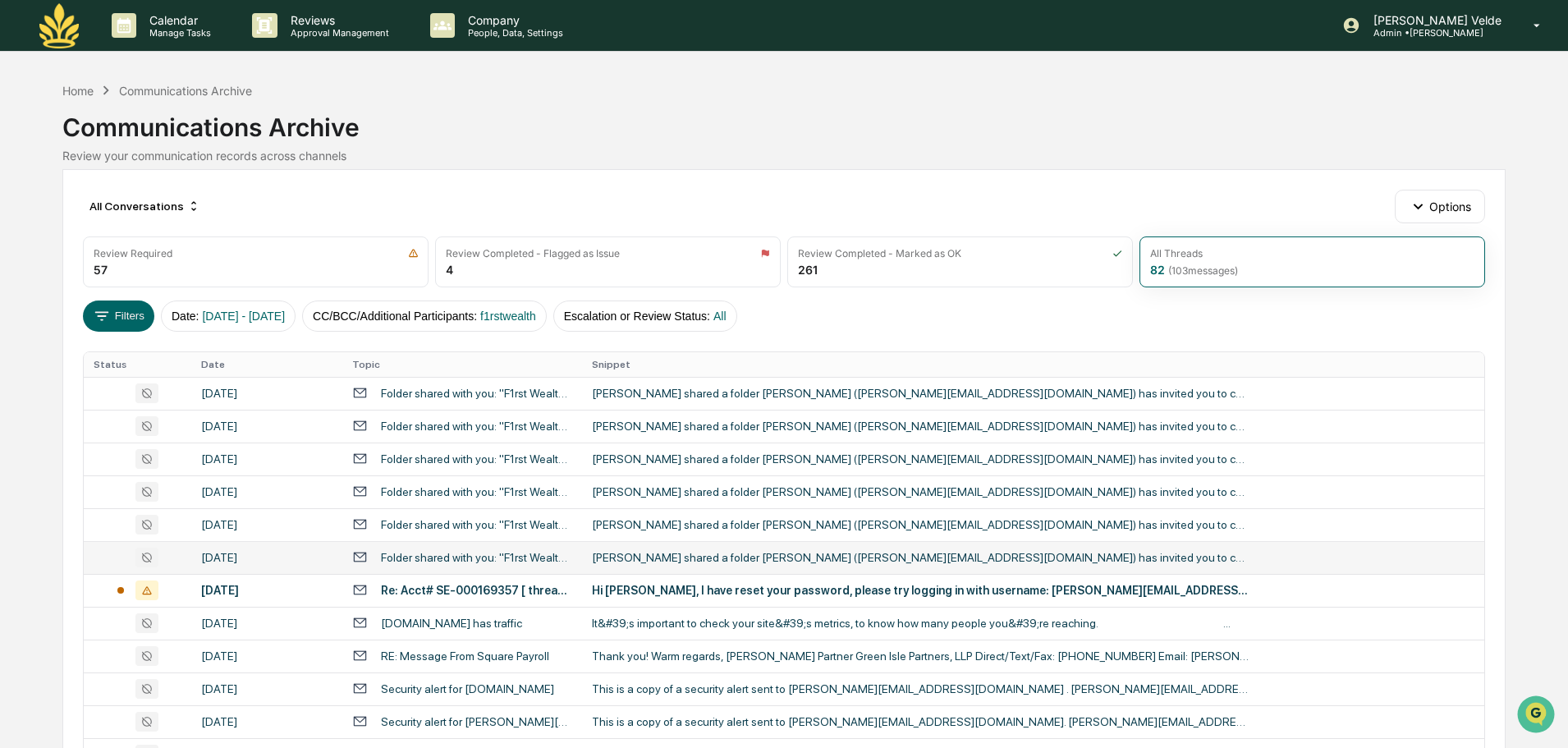
click at [709, 560] on div "Sheena Love shared a folder Sheena Love (sheena@f1rstwealth.com) has invited yo…" at bounding box center [921, 558] width 657 height 14
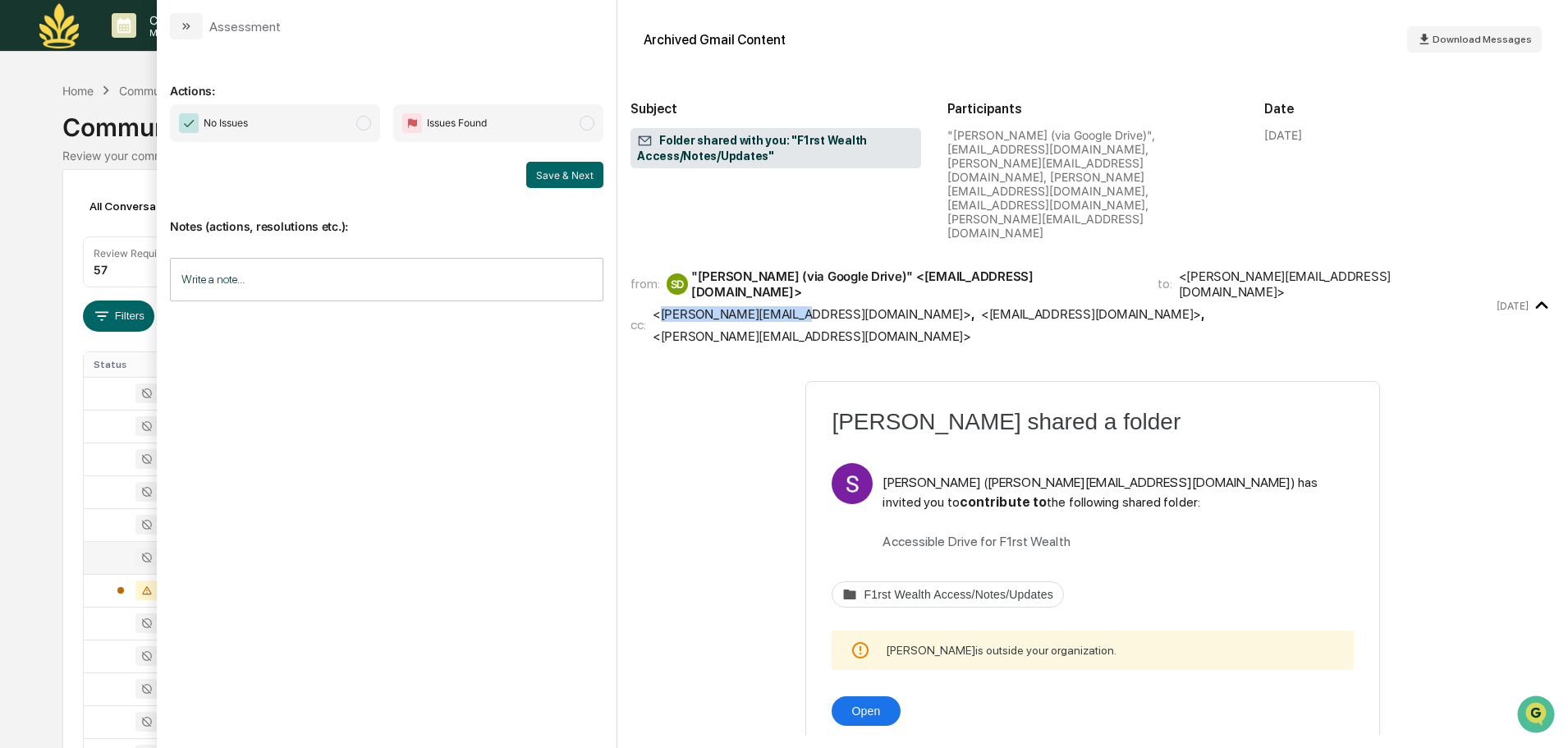
drag, startPoint x: 791, startPoint y: 253, endPoint x: 659, endPoint y: 252, distance: 132.0
click at [659, 307] on div "<dale@f1rstwealth.com>" at bounding box center [812, 314] width 318 height 15
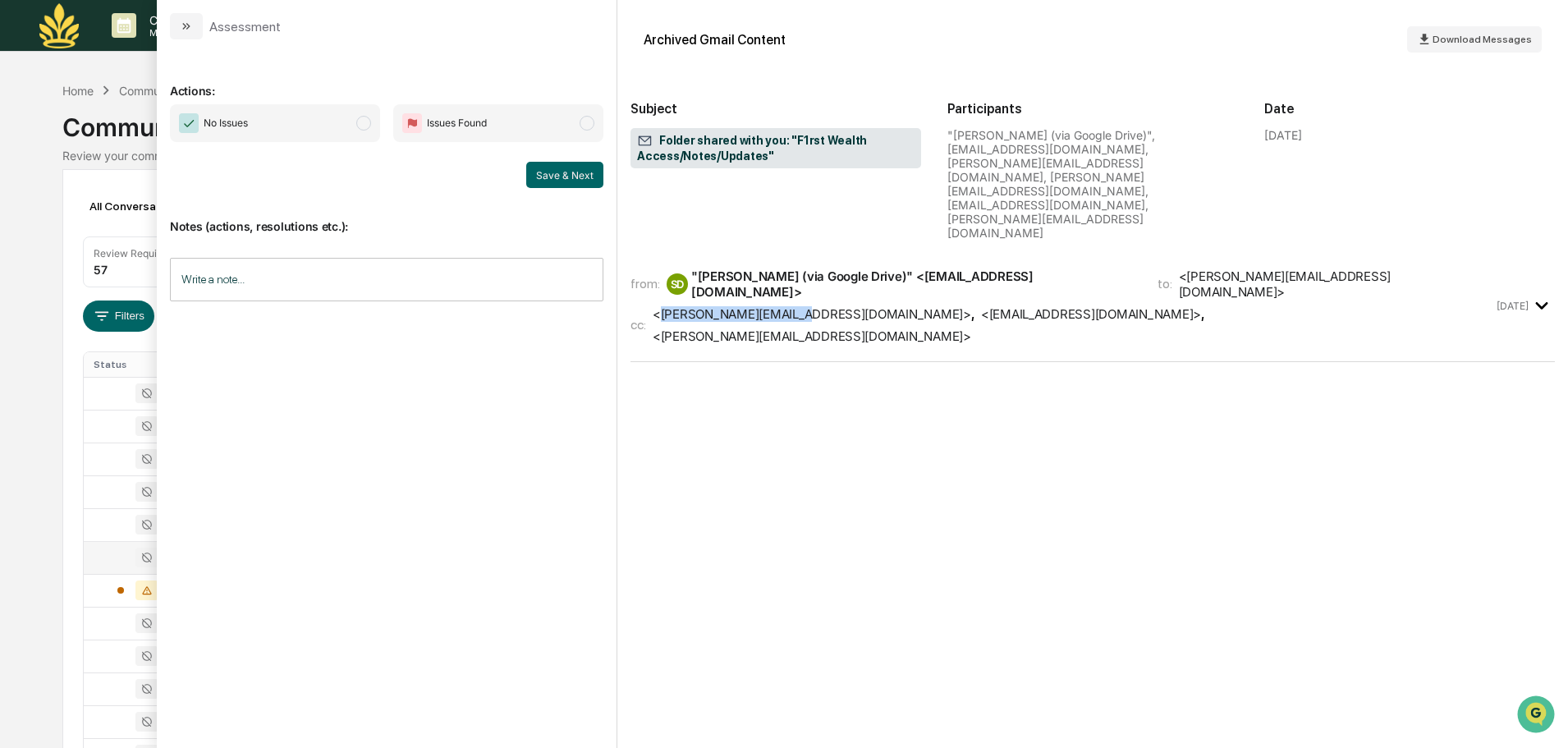
copy div "dale@f1rstwealth.com>"
click at [193, 18] on button "modal" at bounding box center [186, 26] width 33 height 26
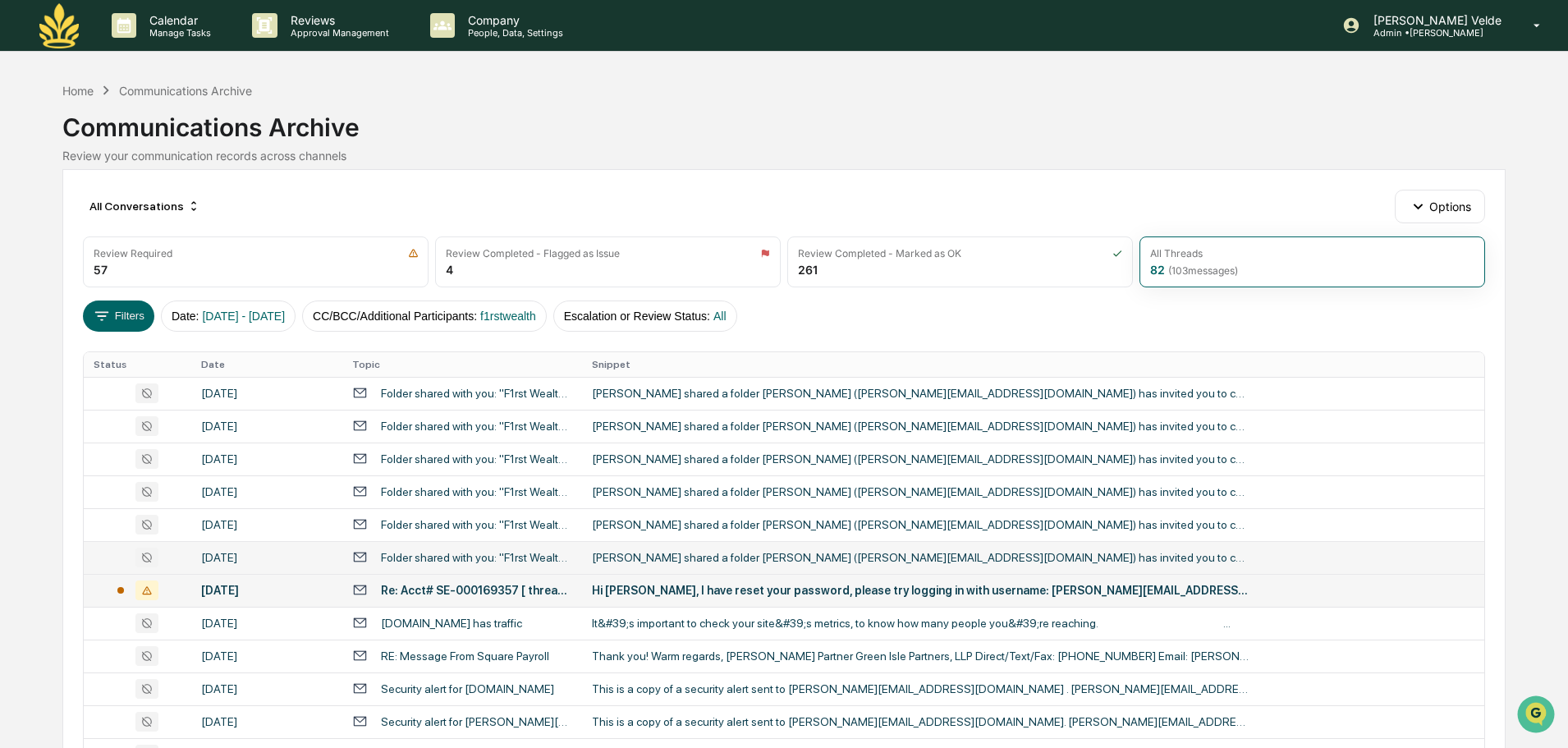
click at [597, 601] on td "Hi [PERSON_NAME], I have reset your password, please try logging in with userna…" at bounding box center [1033, 590] width 902 height 33
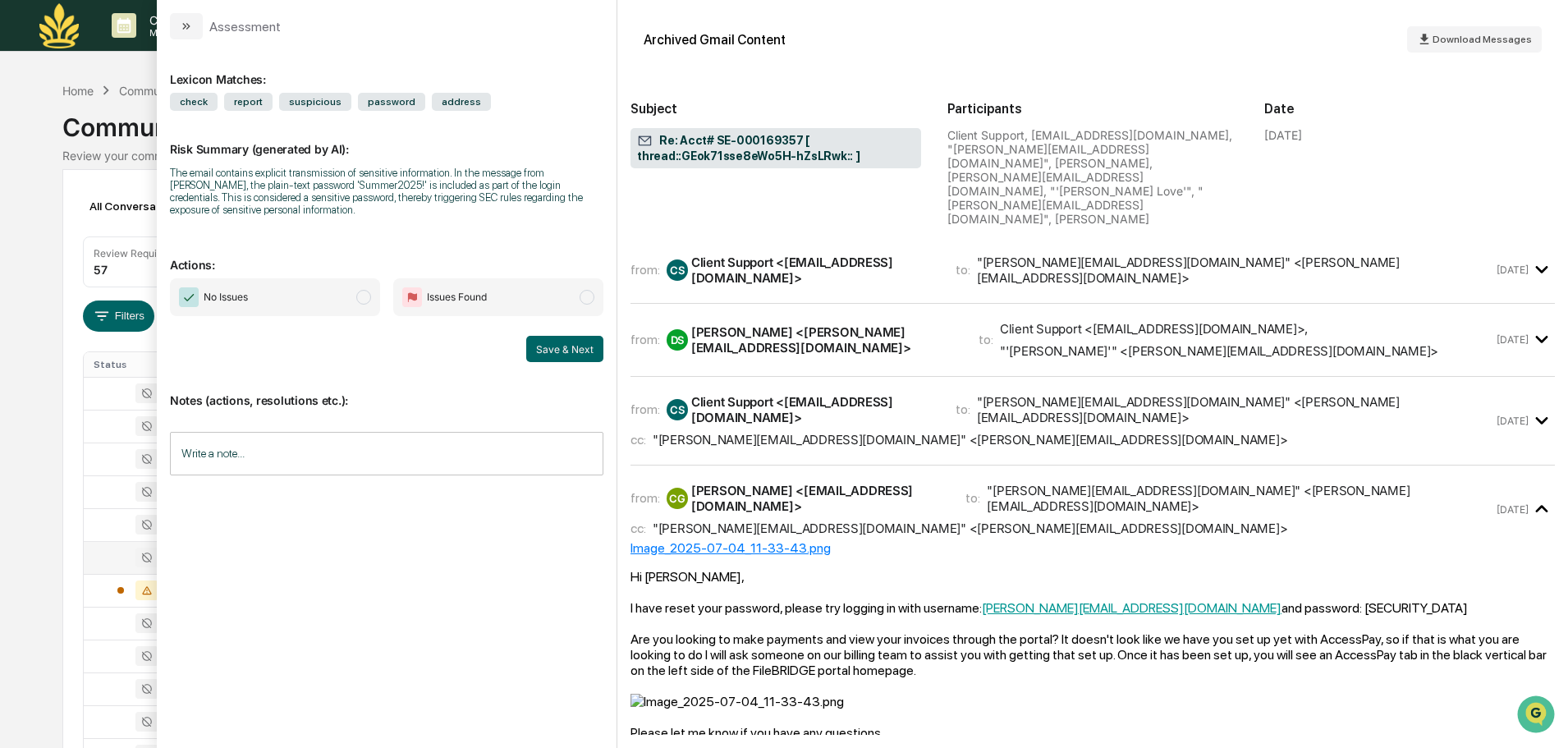
click at [820, 250] on div "from: CS Client Support <clientsupport@accesscorp.com> to: "dale@maiawealth.com…" at bounding box center [1092, 276] width 924 height 53
click at [184, 27] on icon "modal" at bounding box center [187, 26] width 14 height 14
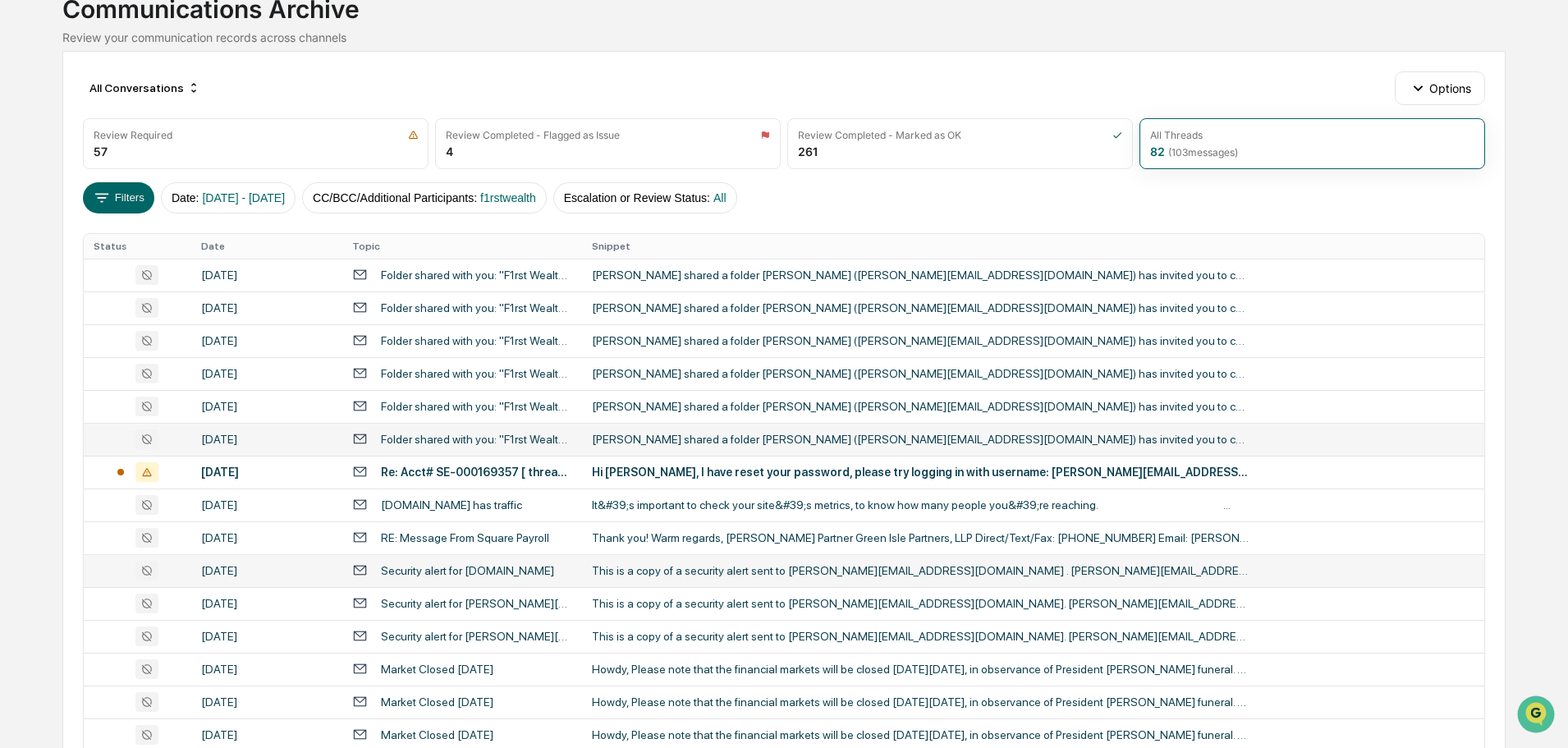
scroll to position [164, 0]
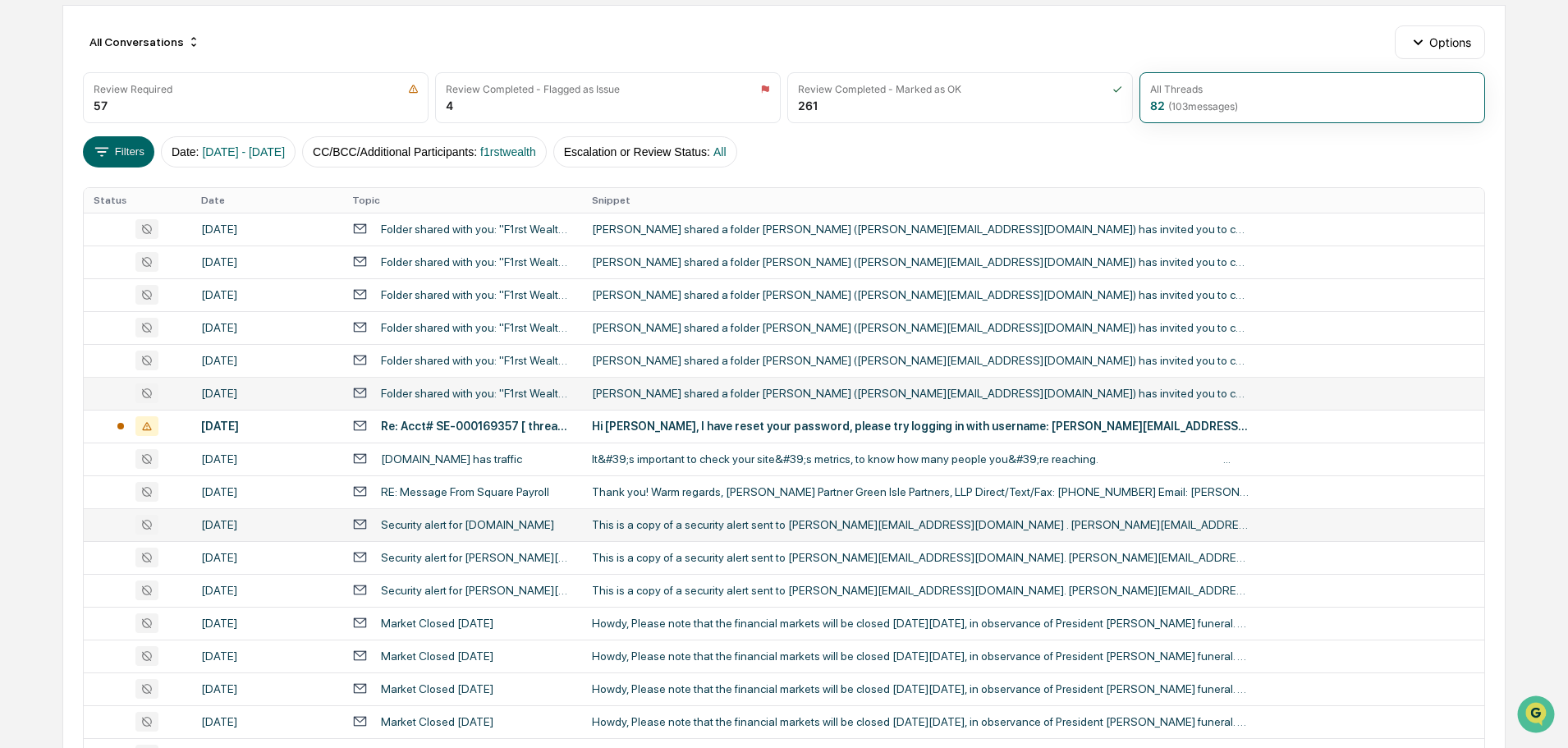
click at [587, 530] on td "This is a copy of a security alert sent to dale@f1rstwealth.com . dale@maiaweal…" at bounding box center [1033, 525] width 902 height 33
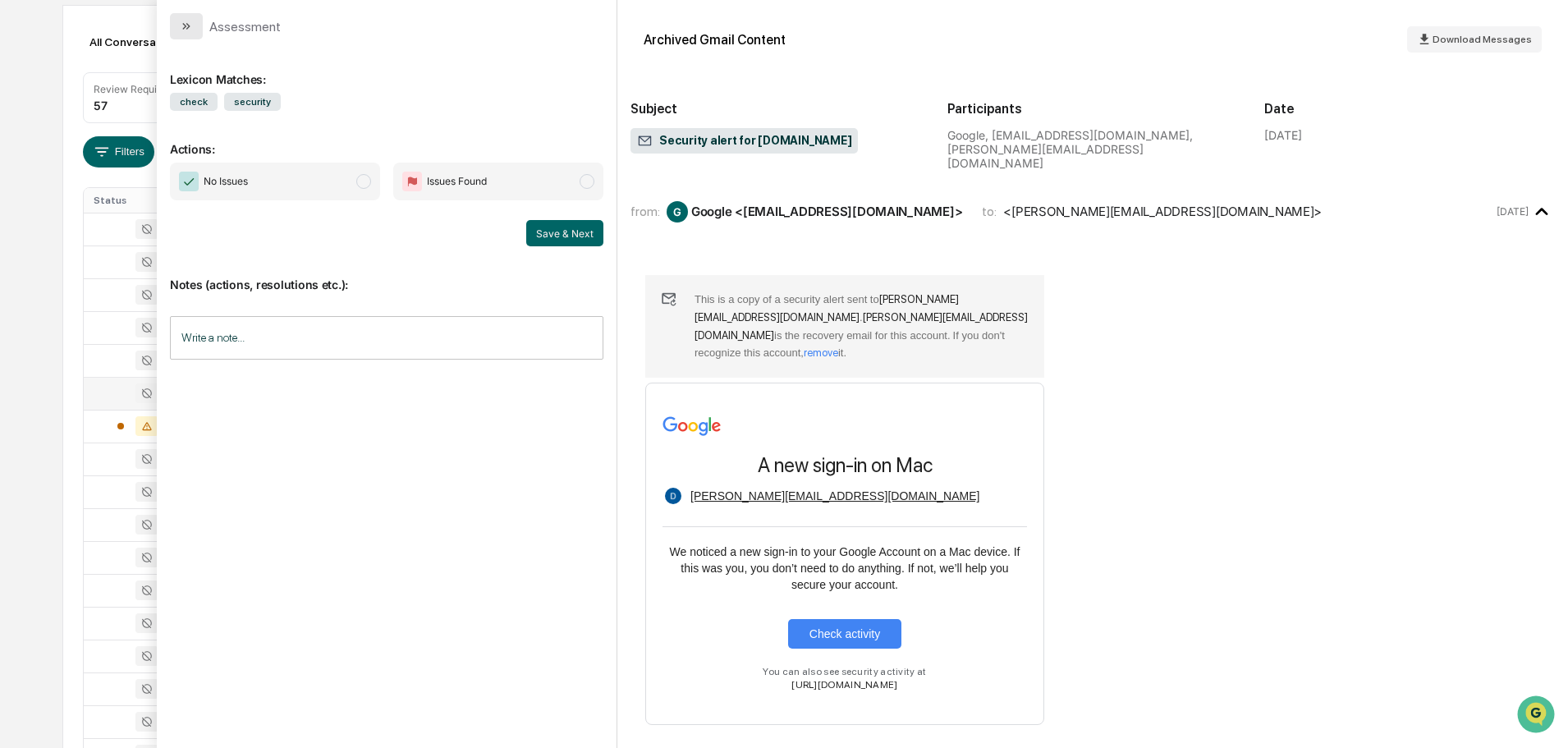
click at [178, 24] on button "modal" at bounding box center [186, 26] width 33 height 26
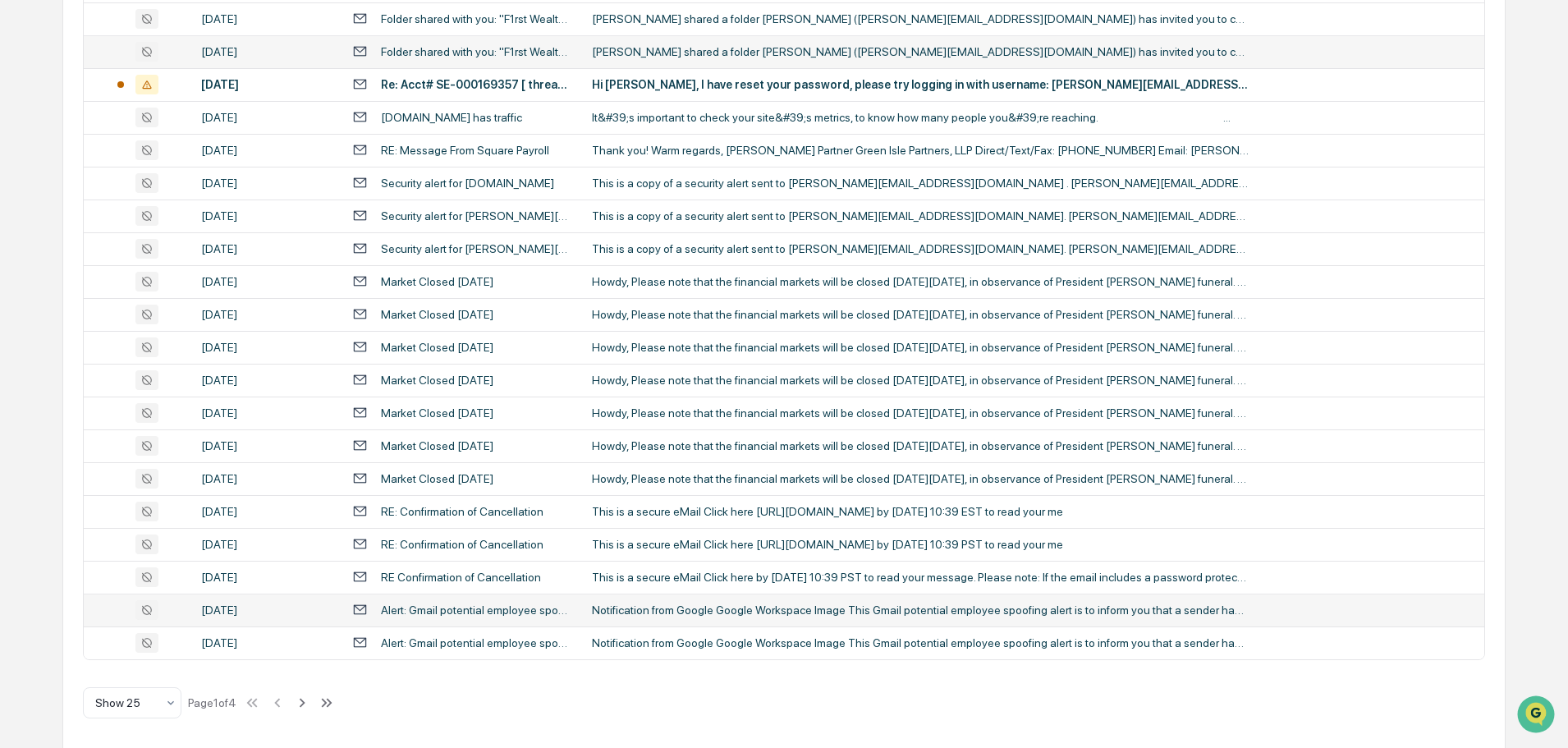
scroll to position [511, 0]
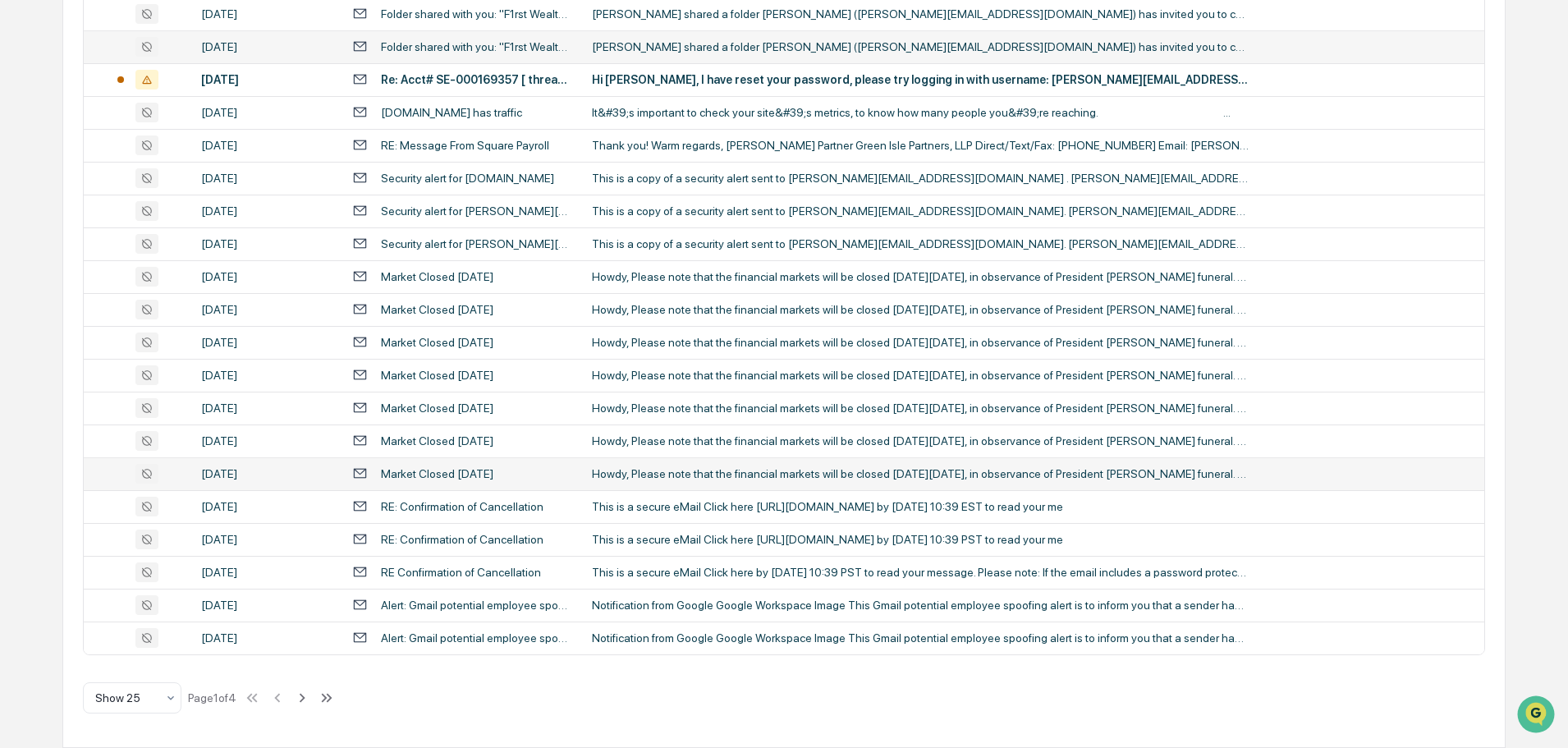
click at [515, 461] on td "Market Closed Thursday January 9th" at bounding box center [462, 473] width 240 height 33
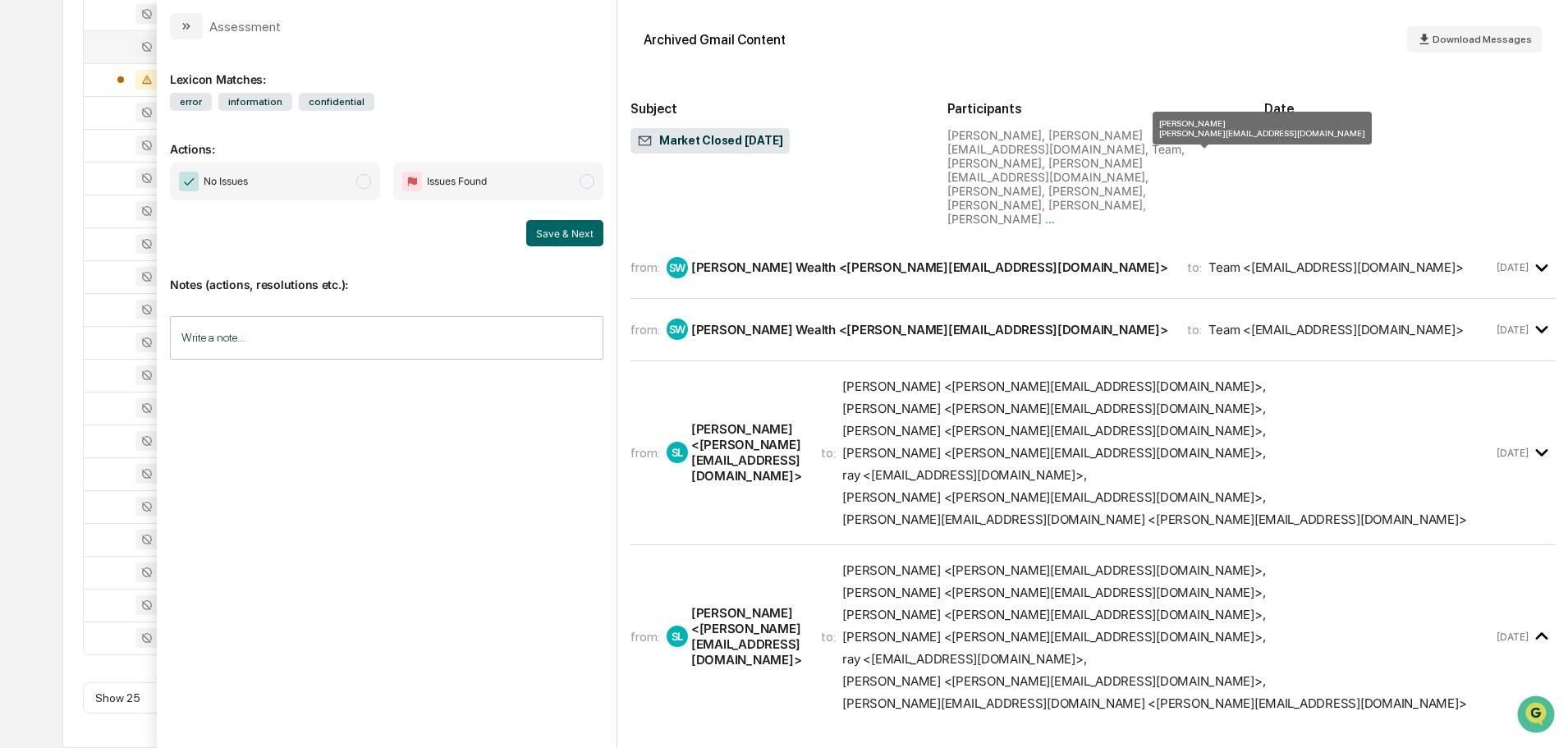
click at [1055, 212] on span "..." at bounding box center [1050, 219] width 10 height 14
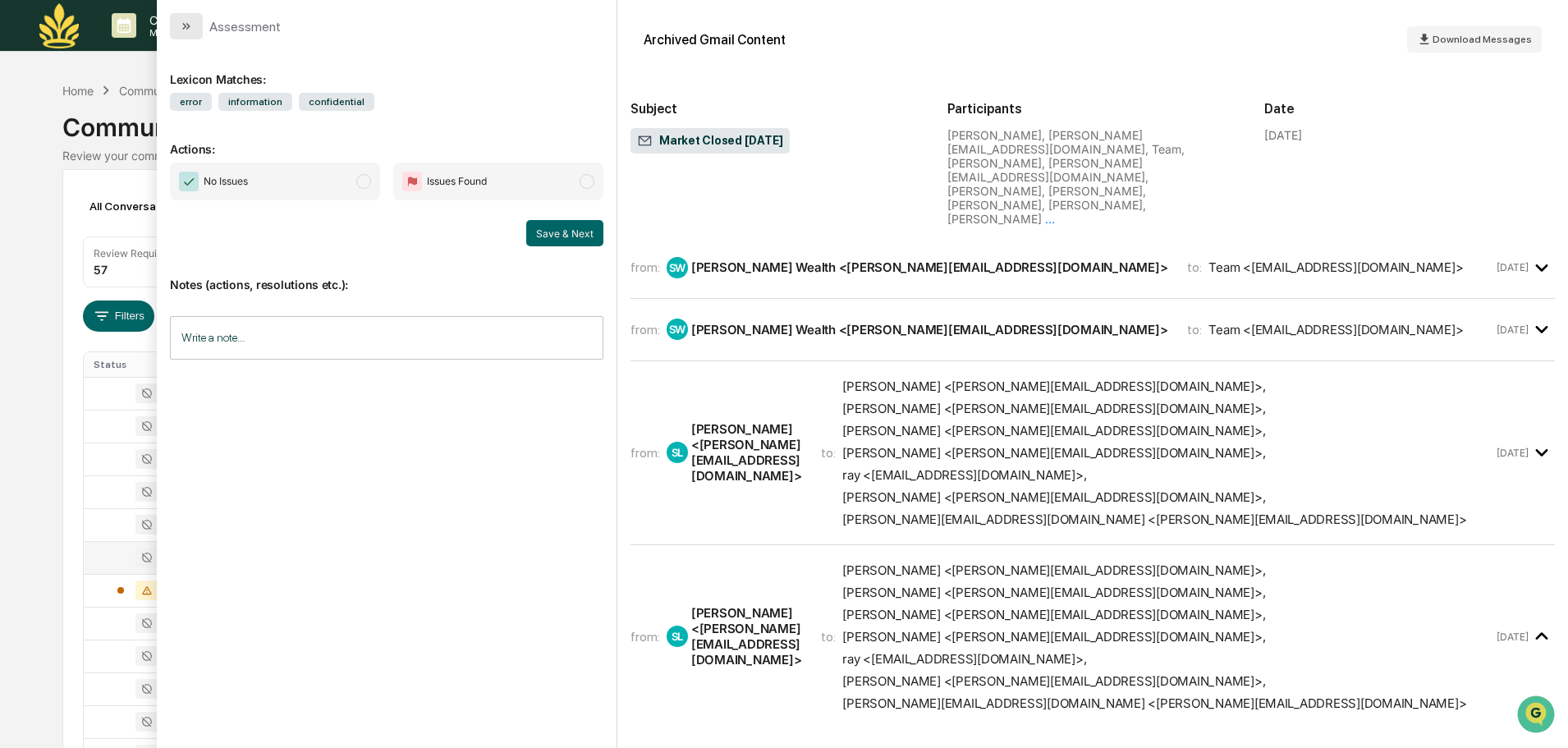
click at [190, 27] on icon "modal" at bounding box center [187, 26] width 14 height 14
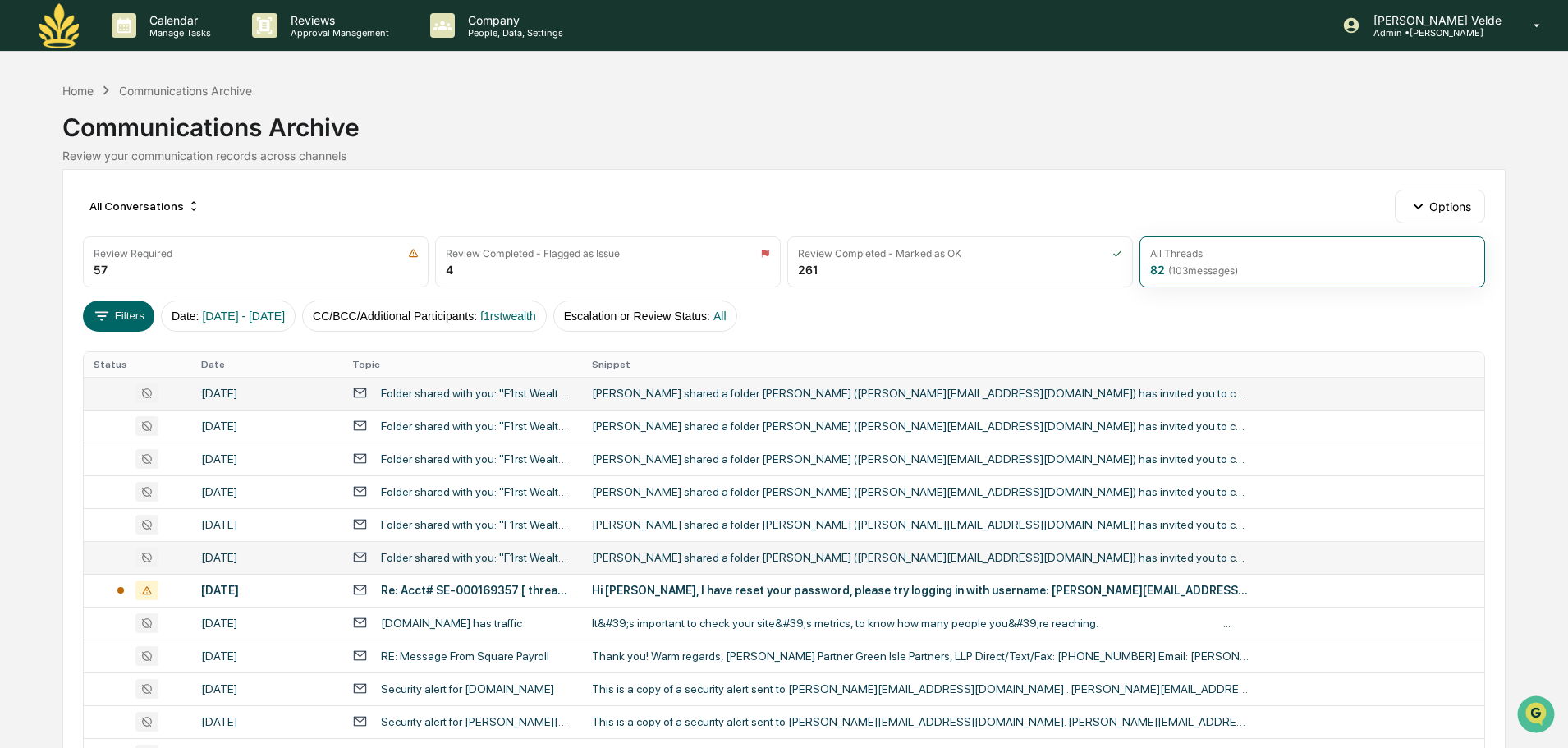
click at [603, 398] on div "Sheena Love shared a folder Sheena Love (sheena@f1rstwealth.com) has invited yo…" at bounding box center [921, 394] width 657 height 14
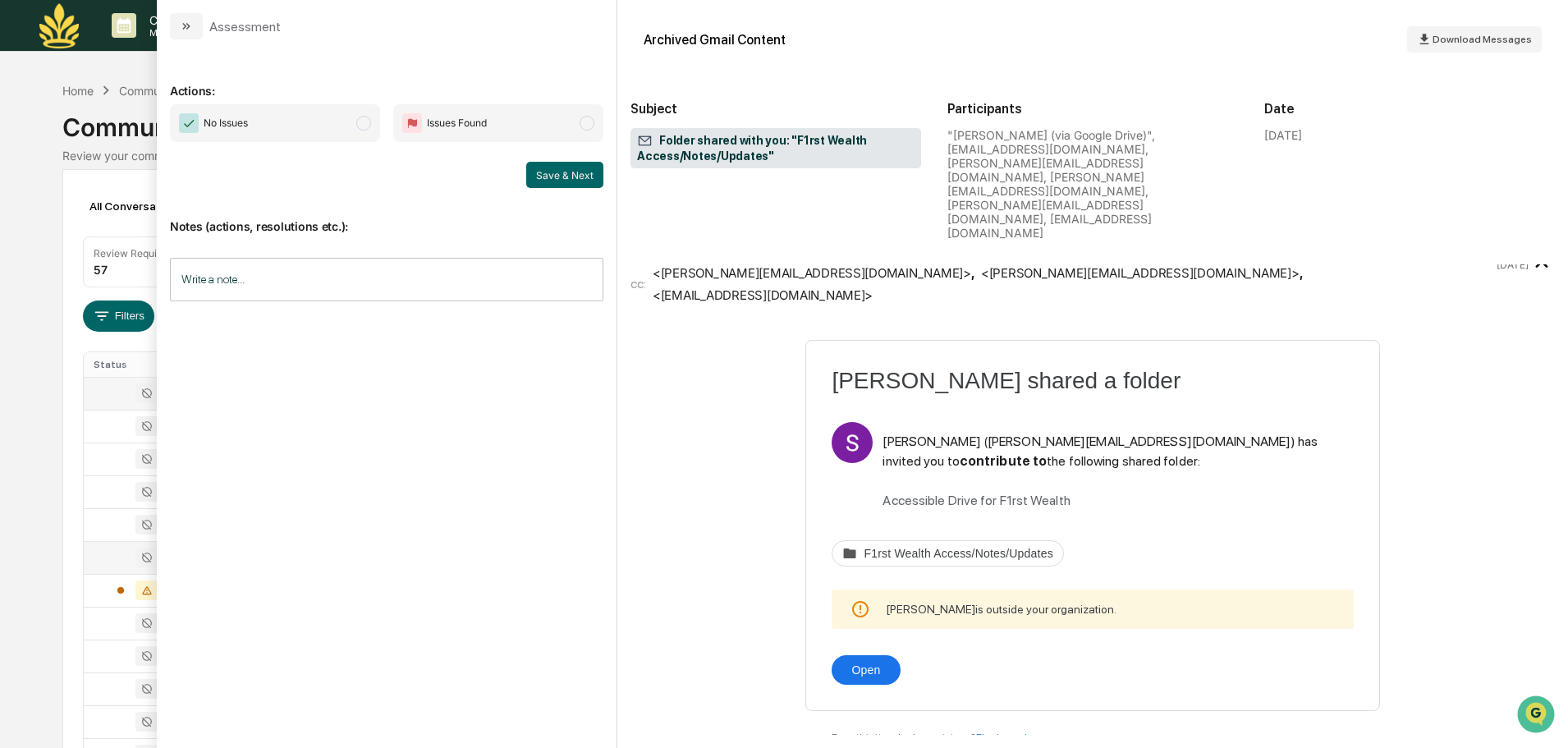
scroll to position [74, 0]
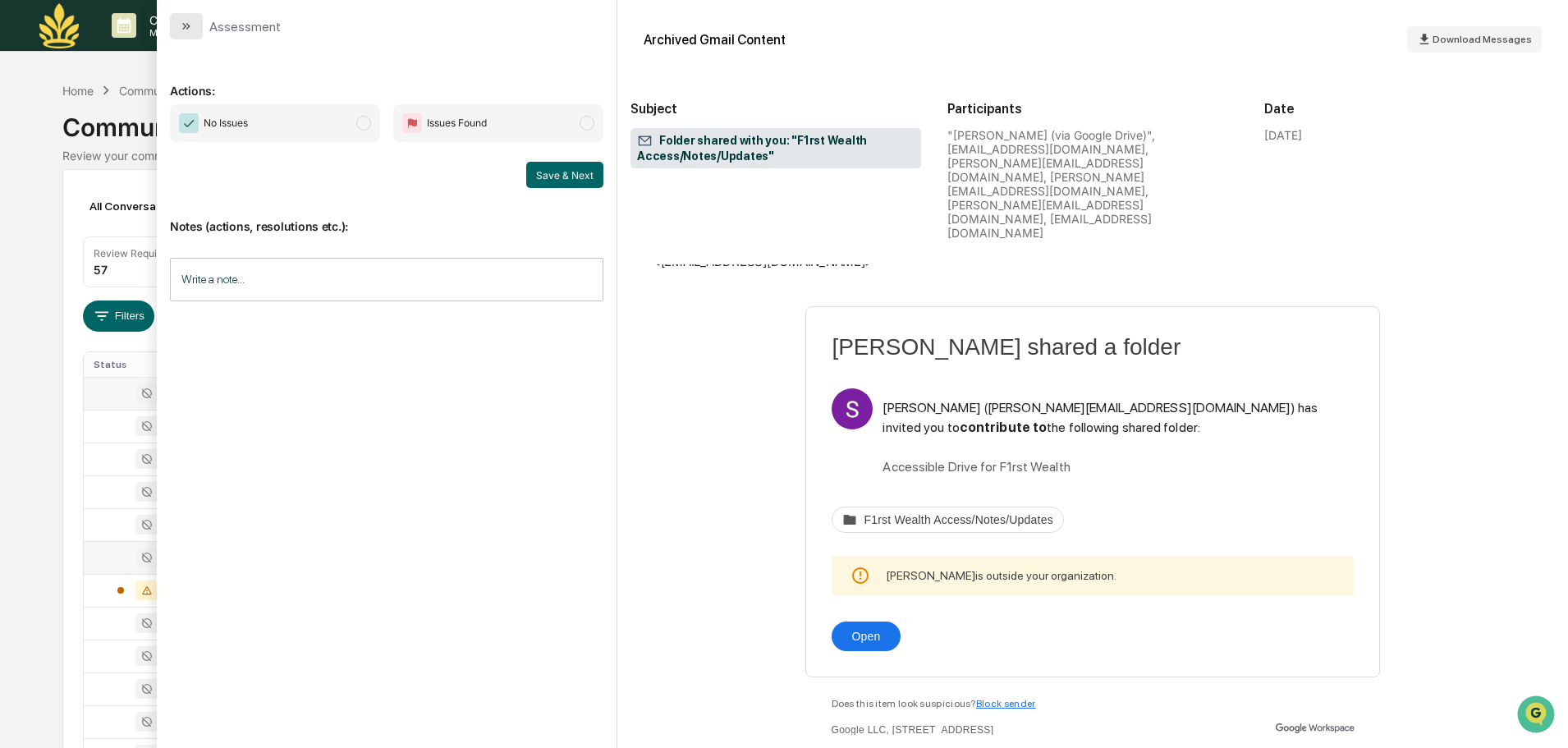
click at [187, 23] on icon "modal" at bounding box center [187, 26] width 14 height 14
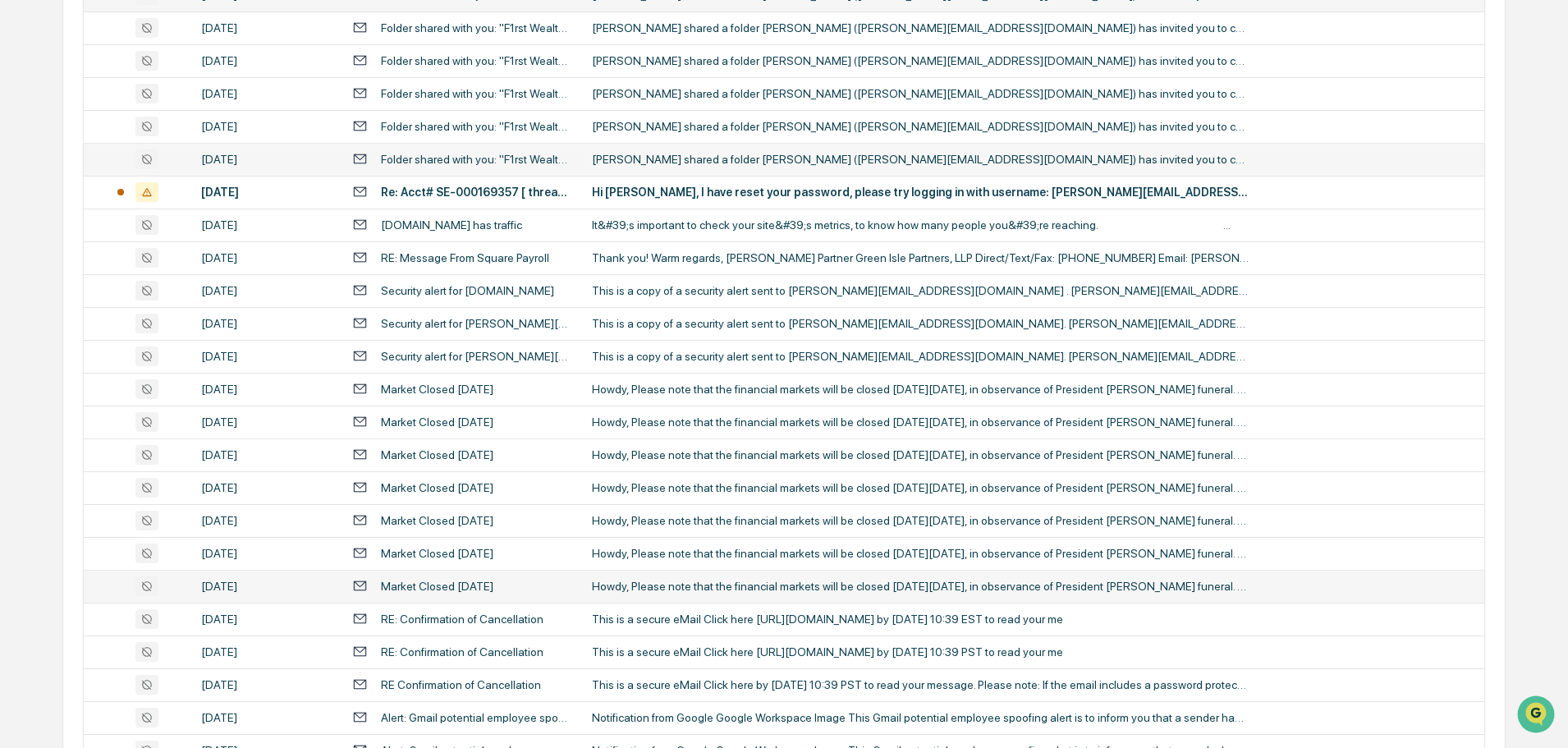
scroll to position [511, 0]
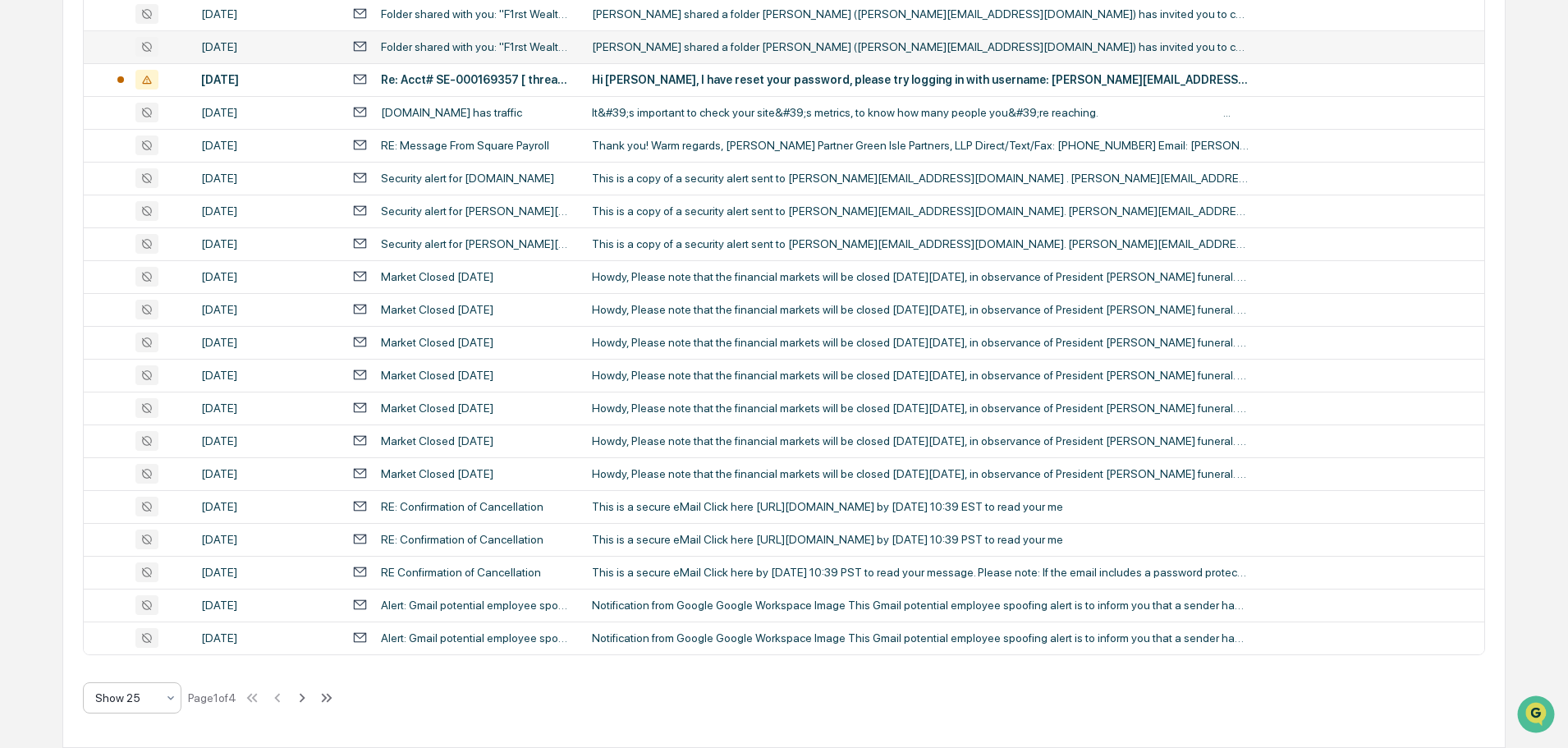
click at [142, 701] on div at bounding box center [126, 697] width 61 height 16
click at [133, 647] on div "Show 100" at bounding box center [132, 655] width 97 height 33
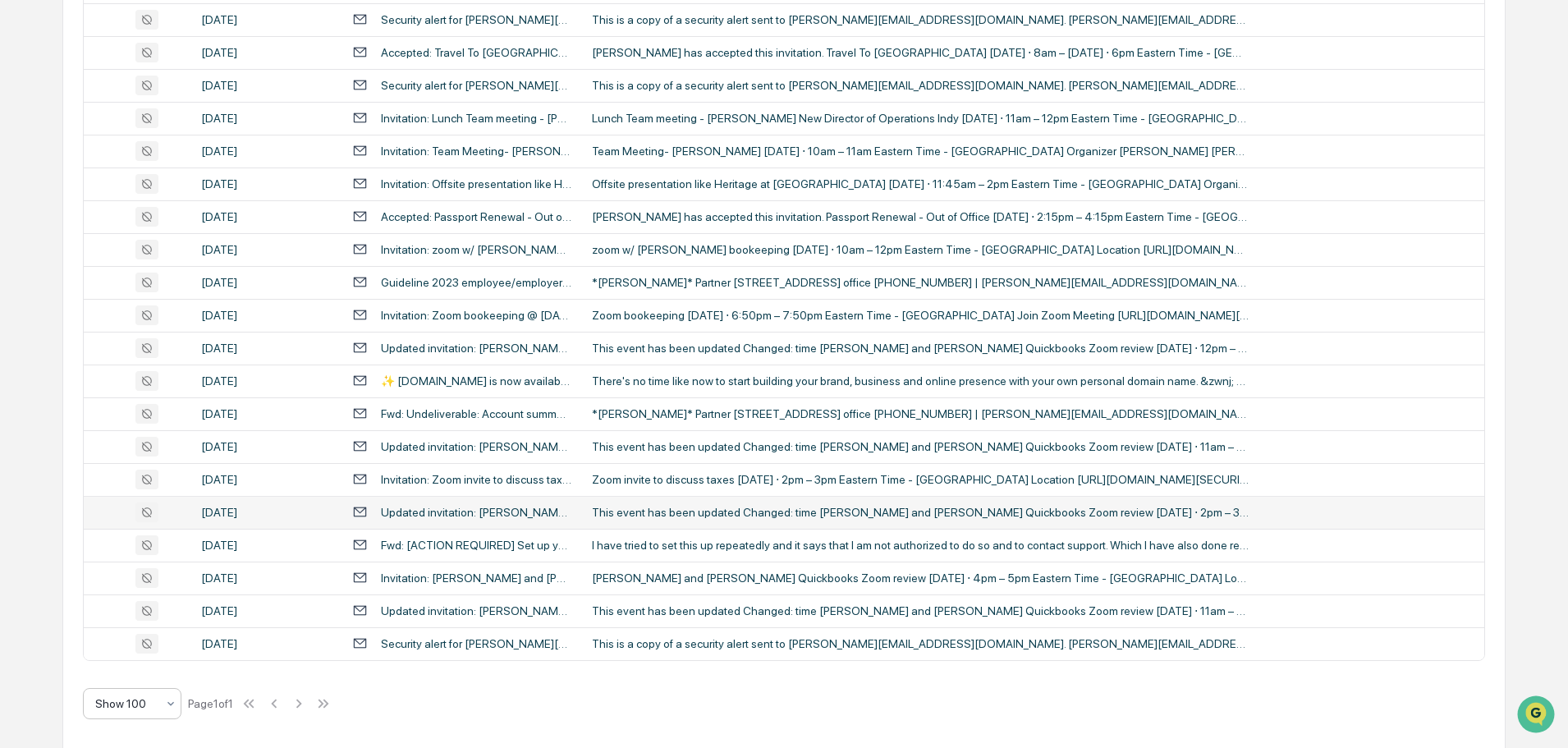
scroll to position [2383, 0]
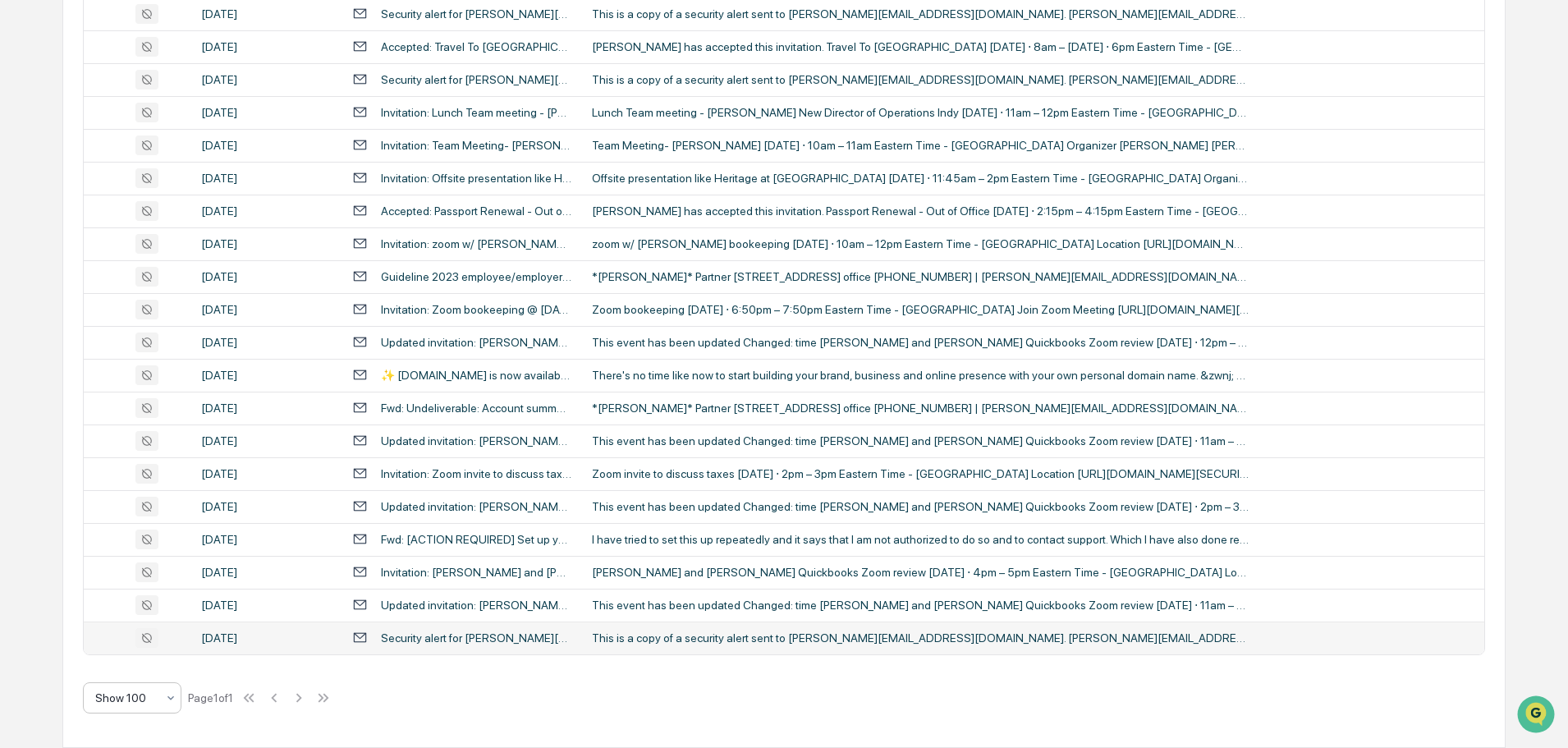
click at [557, 639] on div "Security alert for dale@f1rstwealth.com" at bounding box center [476, 638] width 191 height 14
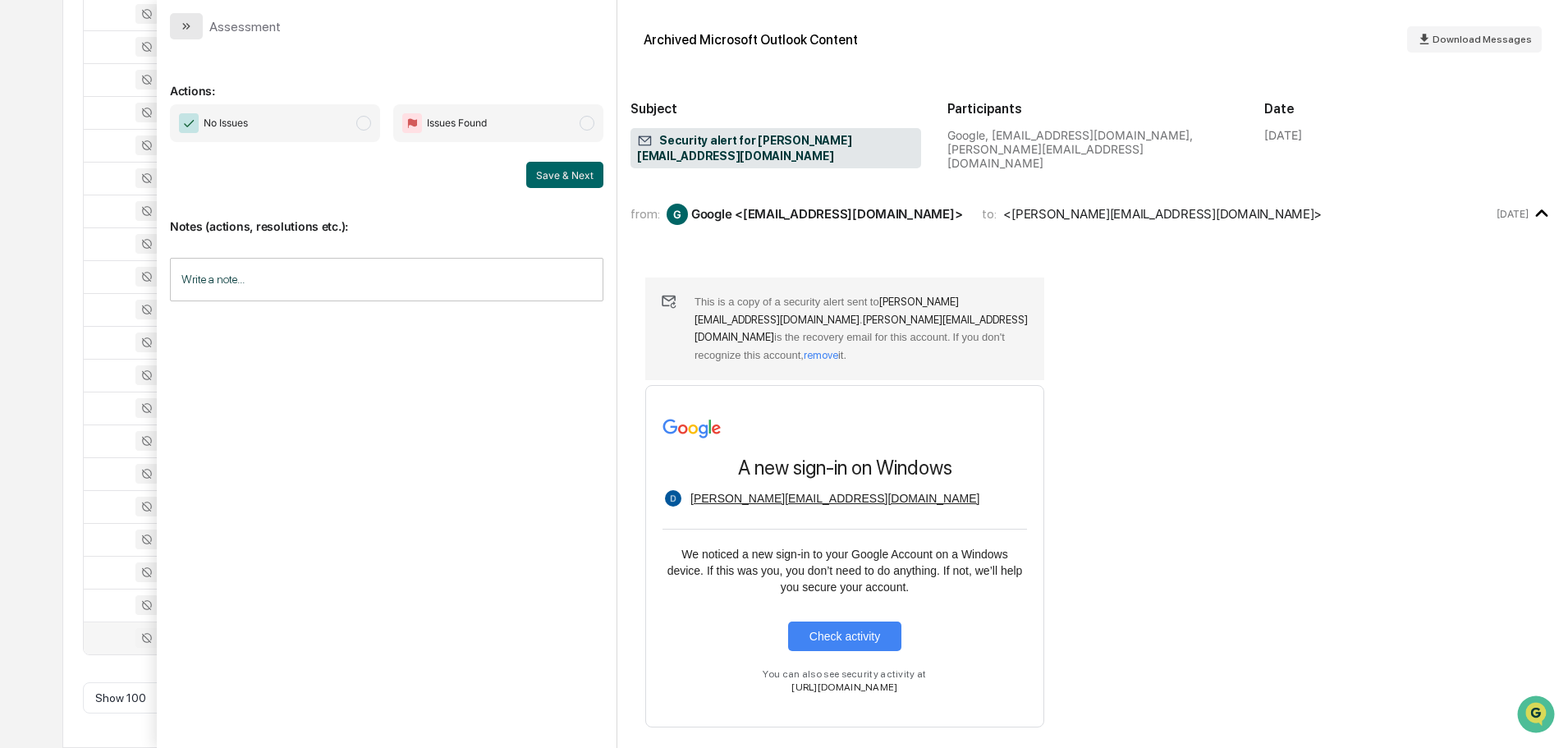
click at [170, 27] on button "modal" at bounding box center [186, 26] width 33 height 26
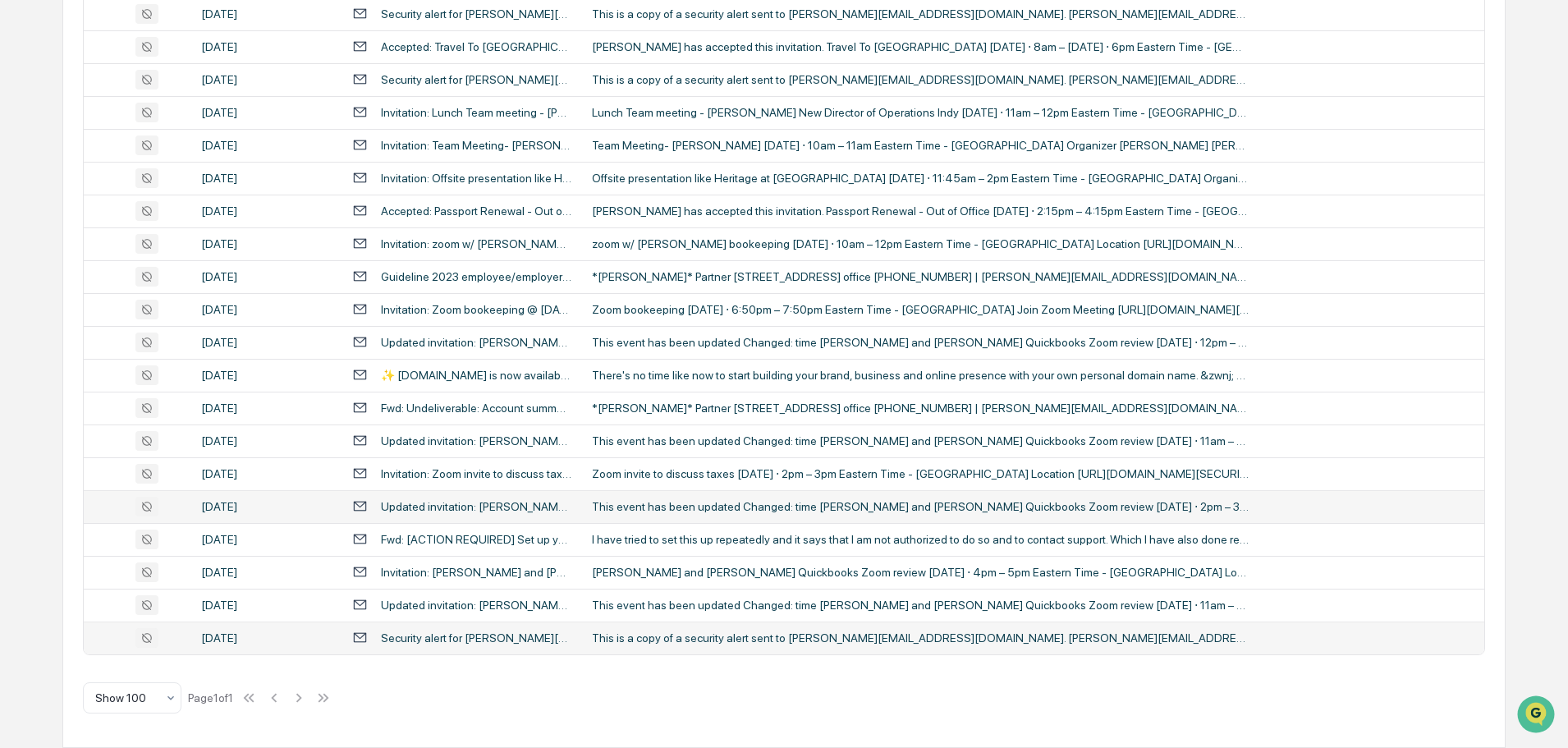
click at [694, 517] on td "This event has been updated Changed: time Dale and Ollie Quickbooks Zoom review…" at bounding box center [1033, 506] width 902 height 33
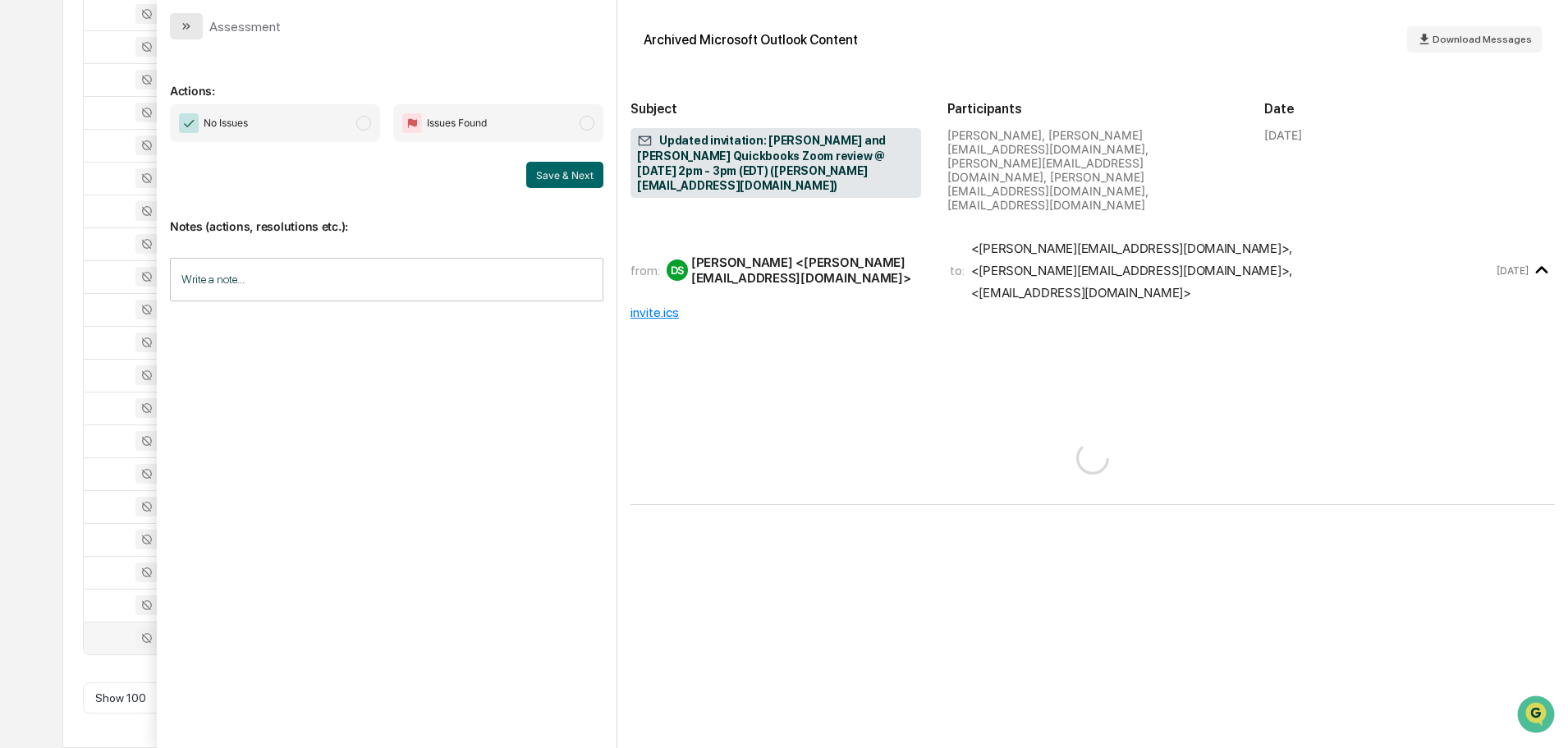
click at [188, 27] on icon "modal" at bounding box center [188, 26] width 4 height 7
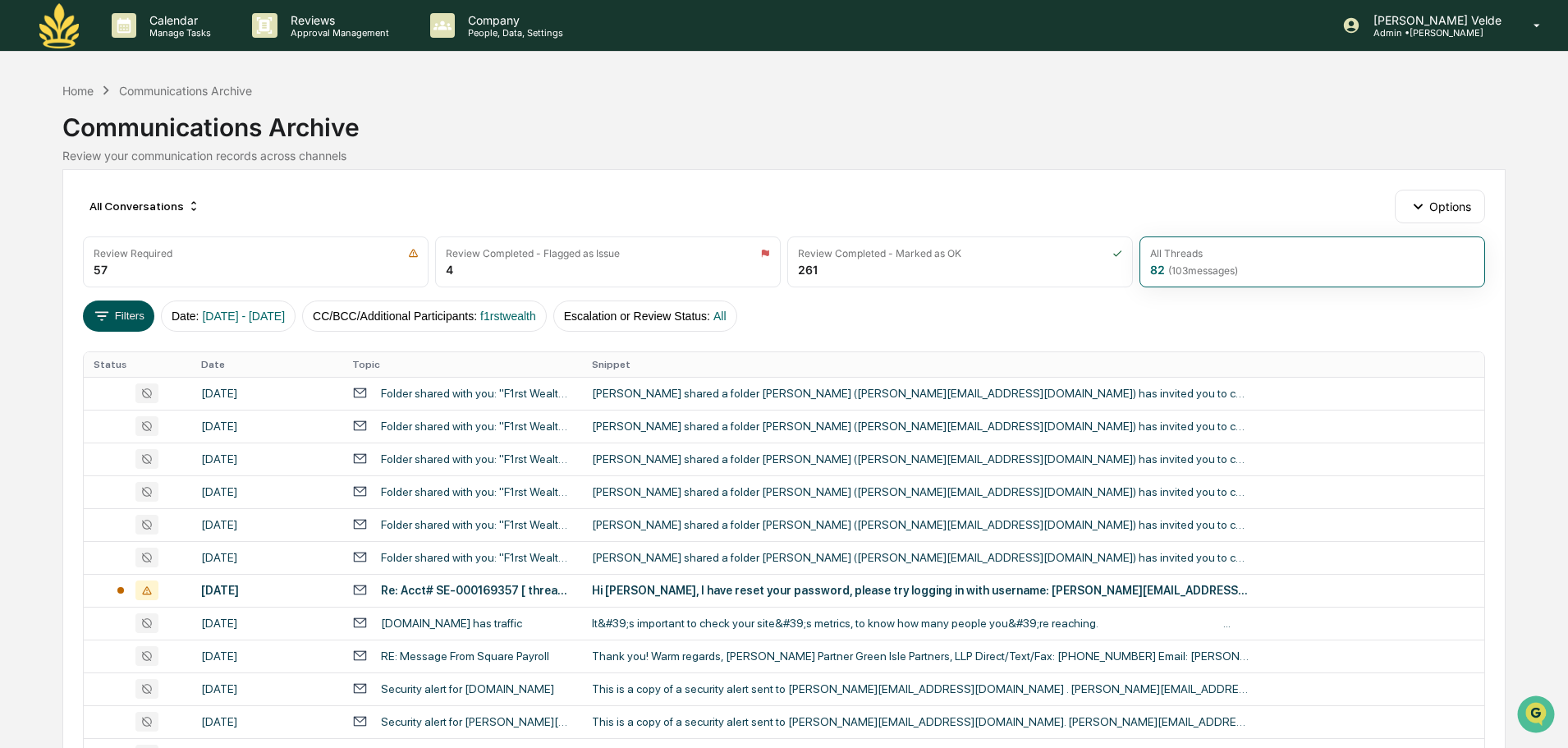
click at [111, 310] on icon at bounding box center [101, 315] width 18 height 18
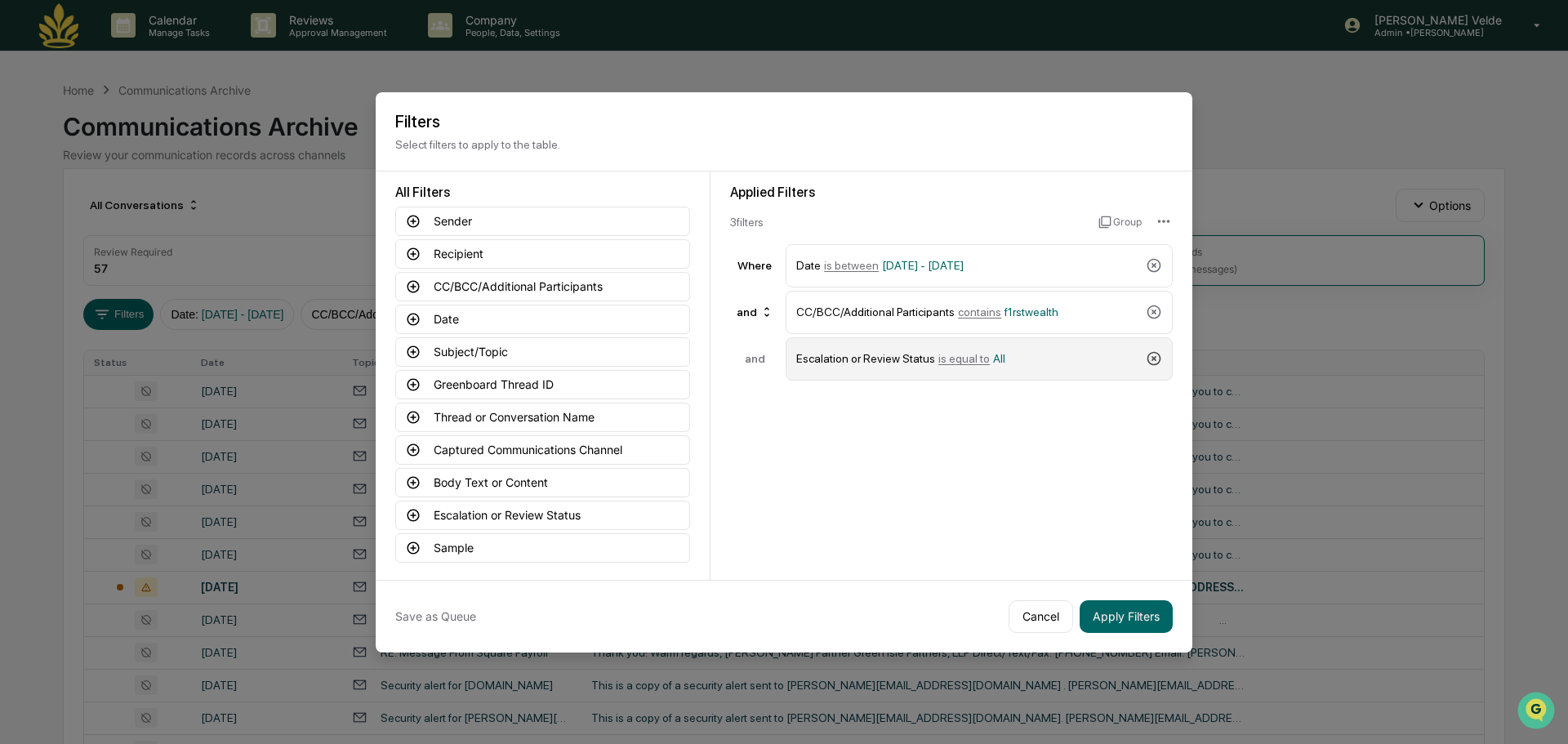
click at [1147, 363] on icon at bounding box center [1154, 358] width 16 height 16
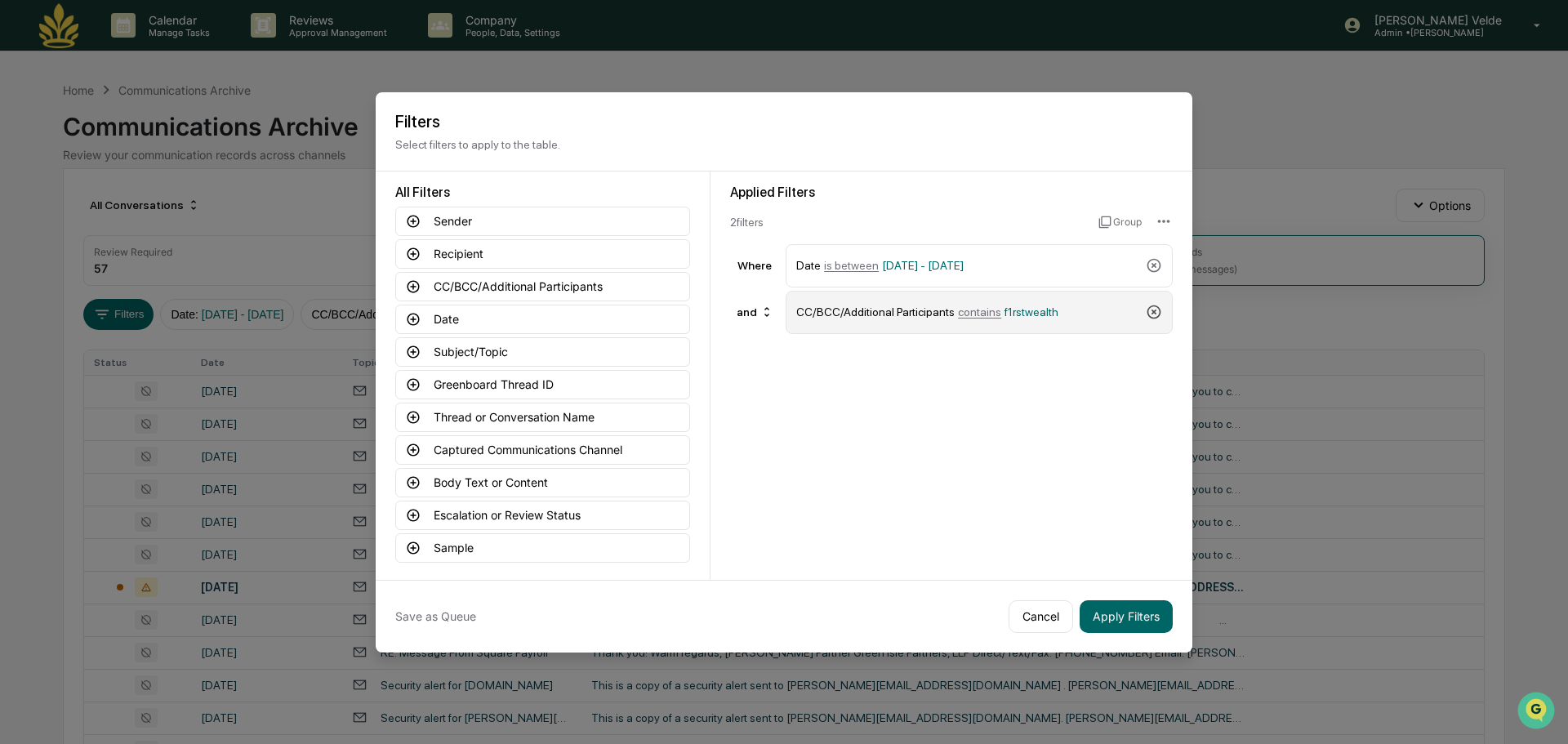
click at [1158, 317] on icon at bounding box center [1155, 312] width 14 height 14
click at [412, 483] on icon at bounding box center [413, 483] width 13 height 13
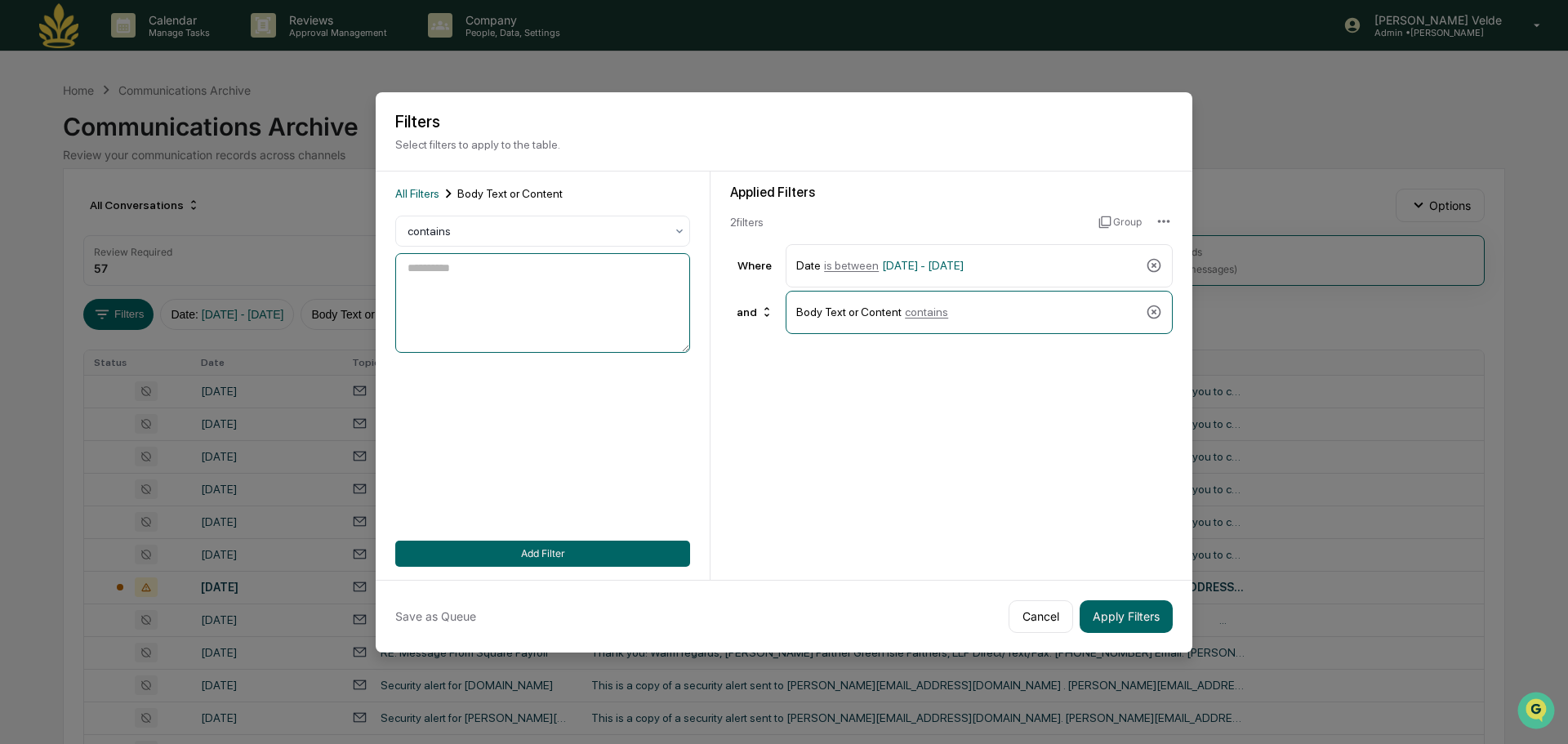
click at [575, 282] on textarea at bounding box center [542, 303] width 295 height 100
type textarea "*********"
click at [1152, 613] on button "Apply Filters" at bounding box center [1126, 616] width 93 height 33
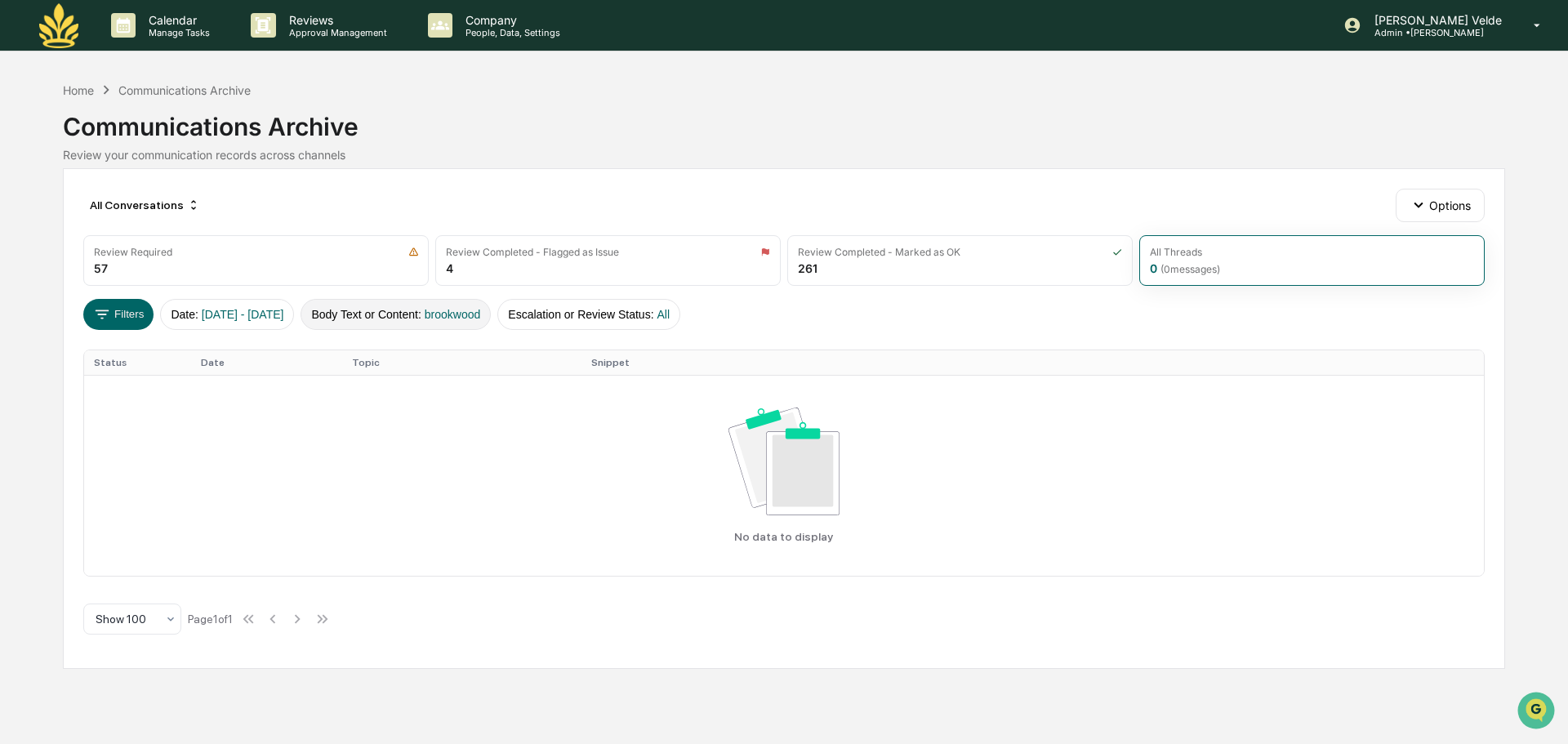
click at [441, 316] on button "Body Text or Content : brookwood" at bounding box center [396, 314] width 190 height 31
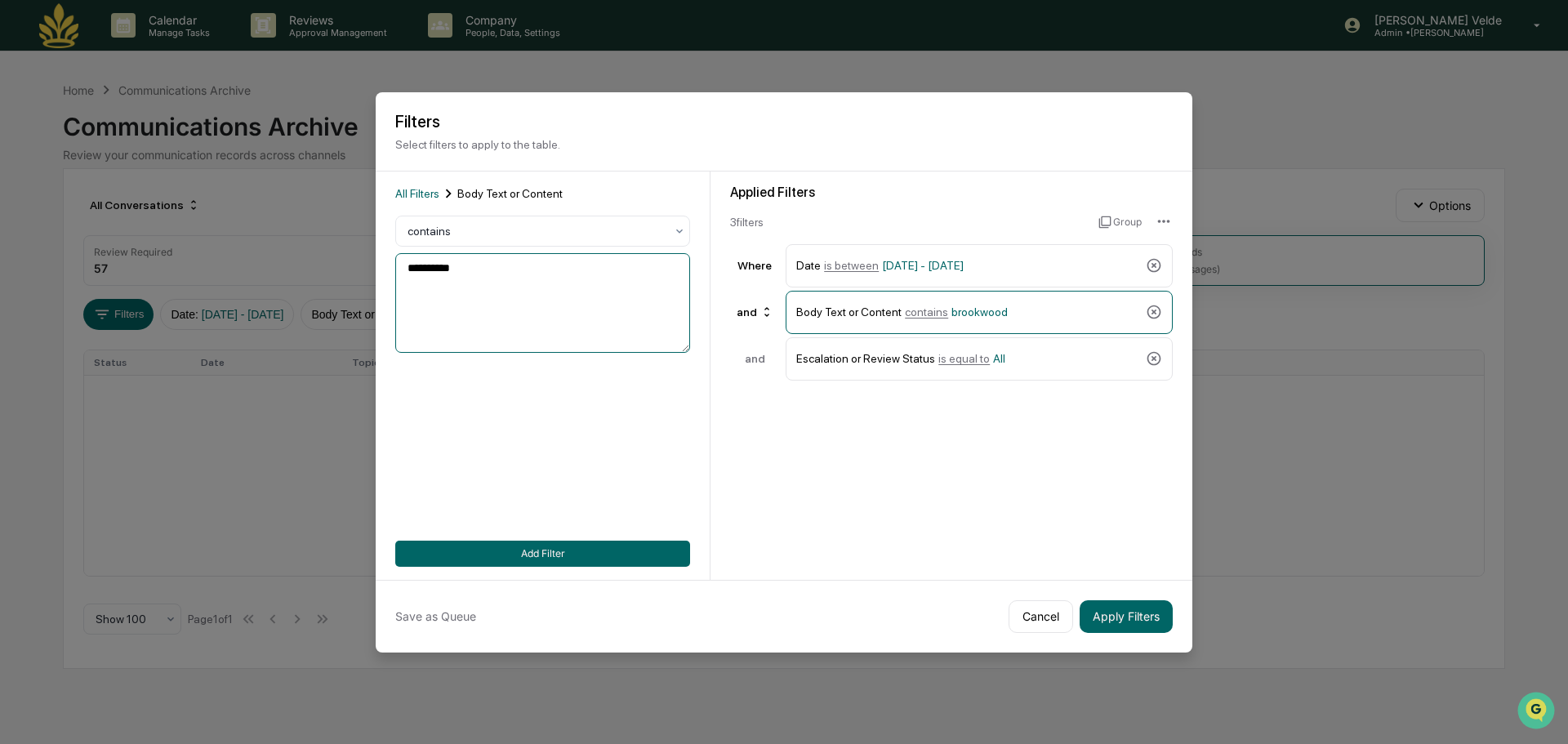
drag, startPoint x: 404, startPoint y: 256, endPoint x: 265, endPoint y: 244, distance: 139.5
click at [275, 244] on body "Calendar Manage Tasks Reviews Approval Management Company People, Data, Setting…" at bounding box center [784, 372] width 1568 height 744
type textarea "**********"
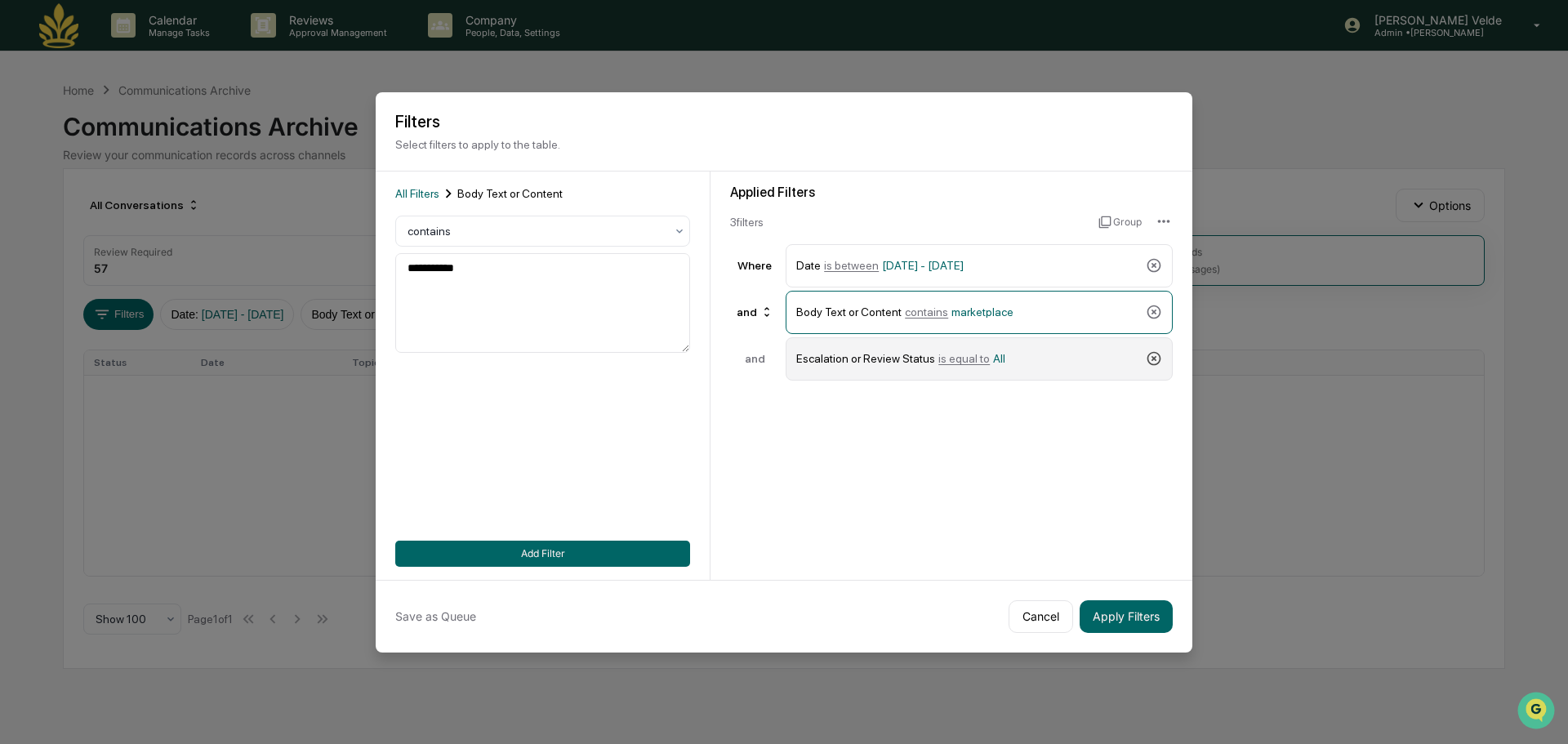
click at [1160, 352] on icon at bounding box center [1154, 358] width 16 height 16
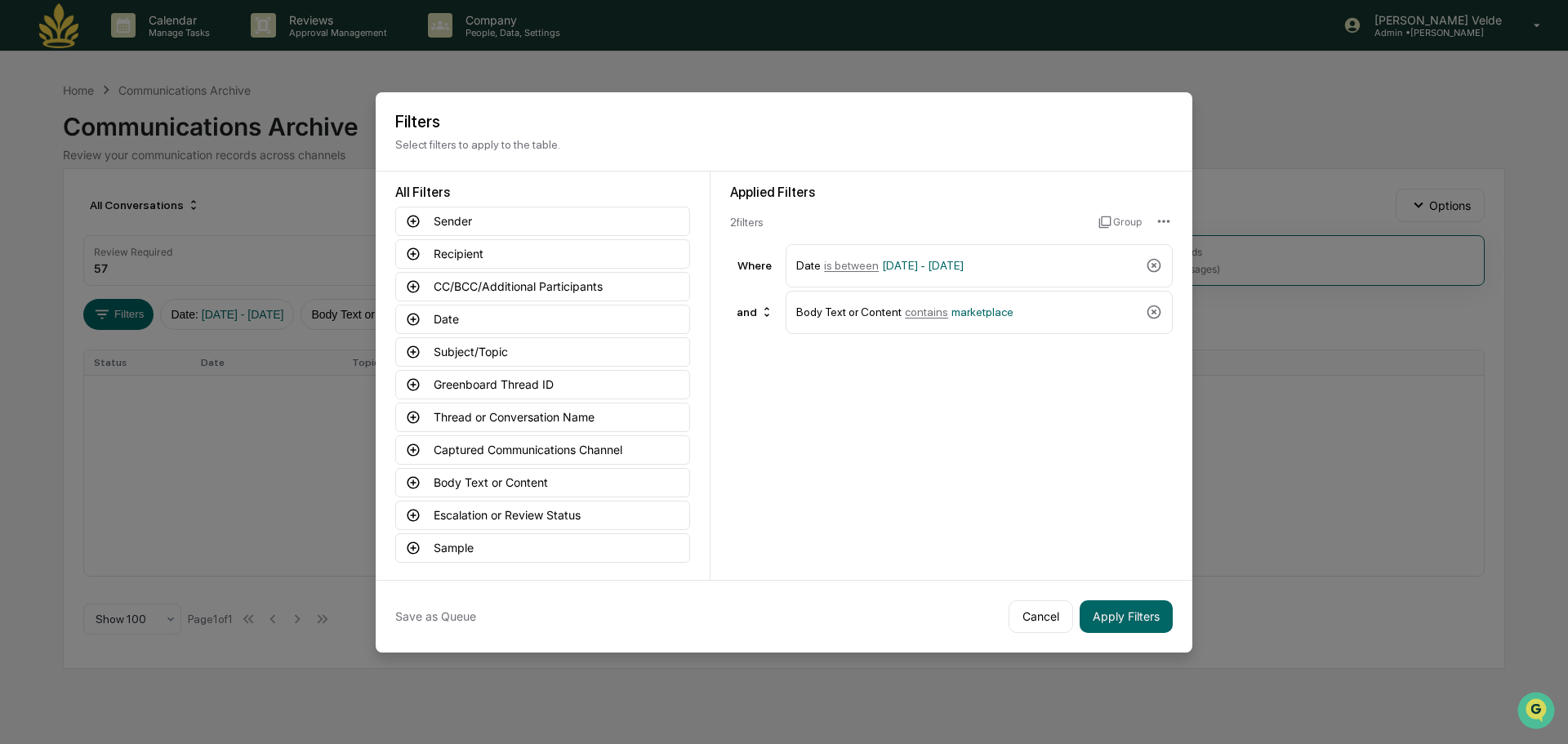
click at [1038, 380] on div "Applied Filters 2 filter s Group Where Date is between 01/01/2024 - 12/31/2025 …" at bounding box center [951, 376] width 481 height 409
click at [1112, 620] on button "Apply Filters" at bounding box center [1126, 616] width 93 height 33
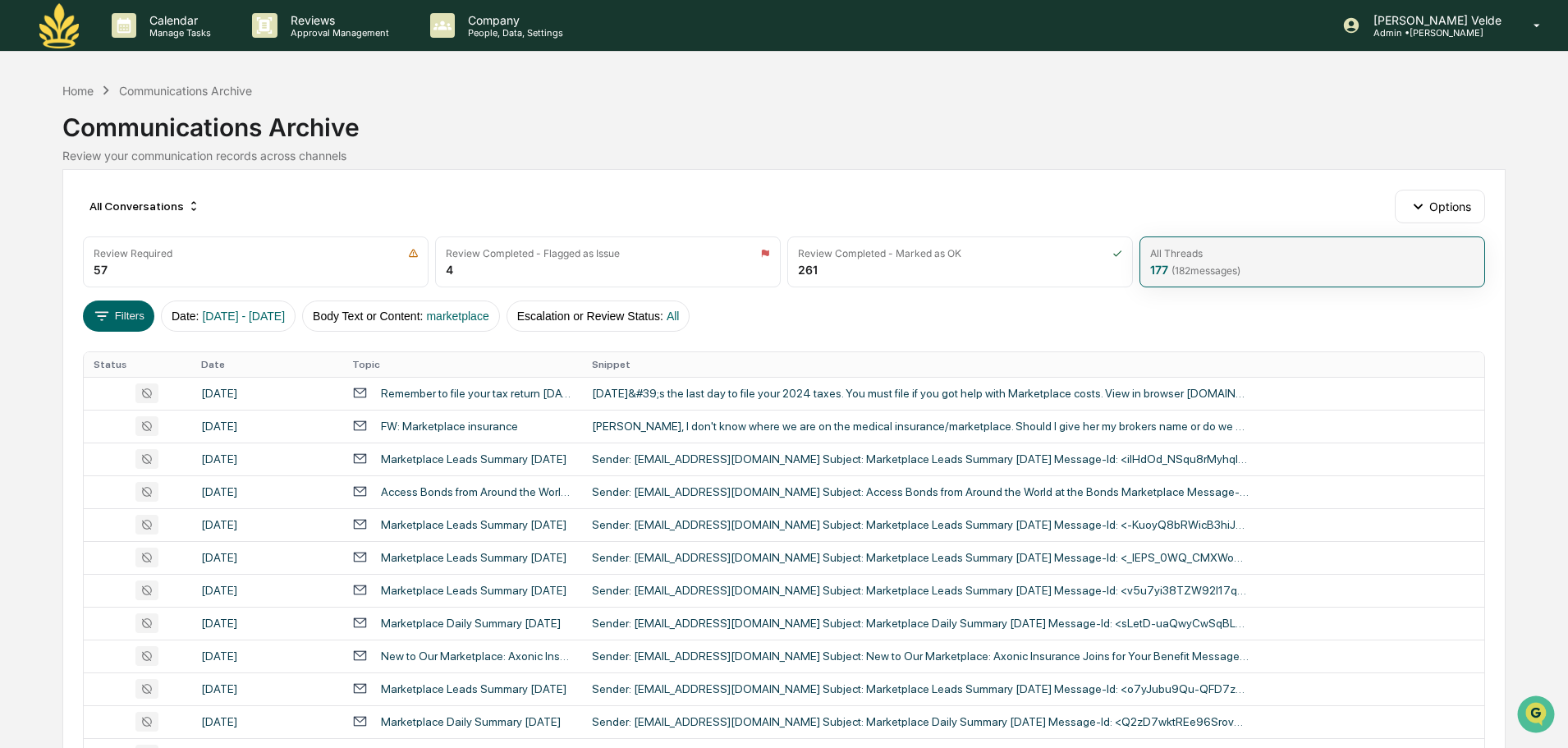
click at [1147, 270] on div "All Threads 177 ( 182 messages)" at bounding box center [1312, 262] width 346 height 51
click at [1154, 270] on div "177 ( 182 messages)" at bounding box center [1195, 270] width 90 height 14
click at [1220, 270] on span "( 182 messages)" at bounding box center [1206, 270] width 69 height 13
click at [488, 309] on span "marketplace" at bounding box center [457, 316] width 63 height 14
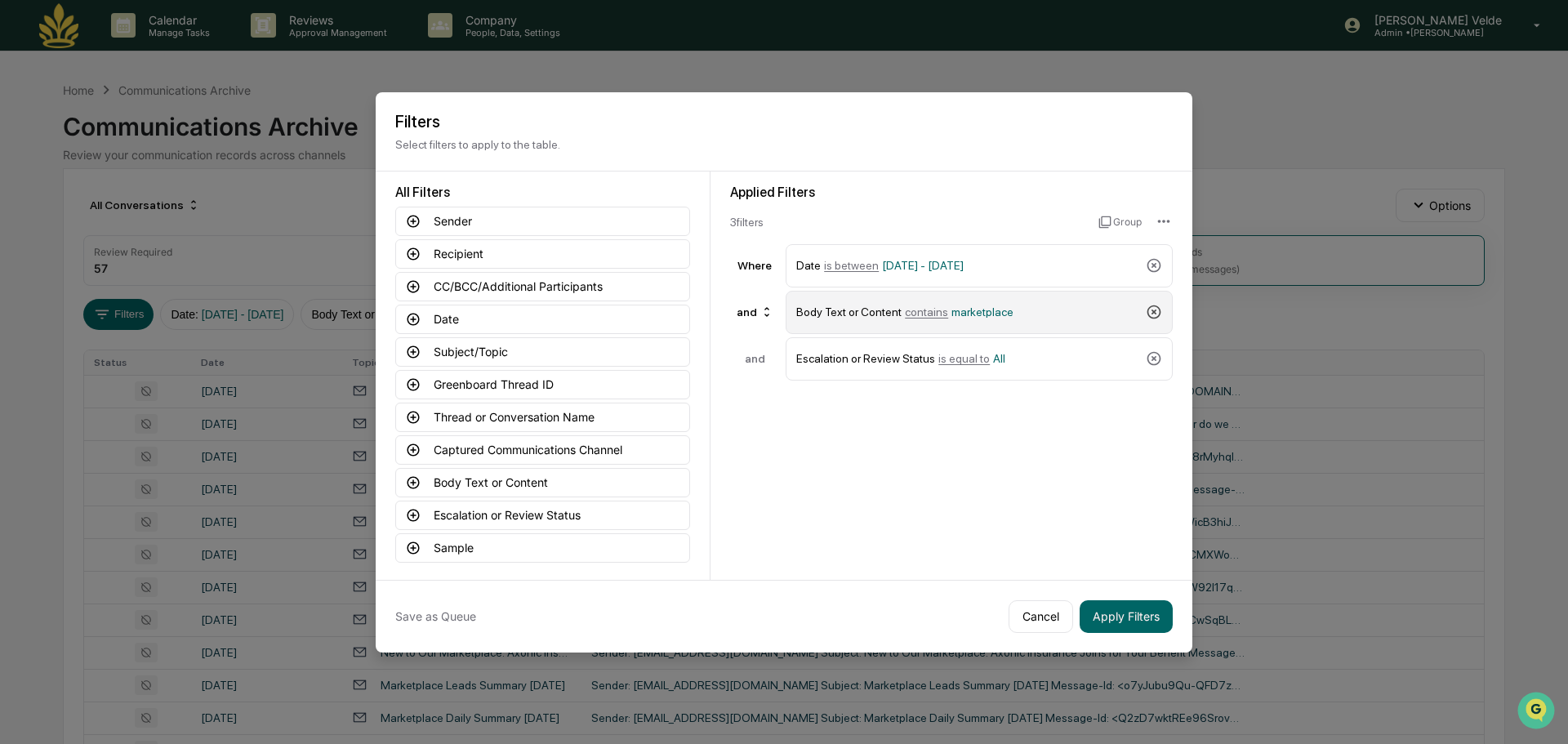
click at [1152, 316] on icon at bounding box center [1154, 312] width 16 height 16
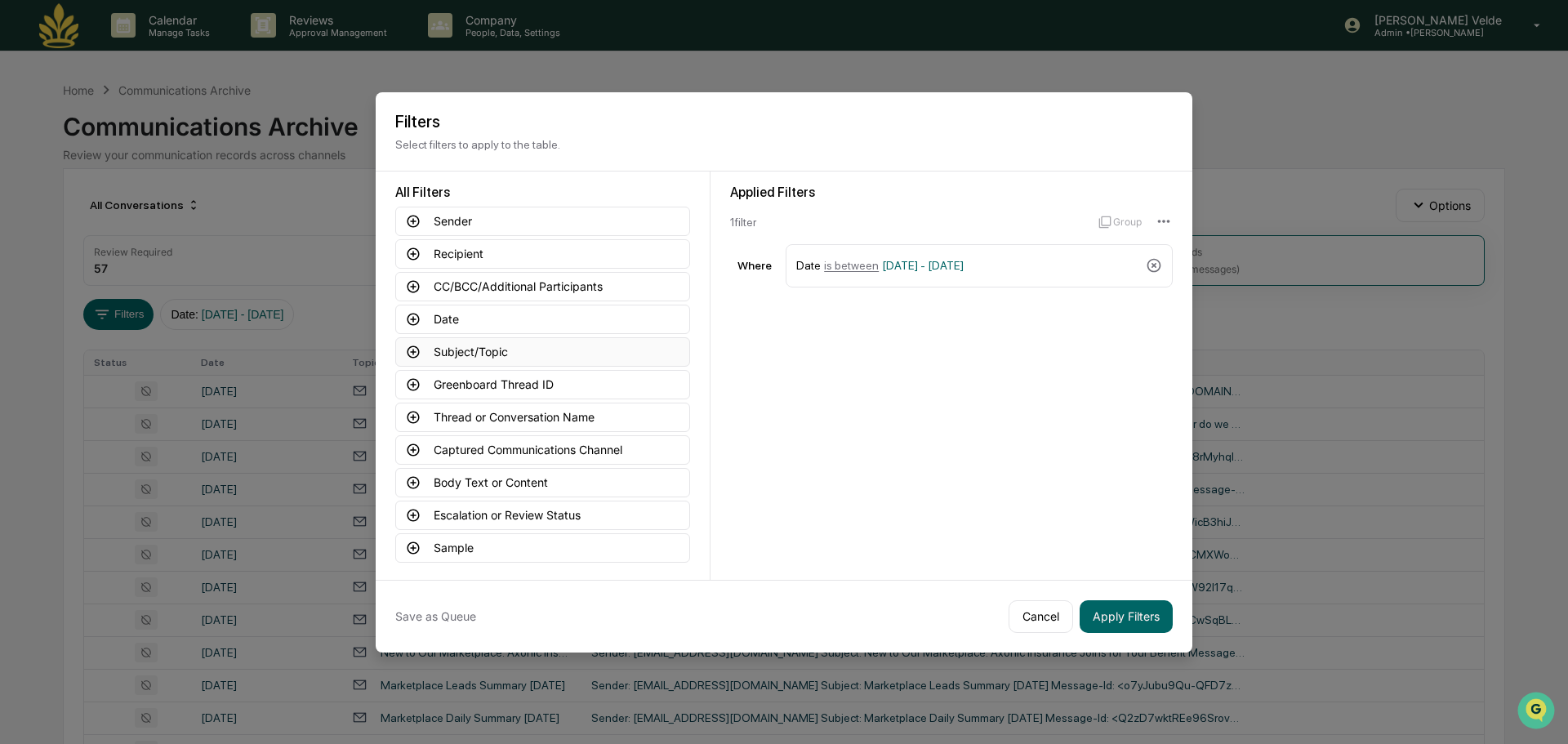
click at [427, 357] on button "Subject/Topic" at bounding box center [542, 351] width 295 height 29
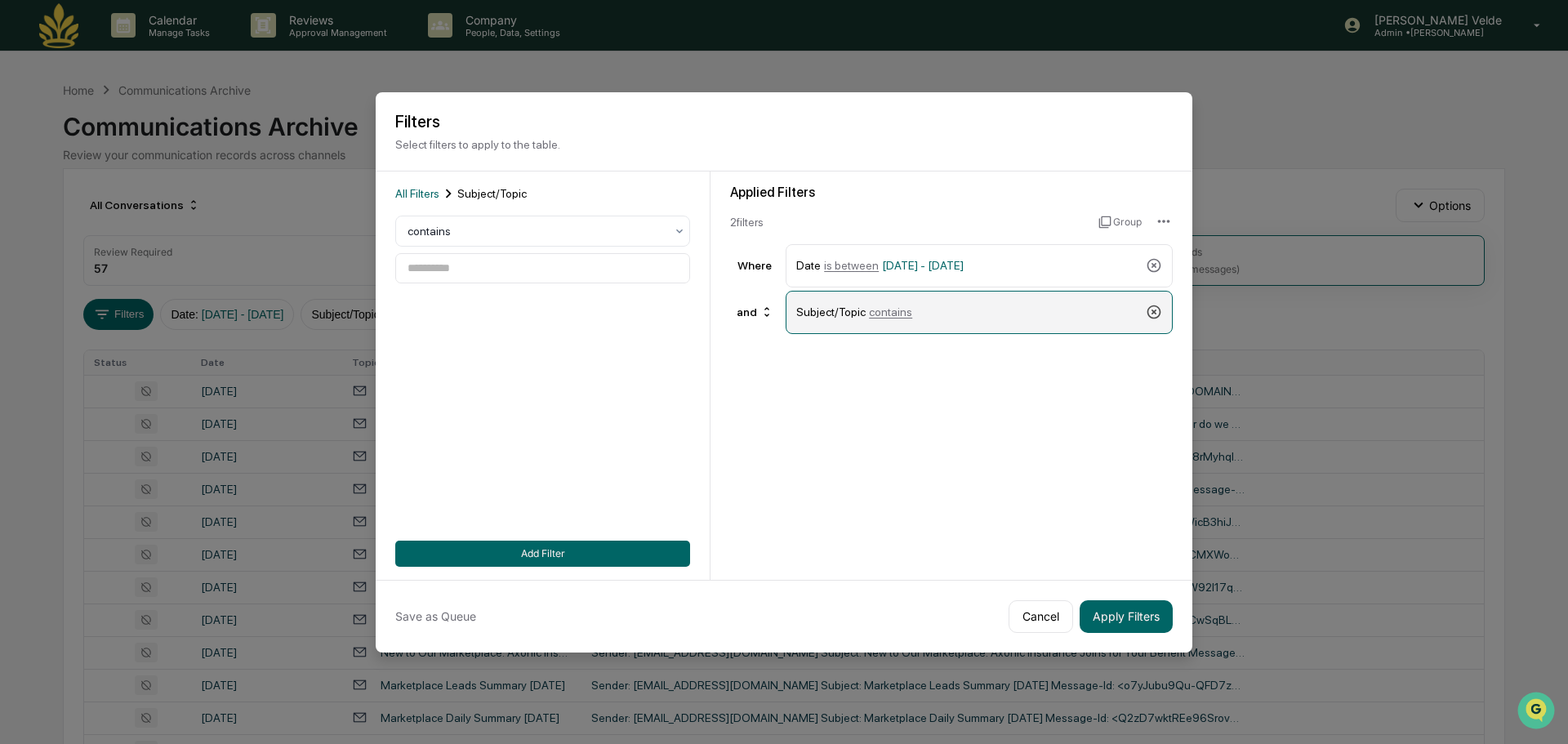
click at [1159, 309] on icon at bounding box center [1155, 312] width 14 height 14
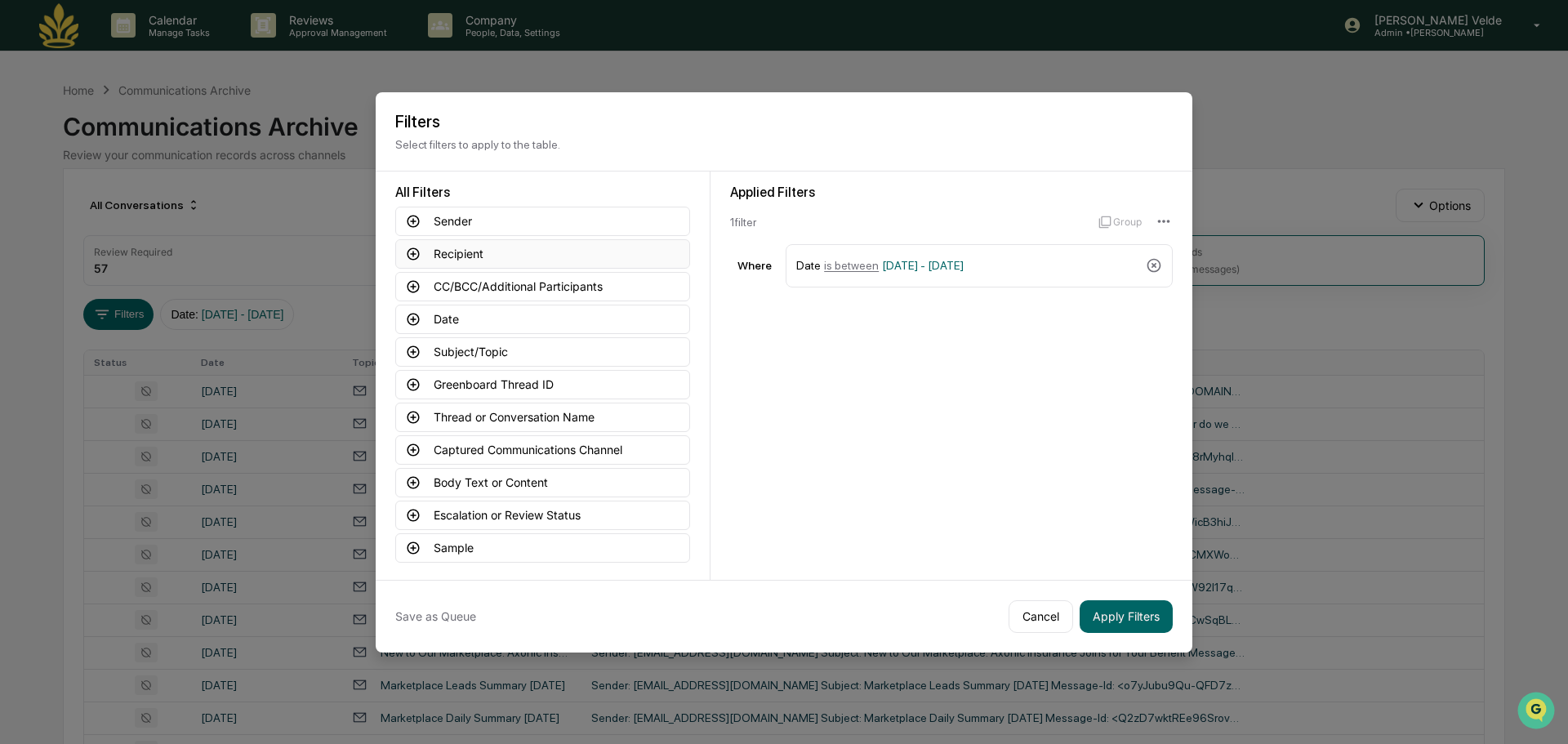
click at [407, 256] on icon at bounding box center [413, 254] width 14 height 14
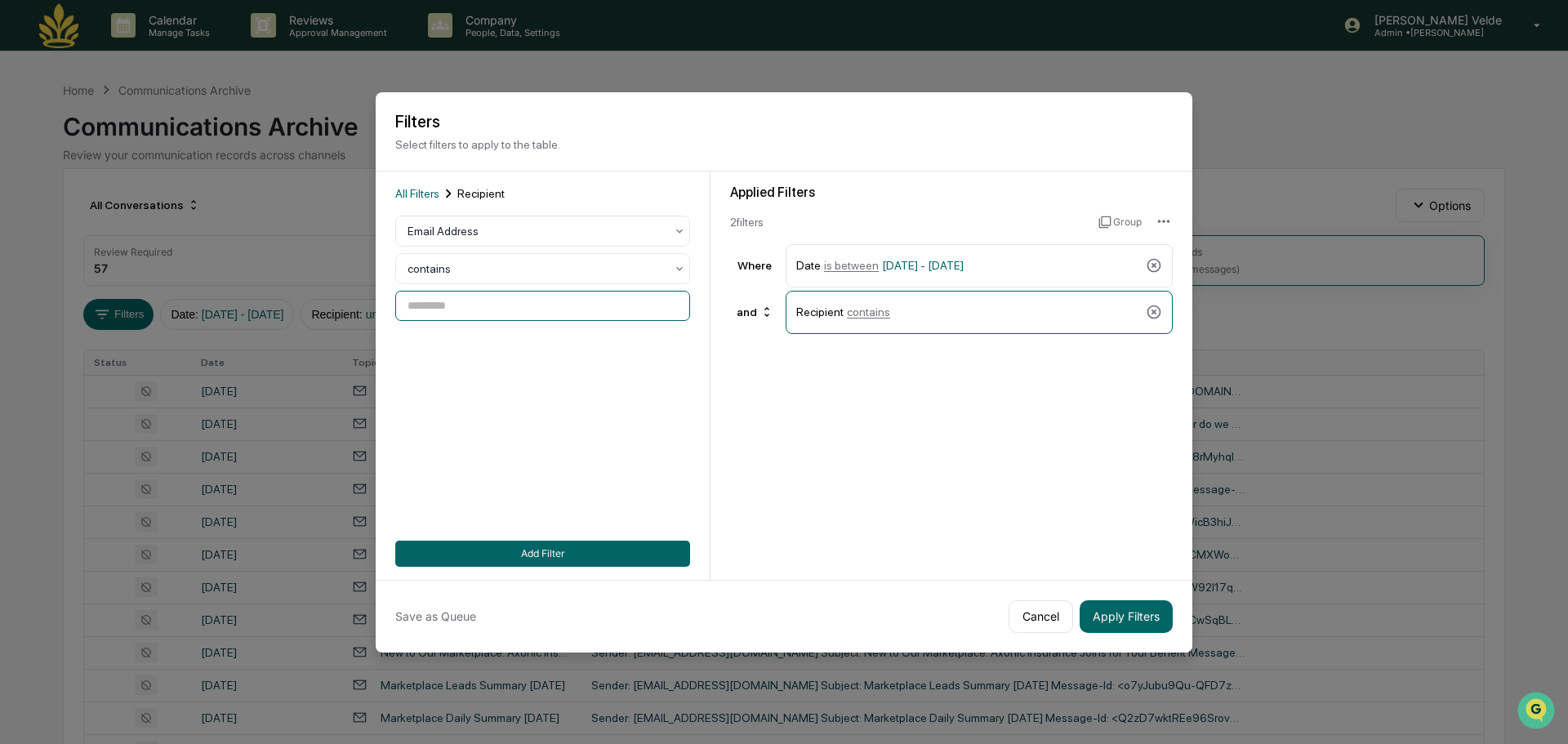
click at [436, 306] on input at bounding box center [542, 306] width 295 height 30
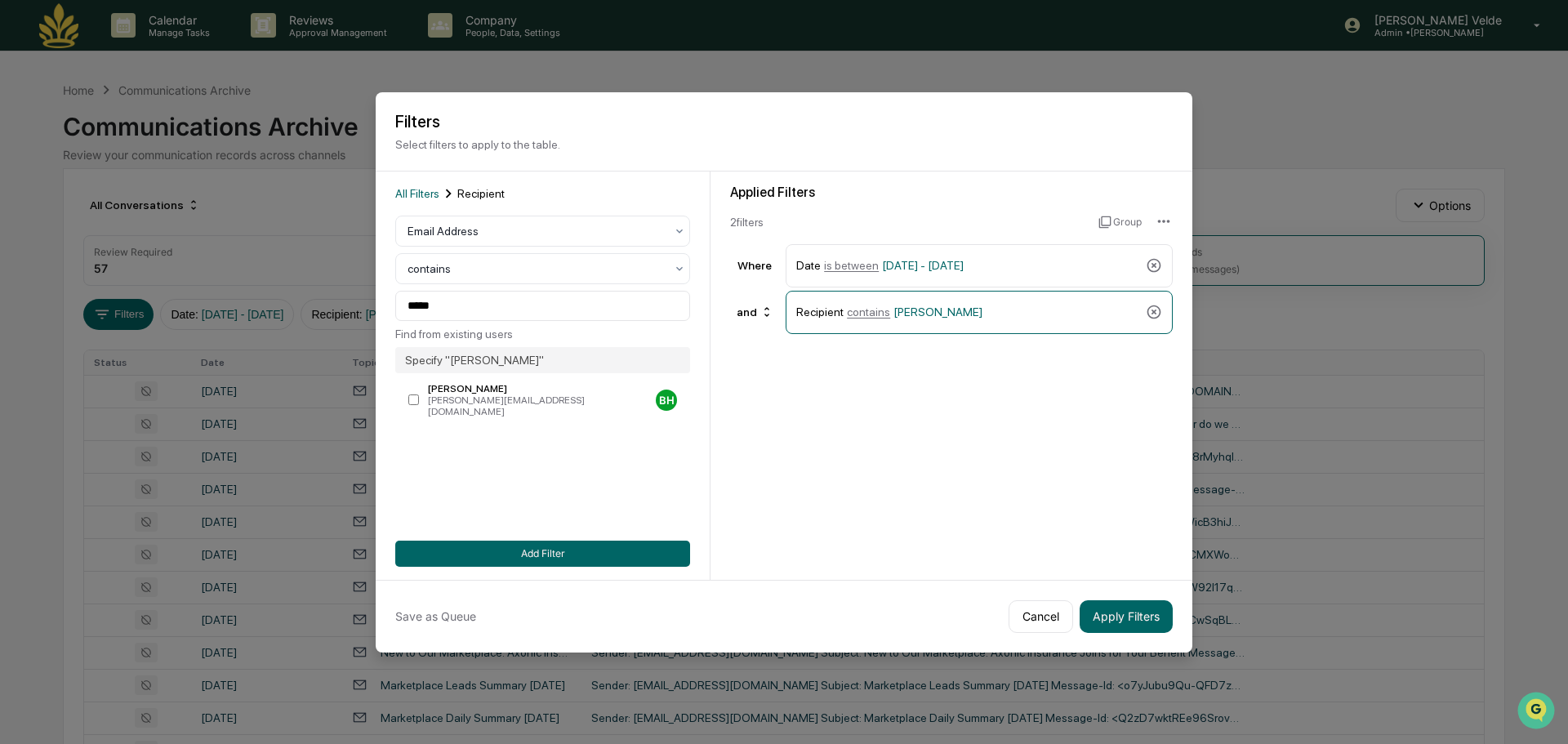
click at [465, 386] on div "Byron Hurlbut" at bounding box center [538, 389] width 221 height 12
type input "**********"
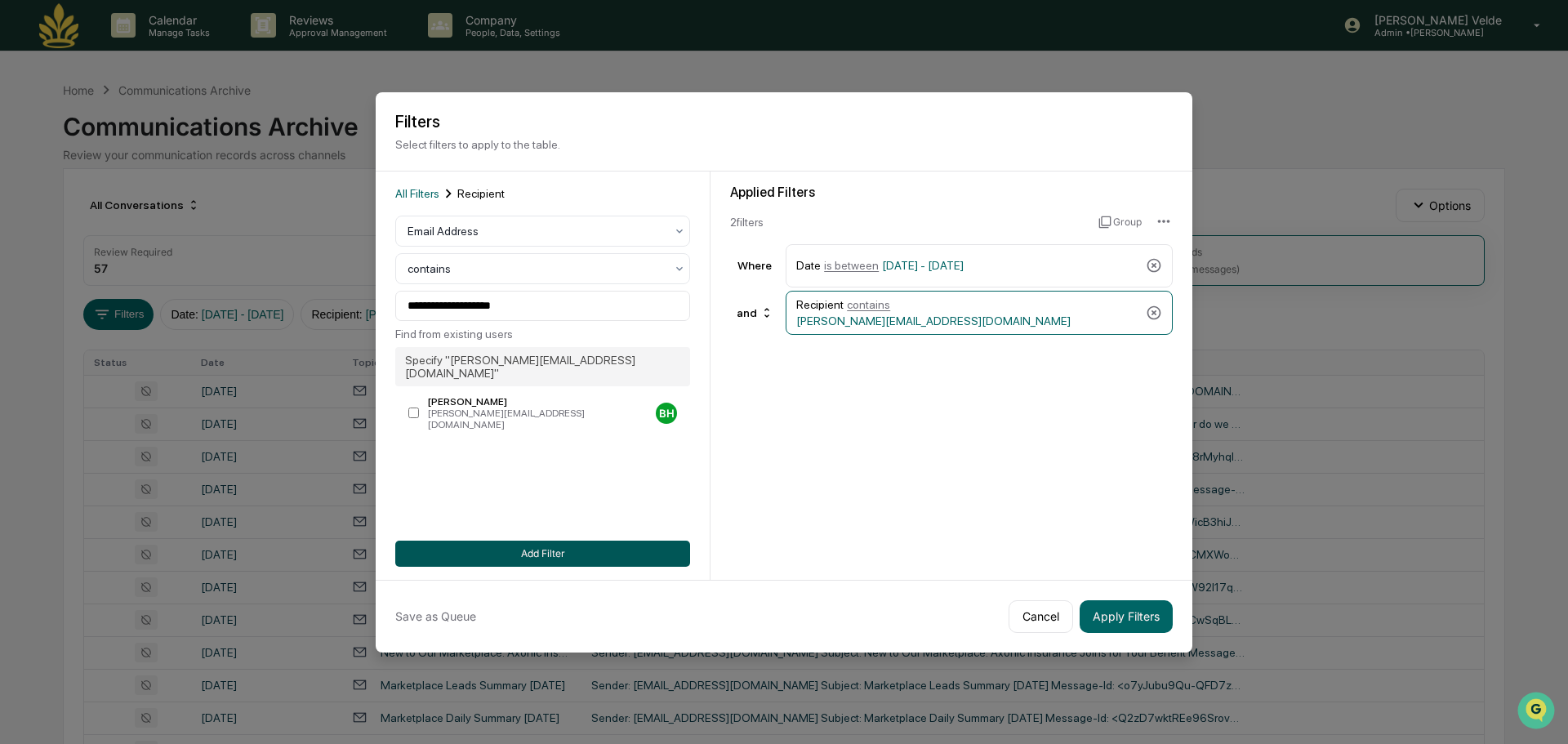
click at [631, 560] on button "Add Filter" at bounding box center [542, 553] width 295 height 26
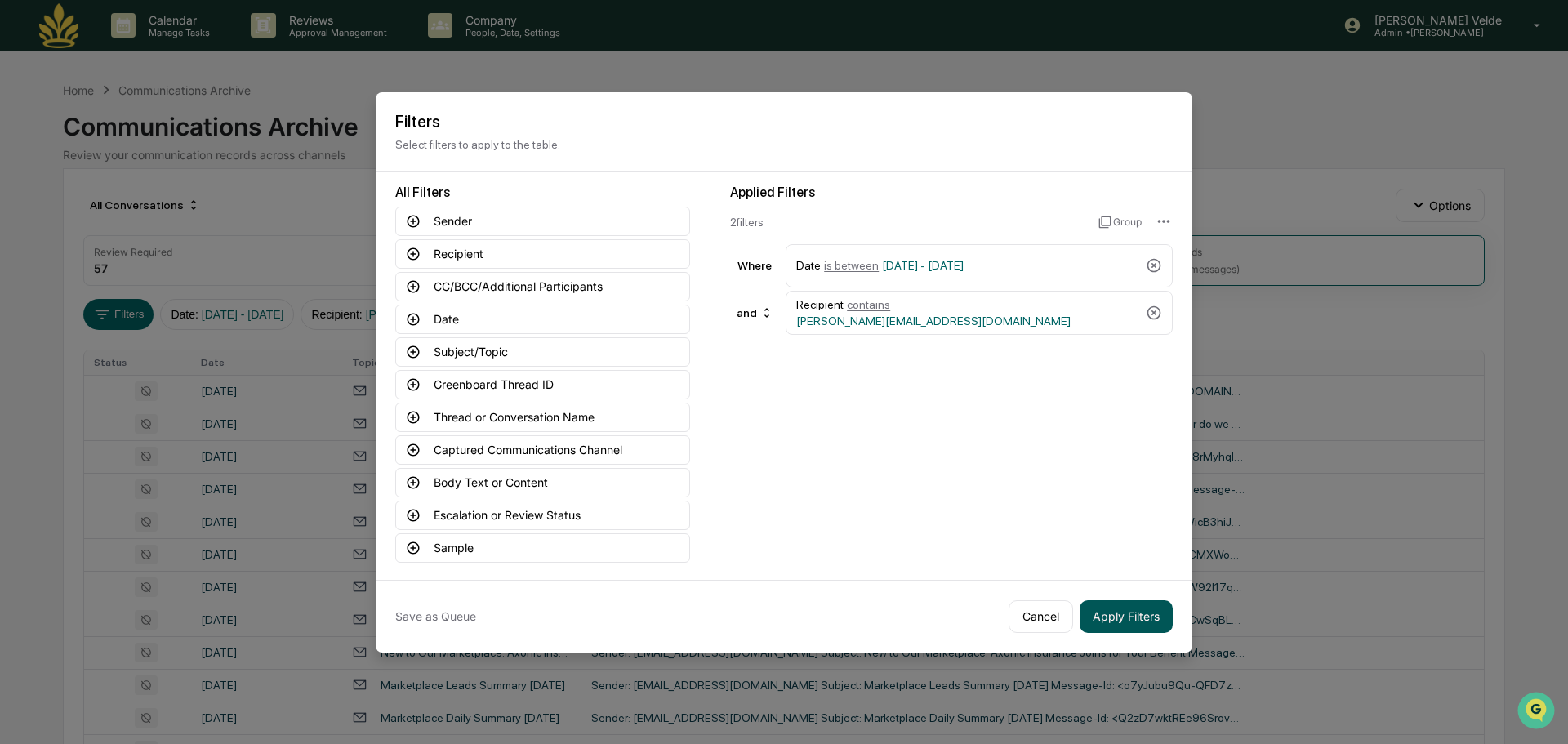
click at [1147, 610] on button "Apply Filters" at bounding box center [1126, 616] width 93 height 33
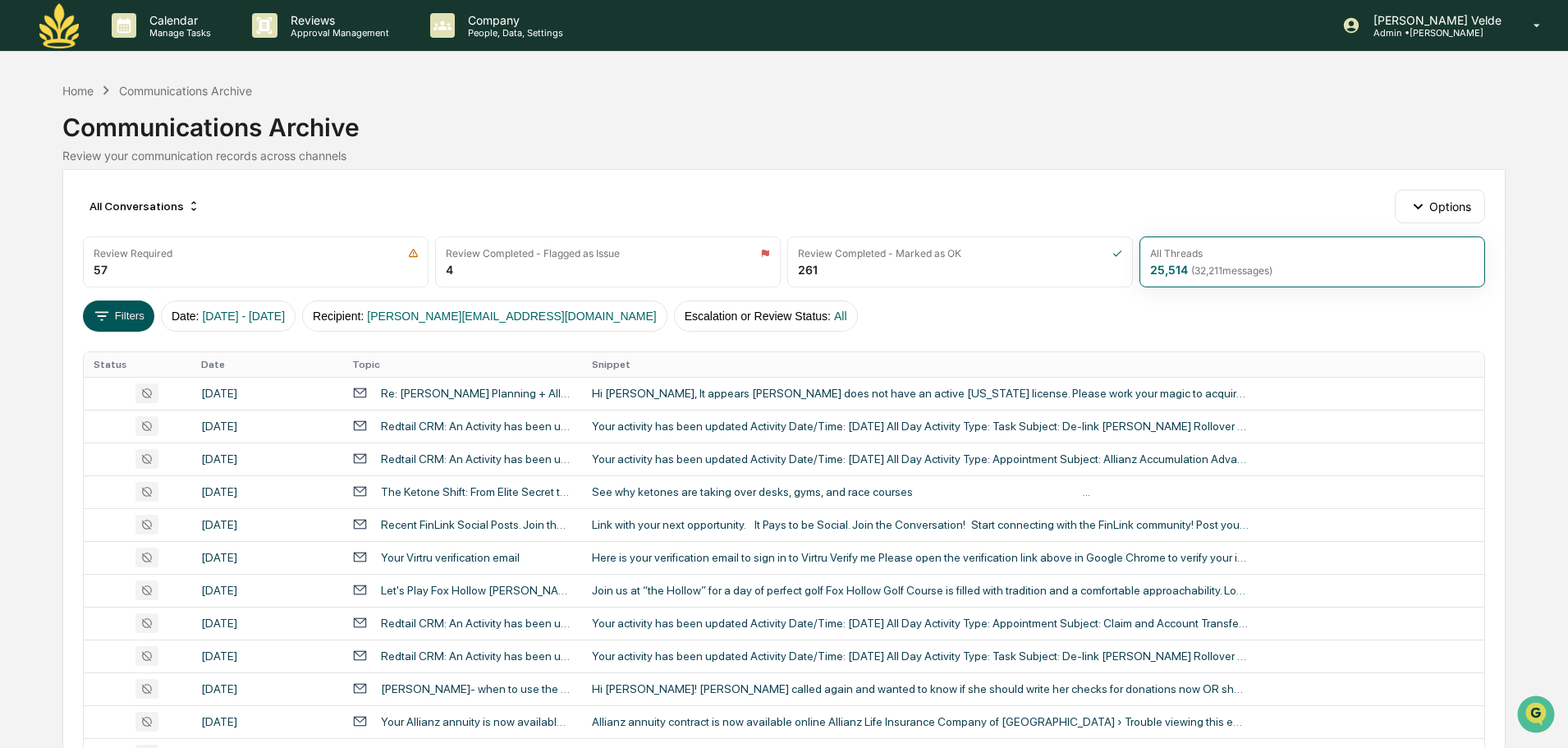
click at [139, 320] on button "Filters" at bounding box center [118, 316] width 72 height 31
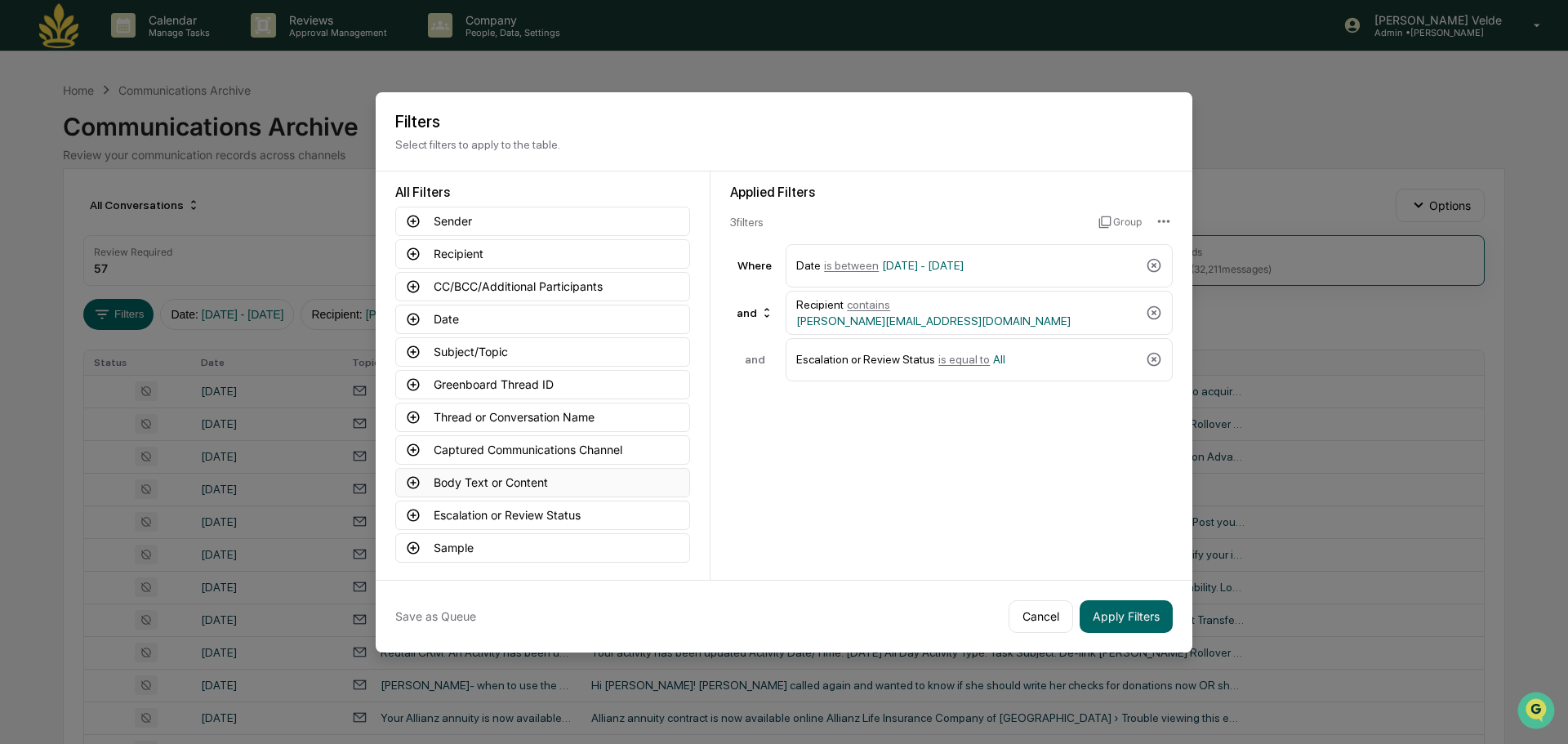
click at [444, 488] on button "Body Text or Content" at bounding box center [542, 483] width 295 height 29
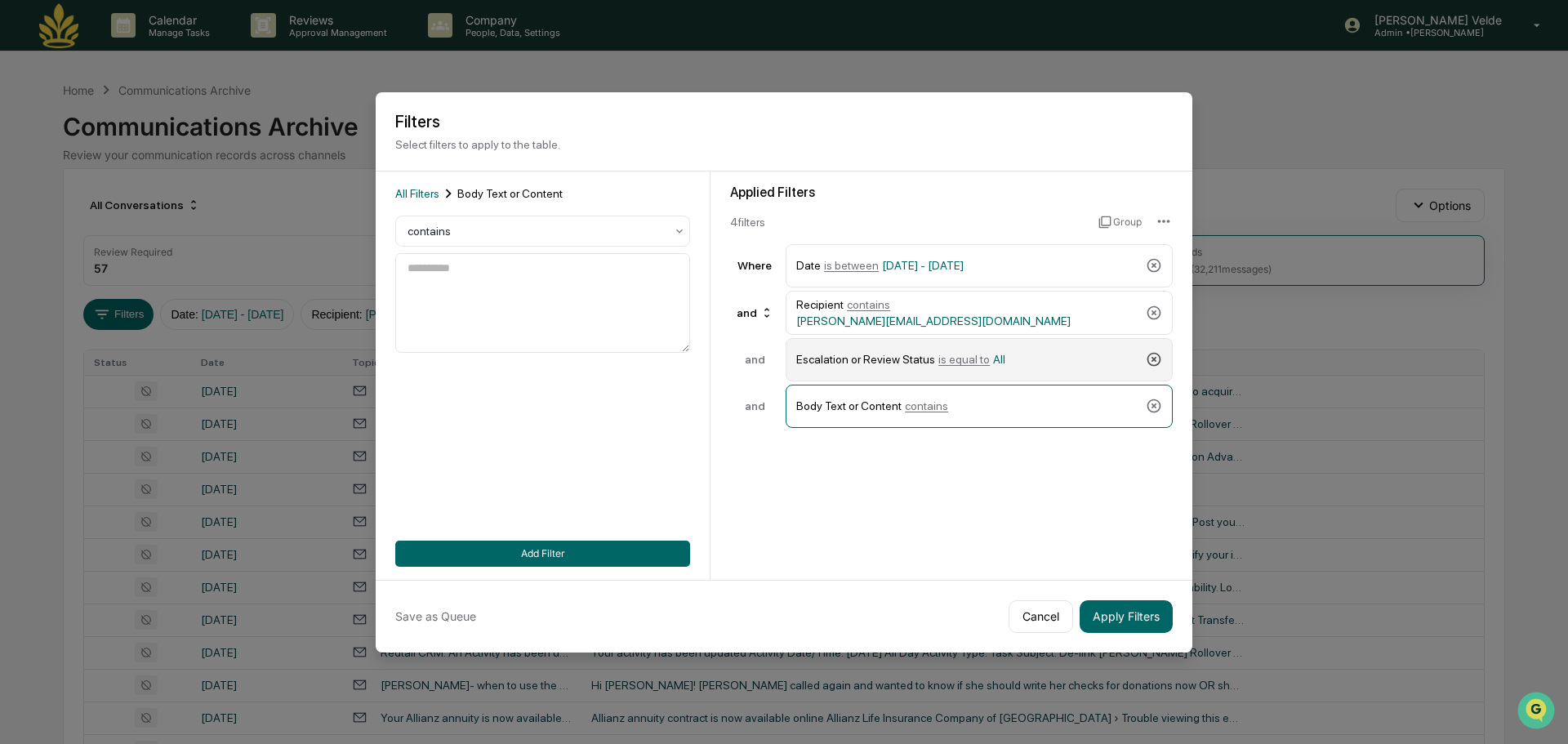
click at [1159, 359] on icon at bounding box center [1154, 359] width 16 height 16
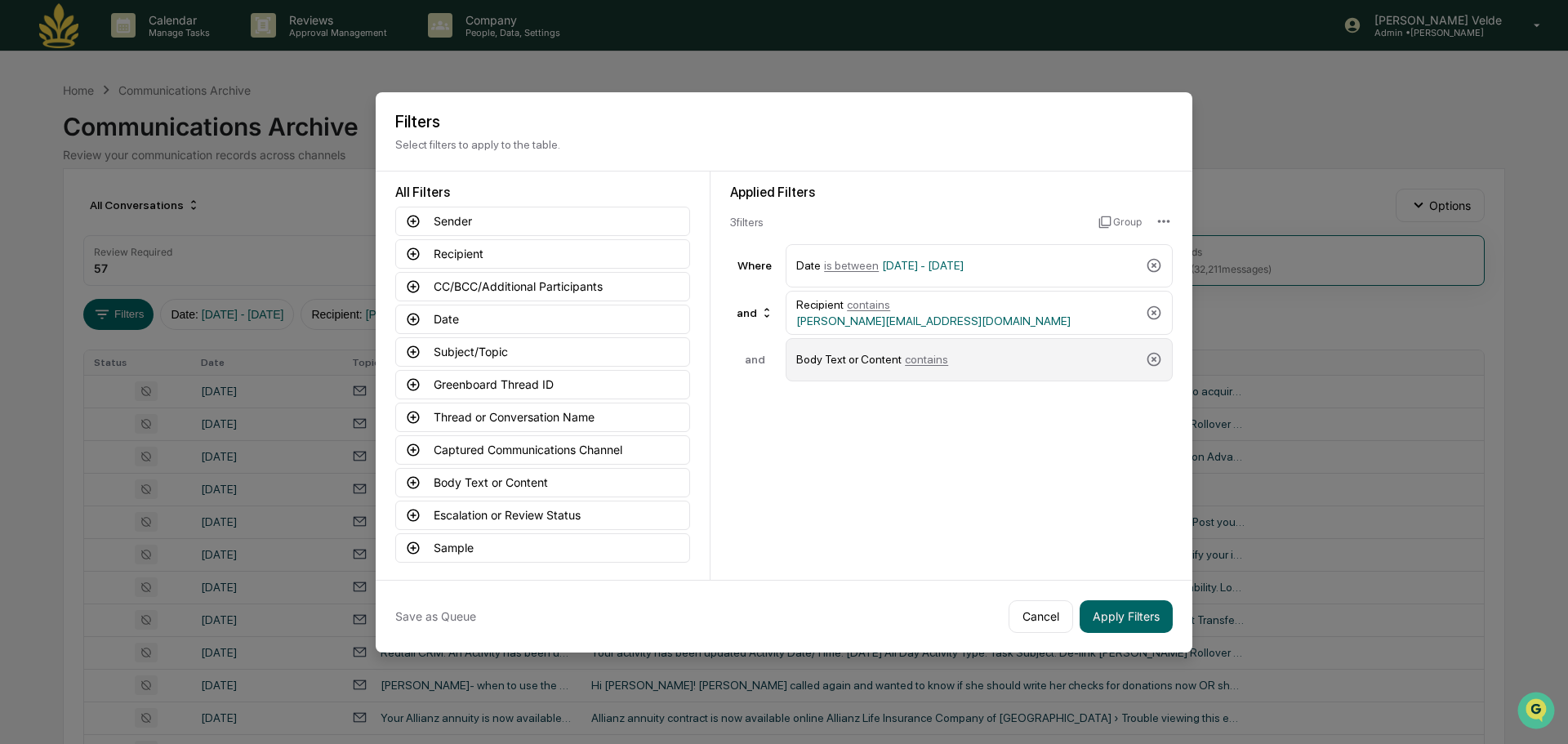
click at [911, 361] on span "contains" at bounding box center [927, 360] width 44 height 13
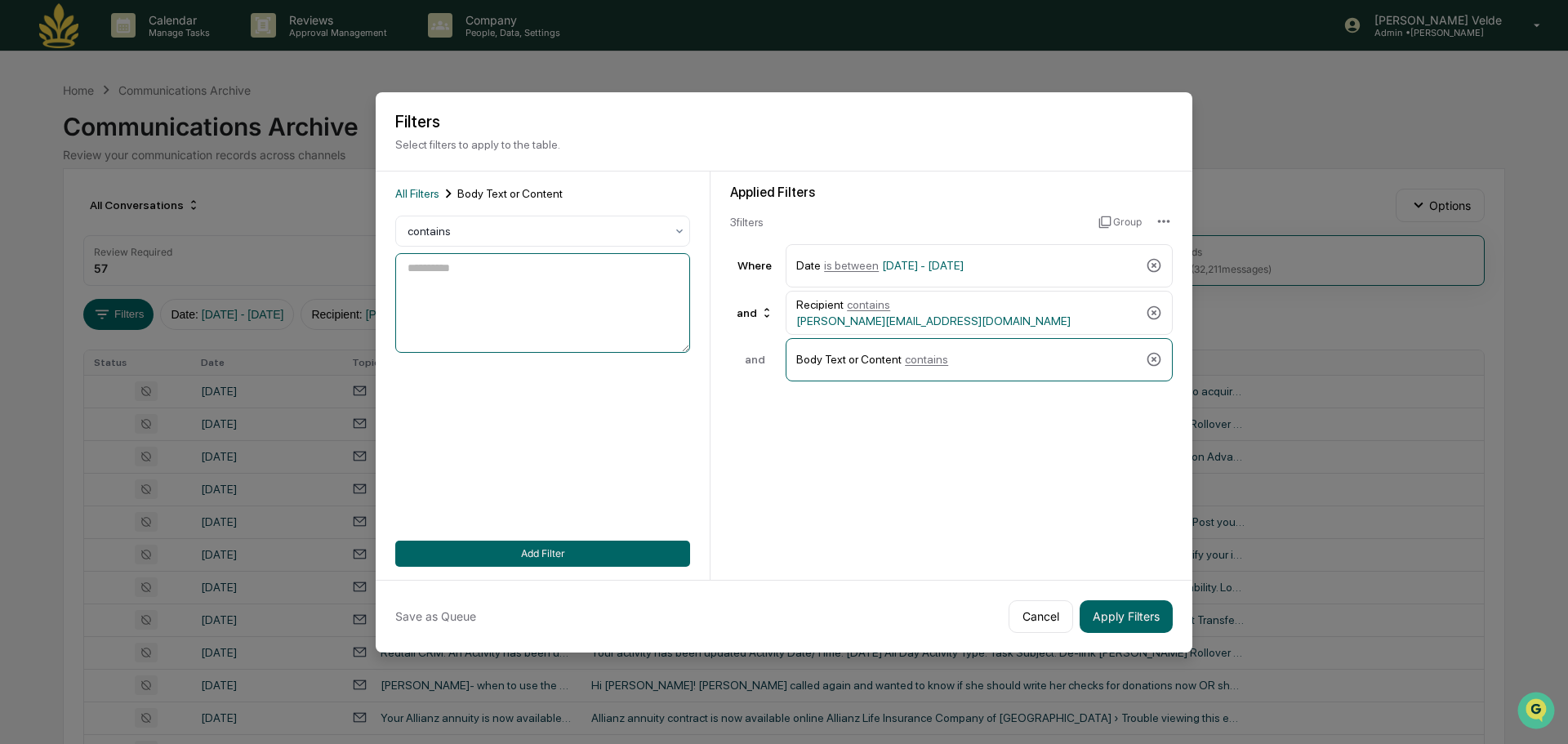
click at [460, 316] on textarea at bounding box center [542, 303] width 295 height 100
click at [518, 346] on textarea "**********" at bounding box center [542, 303] width 295 height 100
click at [572, 307] on textarea "**********" at bounding box center [542, 303] width 295 height 100
type textarea "**********"
click at [1134, 620] on button "Apply Filters" at bounding box center [1126, 616] width 93 height 33
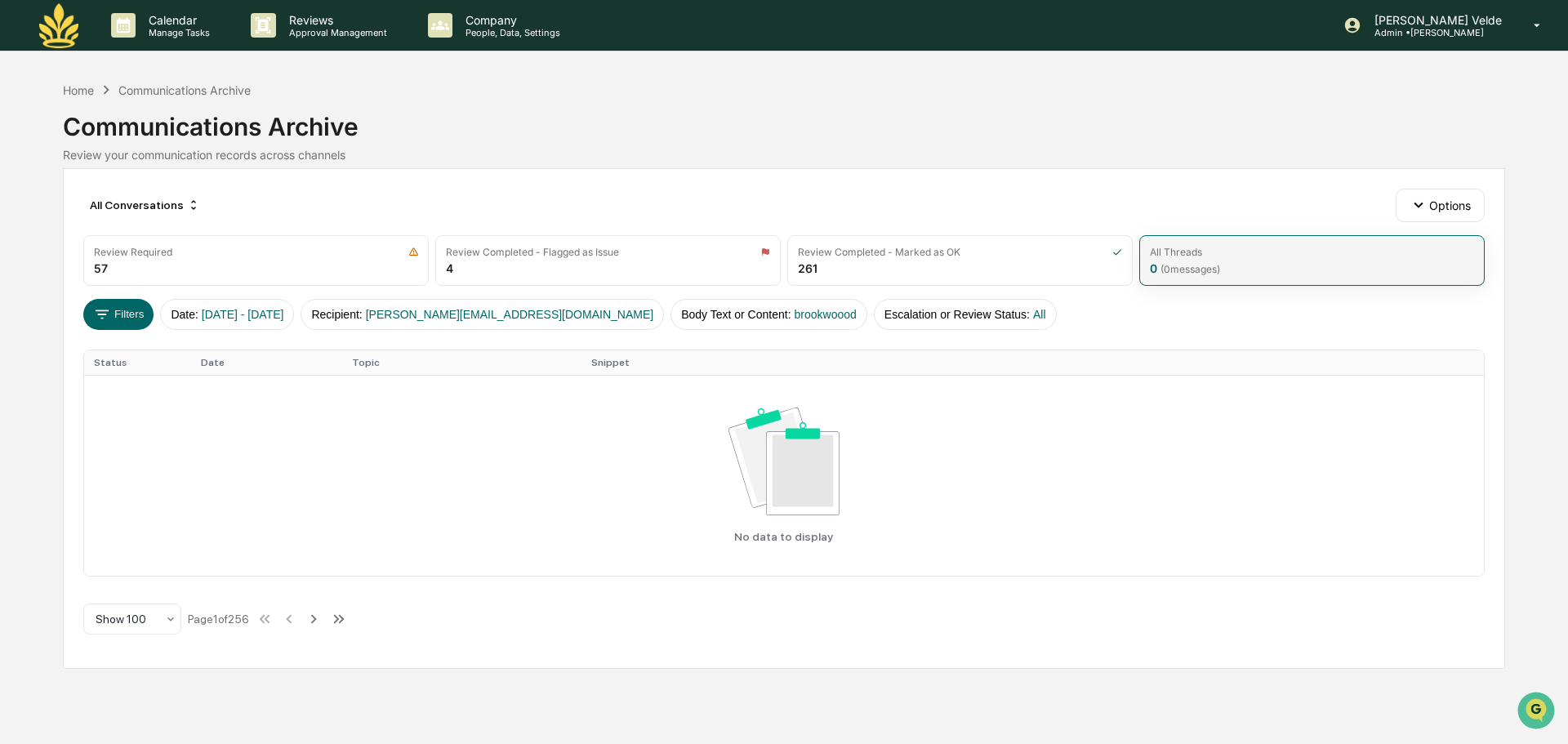
drag, startPoint x: 1245, startPoint y: 250, endPoint x: 1223, endPoint y: 265, distance: 26.6
click at [1241, 253] on div "All Threads" at bounding box center [1312, 252] width 324 height 13
click at [131, 310] on button "Filters" at bounding box center [118, 314] width 71 height 31
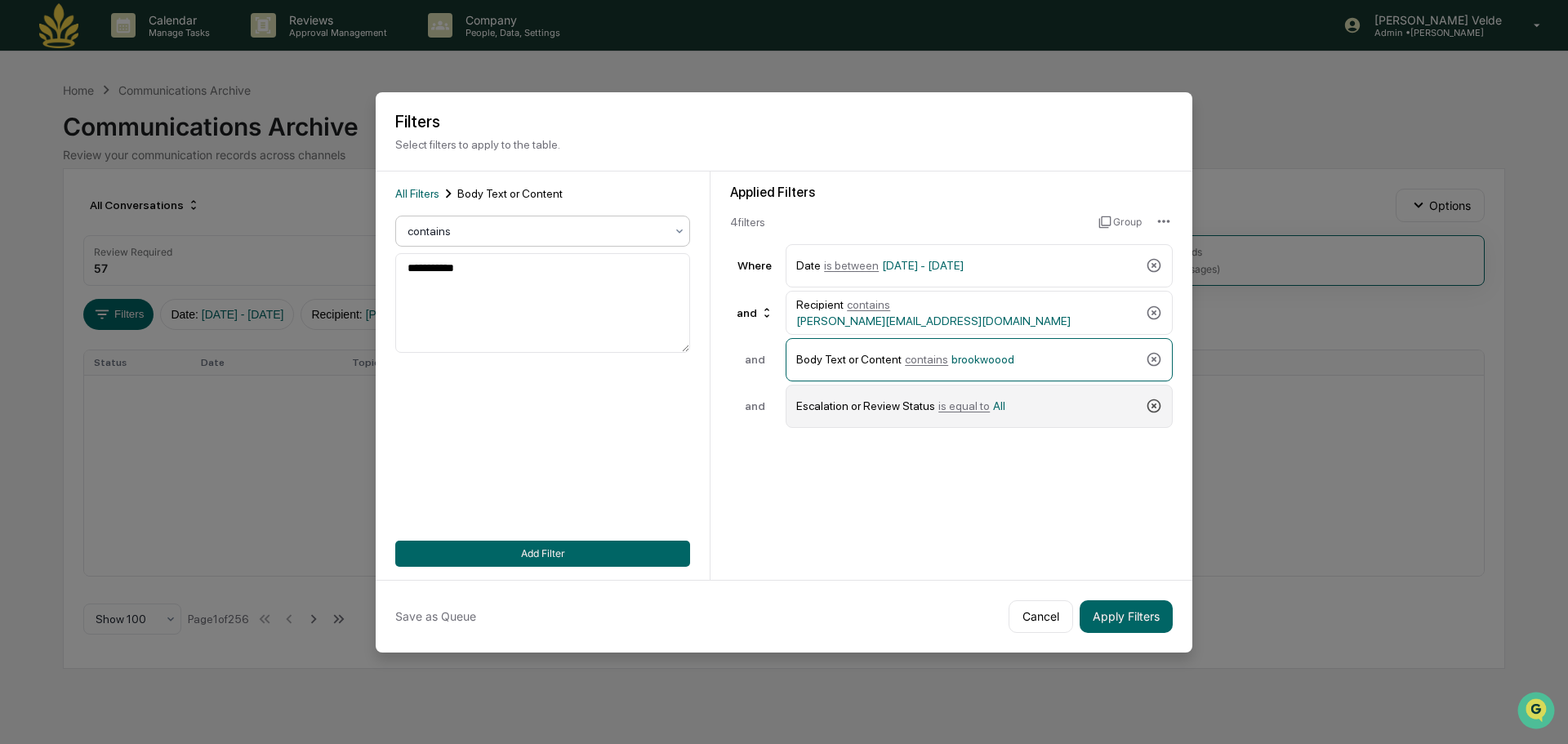
click at [1153, 407] on icon at bounding box center [1155, 406] width 14 height 14
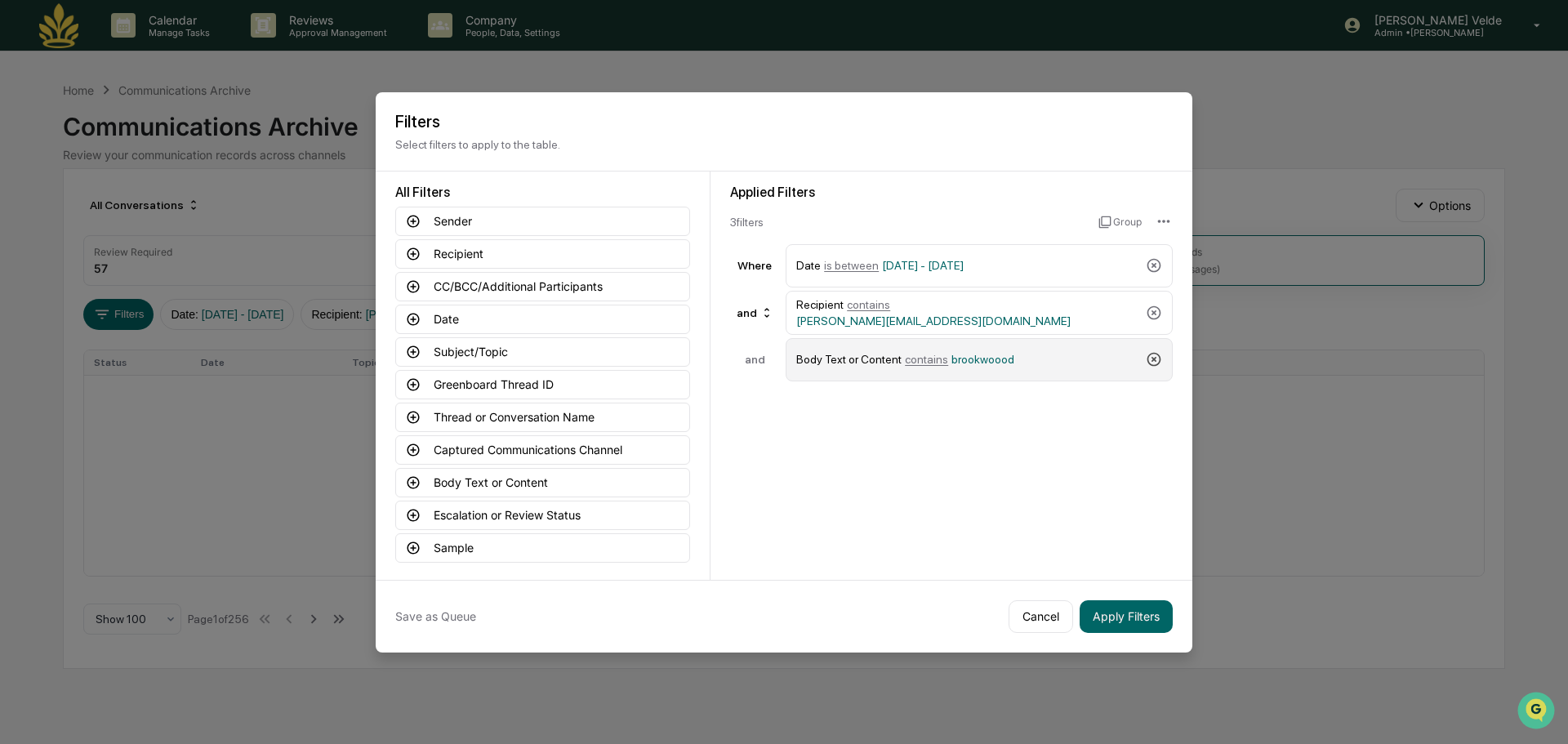
click at [1160, 363] on icon at bounding box center [1154, 359] width 16 height 16
click at [1121, 625] on button "Apply Filters" at bounding box center [1126, 616] width 93 height 33
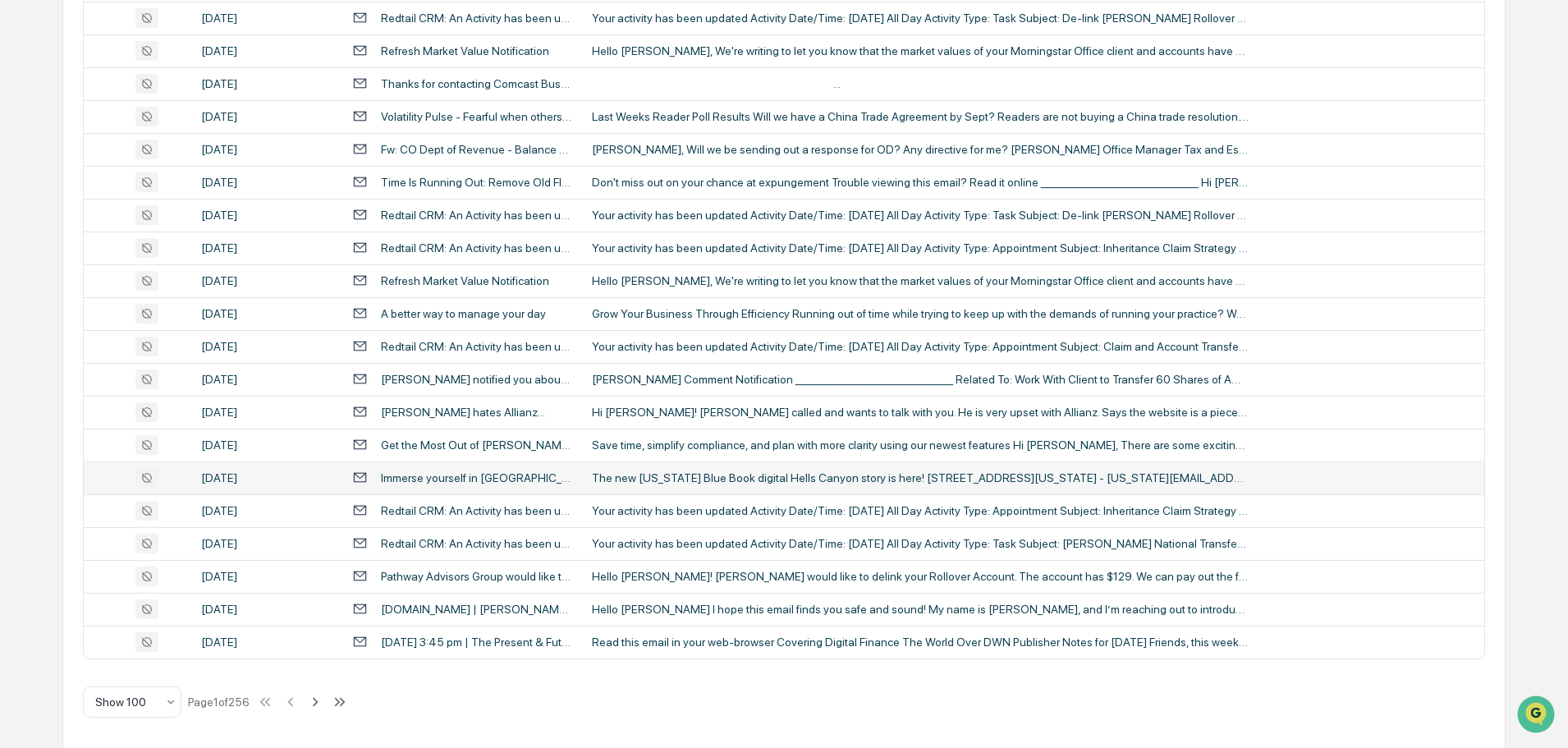
scroll to position [3008, 0]
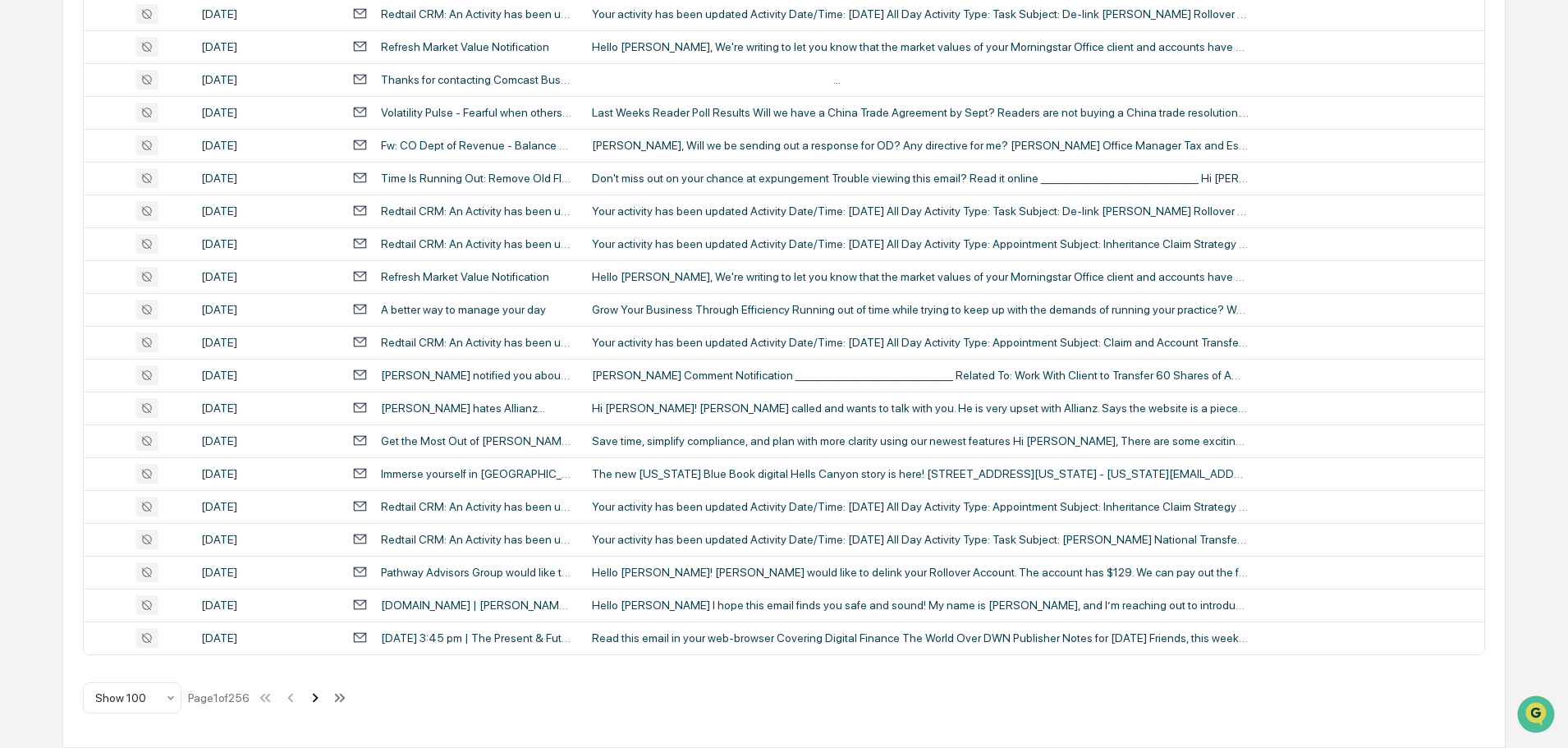
click at [318, 697] on icon at bounding box center [315, 697] width 6 height 9
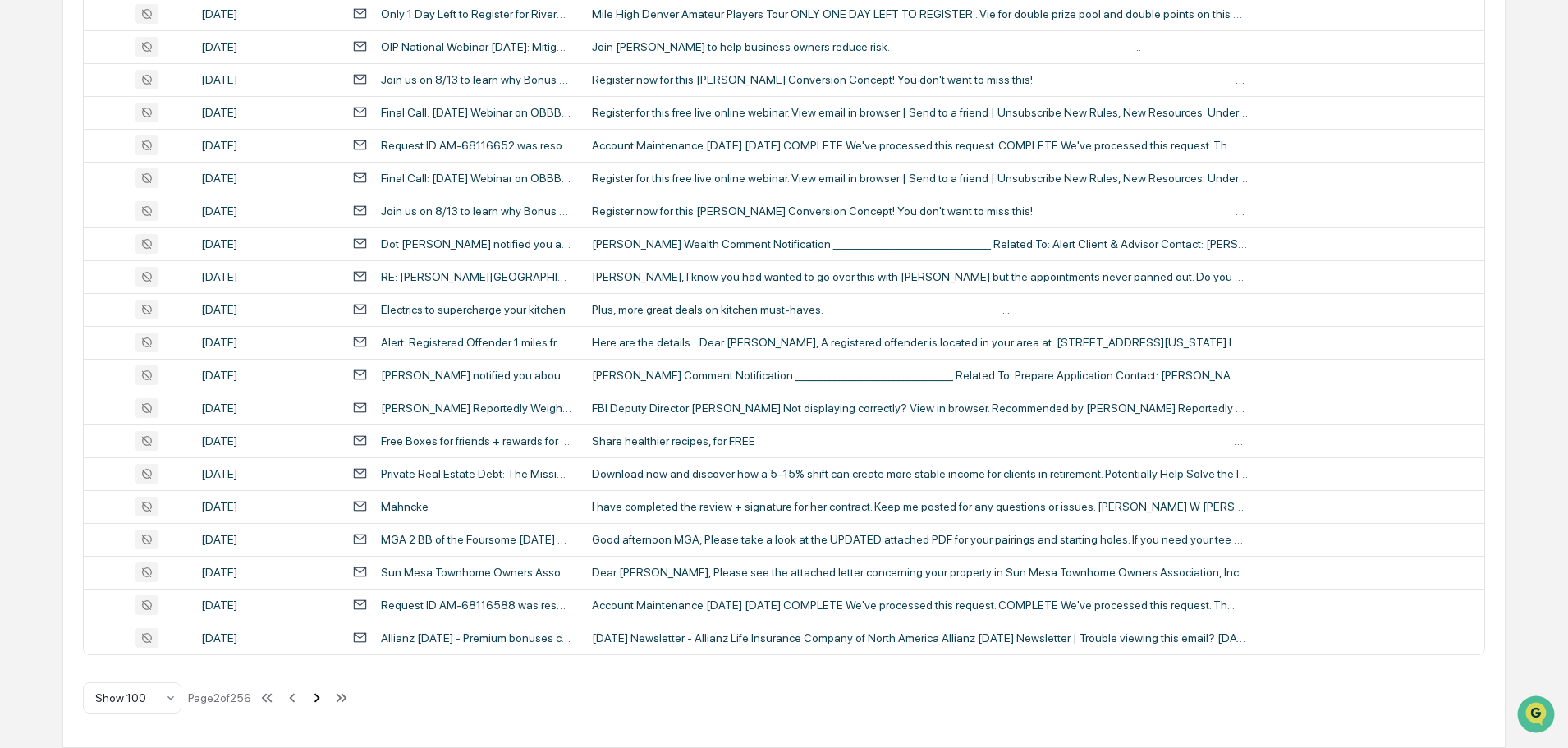
click at [315, 693] on icon at bounding box center [316, 697] width 18 height 18
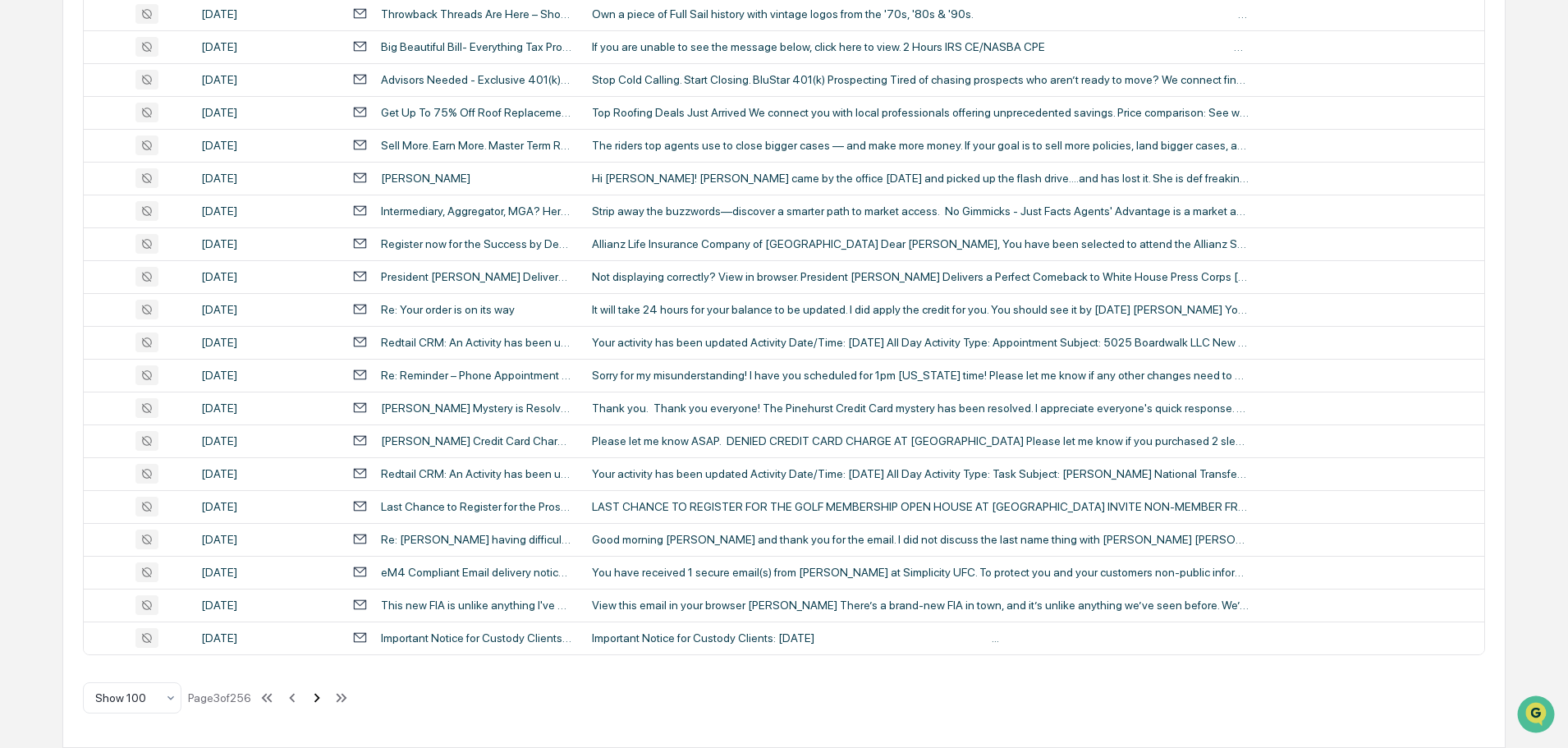
click at [318, 702] on icon at bounding box center [316, 697] width 18 height 18
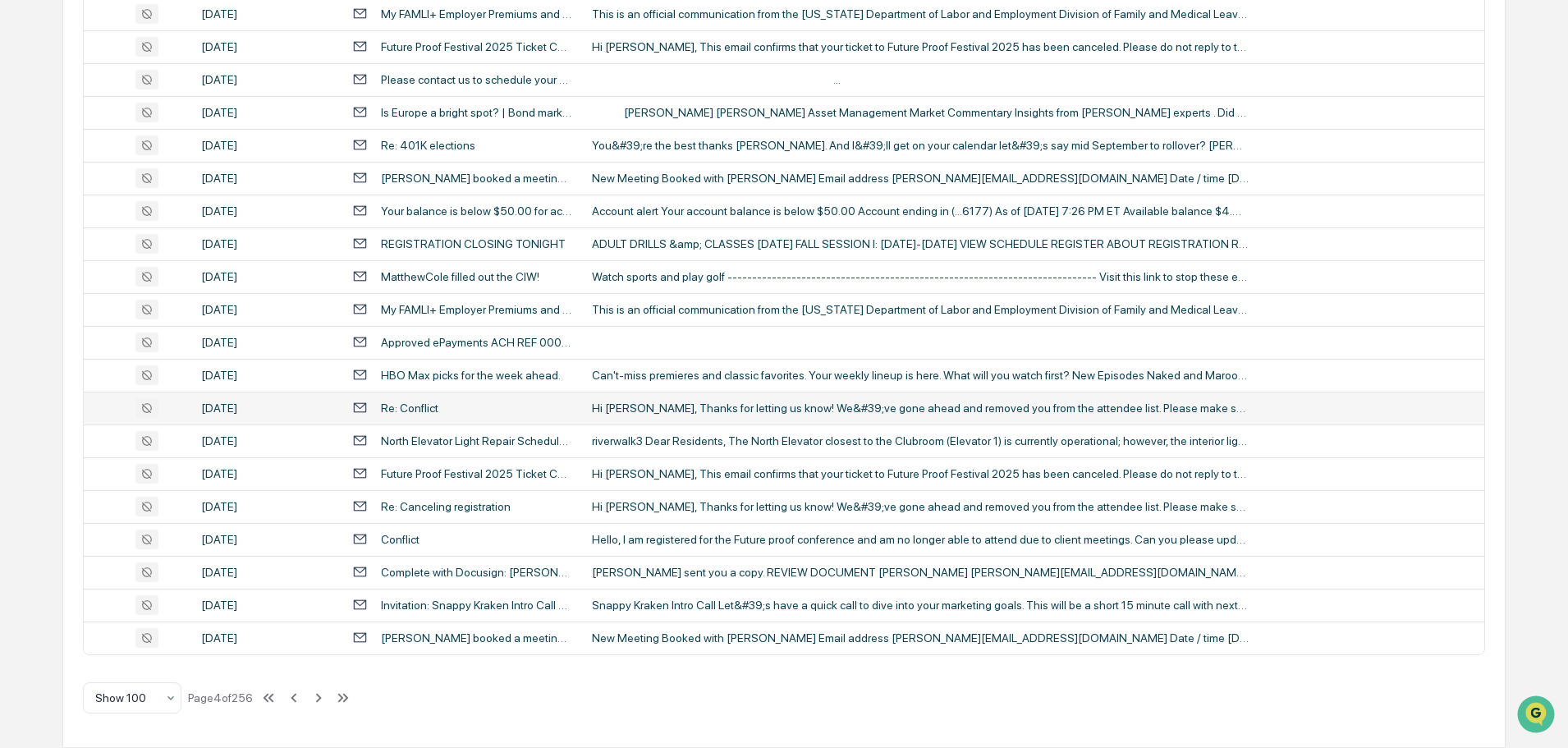
click at [478, 415] on div "Re: Conflict" at bounding box center [462, 407] width 220 height 15
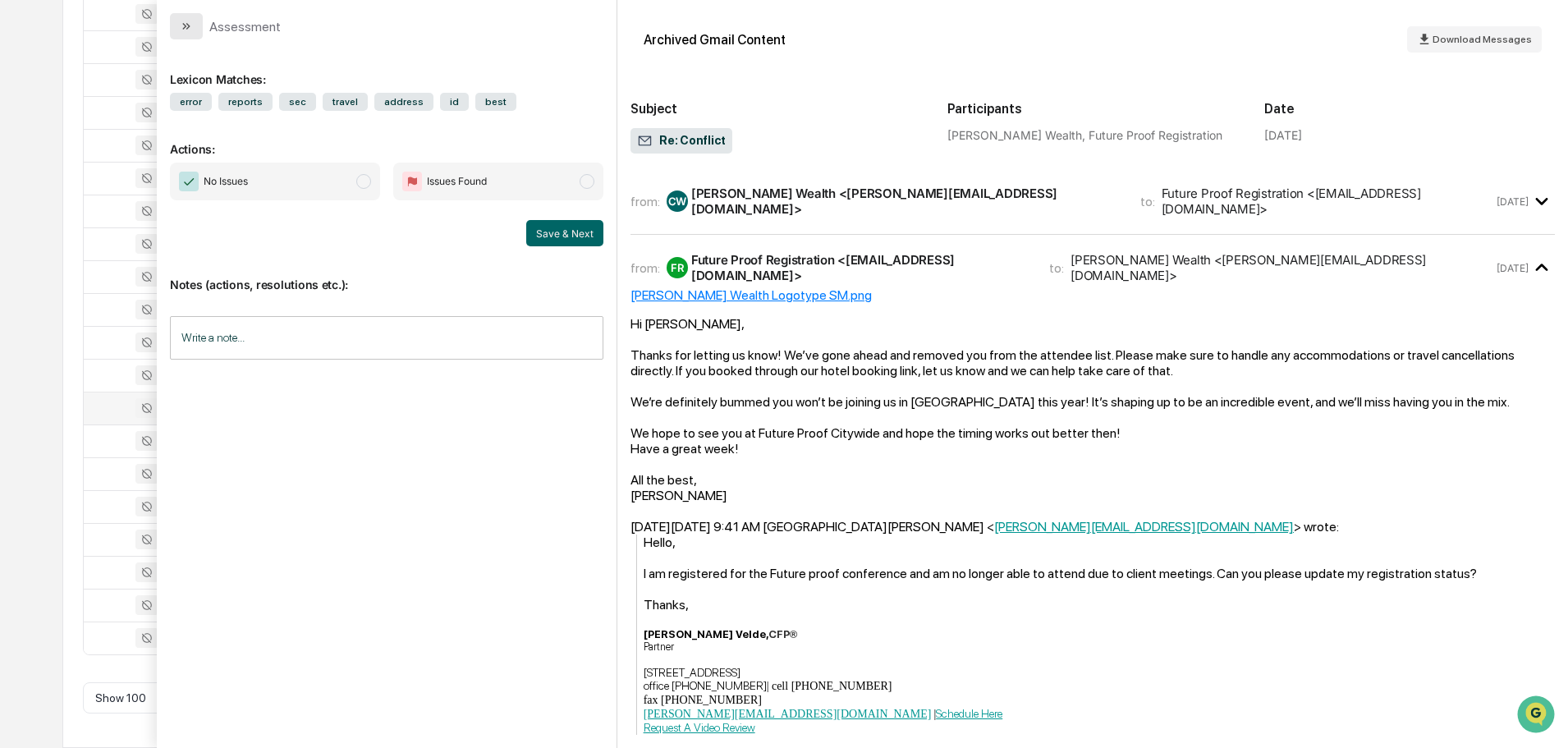
click at [170, 30] on button "modal" at bounding box center [186, 26] width 33 height 26
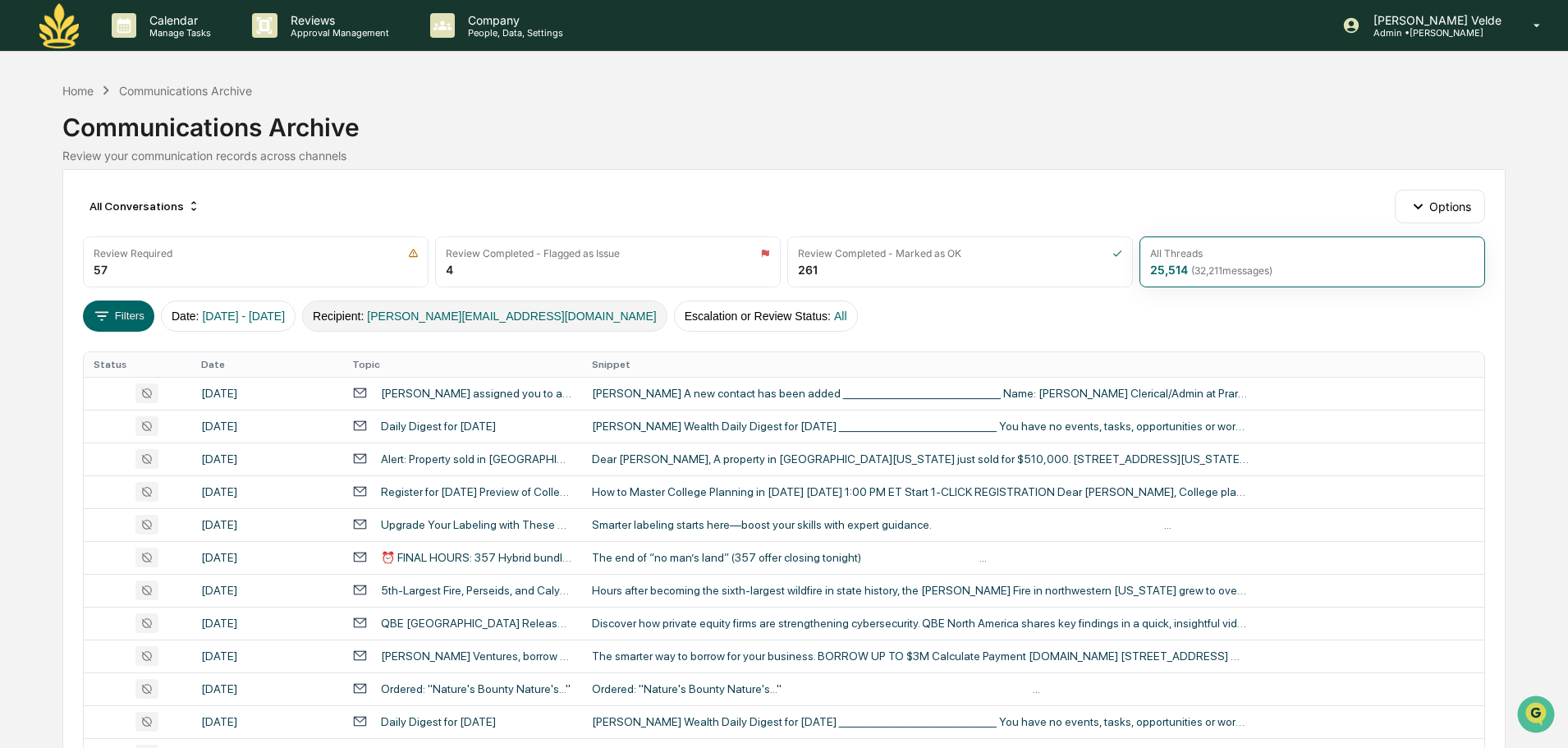
click at [537, 315] on button "Recipient : byron@maiawealth.com" at bounding box center [485, 316] width 365 height 31
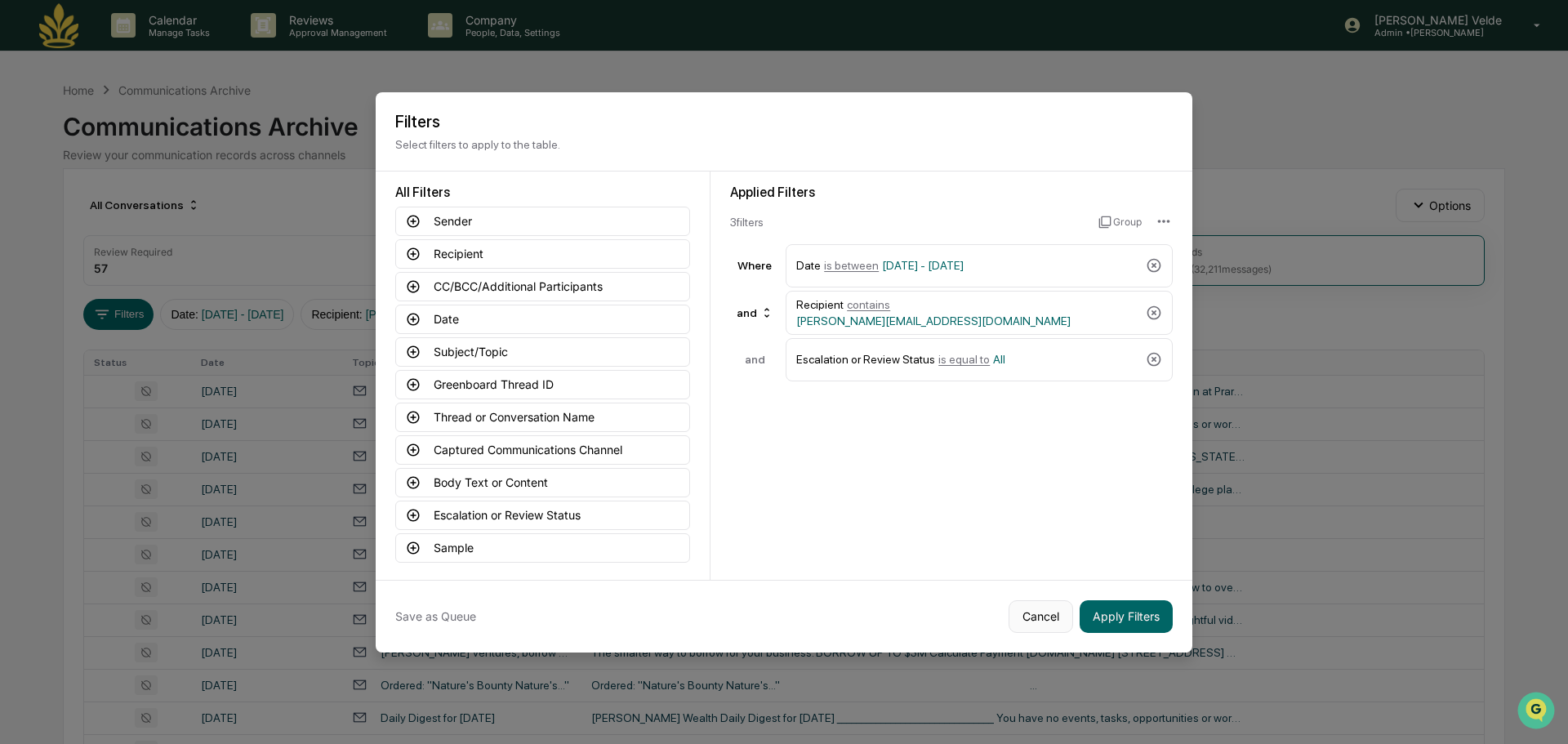
click at [1050, 618] on button "Cancel" at bounding box center [1040, 616] width 65 height 33
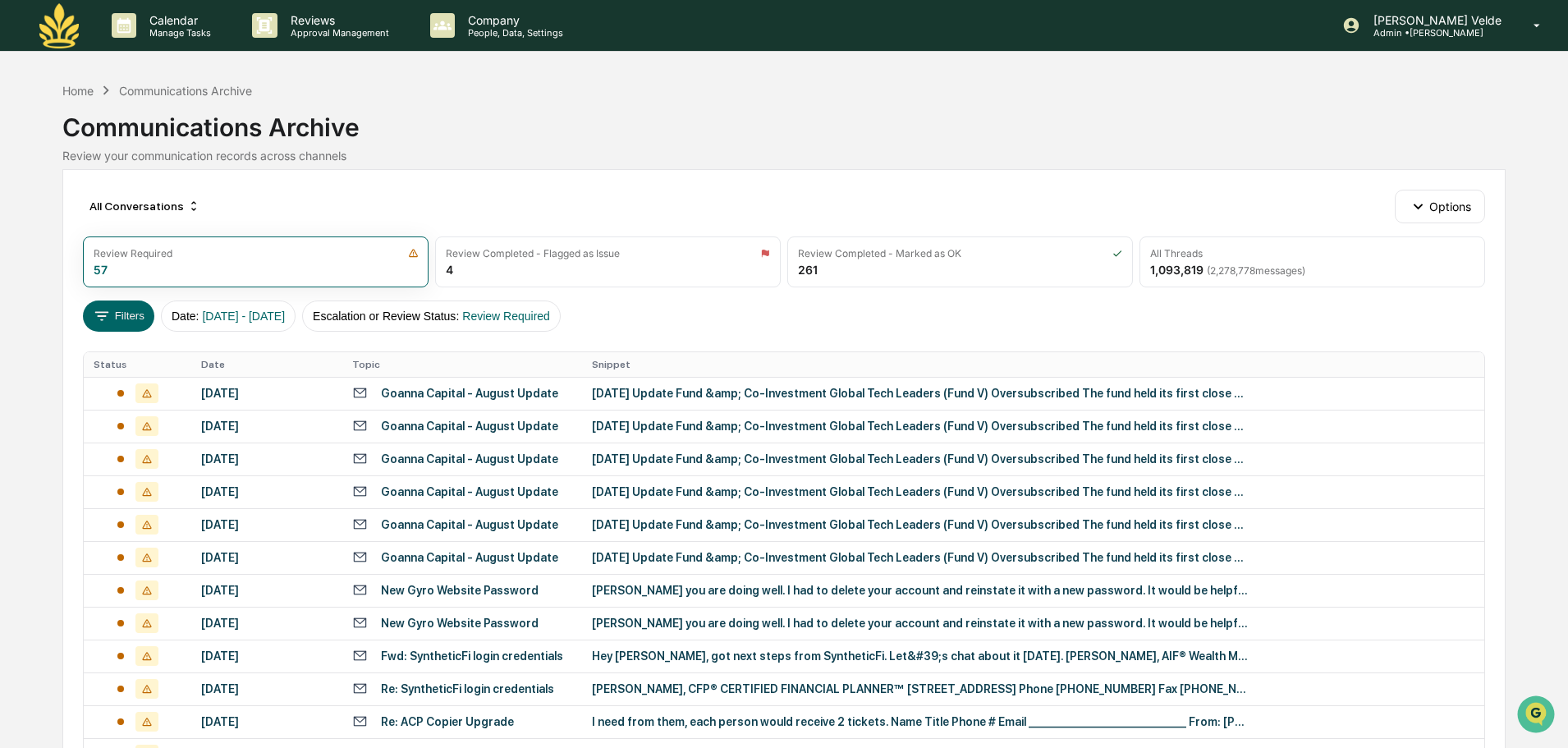
click at [27, 34] on div "Calendar Manage Tasks Reviews Approval Management Company People, Data, Setting…" at bounding box center [784, 25] width 1568 height 52
